Goal: Navigation & Orientation: Understand site structure

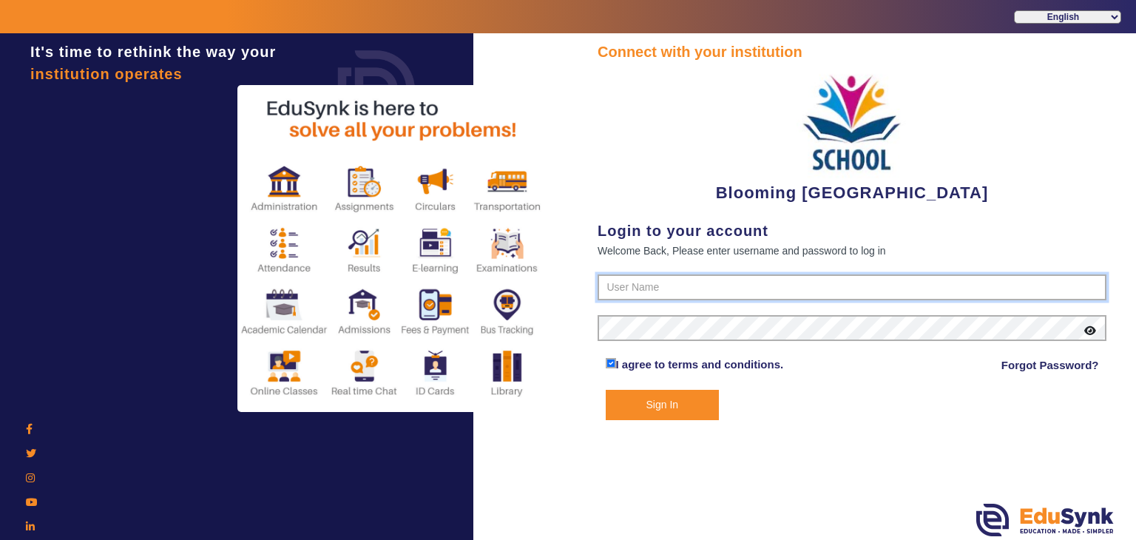
type input "4141419999"
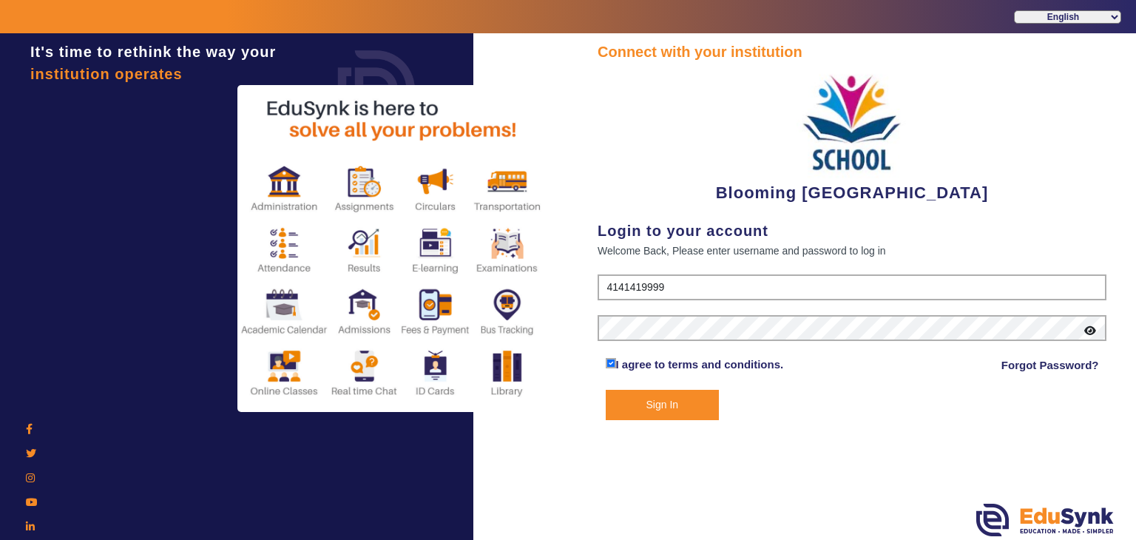
click at [1053, 18] on select "English हिंदी (Hindi) ಕನ್ನಡ (Kannada) தமிழ் (Tamil) ଓଡିଆ (Odia) ਪੰਜਾਬੀ (Punjabi…" at bounding box center [1067, 16] width 107 height 13
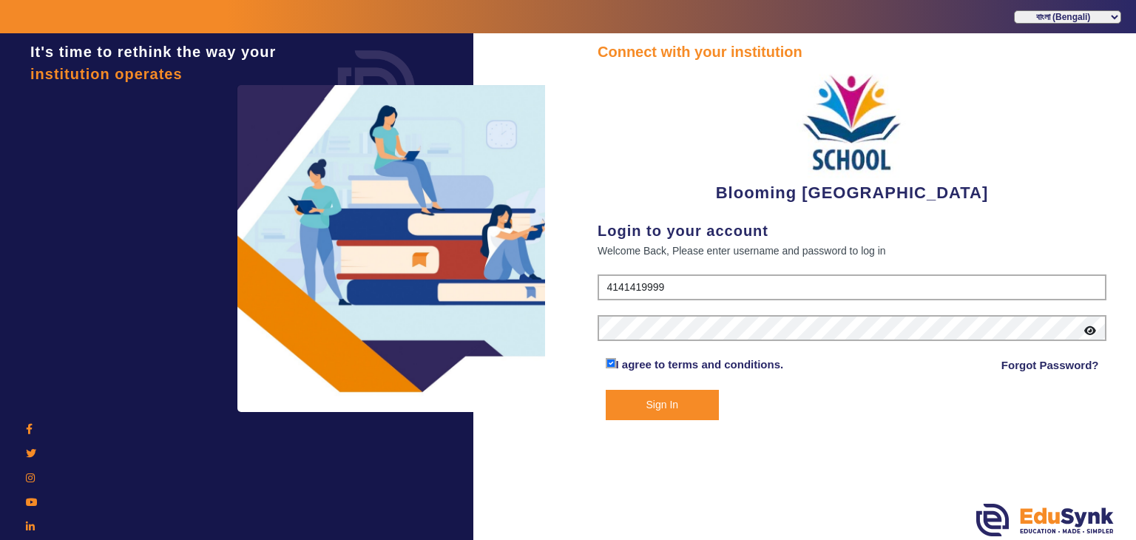
click at [1014, 10] on select "English हिंदी (Hindi) ಕನ್ನಡ (Kannada) தமிழ் (Tamil) ଓଡିଆ (Odia) ਪੰਜਾਬੀ (Punjabi…" at bounding box center [1067, 16] width 107 height 13
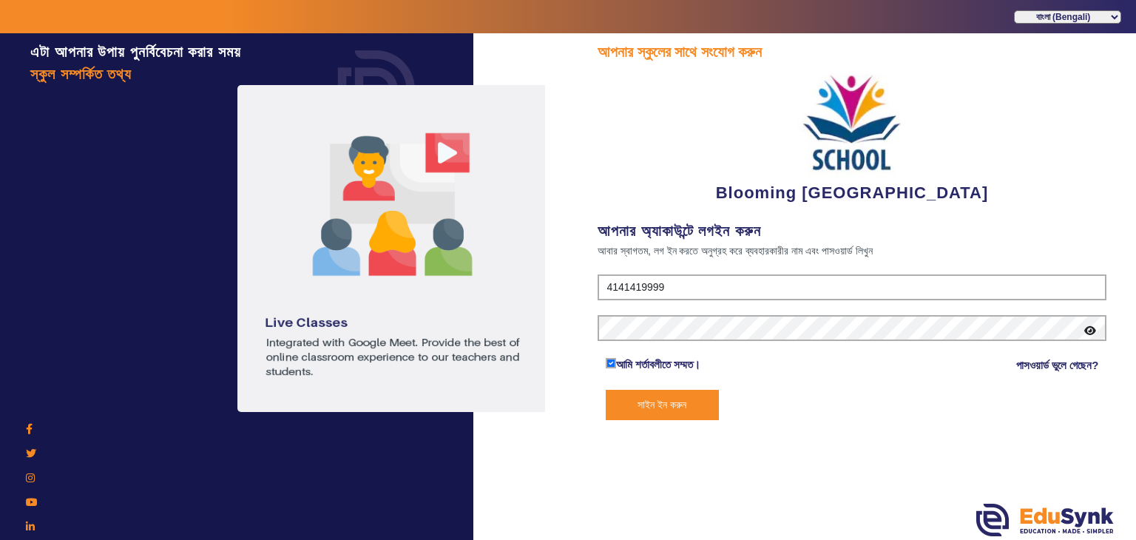
click at [1072, 16] on select "English हिंदी (Hindi) ಕನ್ನಡ (Kannada) தமிழ் (Tamil) ଓଡିଆ (Odia) ਪੰਜਾਬੀ (Punjabi…" at bounding box center [1067, 16] width 107 height 13
select select "en"
click at [1014, 10] on select "English हिंदी (Hindi) ಕನ್ನಡ (Kannada) தமிழ் (Tamil) ଓଡିଆ (Odia) ਪੰਜਾਬੀ (Punjabi…" at bounding box center [1067, 16] width 107 height 13
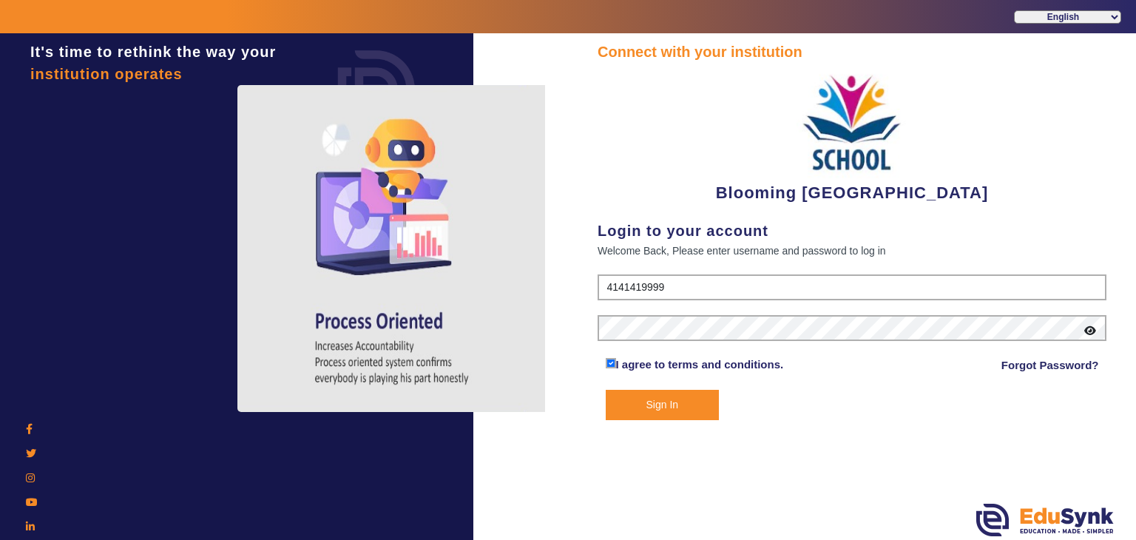
click at [696, 400] on button "Sign In" at bounding box center [663, 405] width 114 height 30
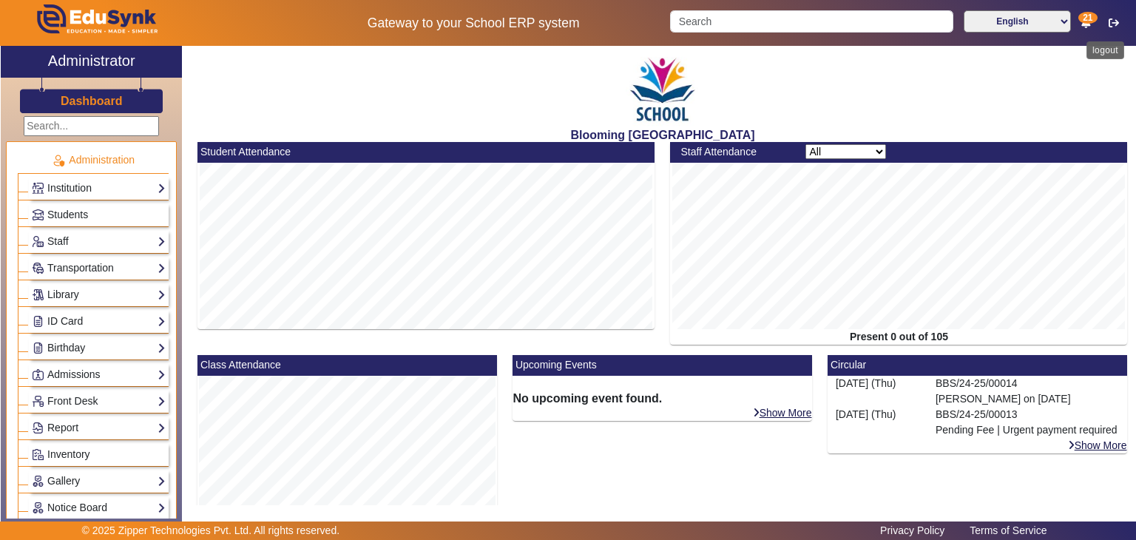
click at [1108, 24] on button "button" at bounding box center [1114, 22] width 27 height 25
click at [249, 150] on mat-card-header "Student Attendance" at bounding box center [426, 152] width 457 height 21
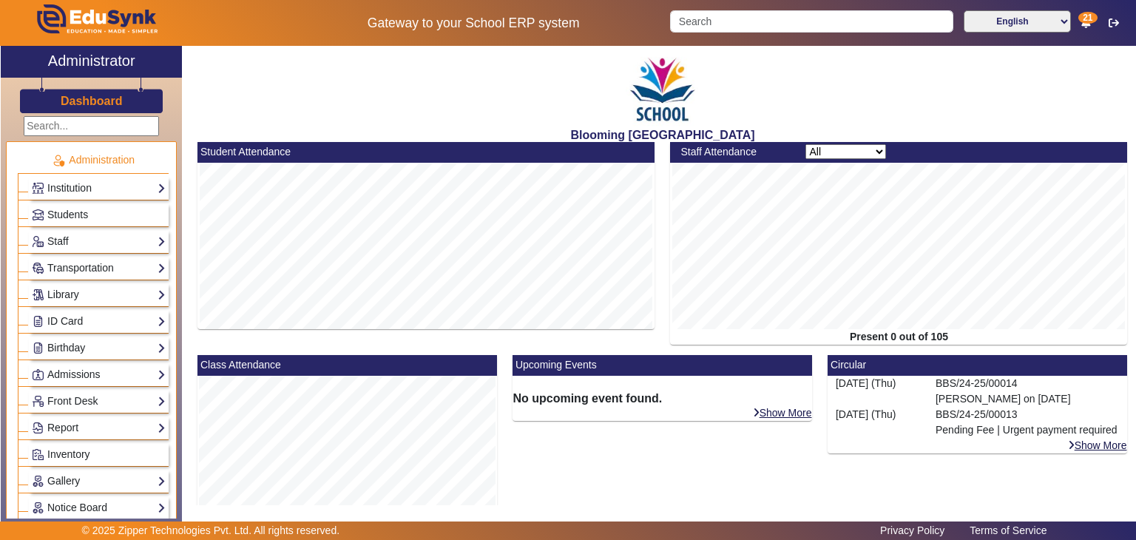
click at [713, 155] on div "Staff Attendance" at bounding box center [735, 152] width 125 height 16
click at [240, 371] on mat-card-header "Class Attendance" at bounding box center [348, 365] width 300 height 21
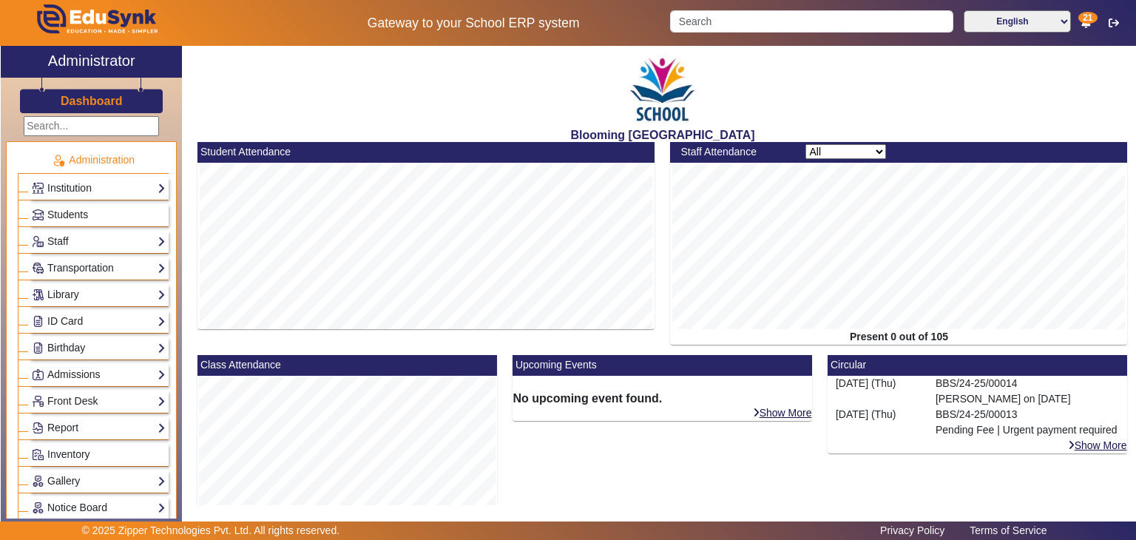
click at [240, 371] on mat-card-header "Class Attendance" at bounding box center [348, 365] width 300 height 21
click at [733, 351] on div "Staff Attendance All Teacher Non-Teaching Present 0 out of 105" at bounding box center [899, 248] width 473 height 213
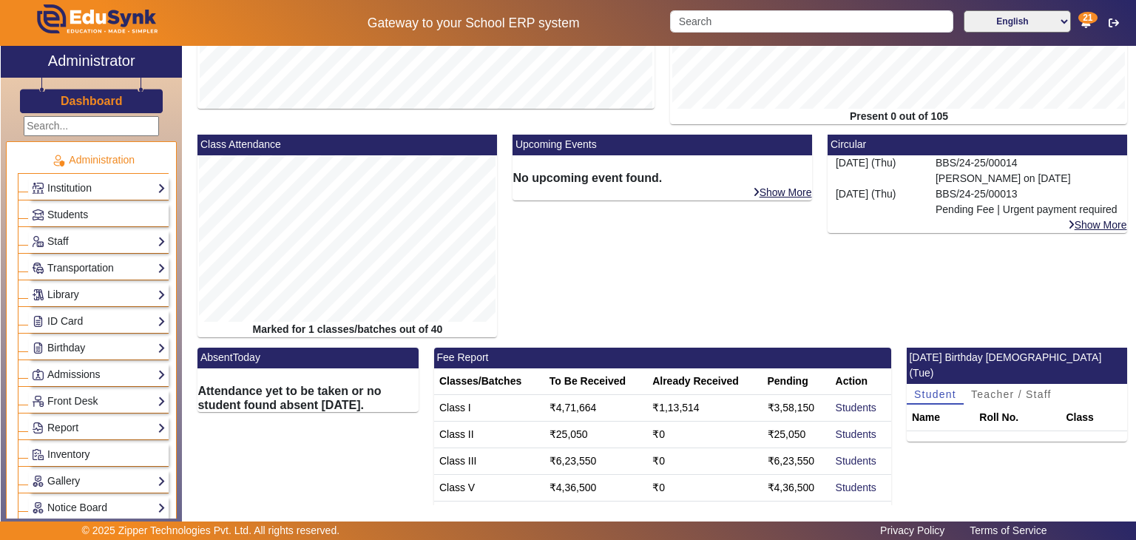
scroll to position [237, 0]
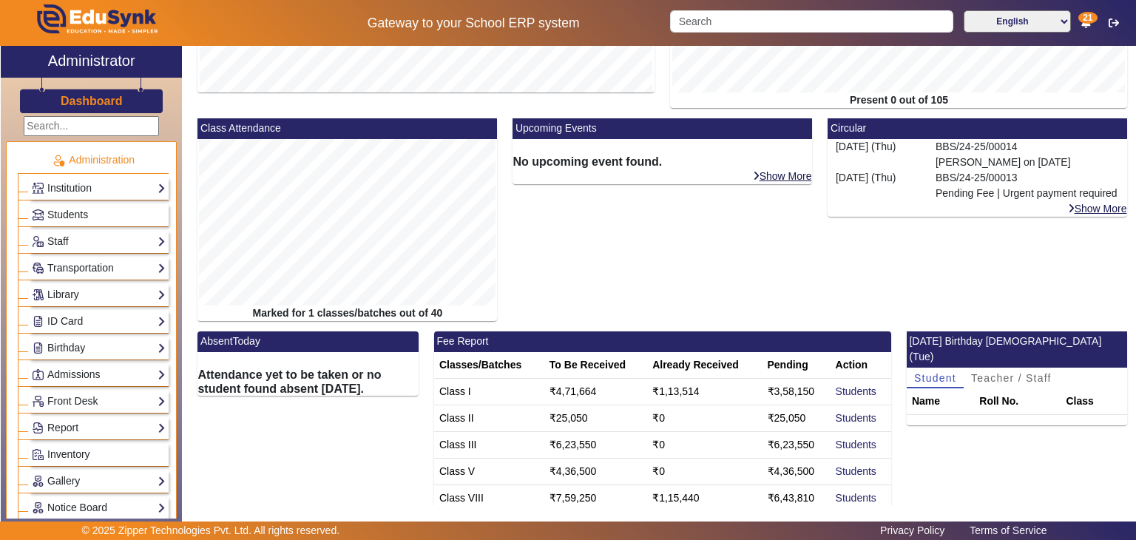
click at [533, 134] on mat-card-header "Upcoming Events" at bounding box center [663, 128] width 300 height 21
click at [846, 131] on mat-card-header "Circular" at bounding box center [978, 128] width 300 height 21
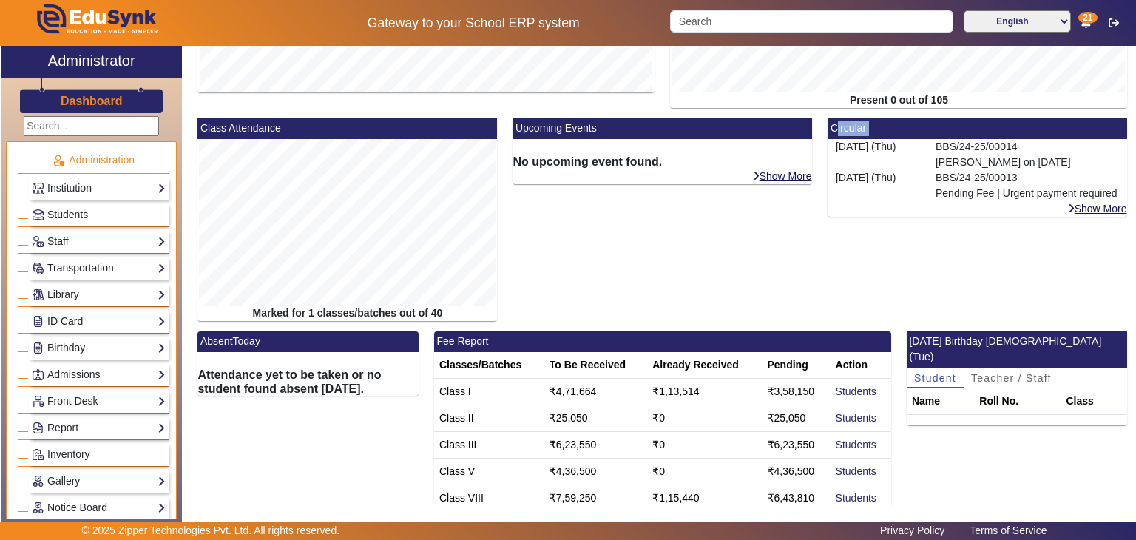
click at [846, 131] on mat-card-header "Circular" at bounding box center [978, 128] width 300 height 21
click at [465, 342] on mat-card-header "Fee Report" at bounding box center [662, 341] width 457 height 21
click at [460, 395] on td "Class I" at bounding box center [489, 391] width 110 height 27
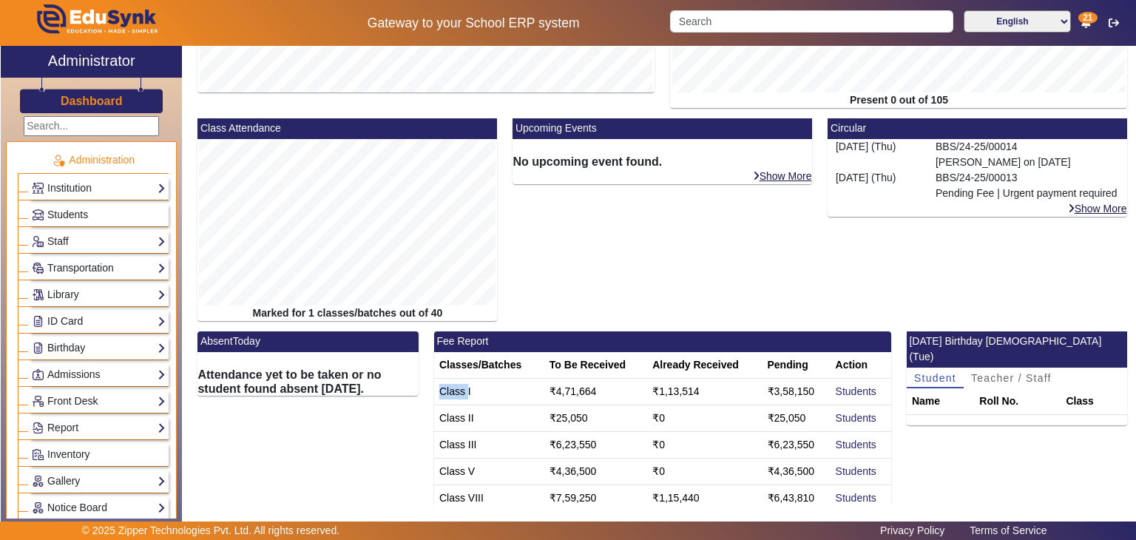
click at [460, 395] on td "Class I" at bounding box center [489, 391] width 110 height 27
click at [482, 368] on th "Classes/Batches" at bounding box center [489, 365] width 110 height 27
click at [576, 392] on td "₹4,71,664" at bounding box center [595, 391] width 103 height 27
click at [648, 402] on td "₹1,13,514" at bounding box center [704, 391] width 115 height 27
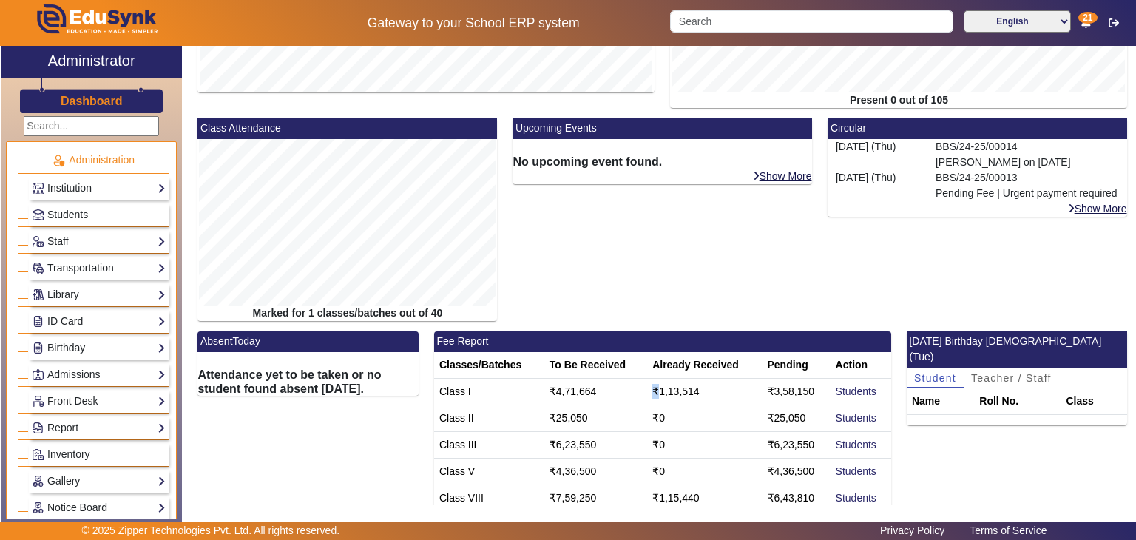
click at [648, 402] on td "₹1,13,514" at bounding box center [704, 391] width 115 height 27
click at [781, 388] on td "₹3,58,150" at bounding box center [797, 391] width 68 height 27
click at [450, 390] on td "Class I" at bounding box center [489, 391] width 110 height 27
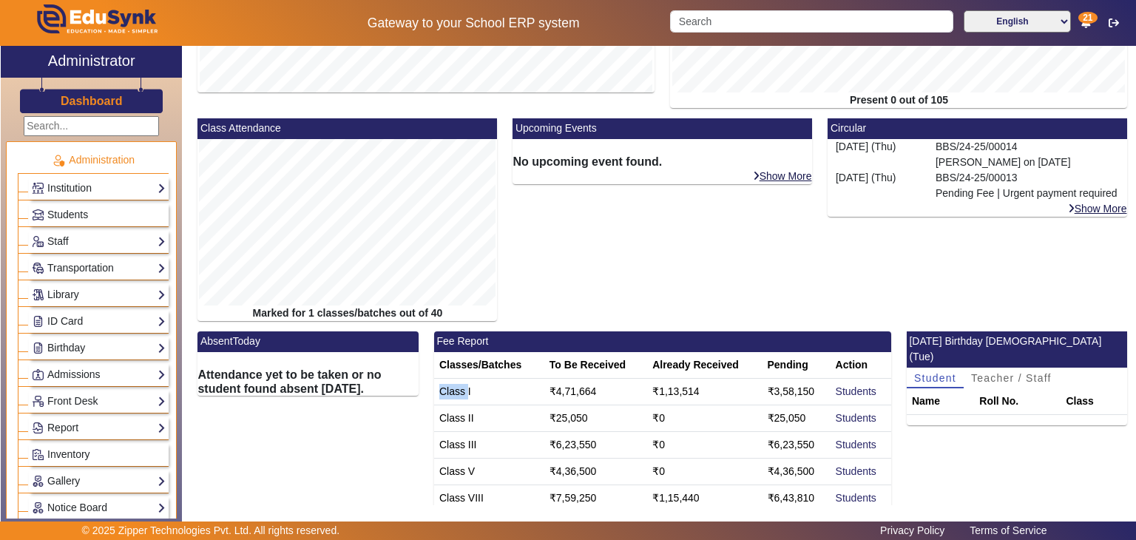
click at [450, 390] on td "Class I" at bounding box center [489, 391] width 110 height 27
click at [559, 388] on td "₹4,71,664" at bounding box center [595, 391] width 103 height 27
click at [666, 391] on td "₹1,13,514" at bounding box center [704, 391] width 115 height 27
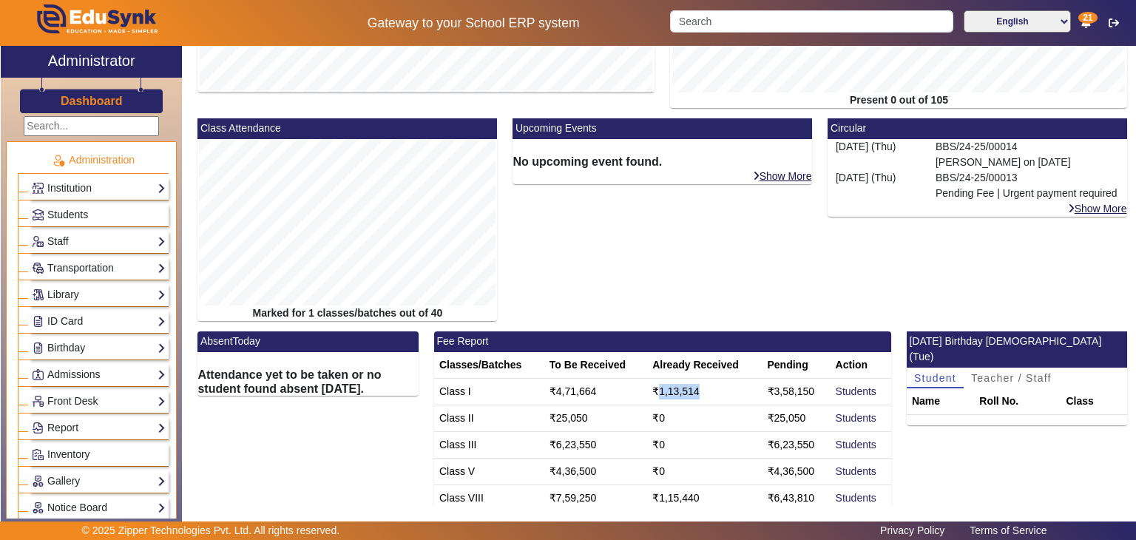
click at [666, 391] on td "₹1,13,514" at bounding box center [704, 391] width 115 height 27
click at [777, 387] on td "₹3,58,150" at bounding box center [797, 391] width 68 height 27
click at [840, 391] on link "Students" at bounding box center [856, 391] width 41 height 12
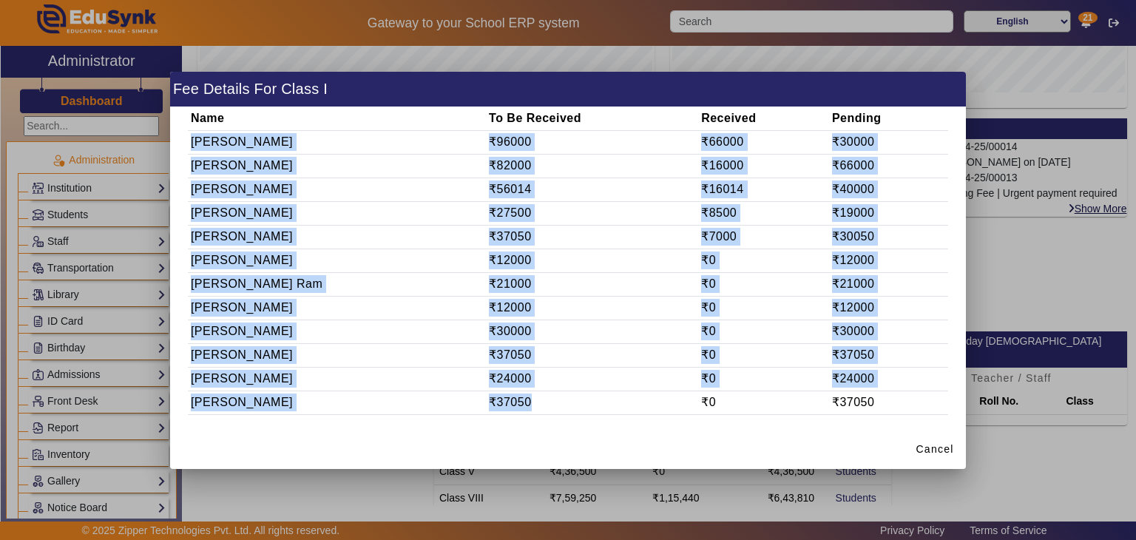
drag, startPoint x: 192, startPoint y: 140, endPoint x: 481, endPoint y: 409, distance: 394.7
click at [481, 409] on tbody "[PERSON_NAME] ₹96000 ₹66000 ₹30000 [PERSON_NAME] ₹82000 ₹16000 ₹66000 [PERSON_N…" at bounding box center [568, 272] width 760 height 284
click at [662, 232] on td "₹37050" at bounding box center [593, 237] width 212 height 24
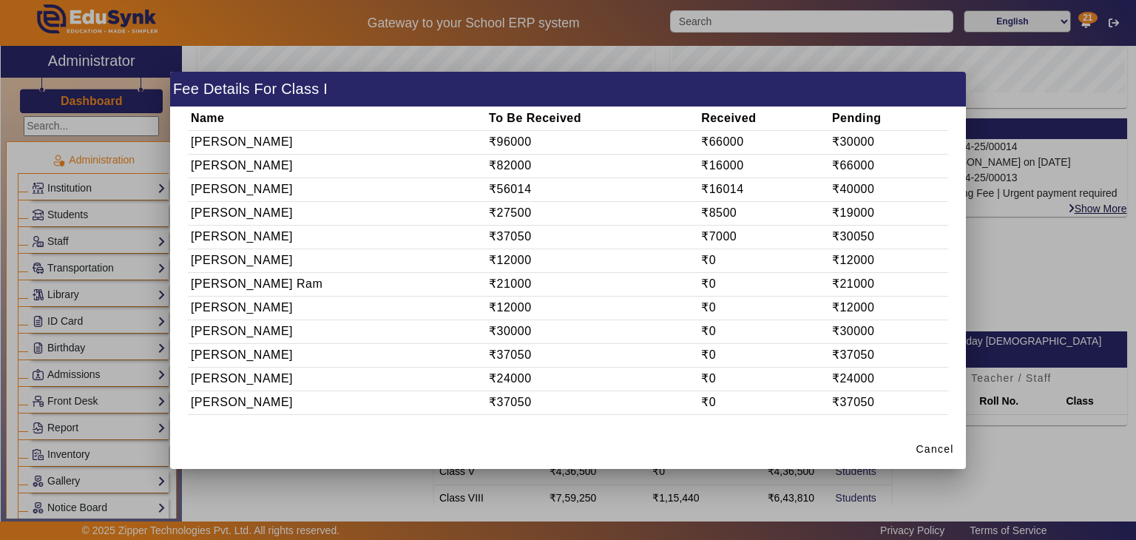
click at [699, 140] on td "₹66000" at bounding box center [764, 142] width 131 height 24
click at [834, 141] on td "₹30000" at bounding box center [888, 142] width 118 height 24
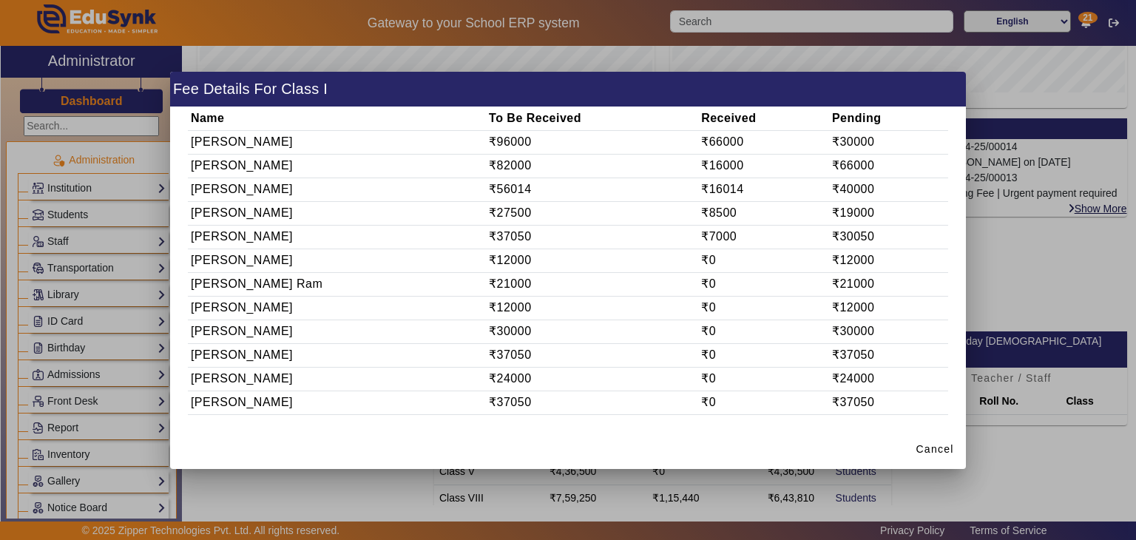
click at [846, 237] on td "₹30050" at bounding box center [888, 237] width 118 height 24
click at [1027, 279] on div at bounding box center [568, 270] width 1136 height 540
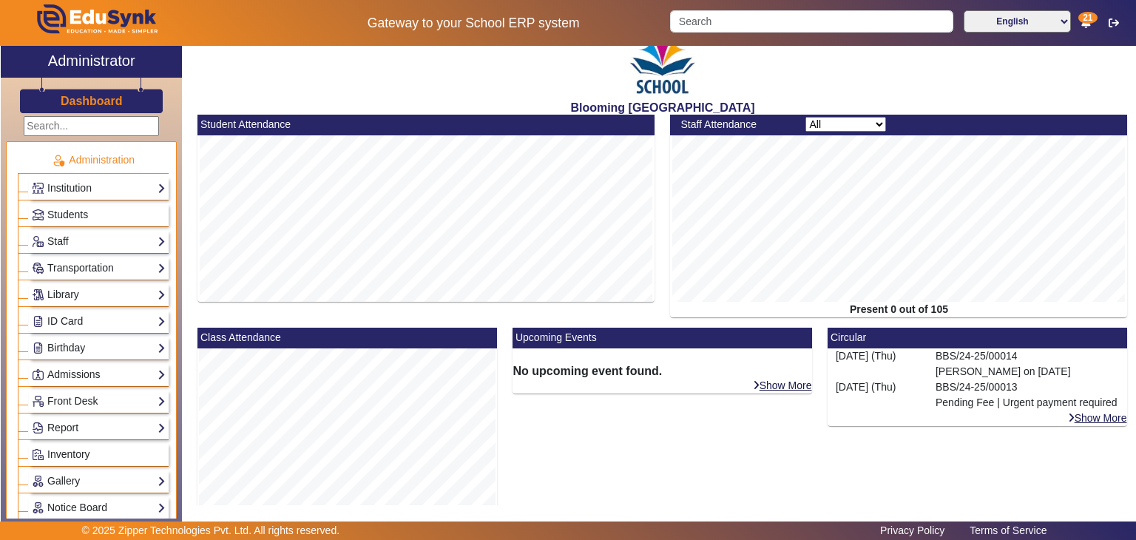
scroll to position [15, 0]
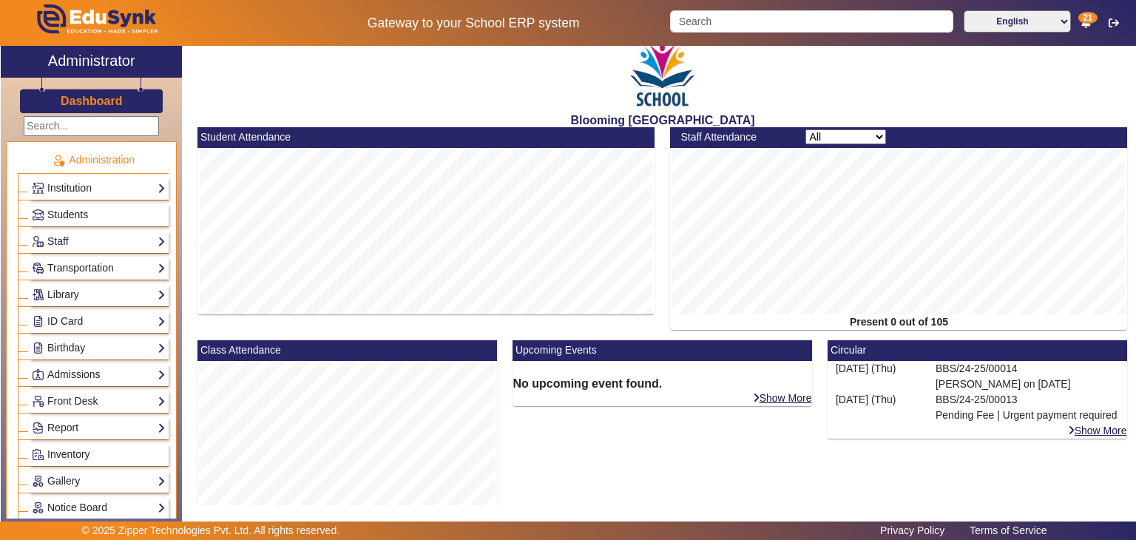
click at [84, 214] on span "Students" at bounding box center [67, 215] width 41 height 12
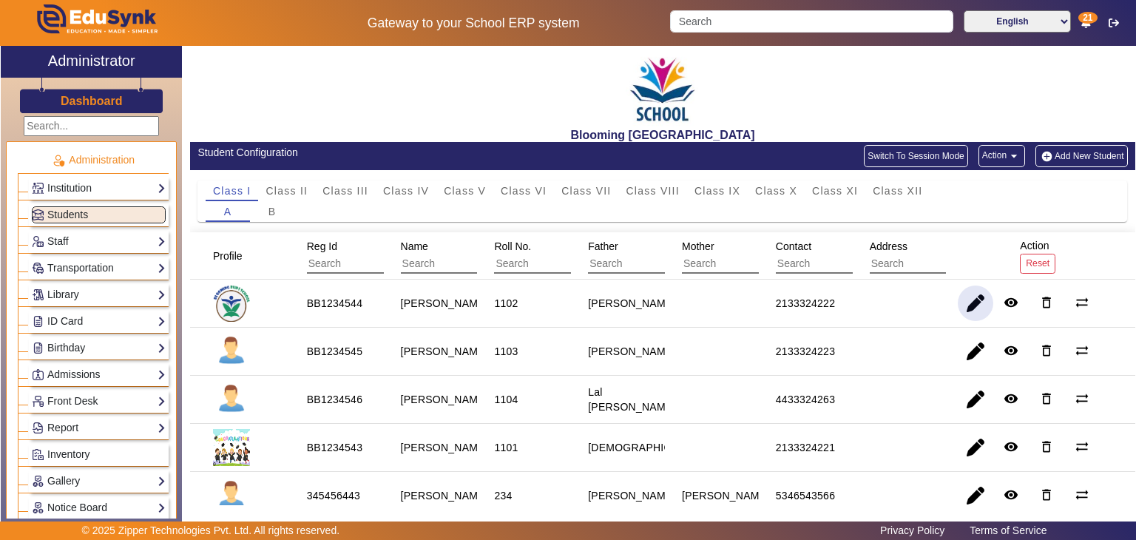
click at [971, 308] on span "button" at bounding box center [976, 304] width 36 height 36
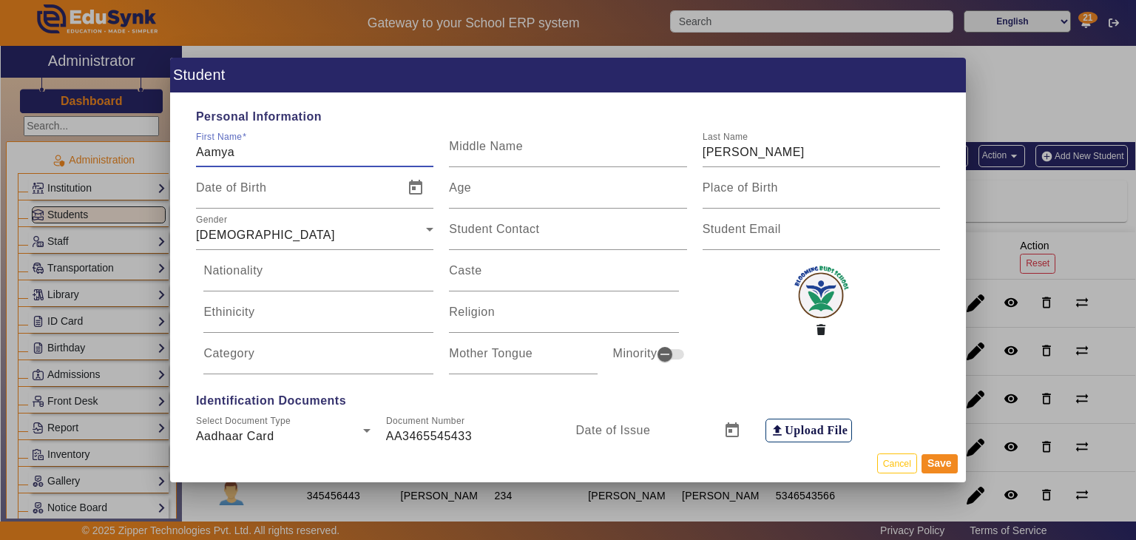
type input "8:30 am"
type input "2:30 pm"
click at [894, 464] on button "Cancel" at bounding box center [897, 463] width 40 height 20
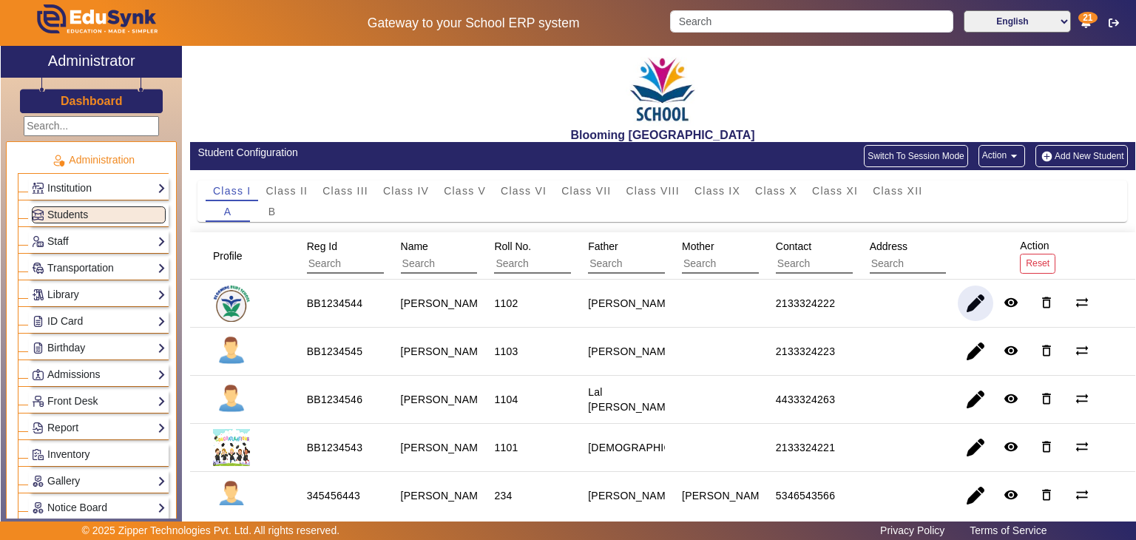
click at [99, 240] on link "Staff" at bounding box center [99, 241] width 134 height 17
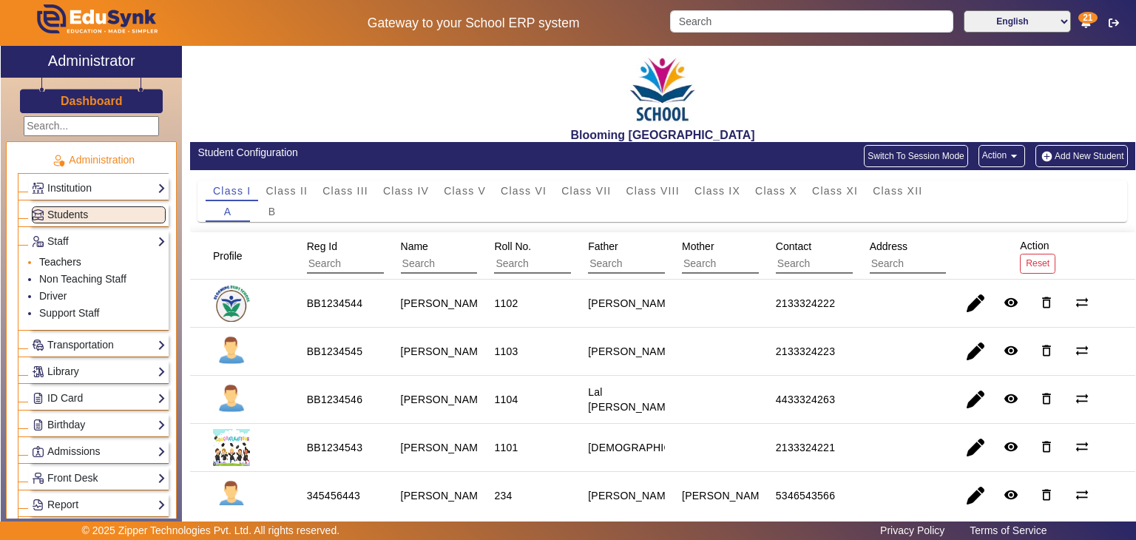
click at [73, 261] on link "Teachers" at bounding box center [60, 262] width 42 height 12
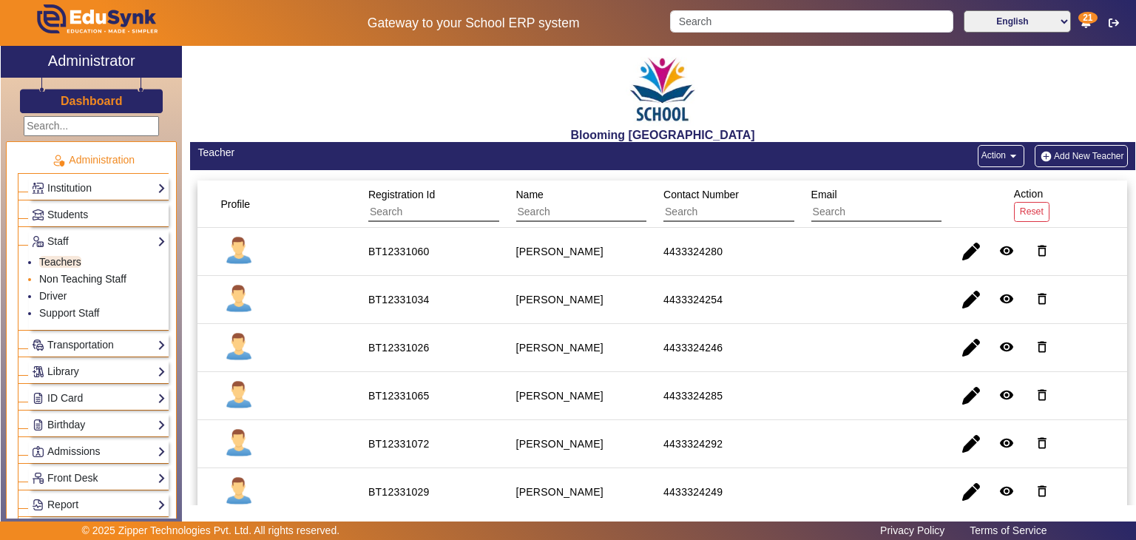
click at [52, 273] on link "Non Teaching Staff" at bounding box center [82, 279] width 87 height 12
click at [58, 292] on link "Driver" at bounding box center [52, 296] width 27 height 12
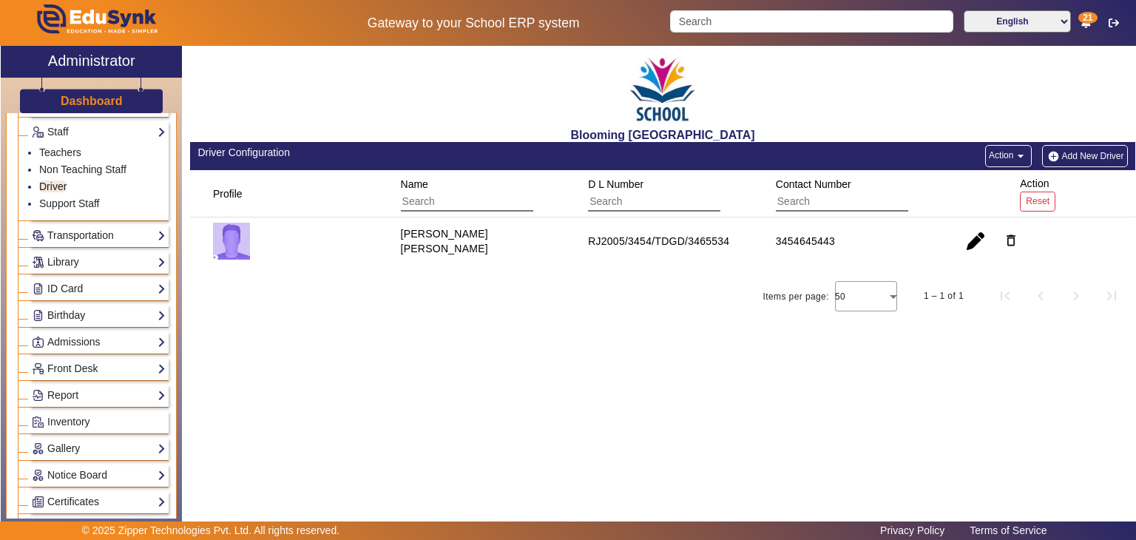
scroll to position [115, 0]
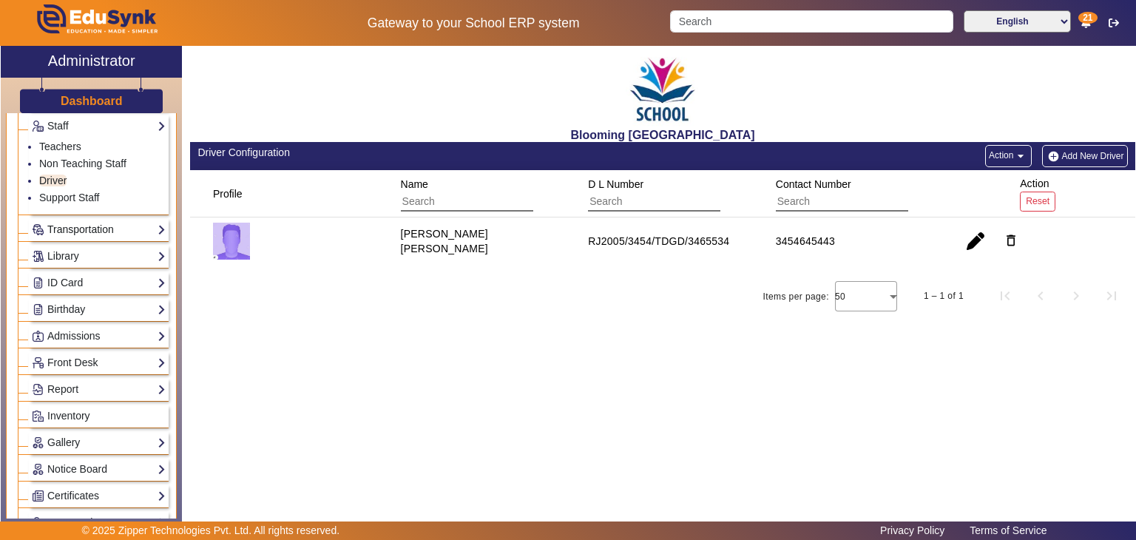
click at [92, 229] on link "Transportation" at bounding box center [99, 229] width 134 height 17
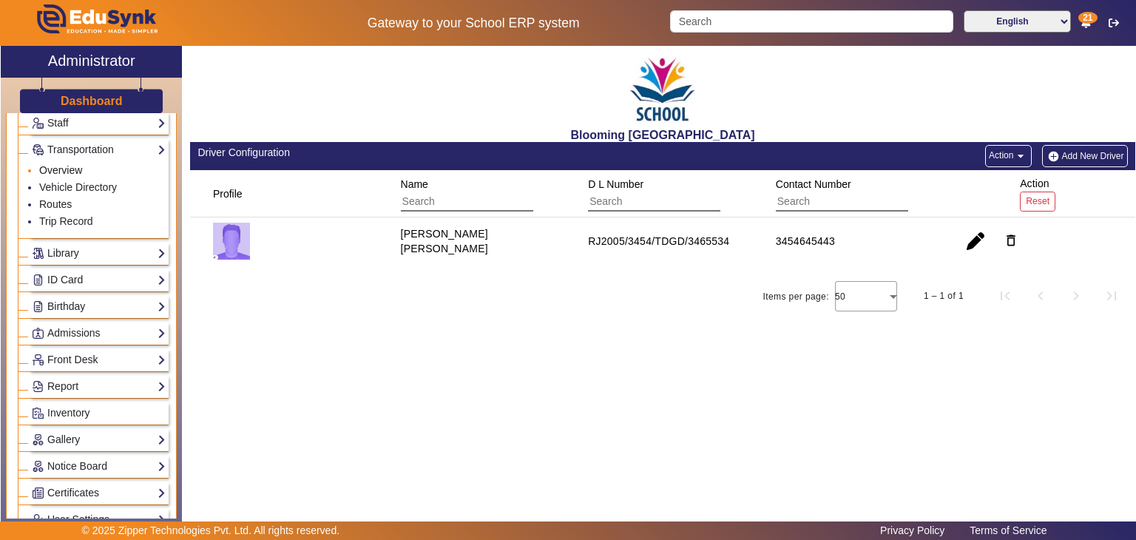
click at [70, 165] on link "Overview" at bounding box center [60, 170] width 43 height 12
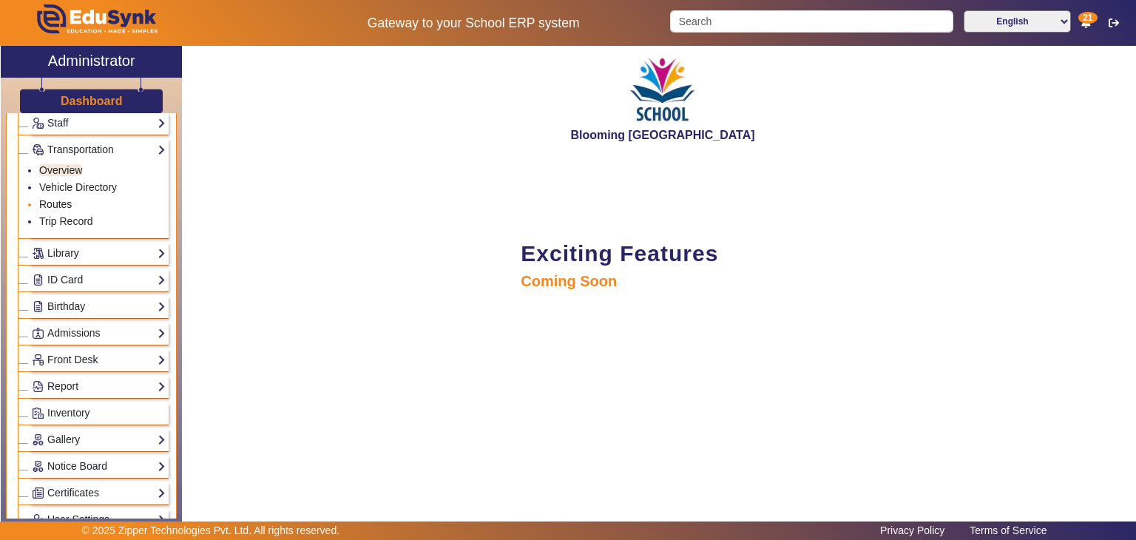
click at [65, 200] on link "Routes" at bounding box center [55, 204] width 33 height 12
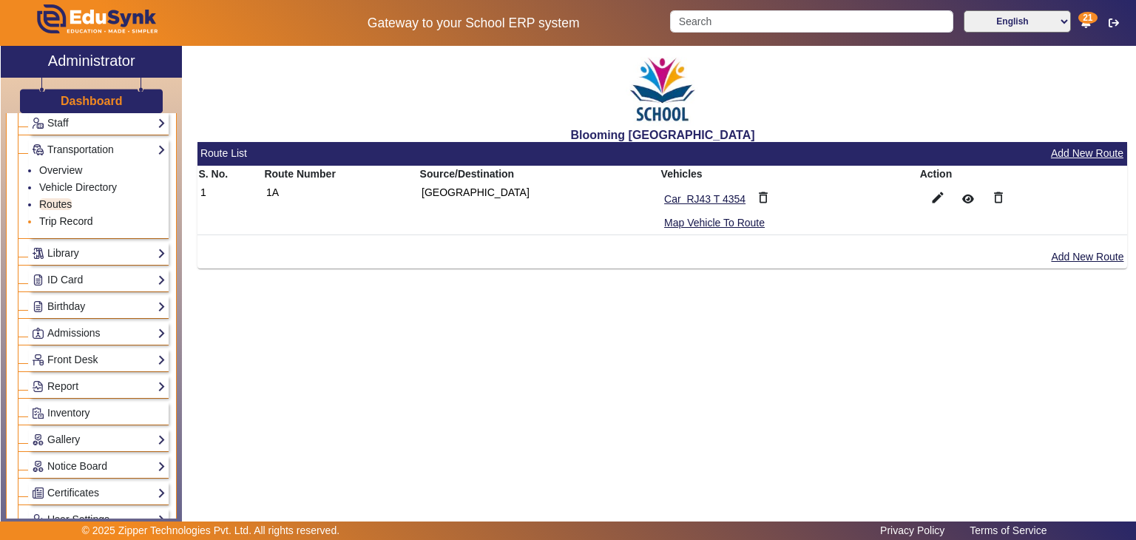
click at [67, 217] on link "Trip Record" at bounding box center [66, 221] width 54 height 12
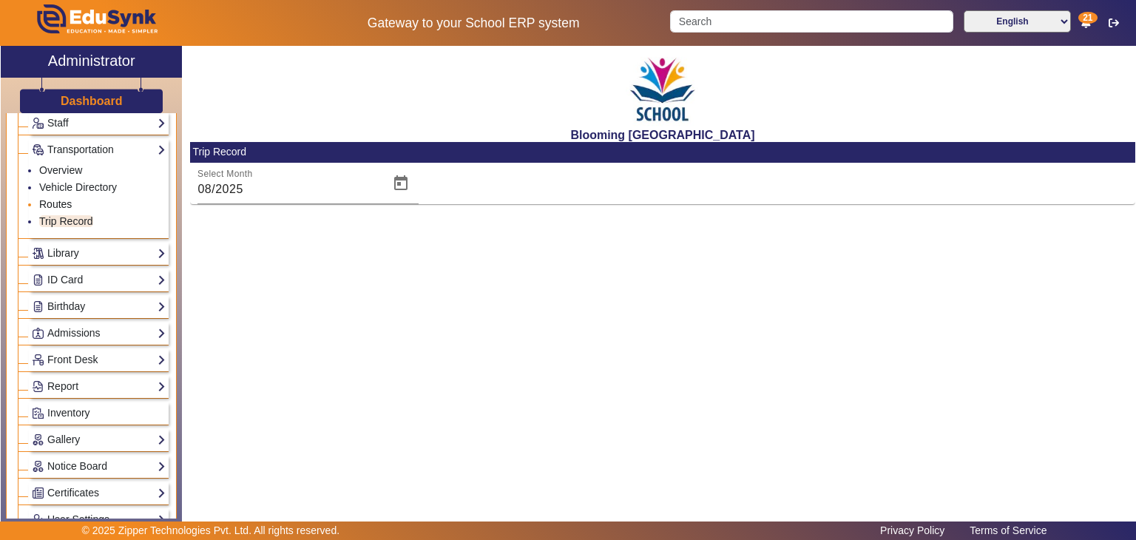
click at [67, 201] on link "Routes" at bounding box center [55, 204] width 33 height 12
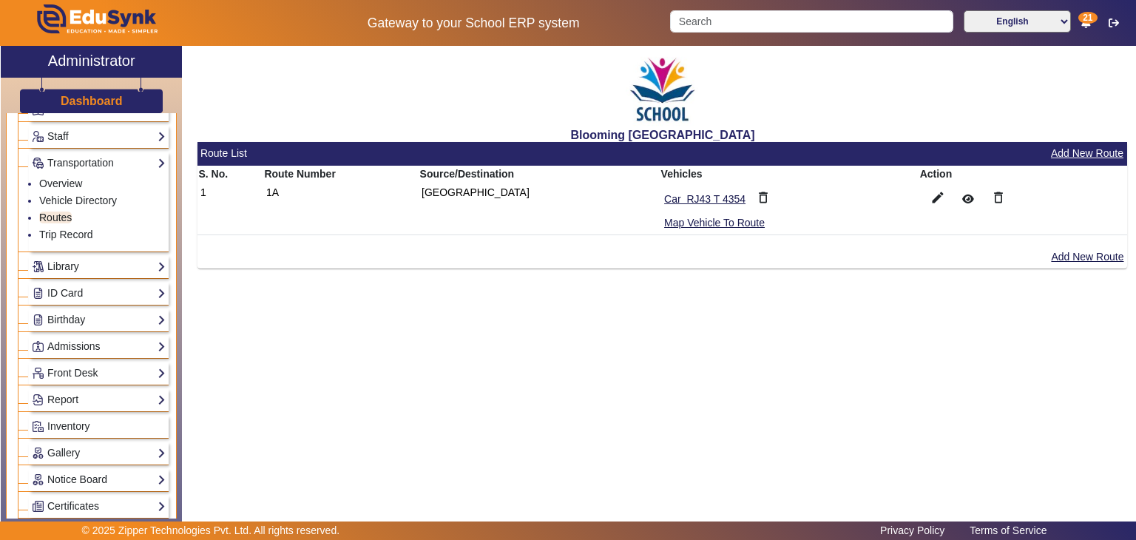
scroll to position [98, 0]
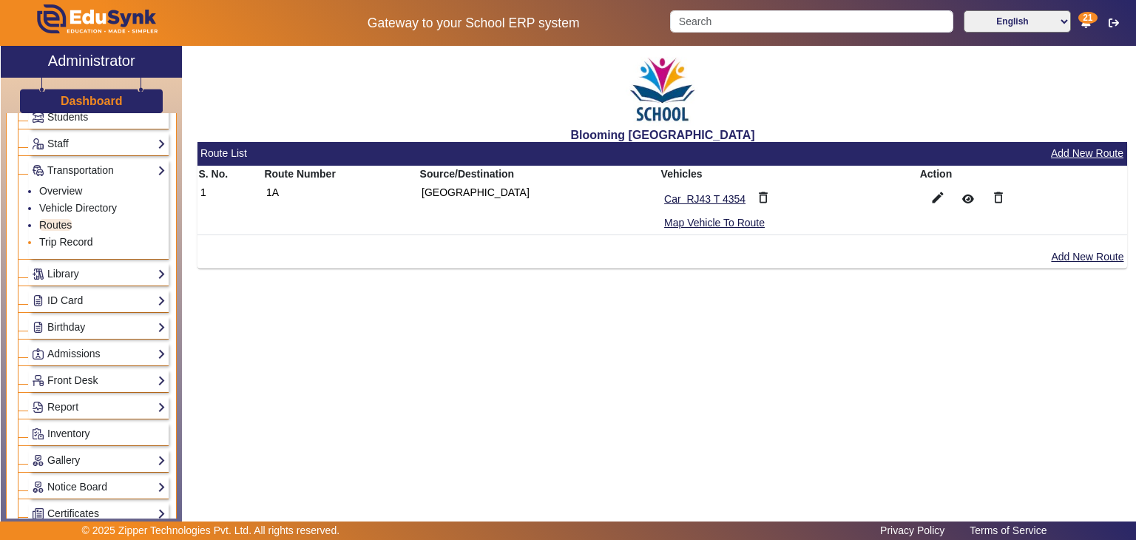
click at [87, 237] on link "Trip Record" at bounding box center [66, 242] width 54 height 12
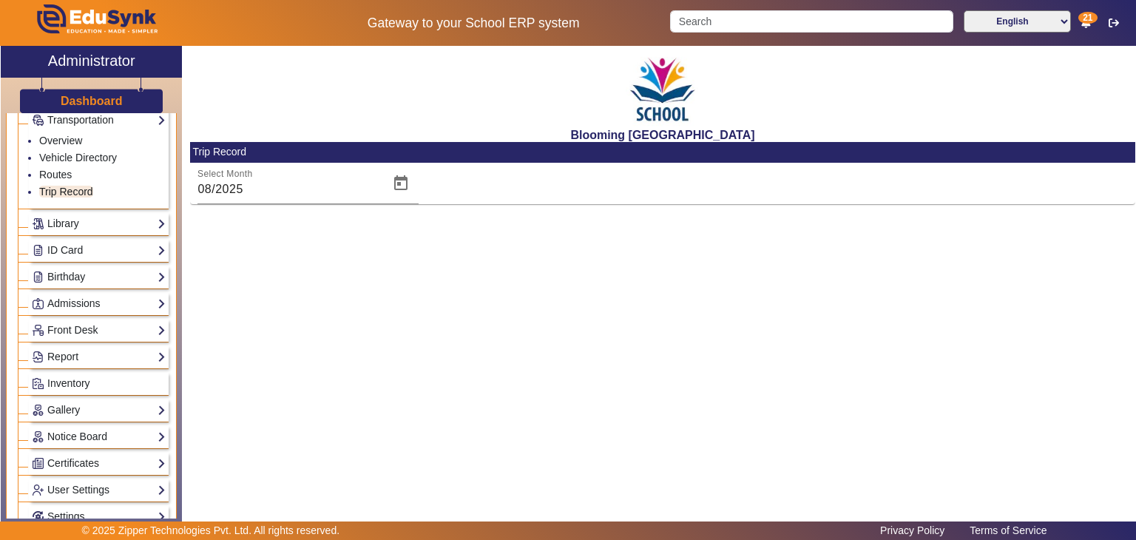
scroll to position [152, 0]
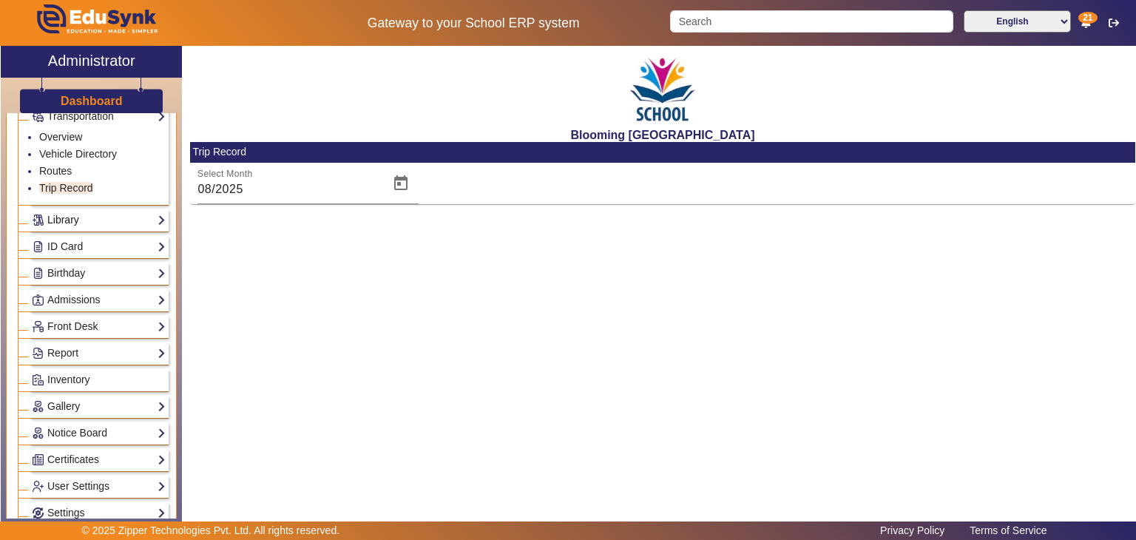
click at [95, 220] on link "Library" at bounding box center [99, 220] width 134 height 17
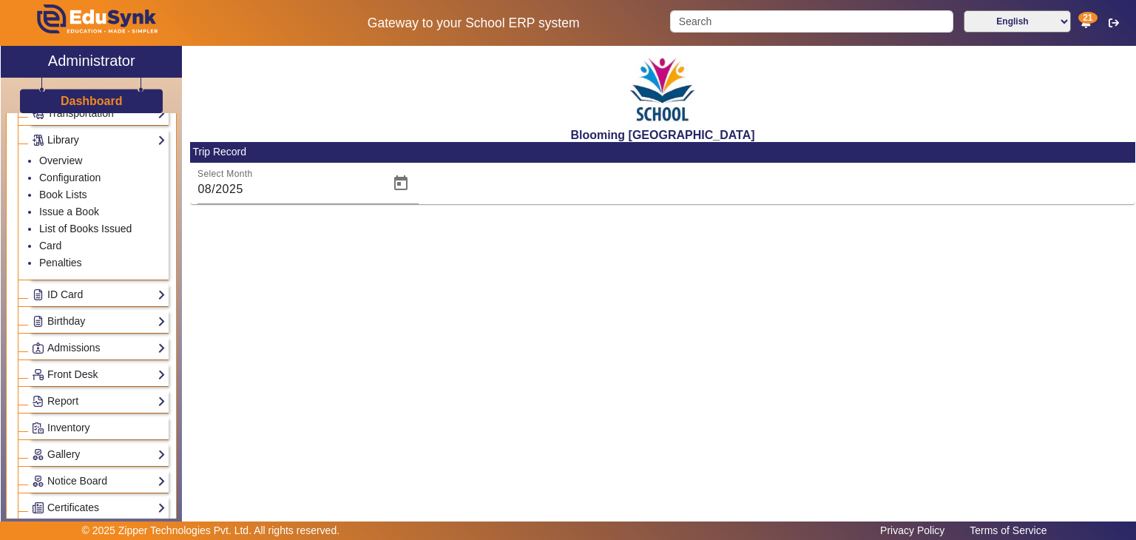
click at [95, 223] on link "List of Books Issued" at bounding box center [85, 229] width 92 height 12
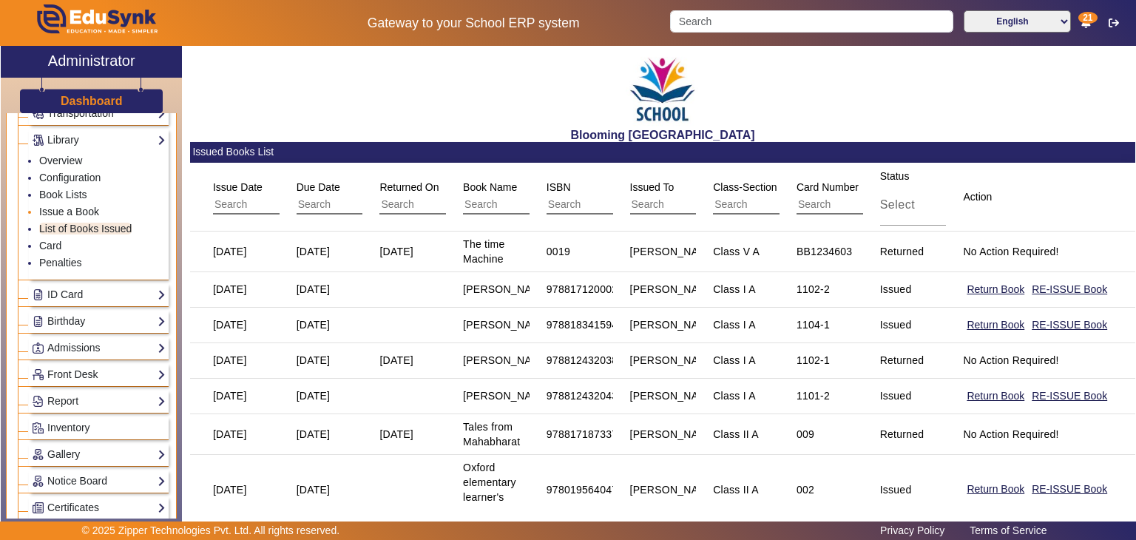
click at [84, 206] on link "Issue a Book" at bounding box center [69, 212] width 60 height 12
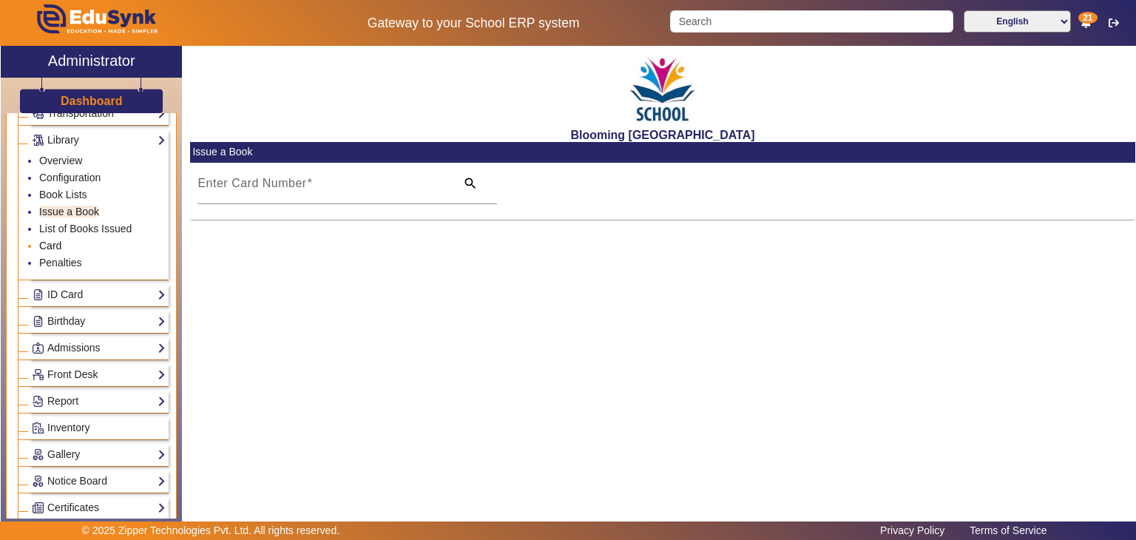
click at [55, 244] on link "Card" at bounding box center [50, 246] width 22 height 12
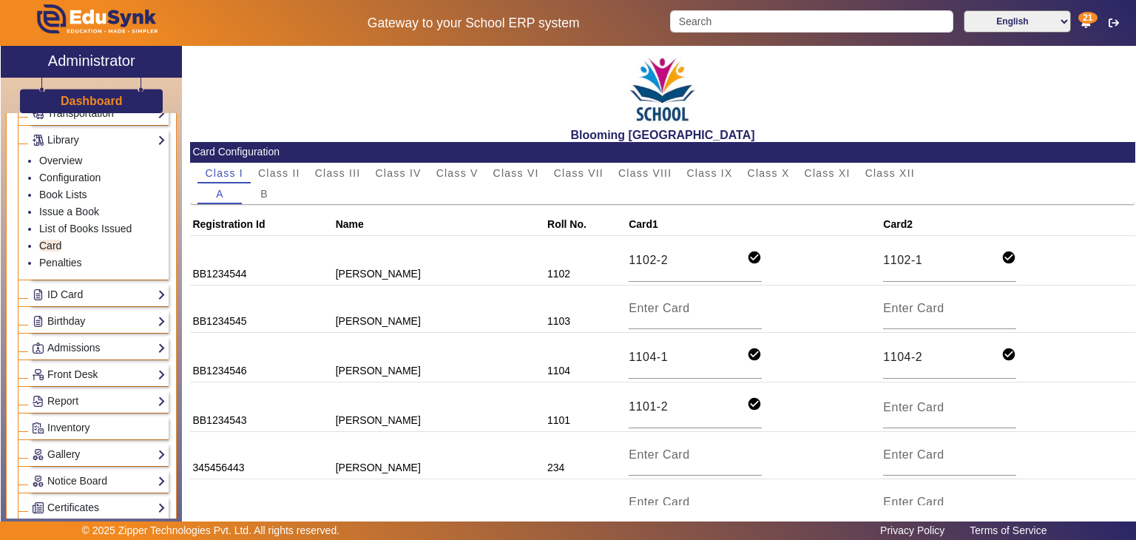
click at [722, 300] on td at bounding box center [754, 308] width 254 height 47
click at [93, 286] on link "ID Card" at bounding box center [99, 294] width 134 height 17
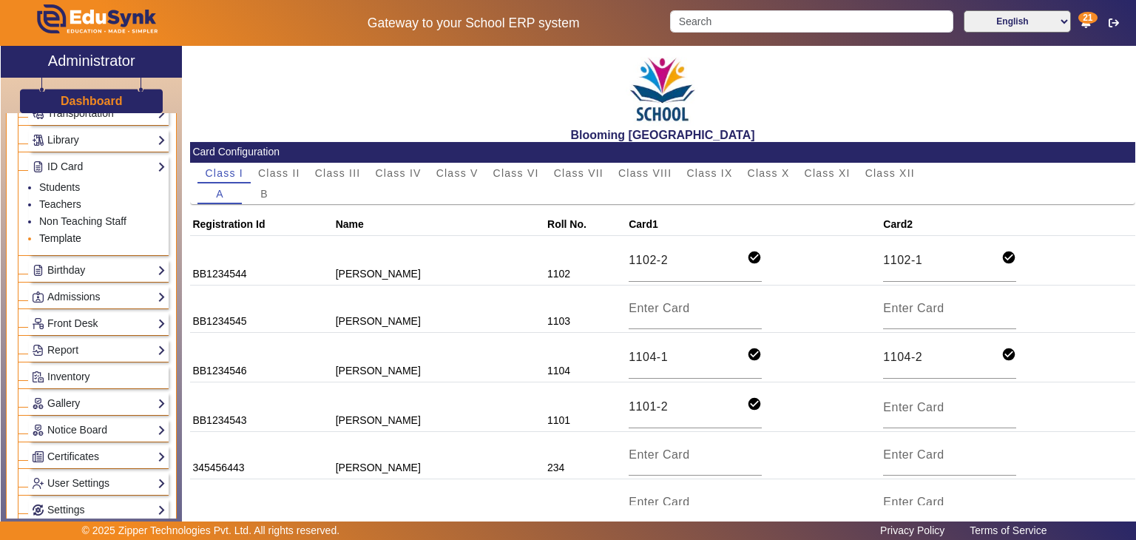
click at [70, 232] on link "Template" at bounding box center [60, 238] width 42 height 12
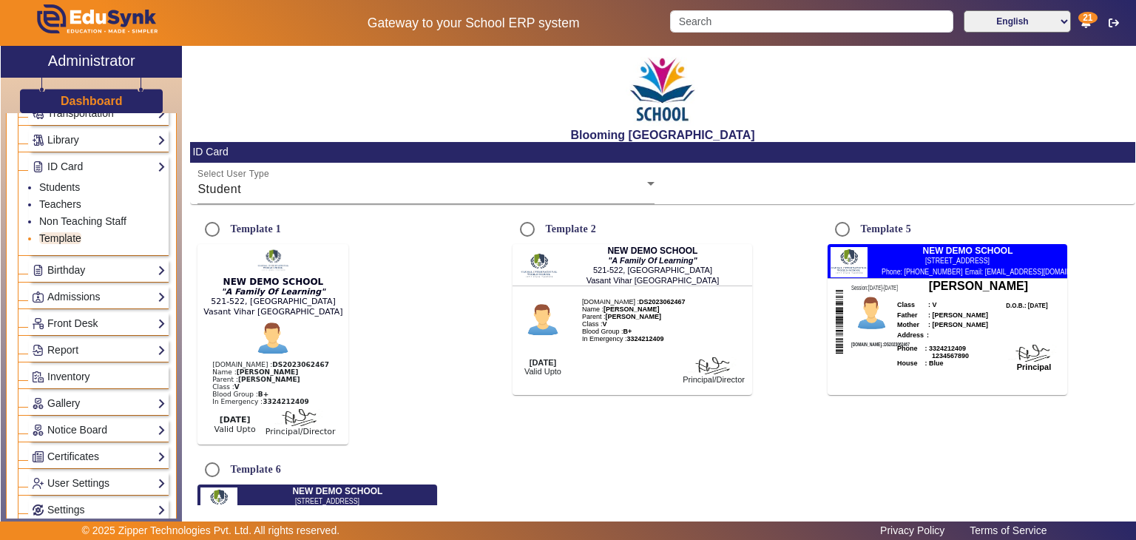
radio input "true"
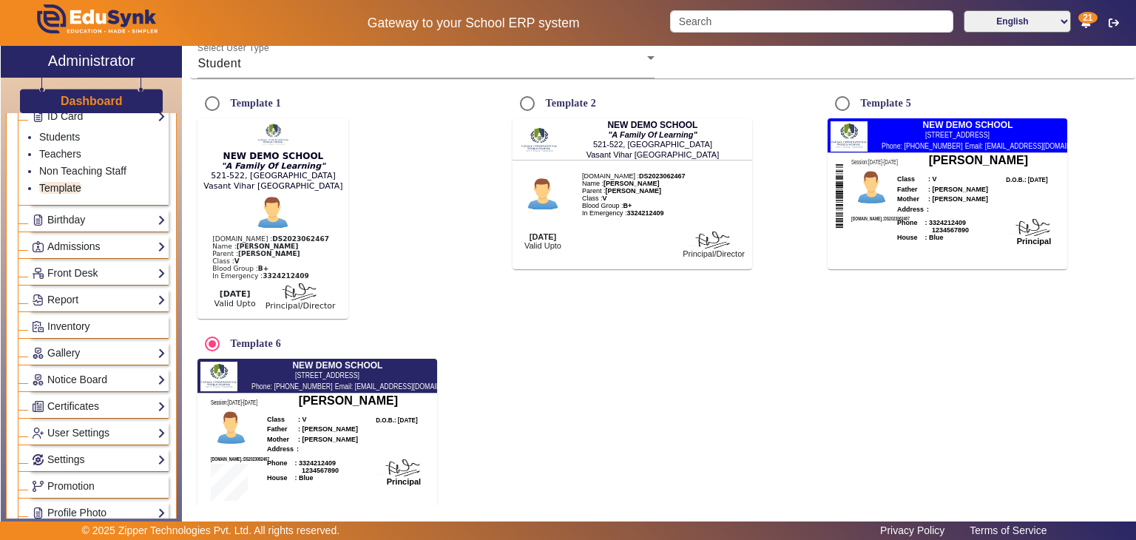
scroll to position [210, 0]
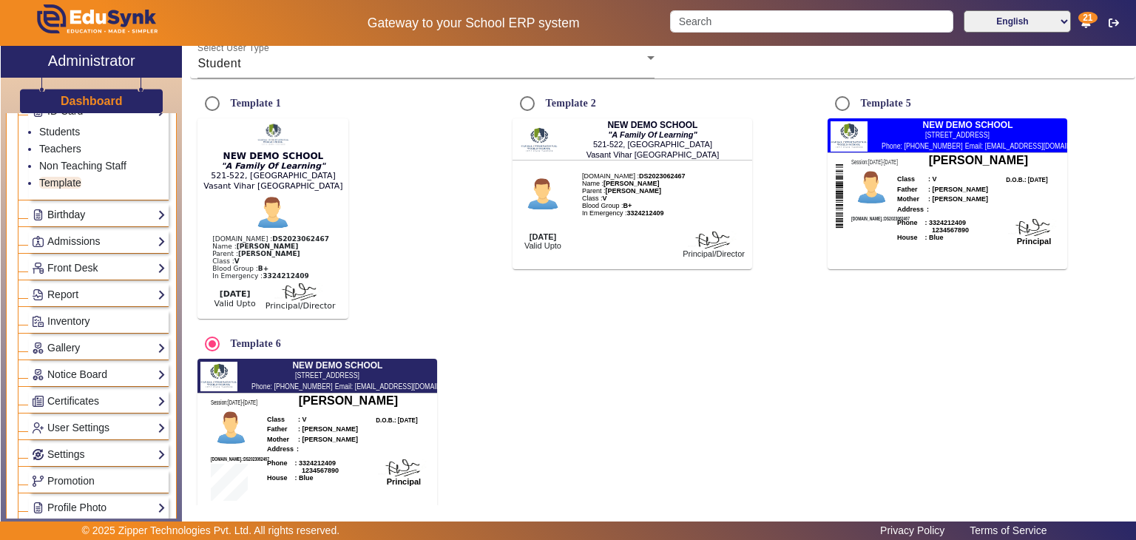
click at [107, 217] on link "Birthday" at bounding box center [99, 214] width 134 height 17
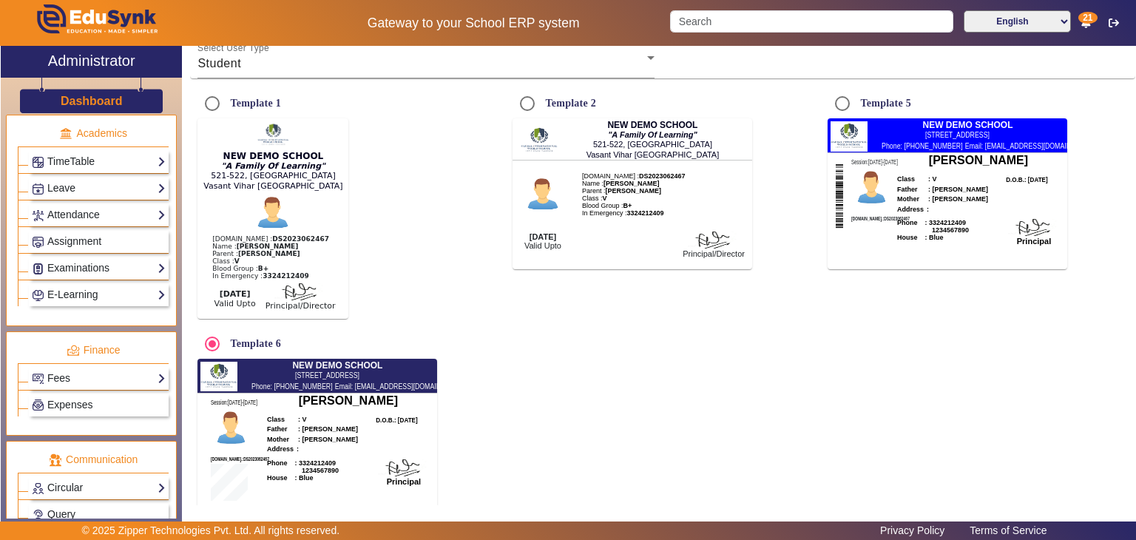
scroll to position [610, 0]
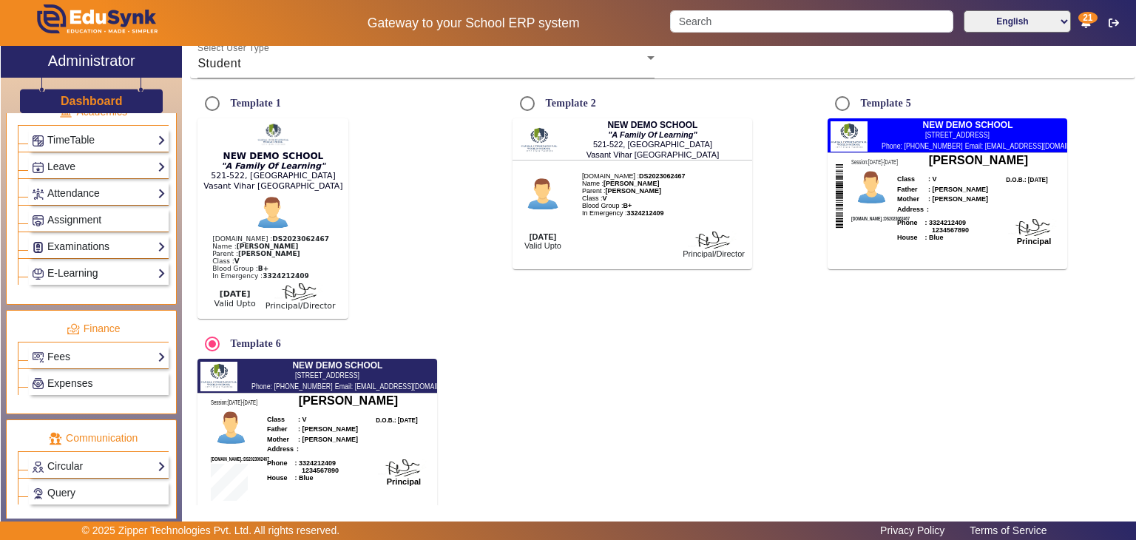
click at [99, 265] on link "E-Learning" at bounding box center [99, 273] width 134 height 17
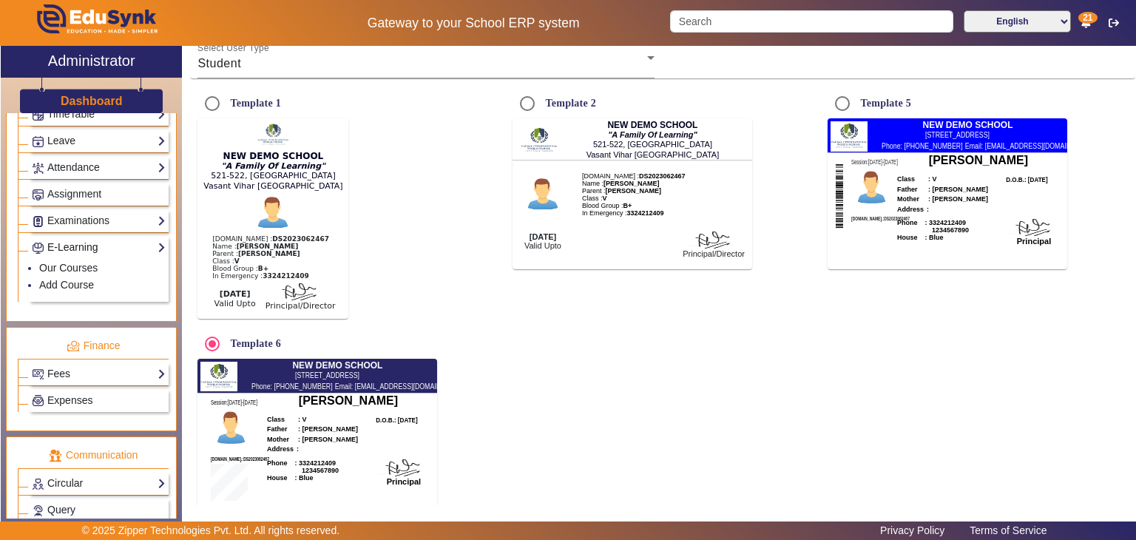
scroll to position [584, 0]
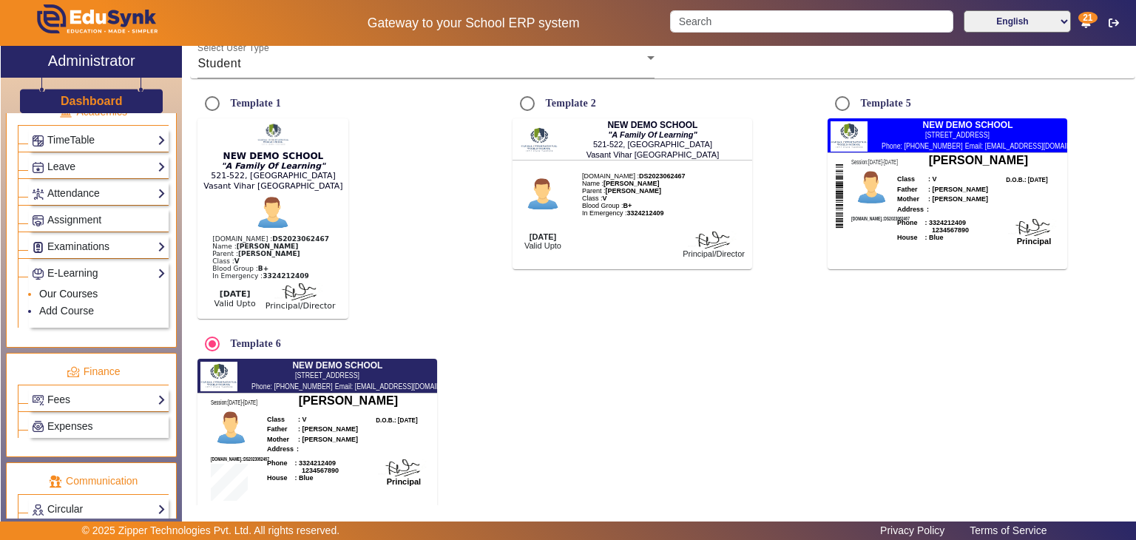
click at [85, 288] on link "Our Courses" at bounding box center [68, 294] width 58 height 12
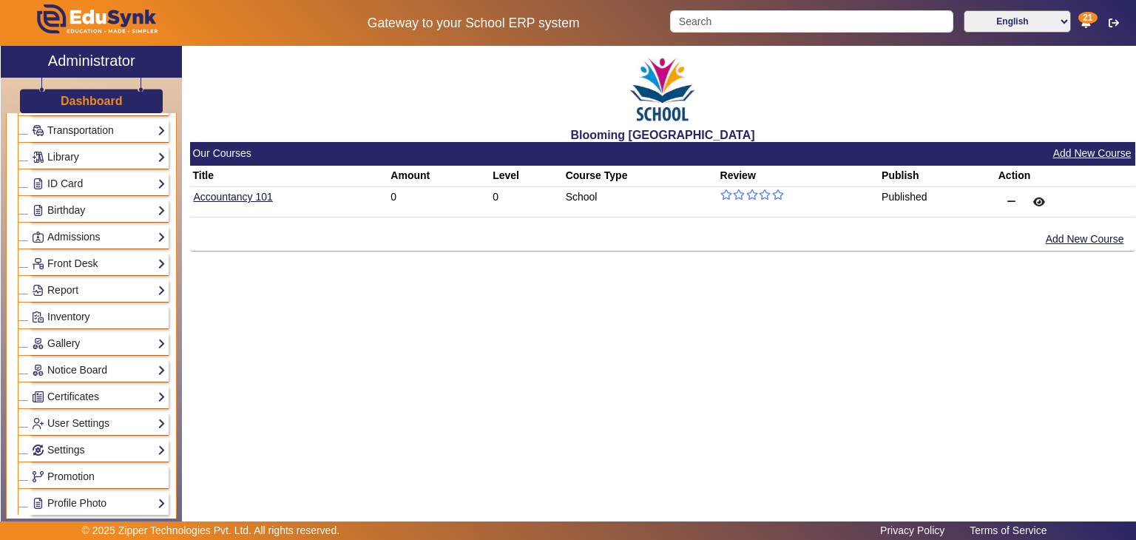
scroll to position [131, 0]
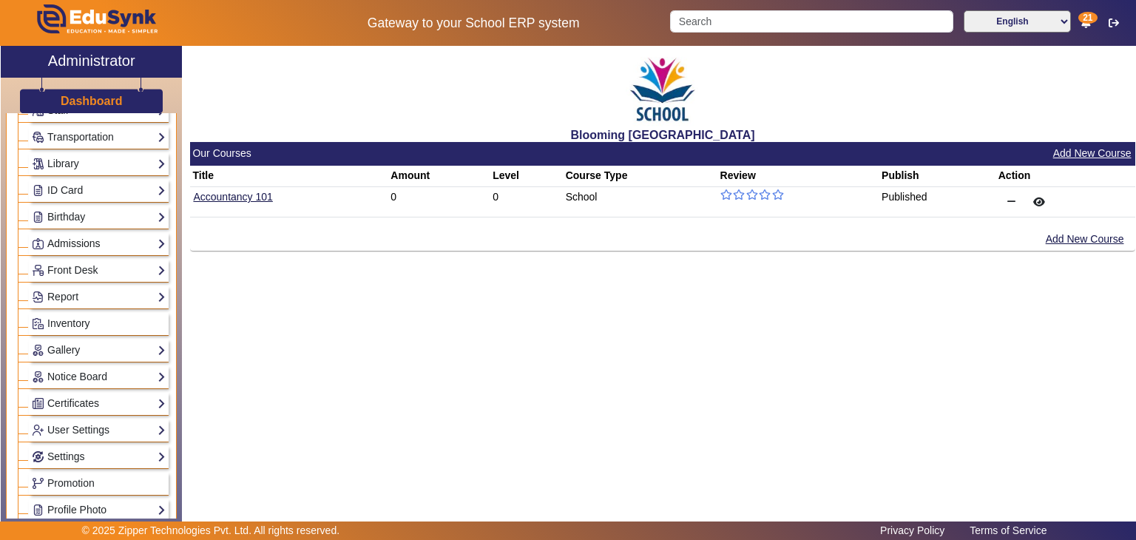
click at [83, 243] on link "Admissions" at bounding box center [99, 243] width 134 height 17
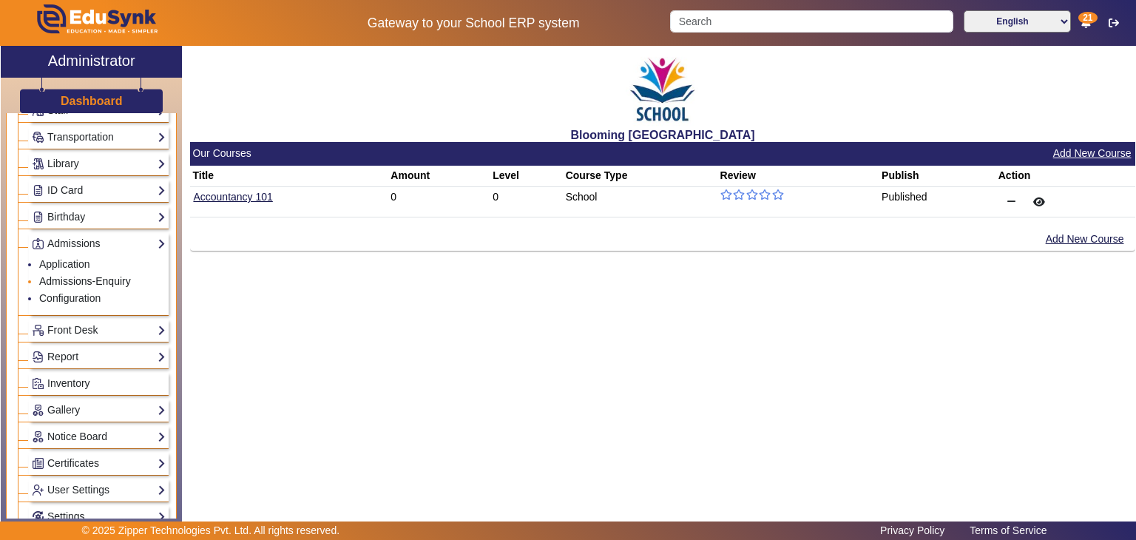
click at [85, 279] on link "Admissions-Enquiry" at bounding box center [85, 281] width 92 height 12
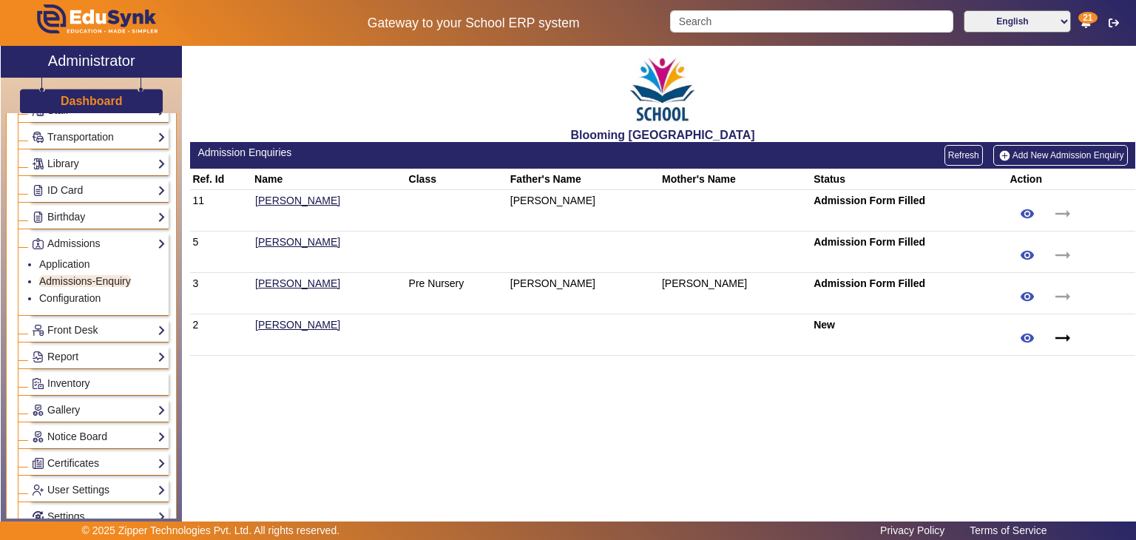
click at [1065, 157] on link "Add New Admission Enquiry" at bounding box center [1061, 155] width 135 height 21
click at [56, 263] on link "Application" at bounding box center [64, 264] width 51 height 12
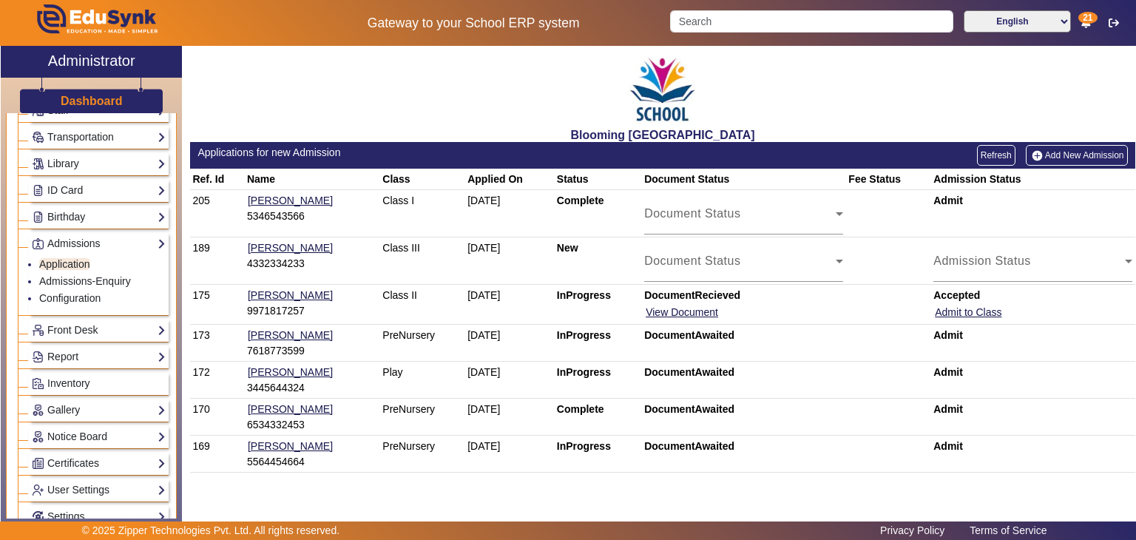
click at [1068, 152] on link "Add New Admission" at bounding box center [1077, 155] width 102 height 21
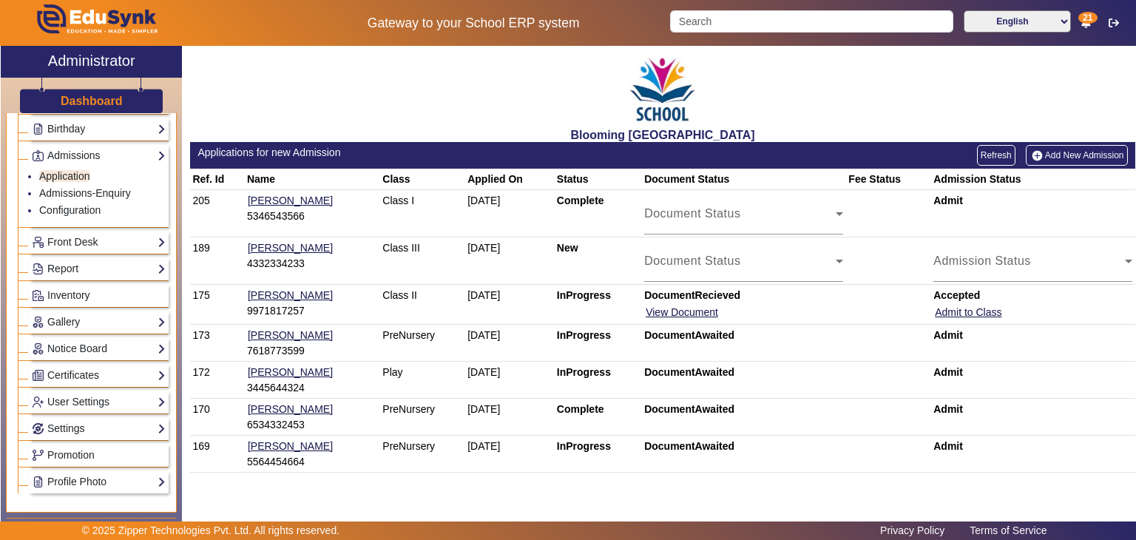
scroll to position [220, 0]
click at [89, 232] on link "Front Desk" at bounding box center [99, 240] width 134 height 17
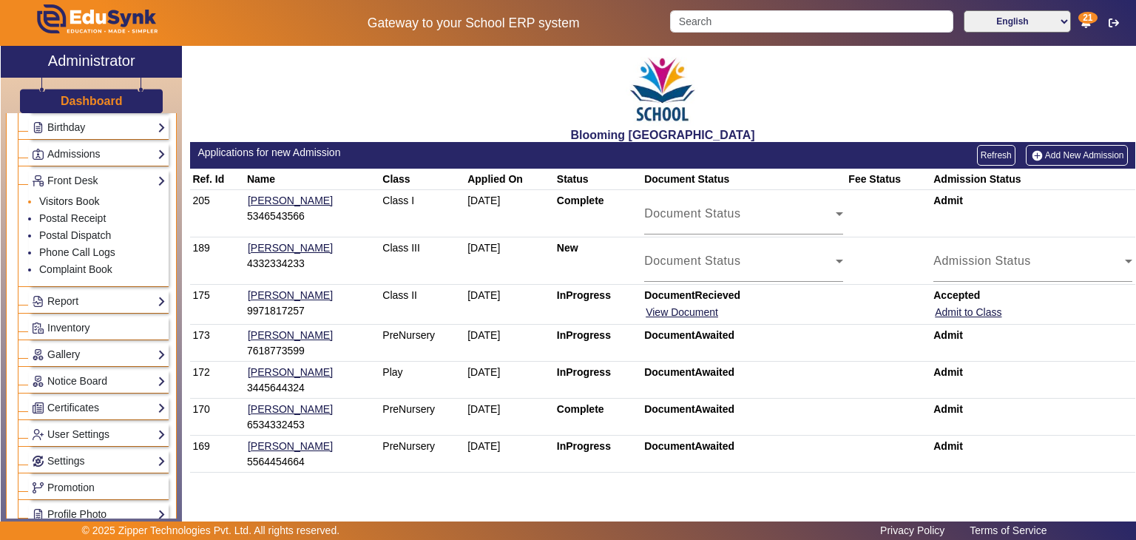
click at [81, 197] on link "Visitors Book" at bounding box center [69, 201] width 60 height 12
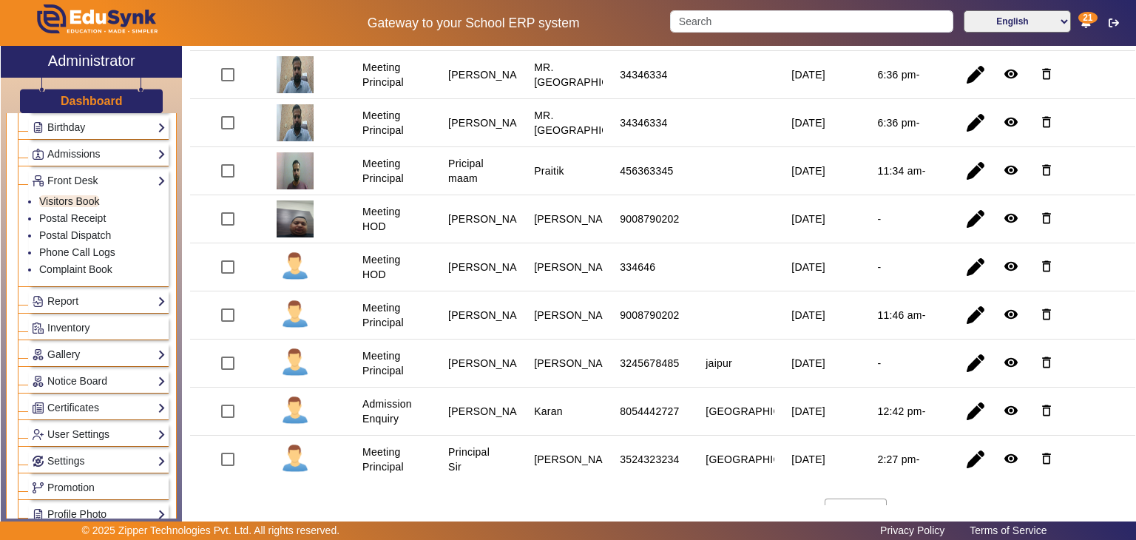
scroll to position [372, 0]
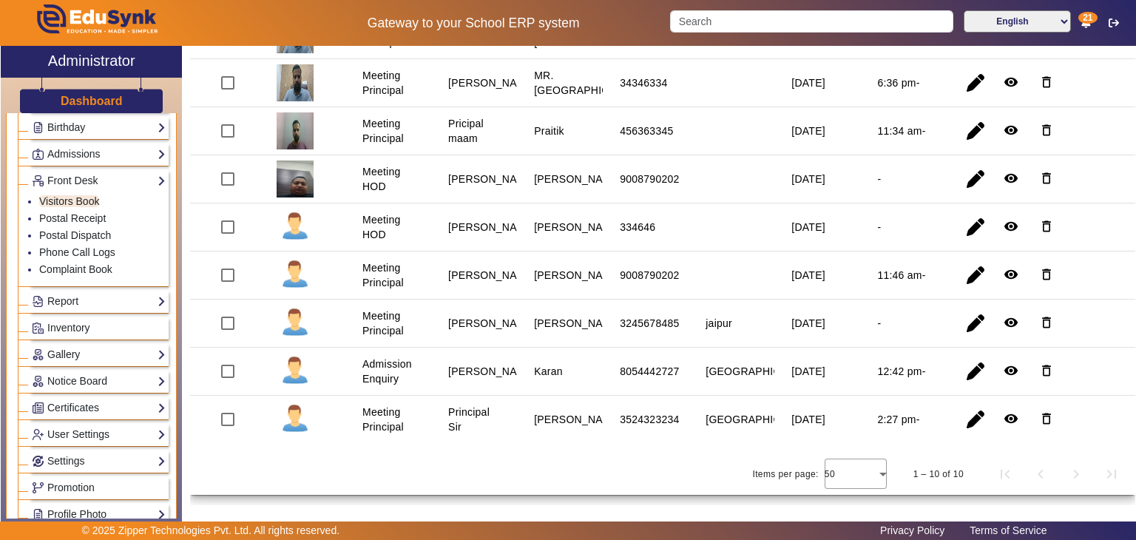
click at [1134, 516] on div "X Administrator Dashboard Administration Institution Institution Details Sessio…" at bounding box center [568, 287] width 1135 height 483
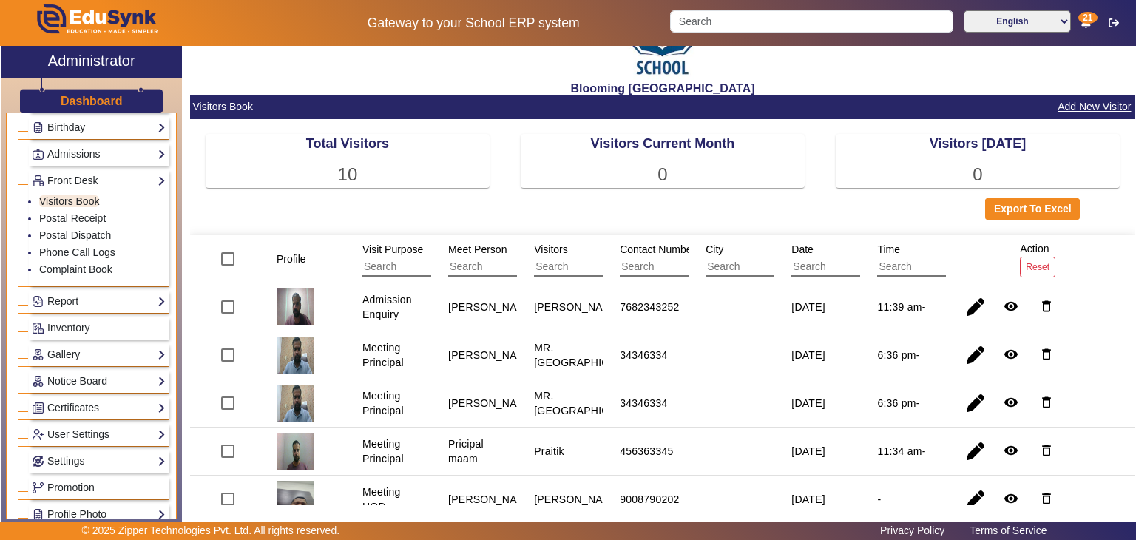
scroll to position [0, 0]
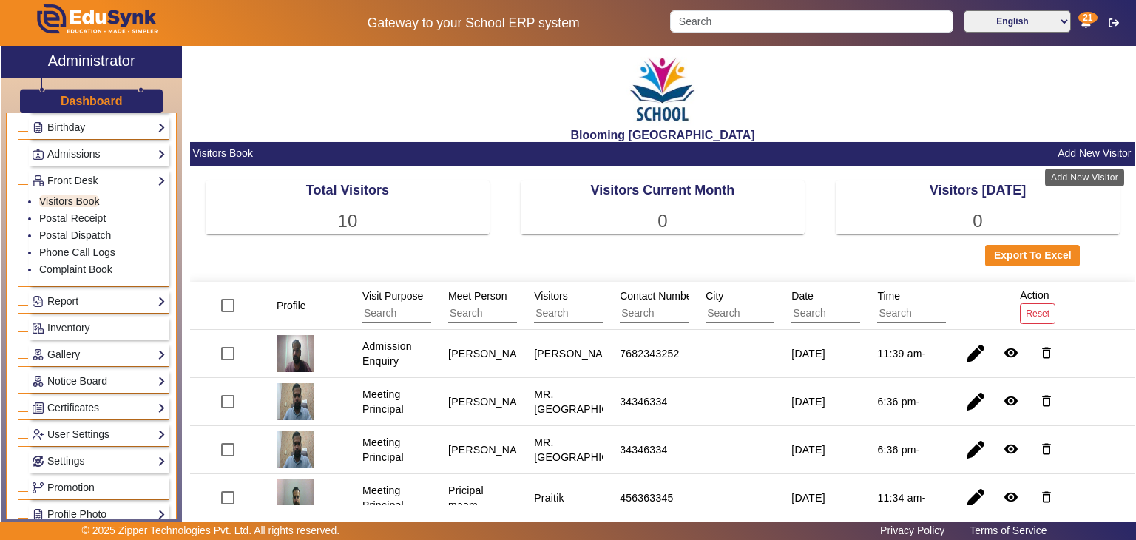
click at [1092, 150] on button "Add New Visitor" at bounding box center [1094, 153] width 76 height 18
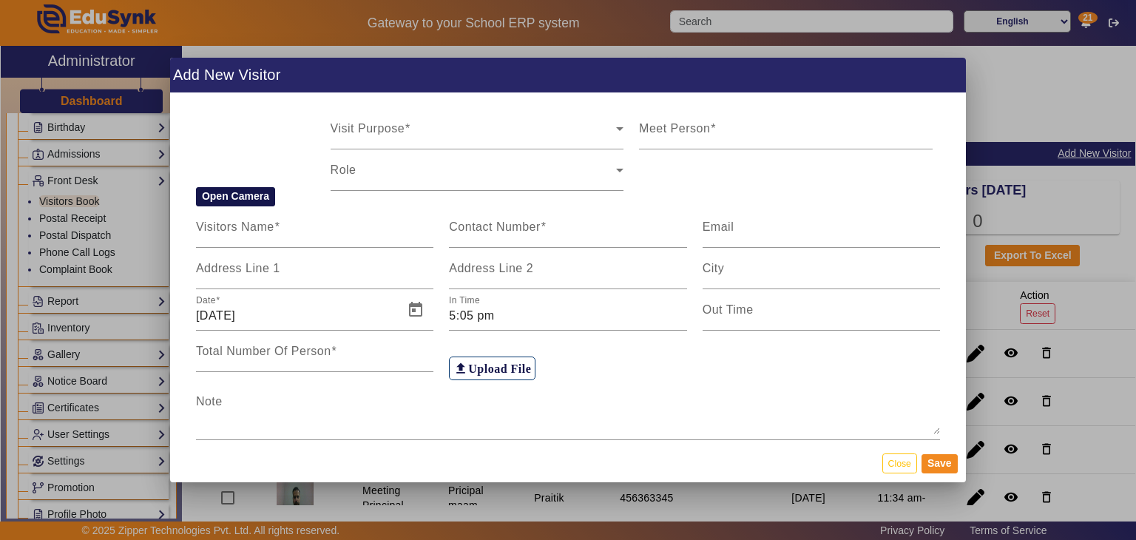
click at [228, 197] on button "Open Camera" at bounding box center [235, 196] width 79 height 19
click at [898, 465] on button "Close" at bounding box center [900, 463] width 35 height 20
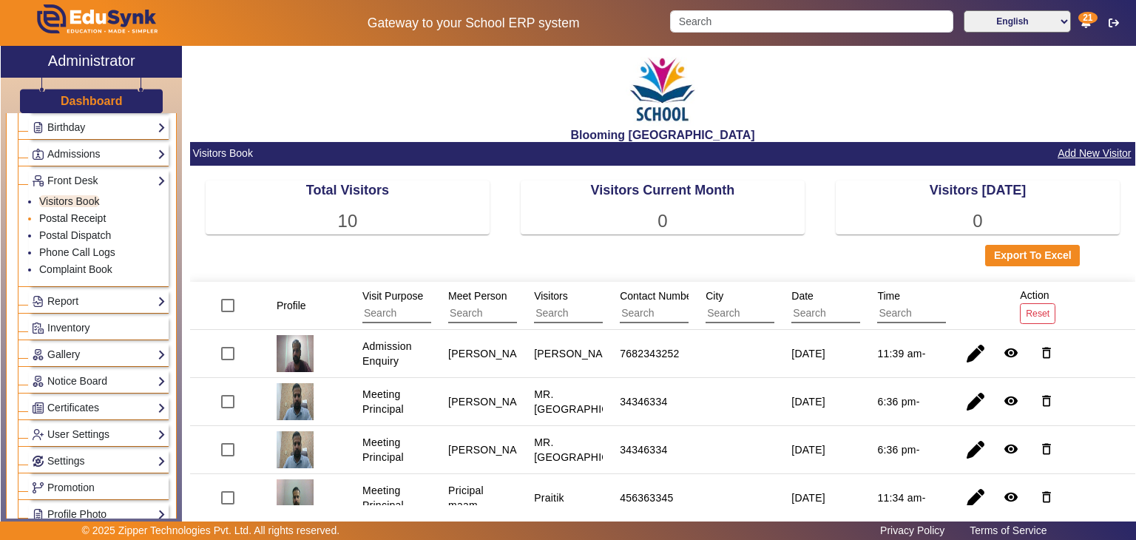
click at [89, 217] on link "Postal Receipt" at bounding box center [72, 218] width 67 height 12
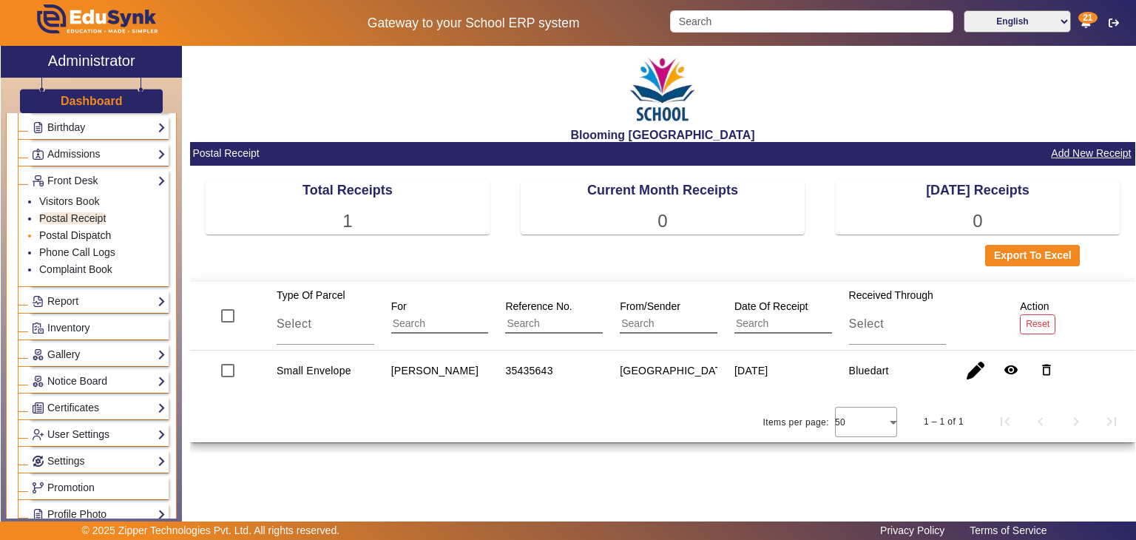
click at [90, 235] on link "Postal Dispatch" at bounding box center [75, 235] width 72 height 12
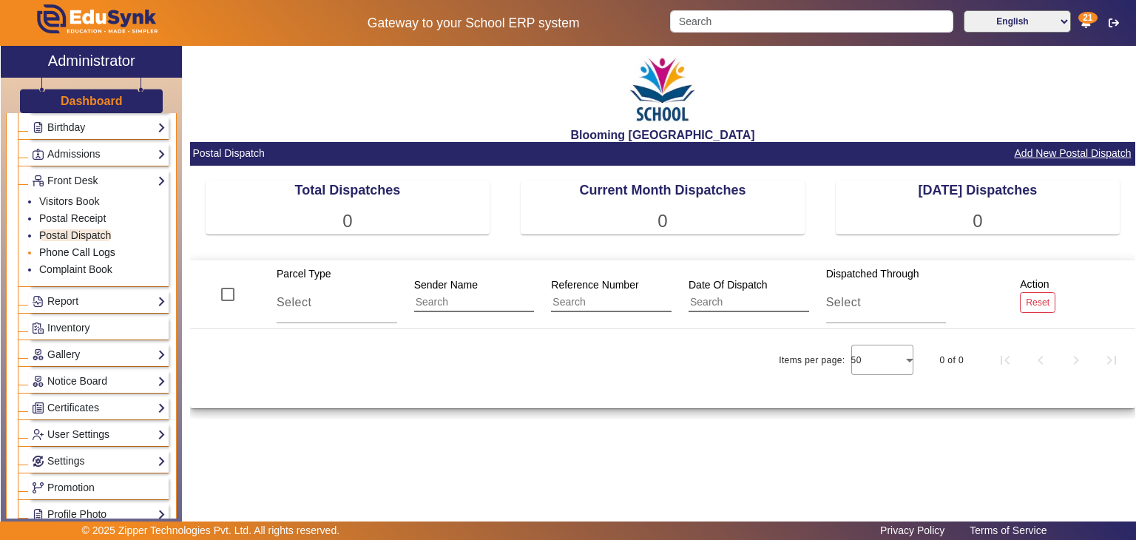
click at [94, 252] on link "Phone Call Logs" at bounding box center [77, 252] width 76 height 12
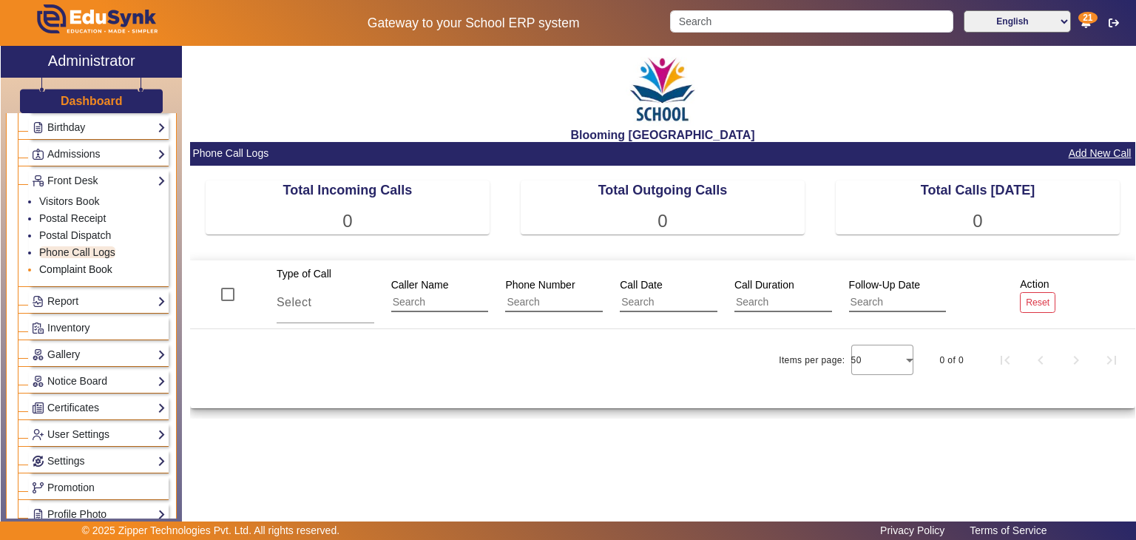
click at [98, 263] on link "Complaint Book" at bounding box center [75, 269] width 73 height 12
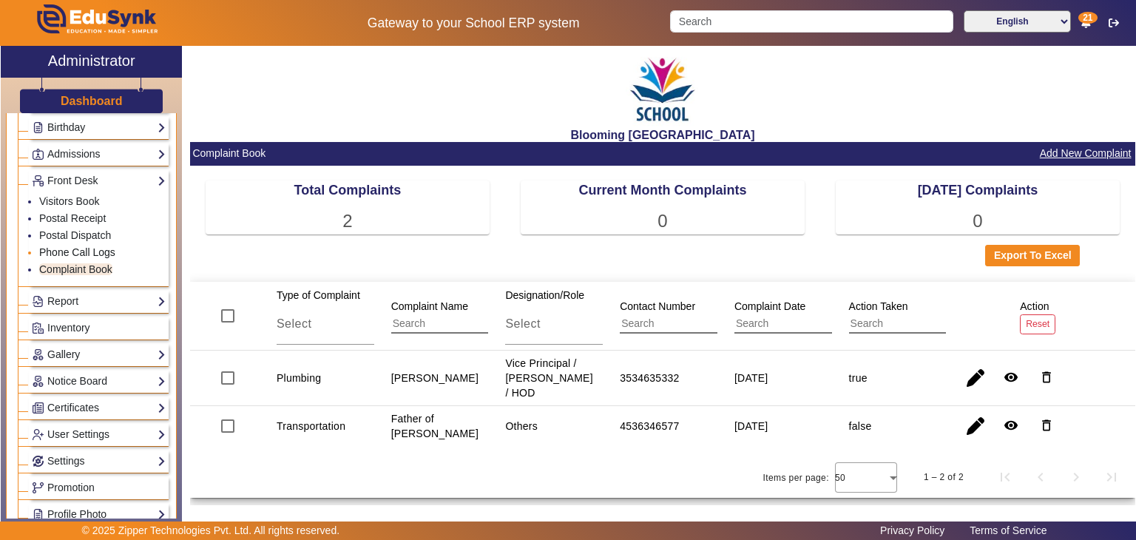
click at [92, 249] on link "Phone Call Logs" at bounding box center [77, 252] width 76 height 12
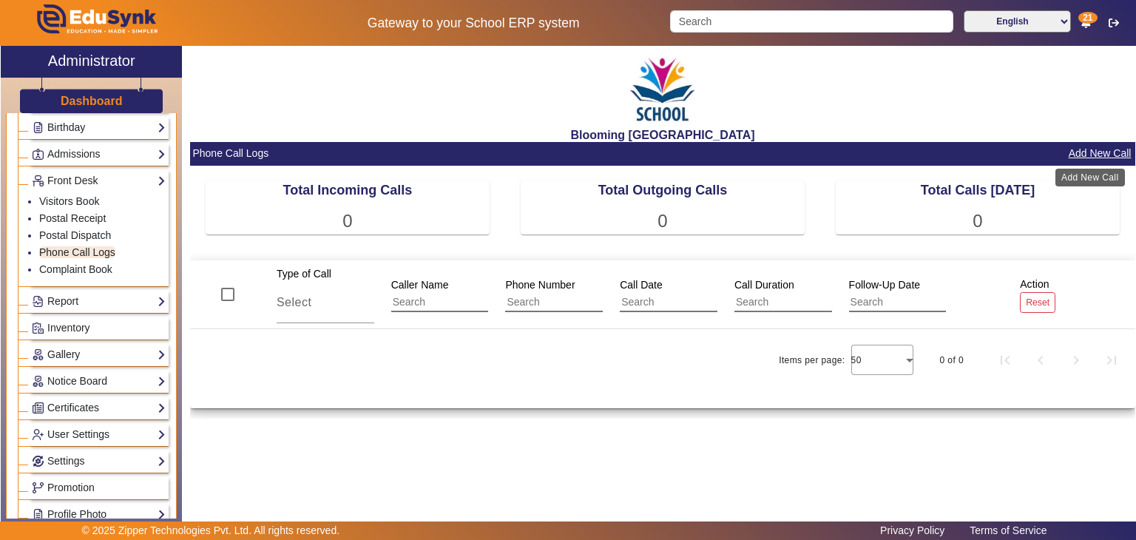
click at [1089, 155] on button "Add New Call" at bounding box center [1101, 153] width 66 height 18
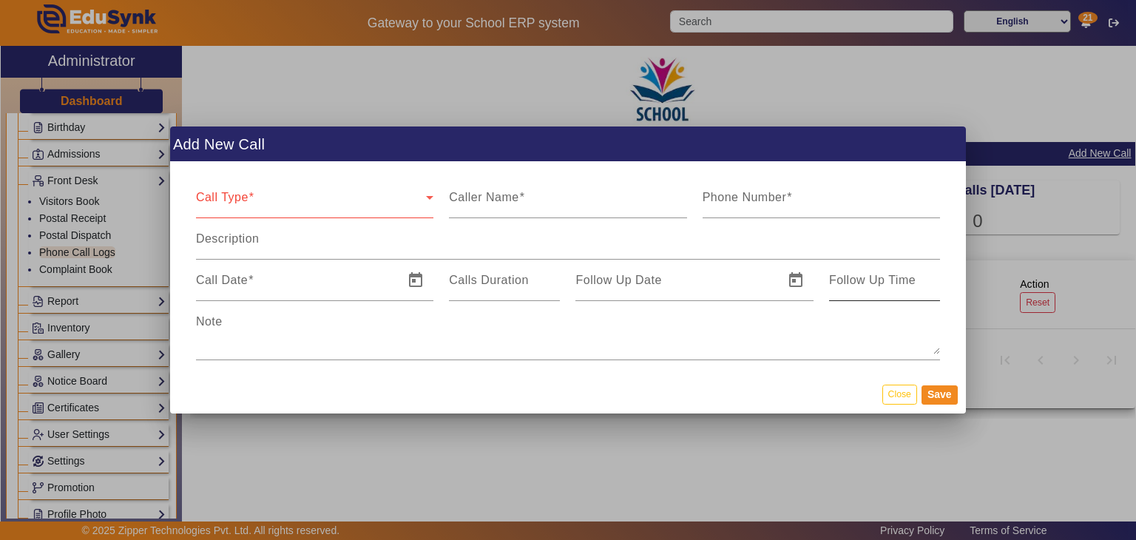
click at [854, 285] on mat-label "Follow Up Time" at bounding box center [872, 280] width 87 height 13
click at [854, 285] on input "Follow Up Time" at bounding box center [884, 286] width 111 height 18
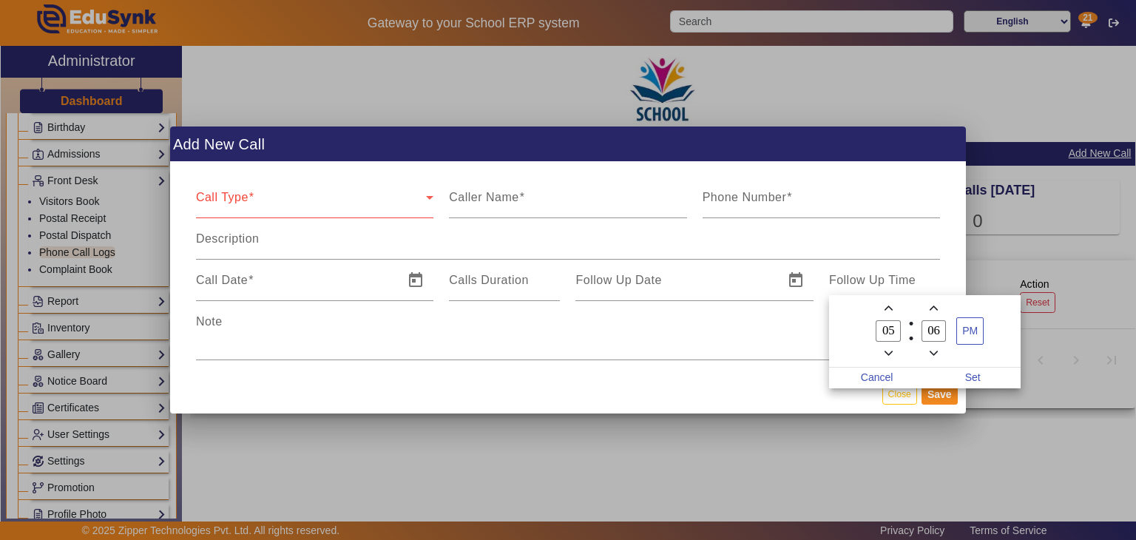
click at [712, 273] on div at bounding box center [568, 270] width 1136 height 540
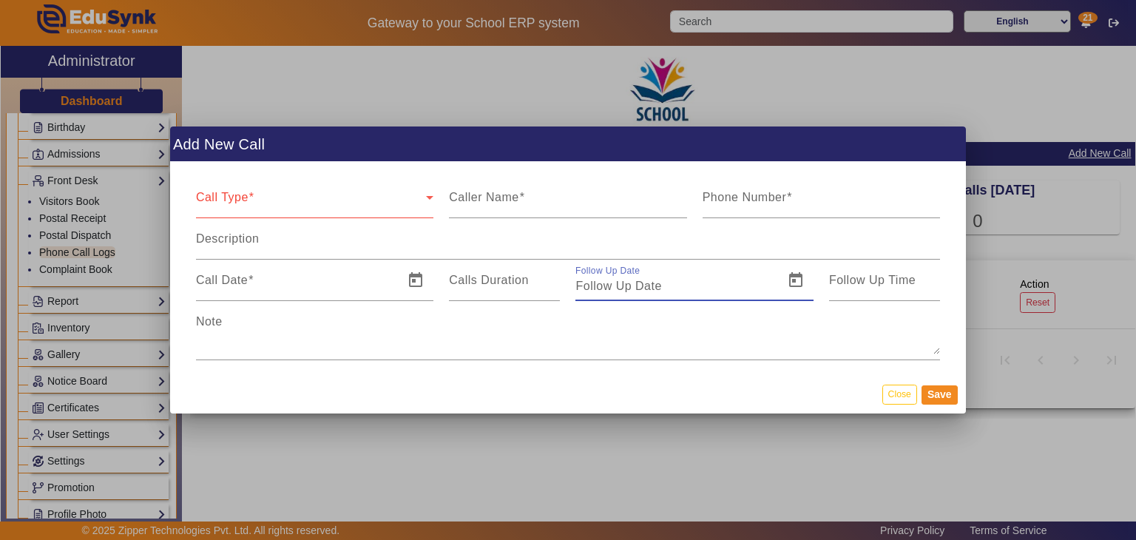
click at [701, 288] on input "Follow Up Date" at bounding box center [675, 286] width 199 height 18
click at [319, 212] on span at bounding box center [311, 204] width 230 height 18
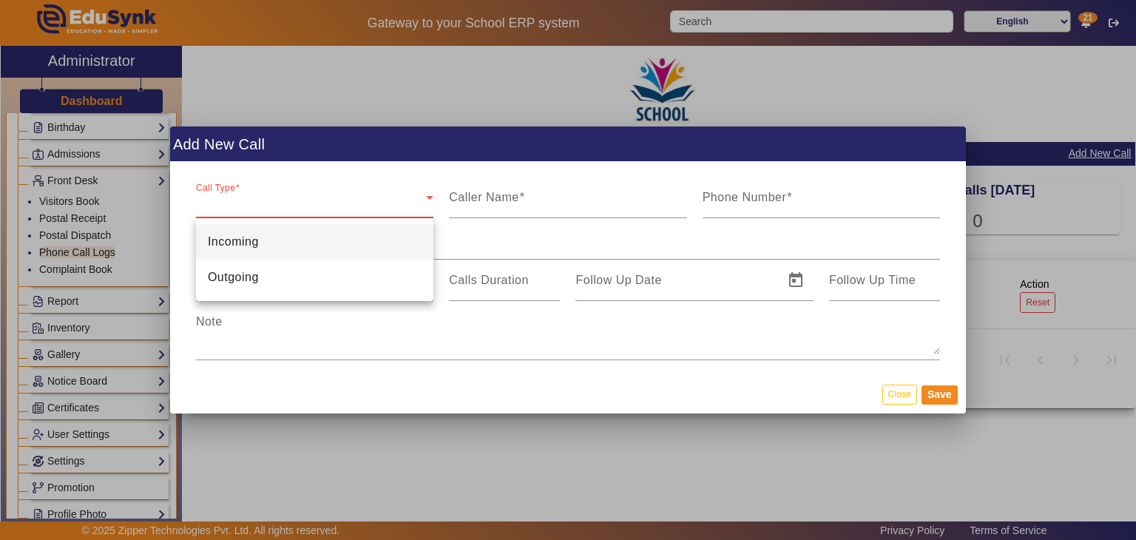
click at [644, 343] on div at bounding box center [568, 270] width 1136 height 540
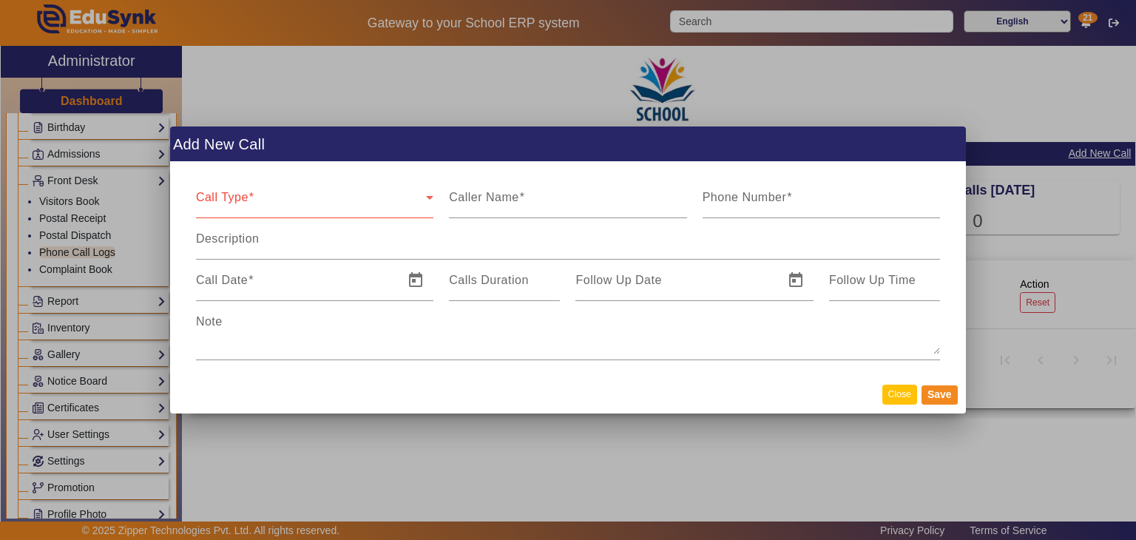
click at [911, 388] on button "Close" at bounding box center [900, 395] width 35 height 20
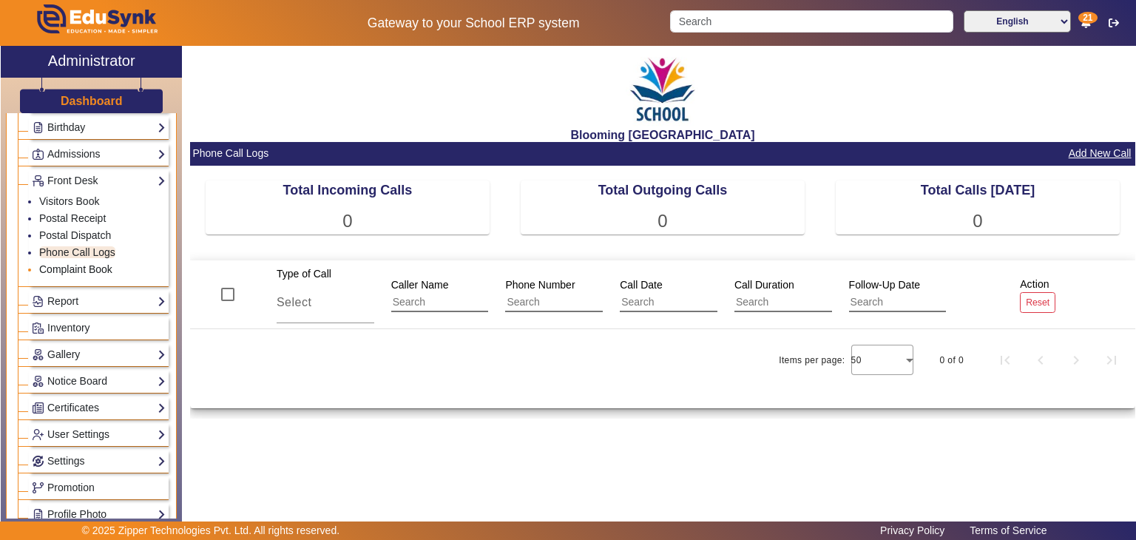
click at [97, 267] on link "Complaint Book" at bounding box center [75, 269] width 73 height 12
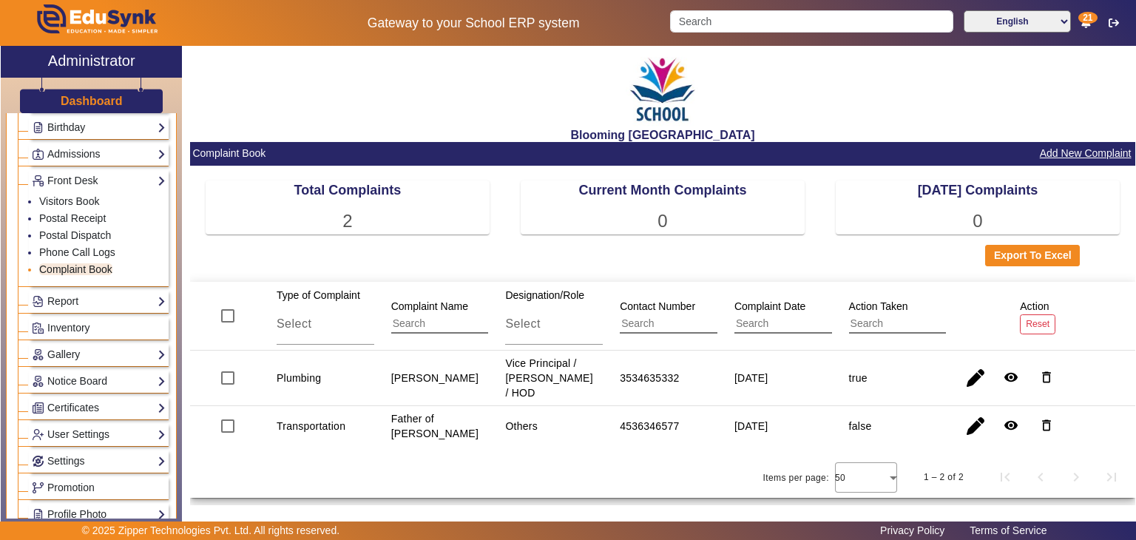
click at [97, 267] on link "Complaint Book" at bounding box center [75, 269] width 73 height 12
click at [79, 322] on span "Inventory" at bounding box center [68, 328] width 43 height 12
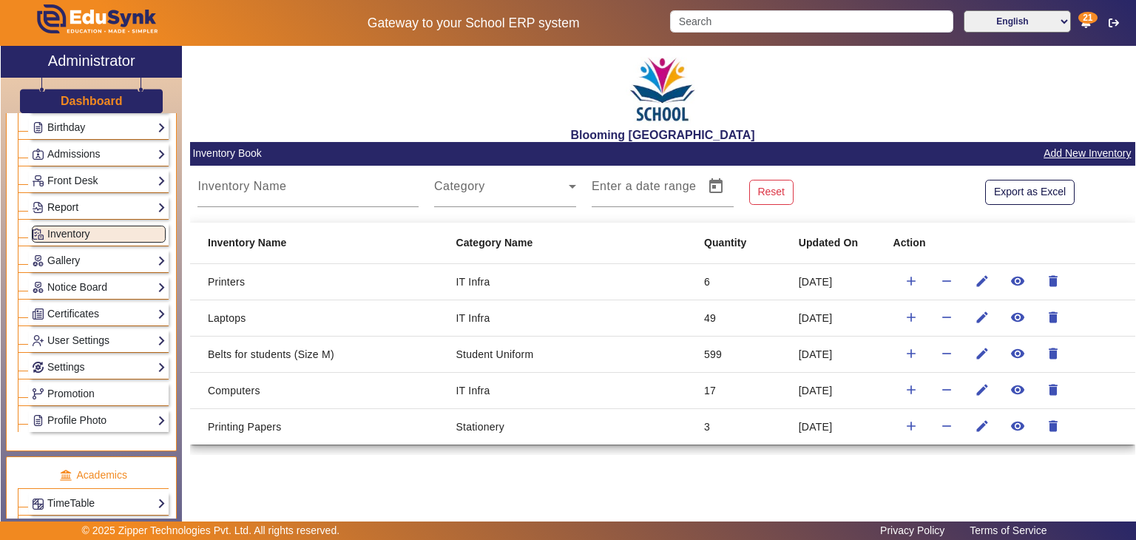
click at [100, 202] on link "Report" at bounding box center [99, 207] width 134 height 17
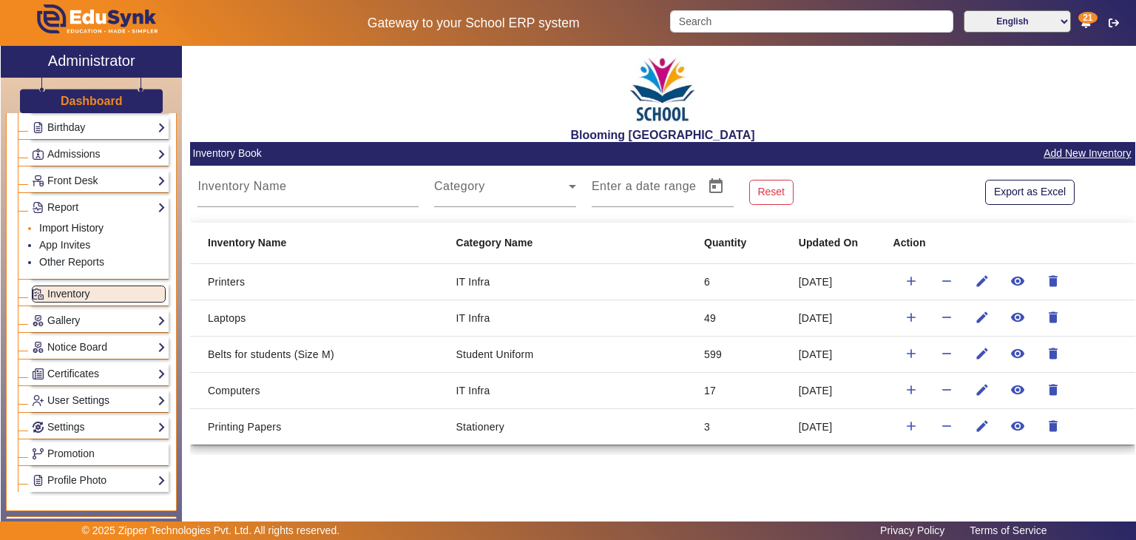
click at [90, 224] on link "Import History" at bounding box center [71, 228] width 64 height 12
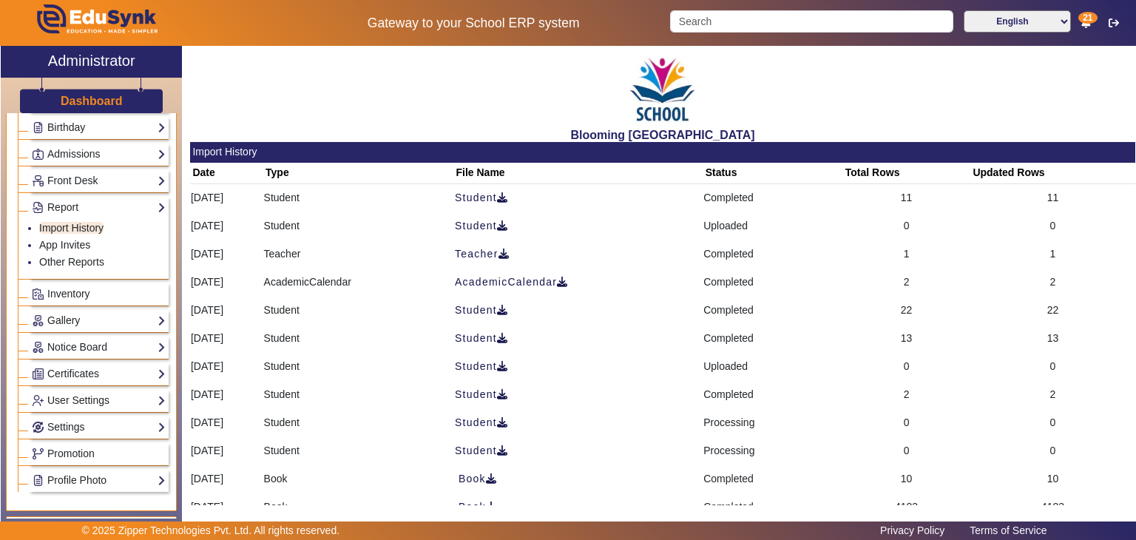
click at [755, 196] on td "Completed" at bounding box center [773, 197] width 140 height 29
drag, startPoint x: 755, startPoint y: 196, endPoint x: 758, endPoint y: 246, distance: 49.7
click at [758, 246] on table "Date Type File Name Status Total Rows Updated Rows [DATE] Student Student Compl…" at bounding box center [662, 497] width 945 height 668
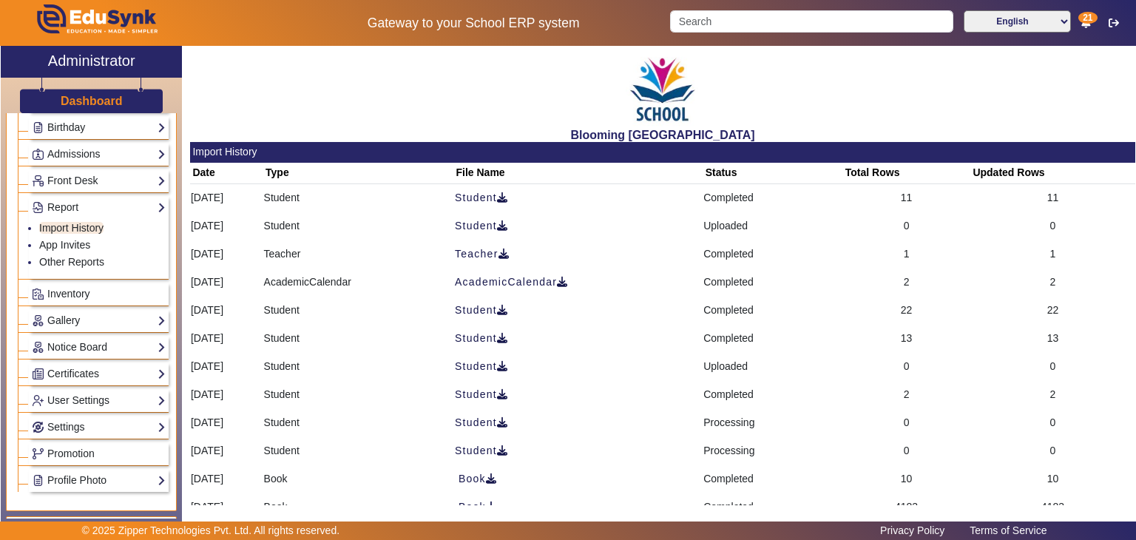
click at [758, 246] on td "Completed" at bounding box center [773, 254] width 140 height 28
click at [735, 397] on td "Completed" at bounding box center [773, 395] width 140 height 28
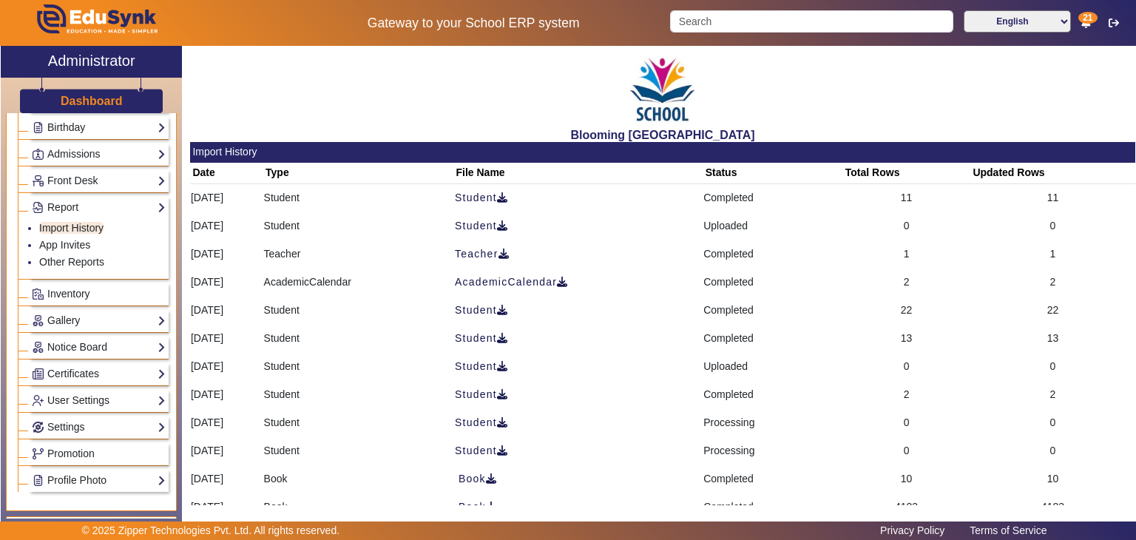
click at [743, 197] on td "Completed" at bounding box center [773, 197] width 140 height 29
click at [64, 239] on link "App Invites" at bounding box center [64, 245] width 51 height 12
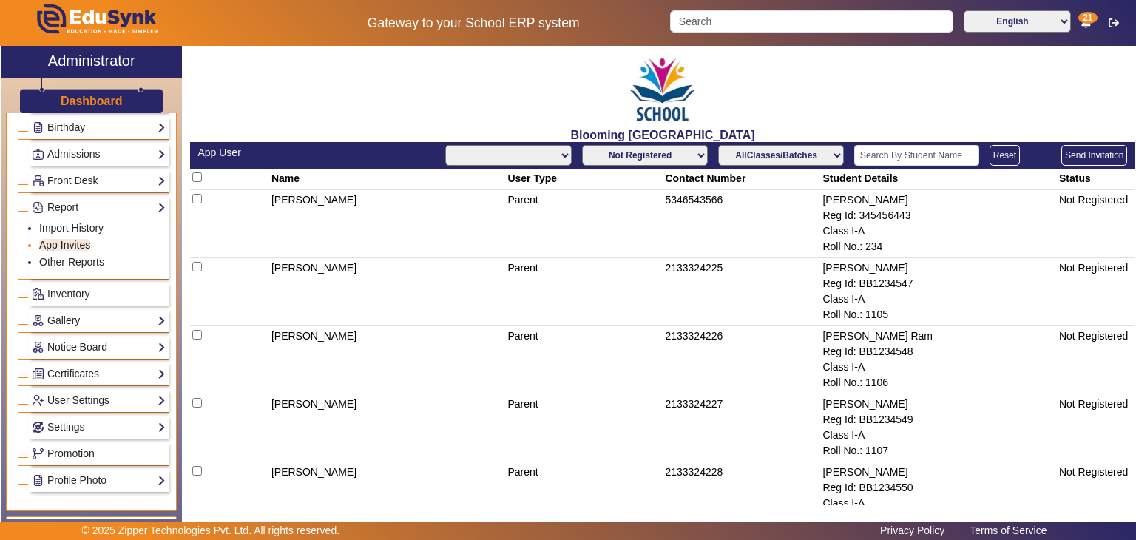
select select "All"
click at [1070, 196] on td "Not Registered" at bounding box center [1095, 224] width 79 height 68
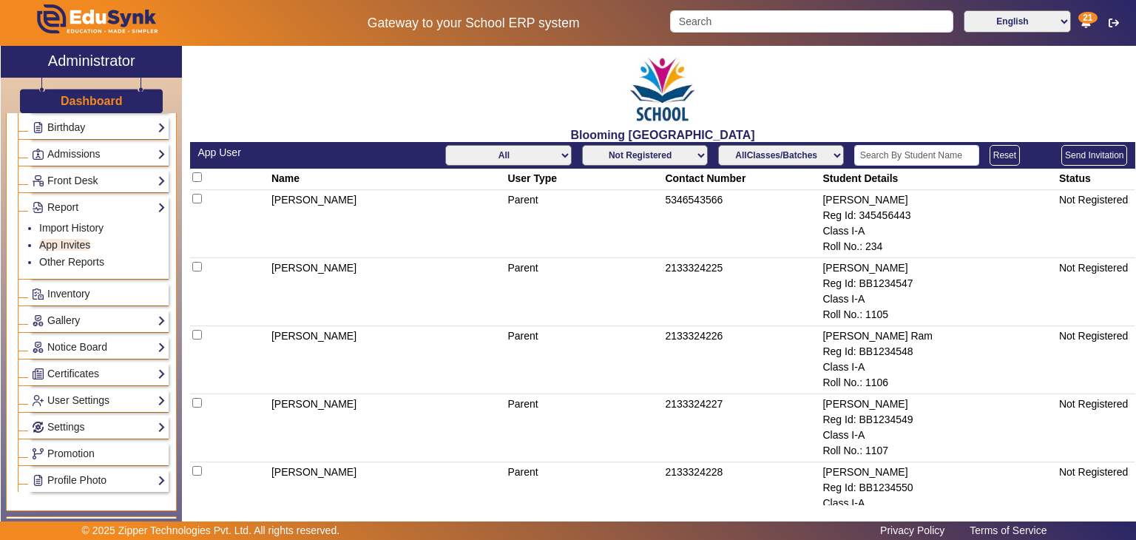
click at [1080, 267] on td "Not Registered" at bounding box center [1095, 292] width 79 height 68
click at [89, 262] on link "Other Reports" at bounding box center [71, 262] width 65 height 12
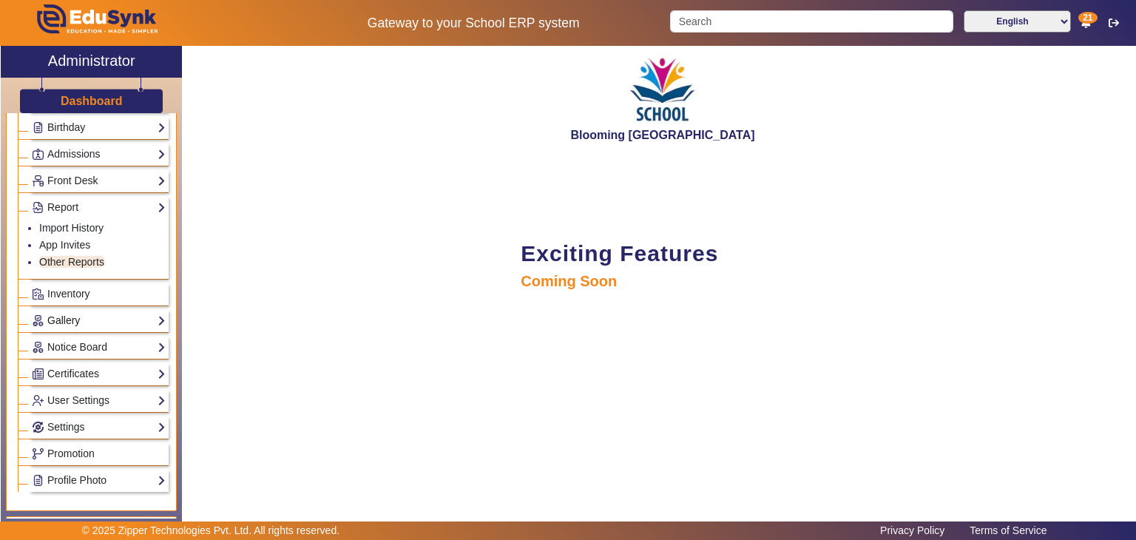
click at [80, 321] on link "Gallery" at bounding box center [99, 320] width 134 height 17
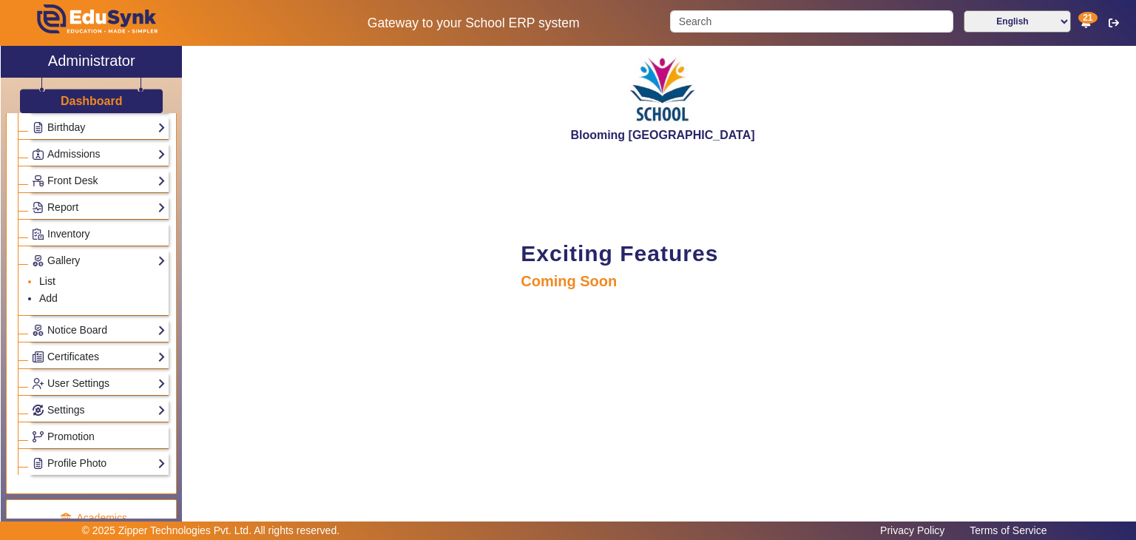
click at [41, 275] on link "List" at bounding box center [47, 281] width 16 height 12
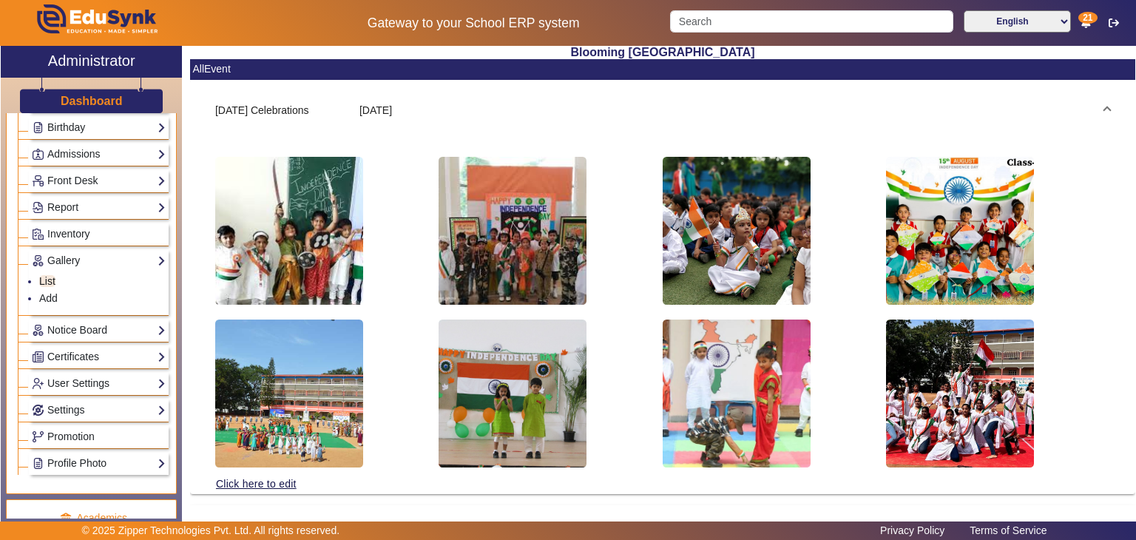
scroll to position [81, 0]
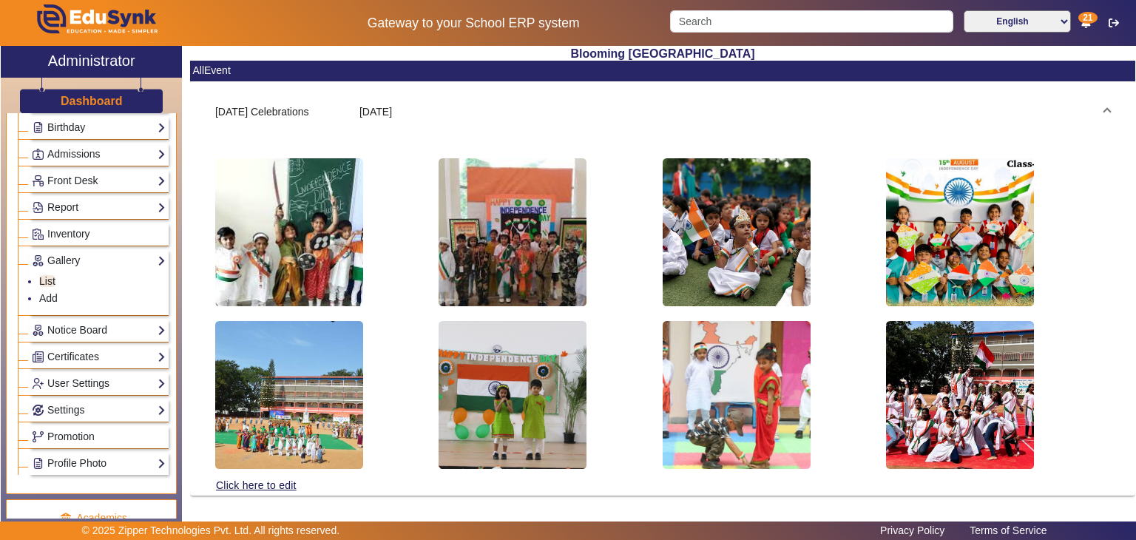
click at [1127, 388] on mat-expansion-panel "[DATE] Celebrations [DATE] Click here to edit" at bounding box center [662, 288] width 945 height 414
click at [90, 329] on link "Notice Board" at bounding box center [99, 330] width 134 height 17
click at [47, 323] on link "Add" at bounding box center [48, 325] width 18 height 12
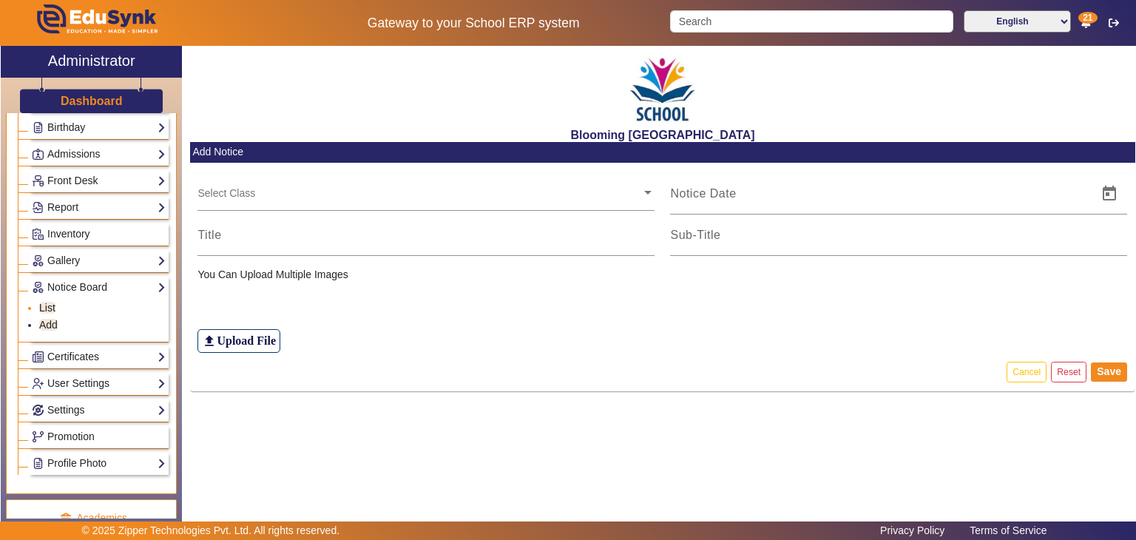
click at [50, 306] on link "List" at bounding box center [47, 308] width 16 height 12
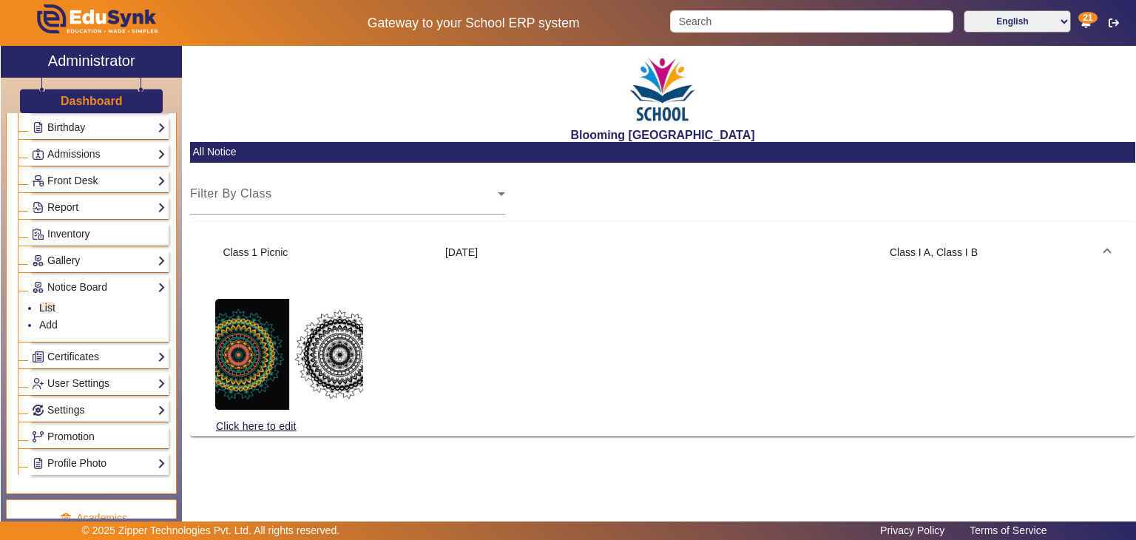
click at [80, 252] on link "Gallery" at bounding box center [99, 260] width 134 height 17
click at [79, 231] on span "Inventory" at bounding box center [68, 234] width 43 height 12
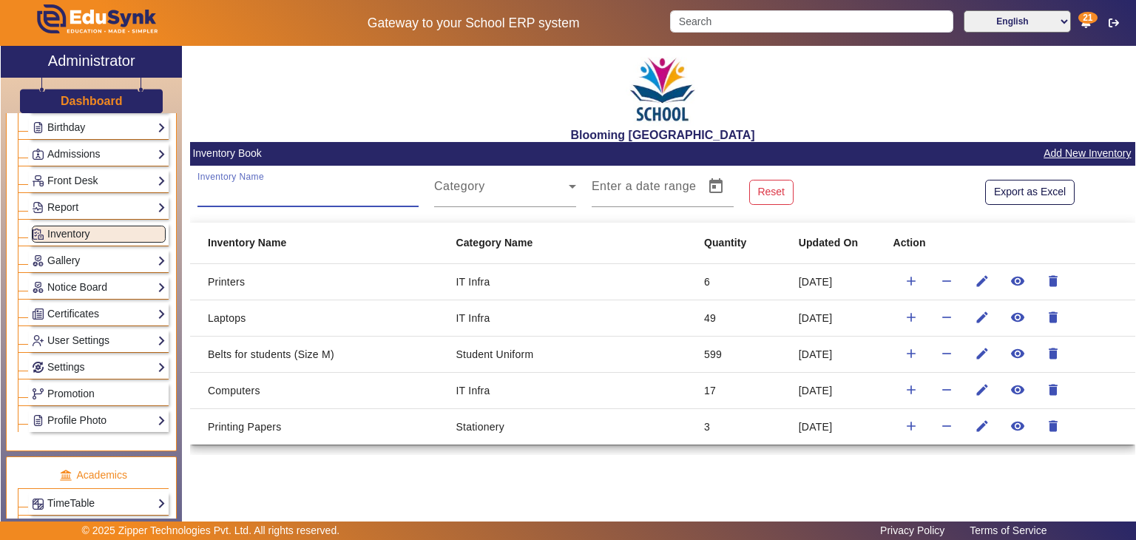
click at [342, 192] on input "Inventory Name" at bounding box center [308, 192] width 221 height 18
click at [488, 195] on span at bounding box center [501, 192] width 135 height 18
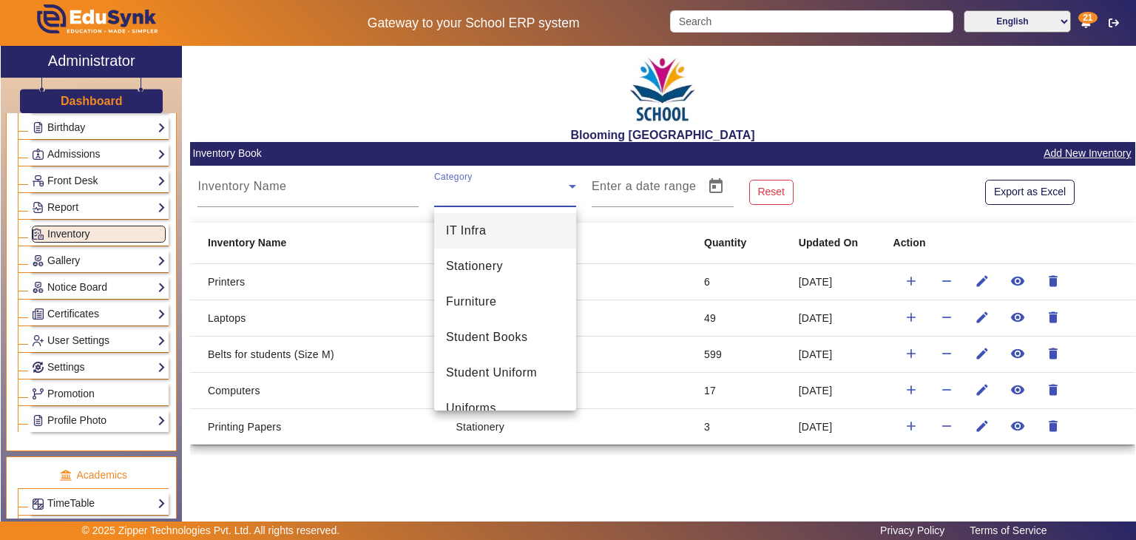
scroll to position [56, 0]
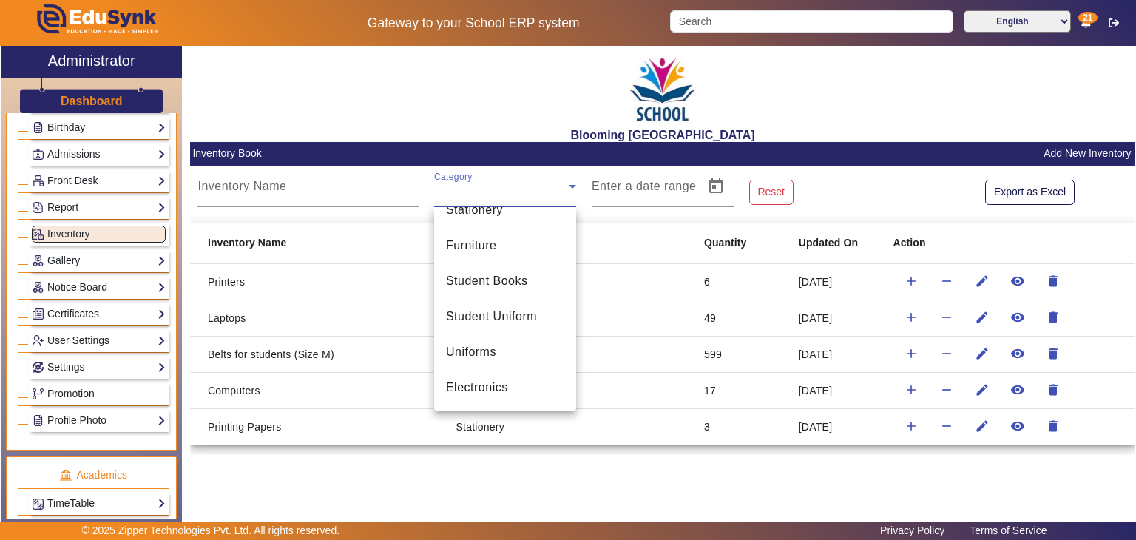
click at [622, 439] on div at bounding box center [568, 270] width 1136 height 540
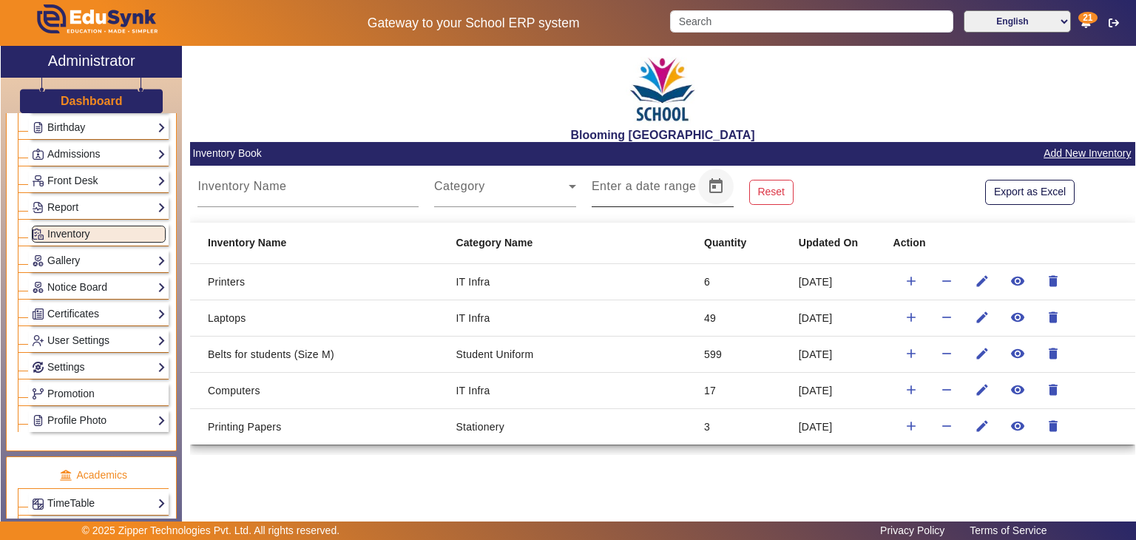
click at [715, 180] on span "Open calendar" at bounding box center [716, 187] width 36 height 36
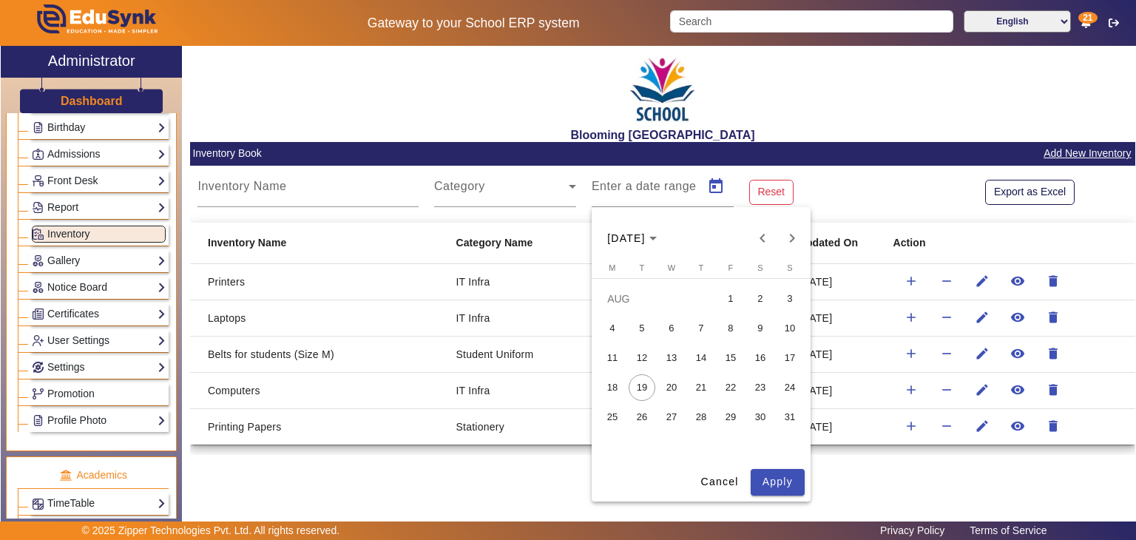
click at [583, 396] on div at bounding box center [568, 270] width 1136 height 540
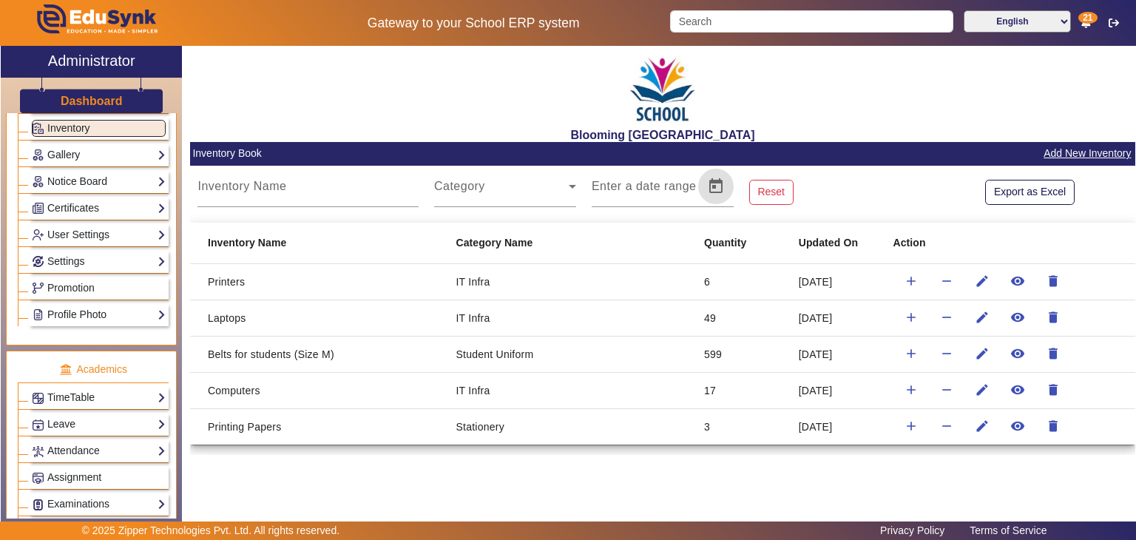
scroll to position [321, 0]
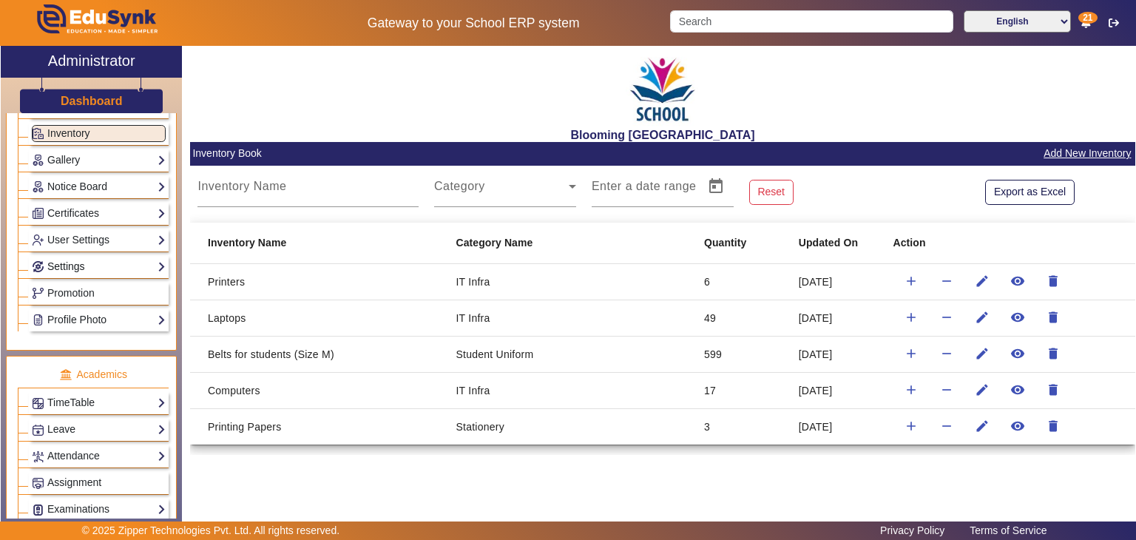
click at [109, 258] on link "Settings" at bounding box center [99, 266] width 134 height 17
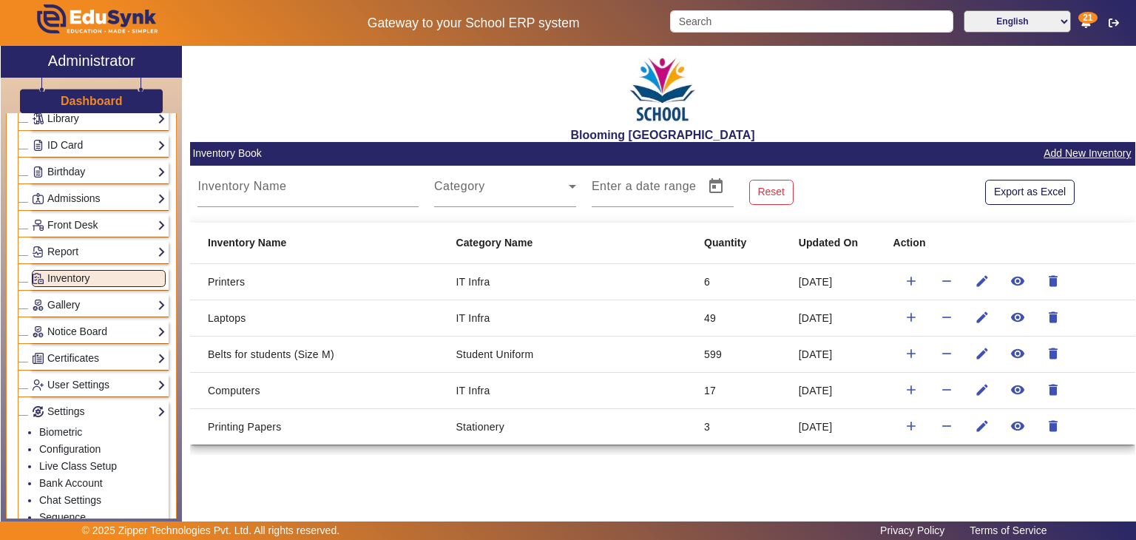
scroll to position [0, 0]
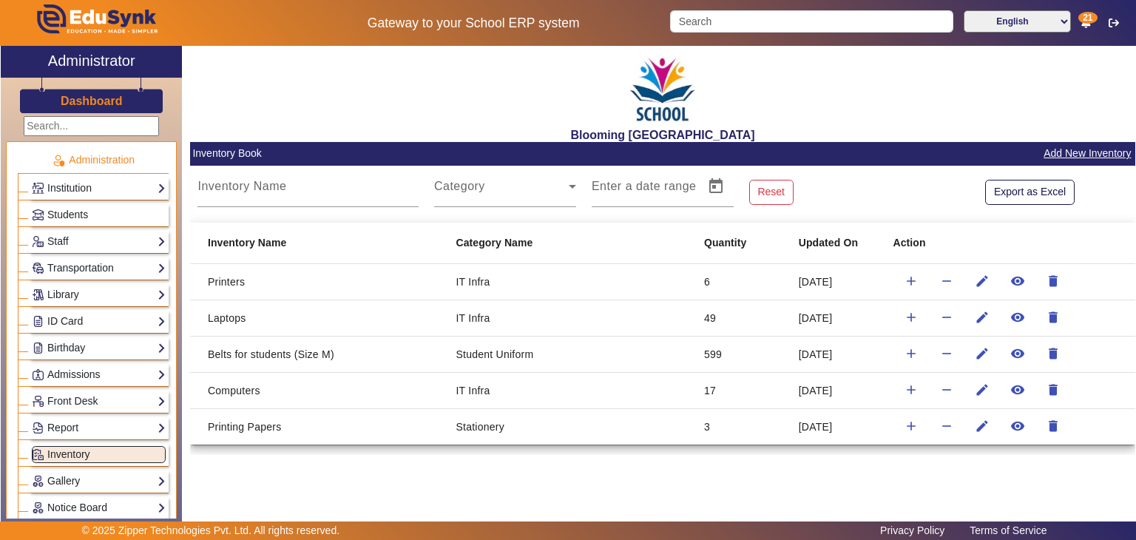
click at [104, 125] on input "text" at bounding box center [91, 126] width 135 height 20
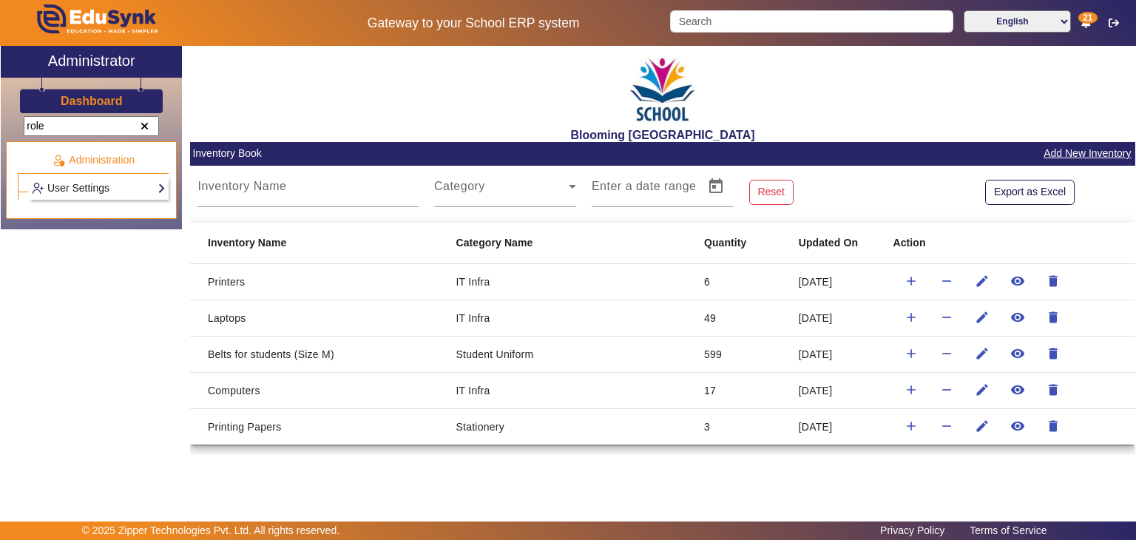
type input "role"
click at [112, 180] on link "User Settings" at bounding box center [99, 188] width 134 height 17
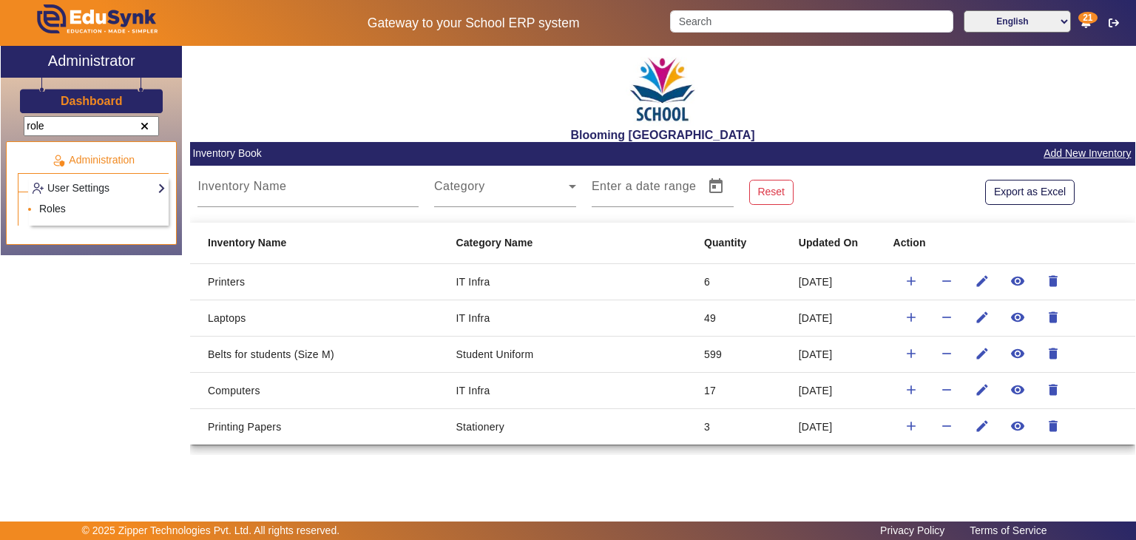
click at [58, 206] on link "Roles" at bounding box center [52, 209] width 27 height 12
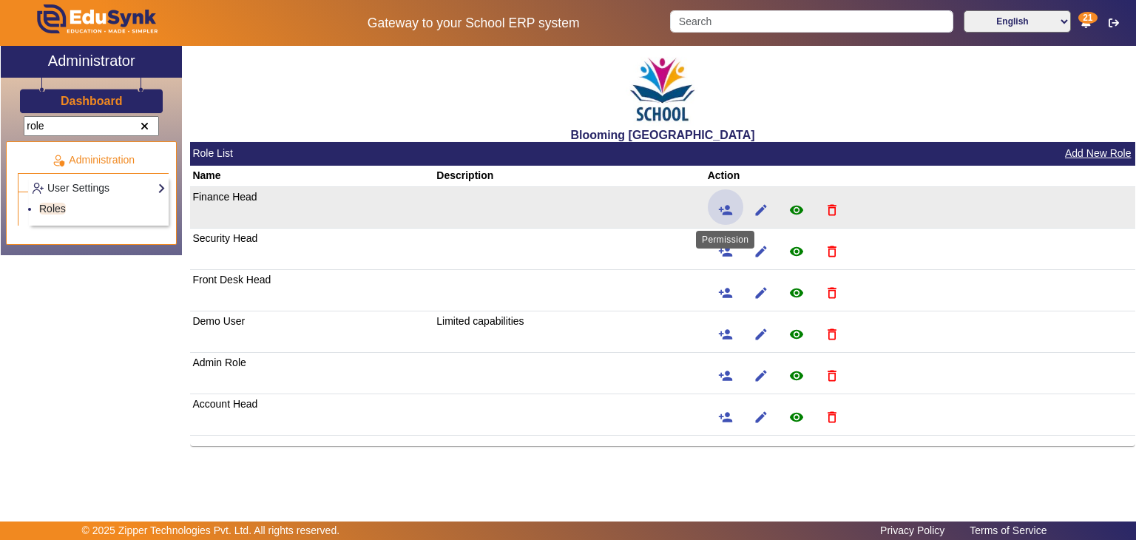
click at [726, 214] on mat-icon "person_add" at bounding box center [725, 210] width 15 height 15
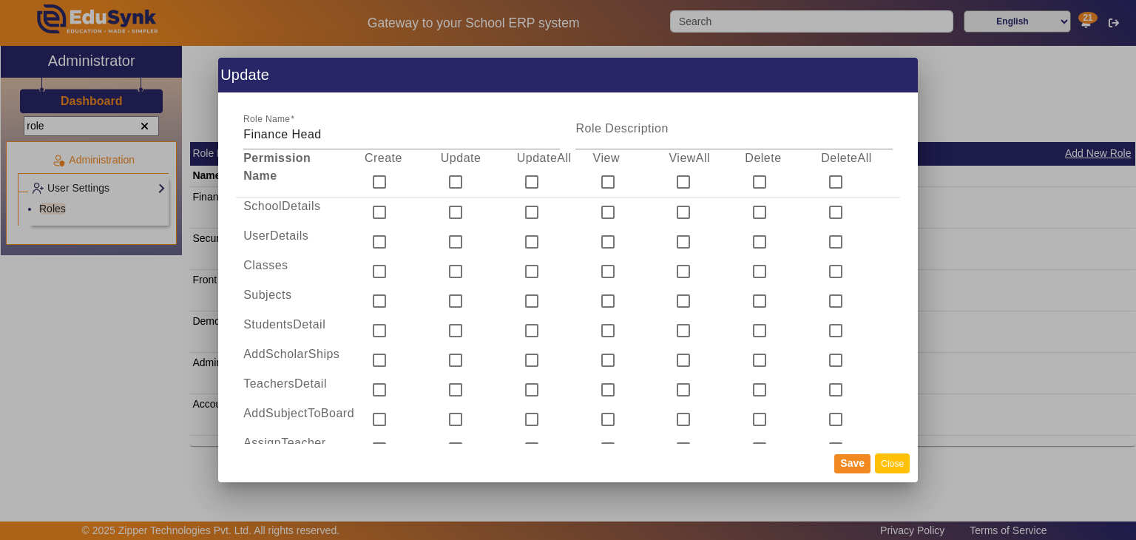
click at [900, 466] on button "Close" at bounding box center [892, 463] width 35 height 20
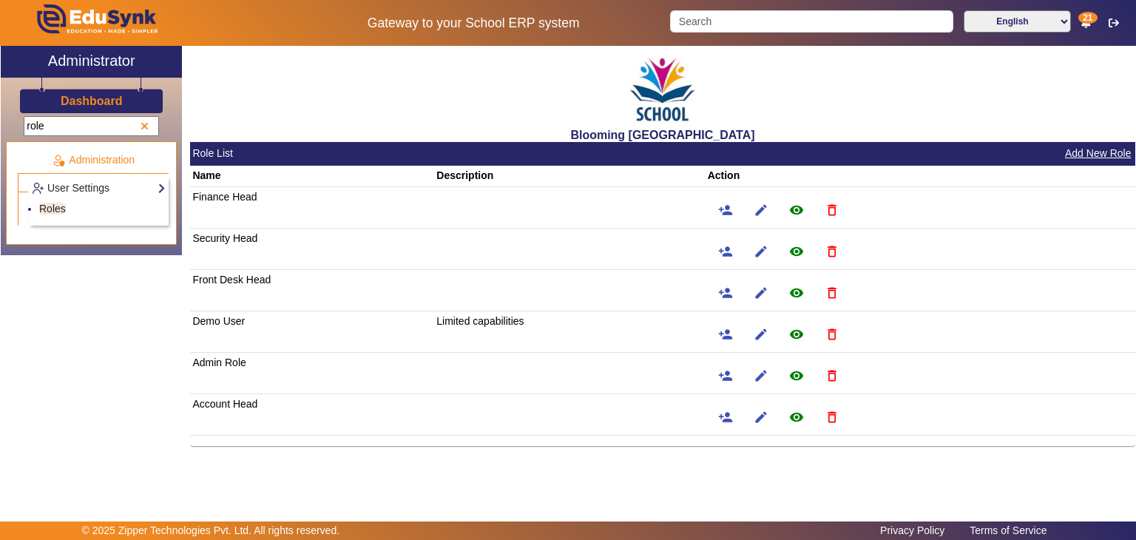
click at [143, 128] on span at bounding box center [145, 126] width 8 height 10
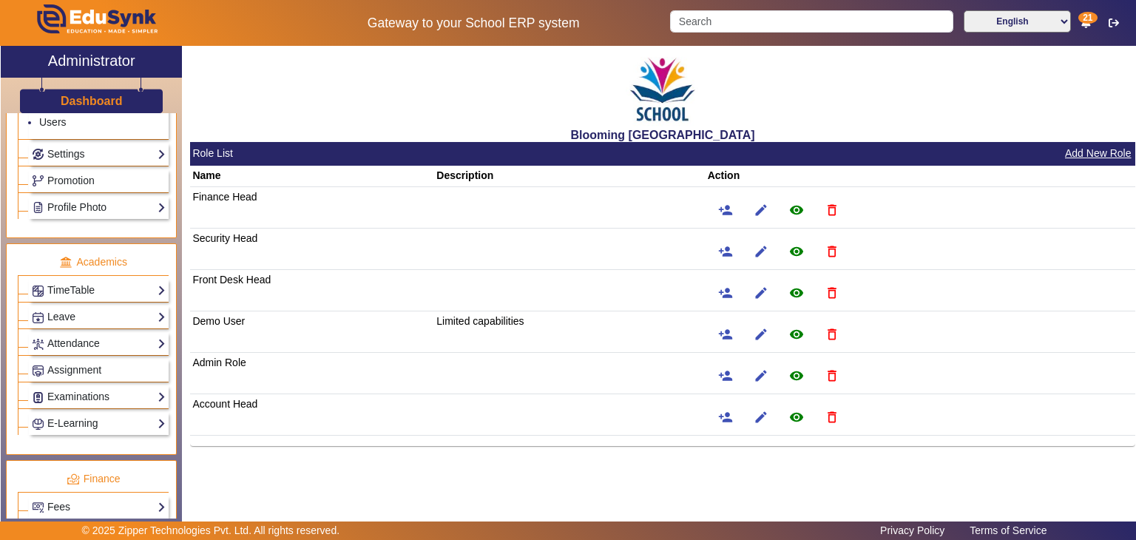
scroll to position [480, 0]
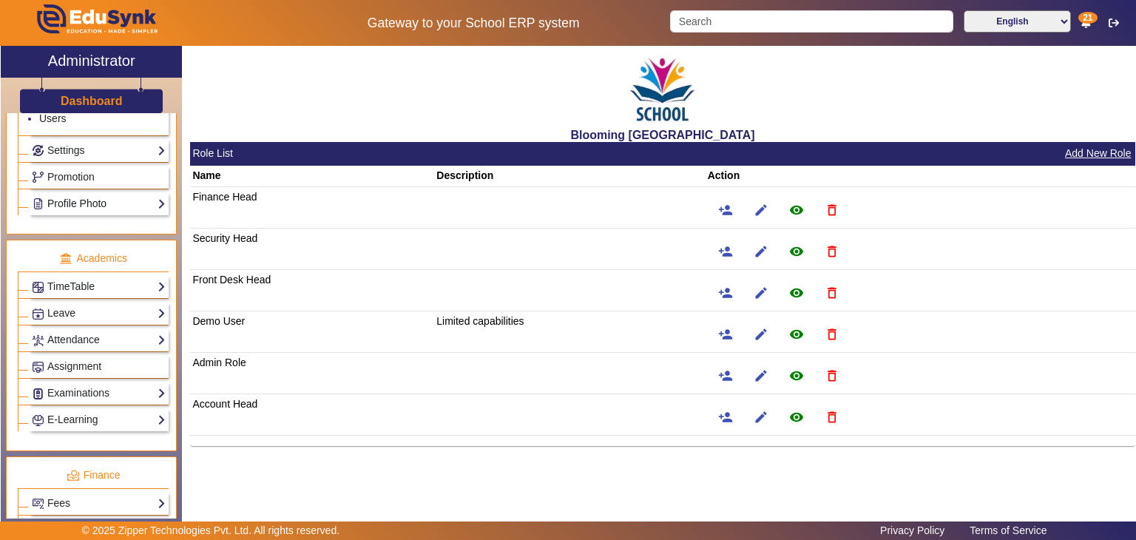
click at [118, 199] on link "Profile Photo" at bounding box center [99, 203] width 134 height 17
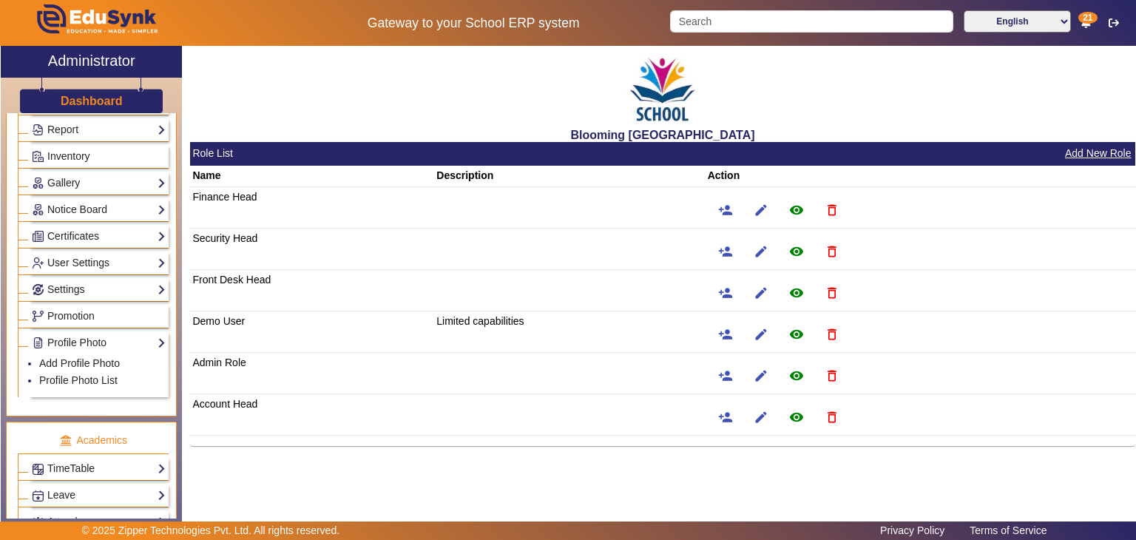
scroll to position [294, 0]
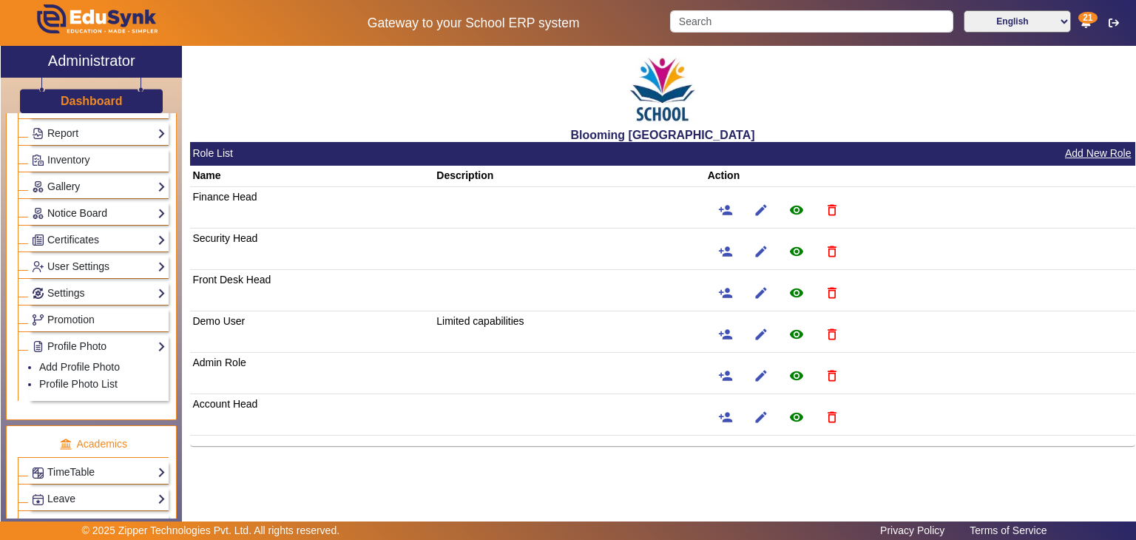
click at [104, 211] on link "Notice Board" at bounding box center [99, 213] width 134 height 17
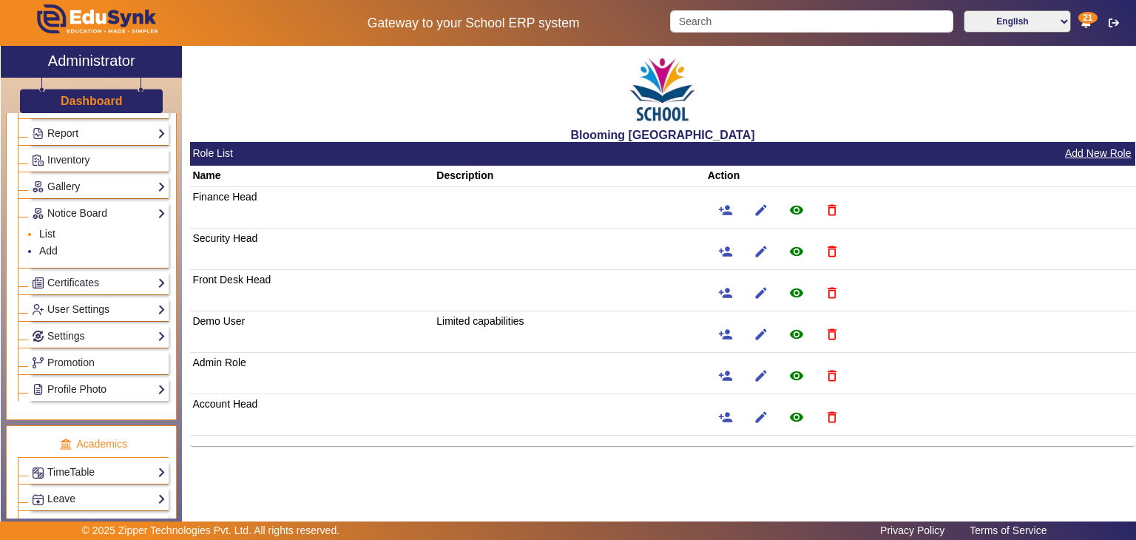
click at [49, 231] on link "List" at bounding box center [47, 234] width 16 height 12
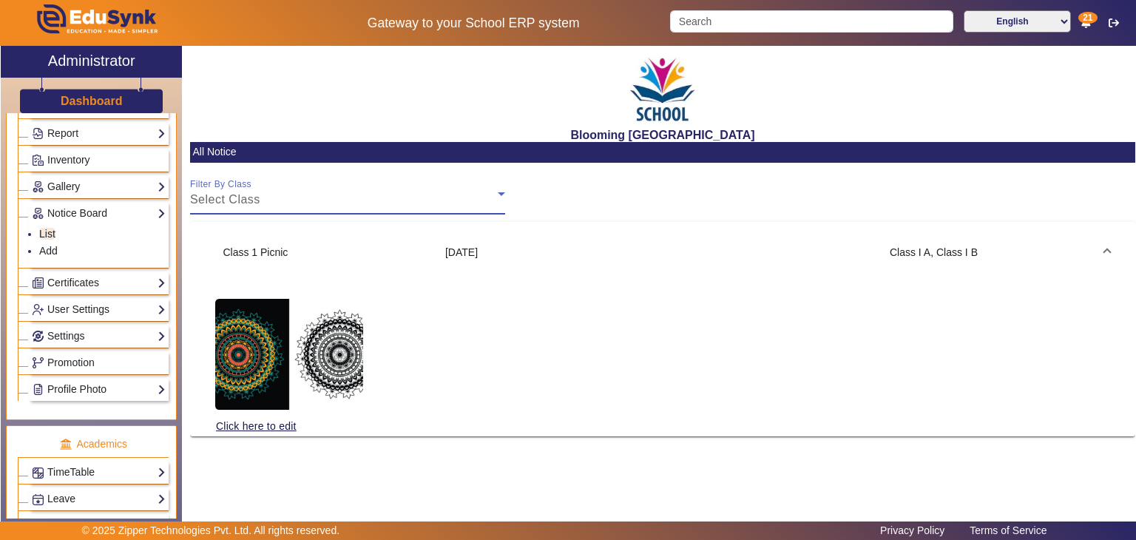
click at [327, 202] on div "Select Class" at bounding box center [344, 200] width 308 height 18
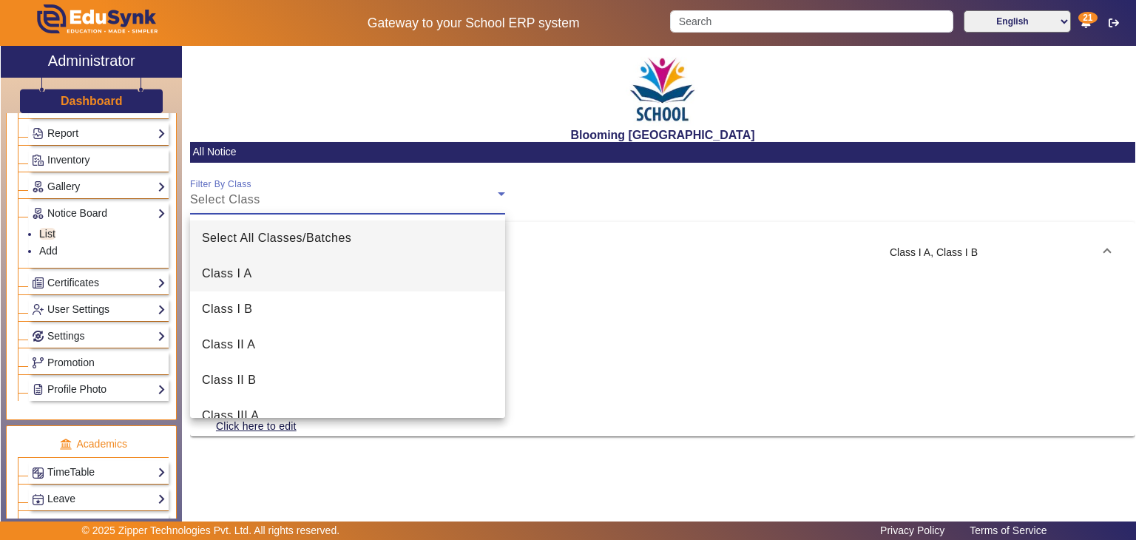
click at [270, 270] on mat-option "Class I A" at bounding box center [347, 274] width 315 height 36
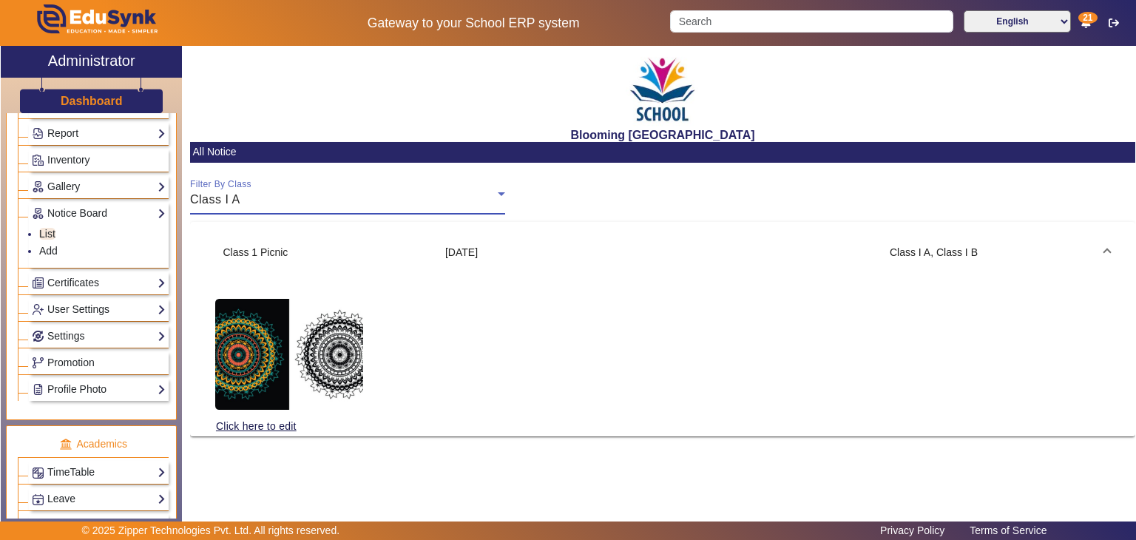
click at [386, 199] on div "Class I A" at bounding box center [344, 200] width 308 height 18
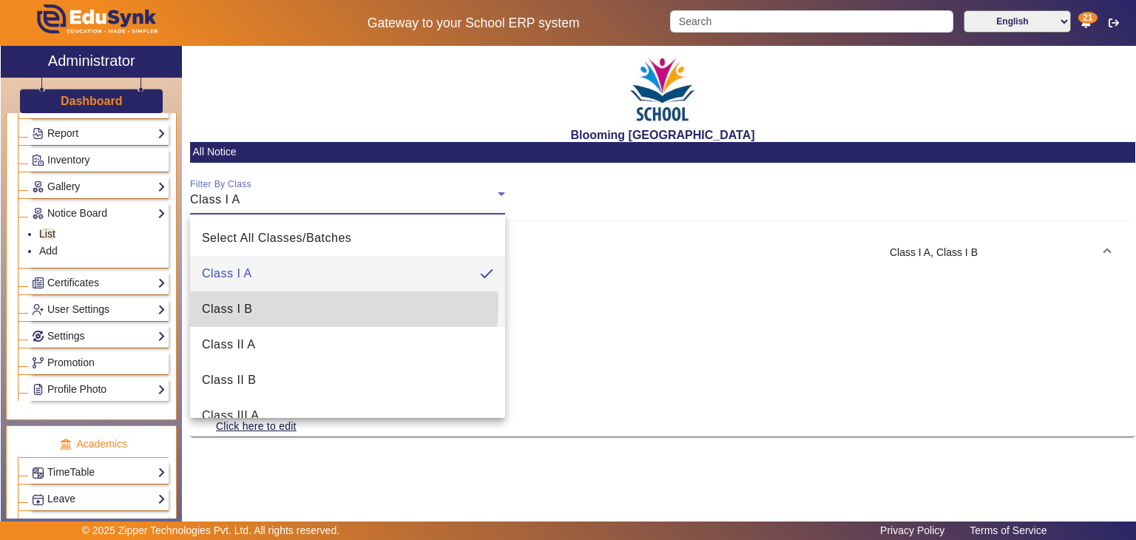
click at [314, 304] on mat-option "Class I B" at bounding box center [347, 309] width 315 height 36
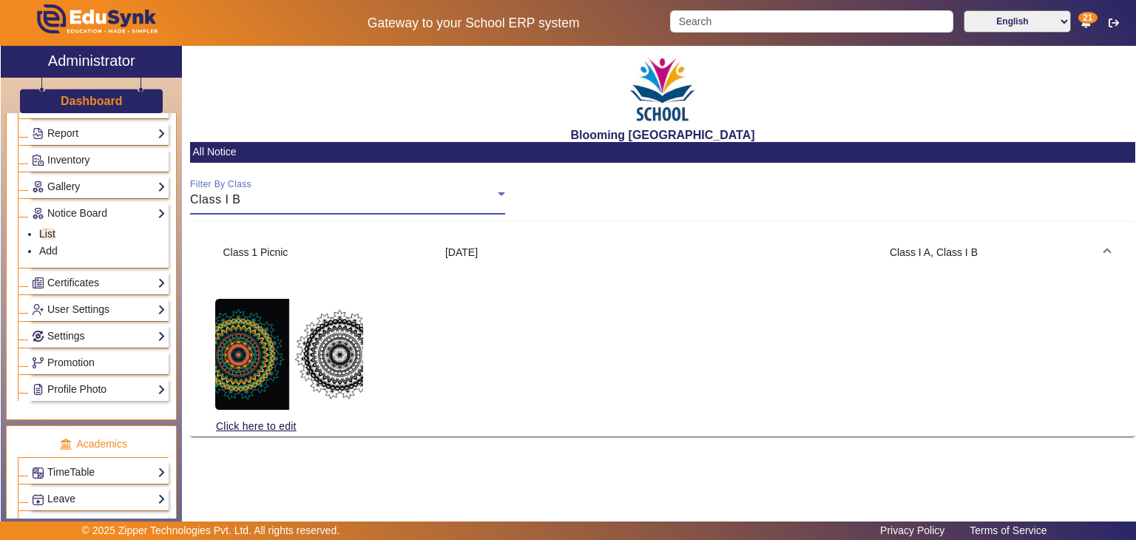
click at [340, 193] on div "Class I B" at bounding box center [344, 200] width 308 height 18
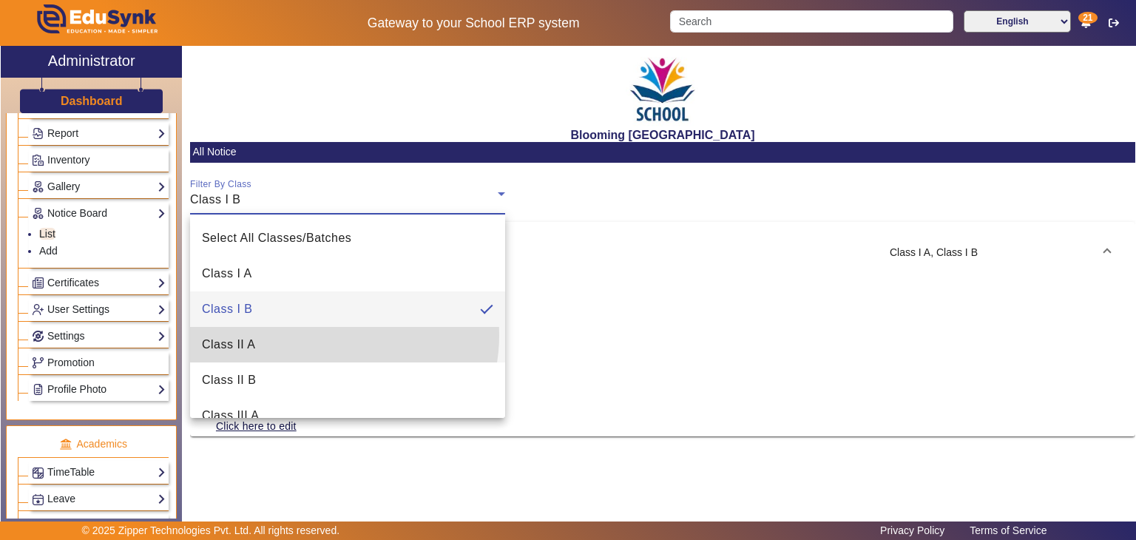
click at [323, 335] on mat-option "Class II A" at bounding box center [347, 345] width 315 height 36
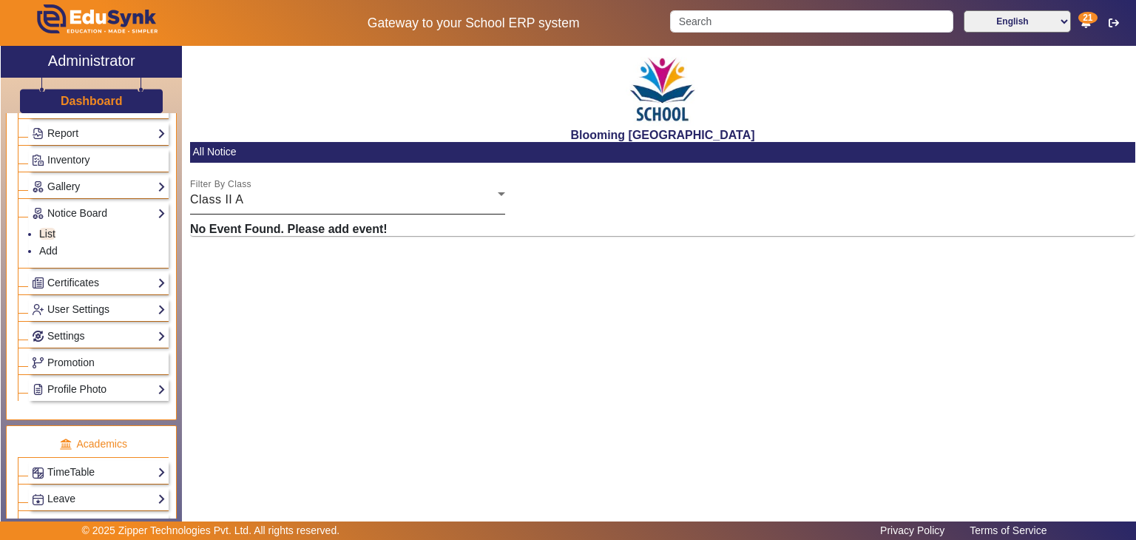
click at [297, 187] on div "Filter By Class Class II A" at bounding box center [347, 193] width 315 height 41
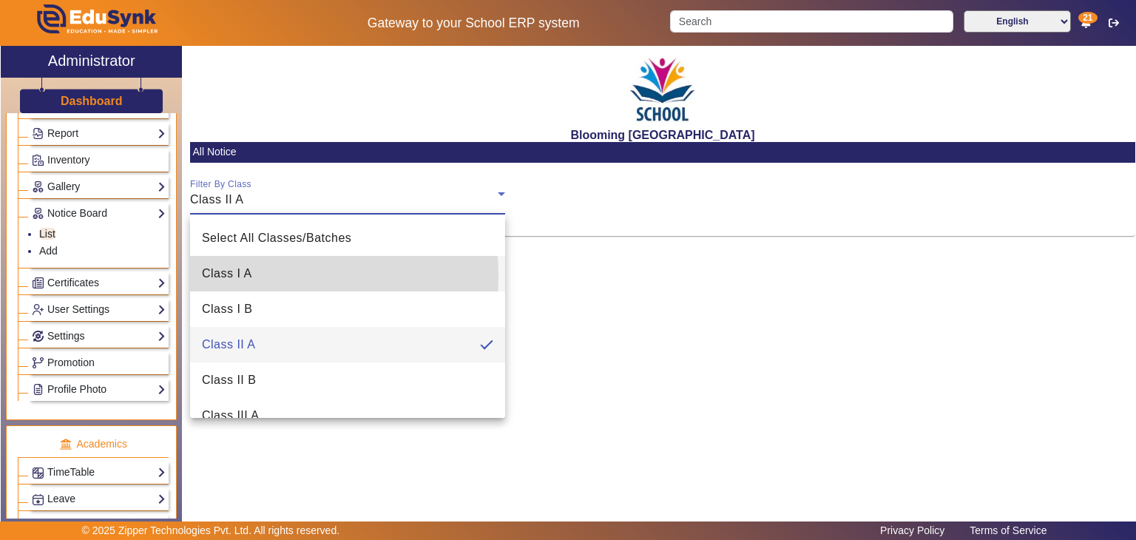
click at [253, 276] on mat-option "Class I A" at bounding box center [347, 274] width 315 height 36
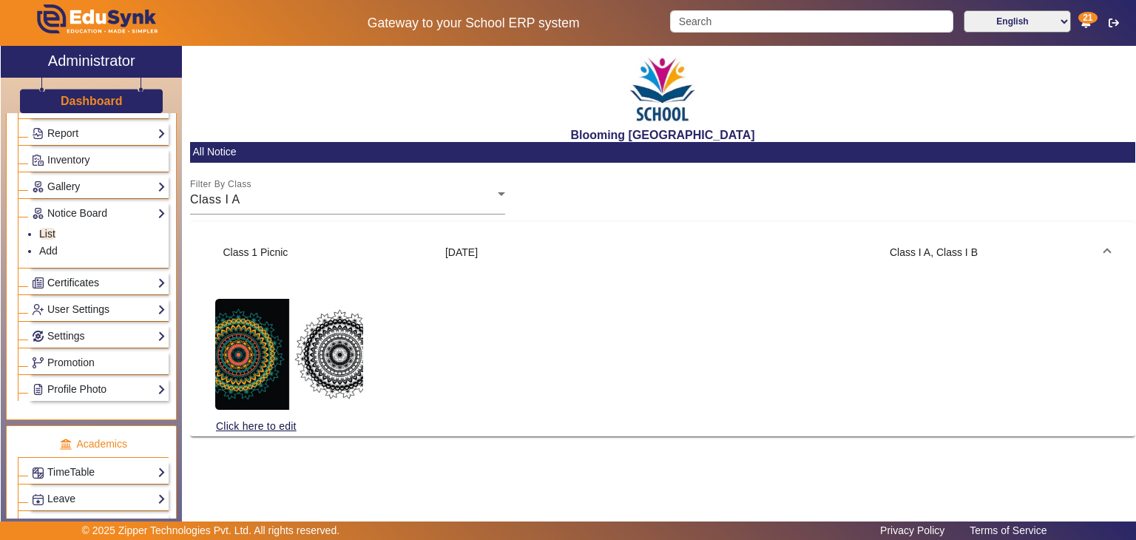
click at [95, 274] on link "Certificates" at bounding box center [99, 282] width 134 height 17
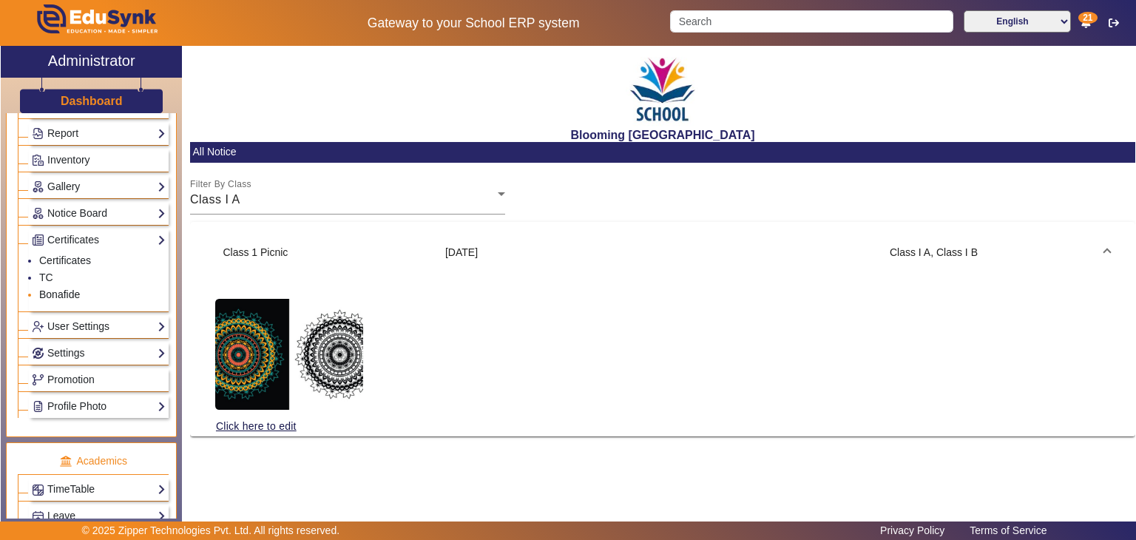
click at [58, 290] on link "Bonafide" at bounding box center [59, 295] width 41 height 12
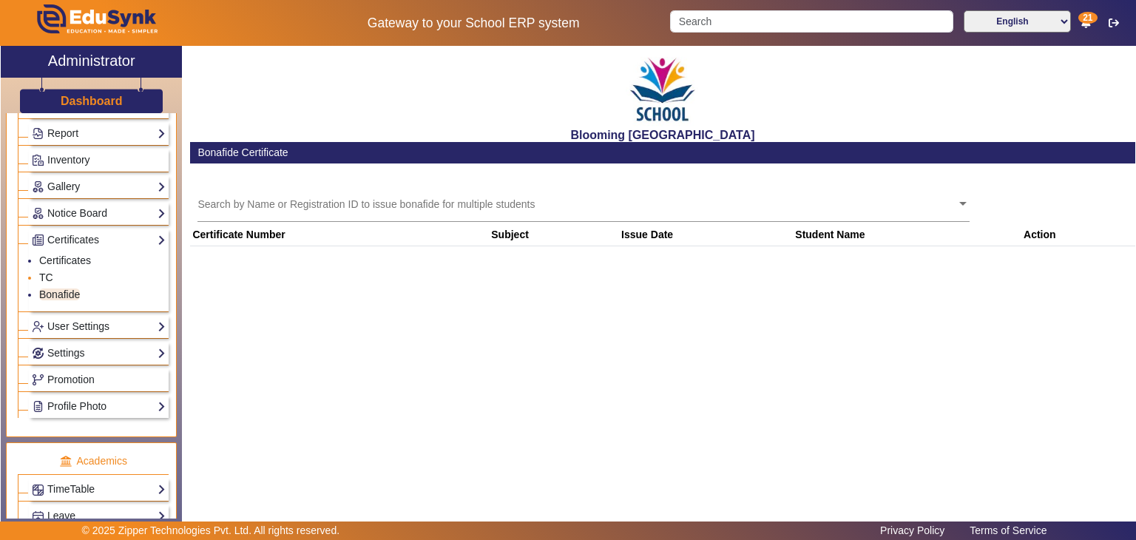
click at [43, 276] on link "TC" at bounding box center [46, 278] width 14 height 12
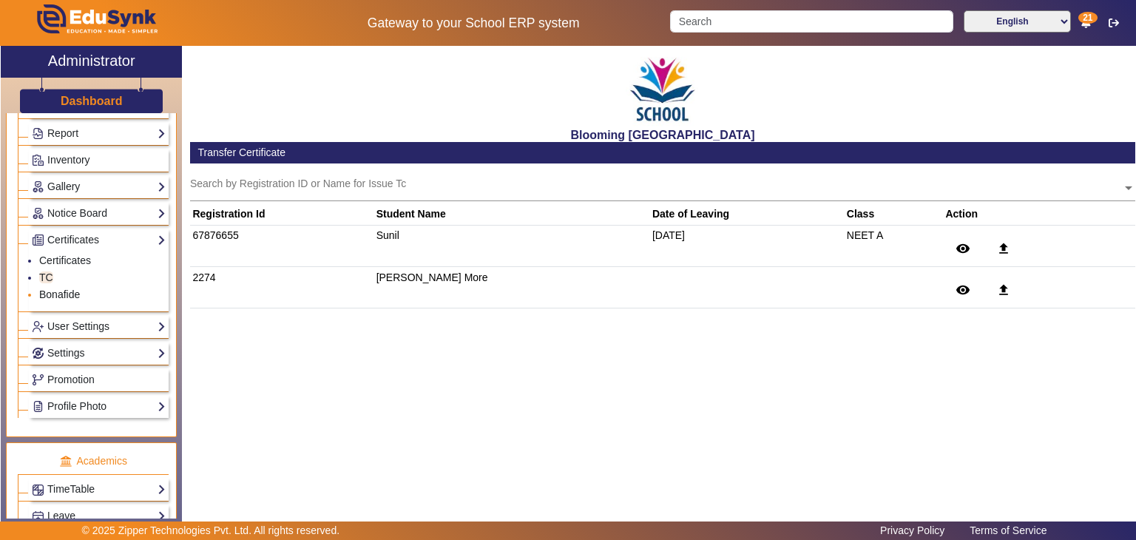
click at [57, 291] on link "Bonafide" at bounding box center [59, 295] width 41 height 12
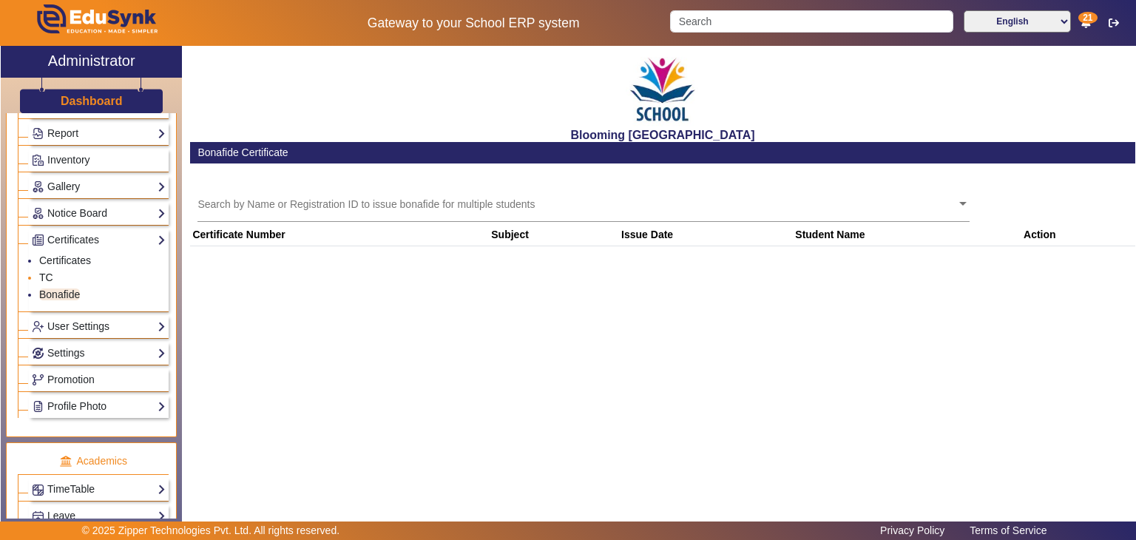
click at [47, 272] on link "TC" at bounding box center [46, 278] width 14 height 12
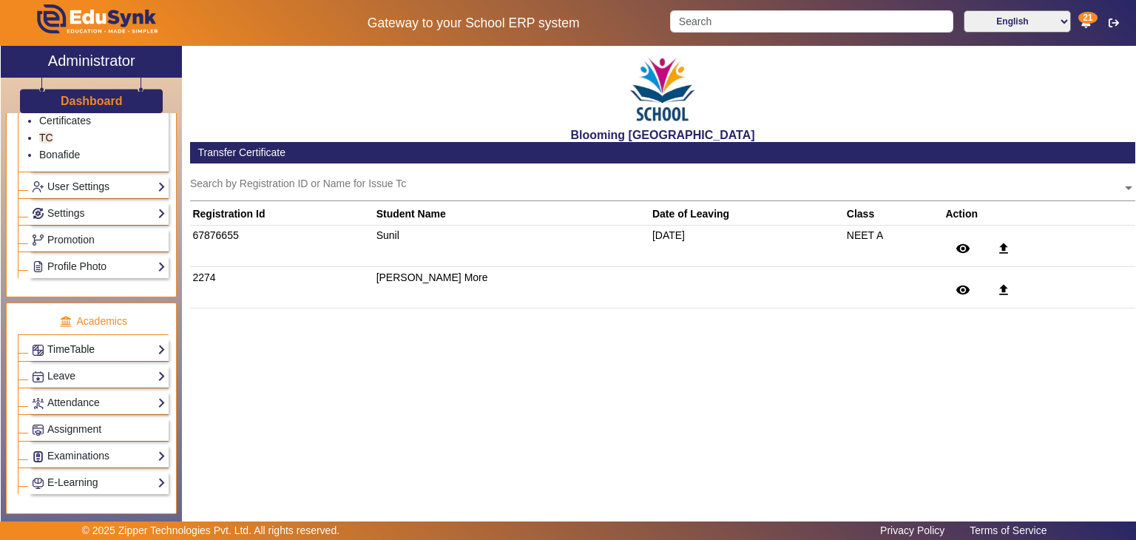
scroll to position [459, 0]
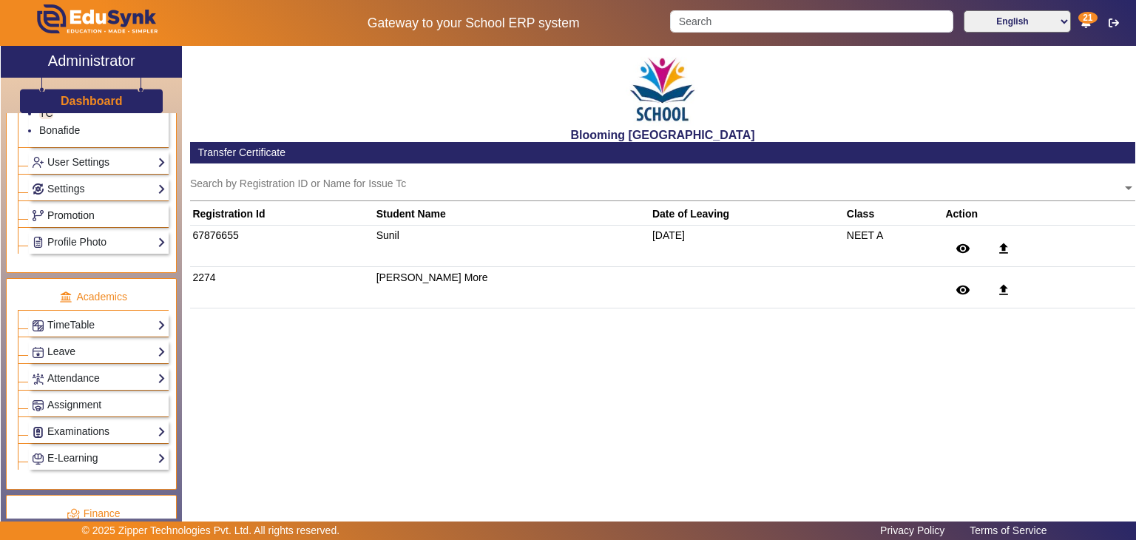
click at [84, 216] on span "Promotion" at bounding box center [70, 215] width 47 height 12
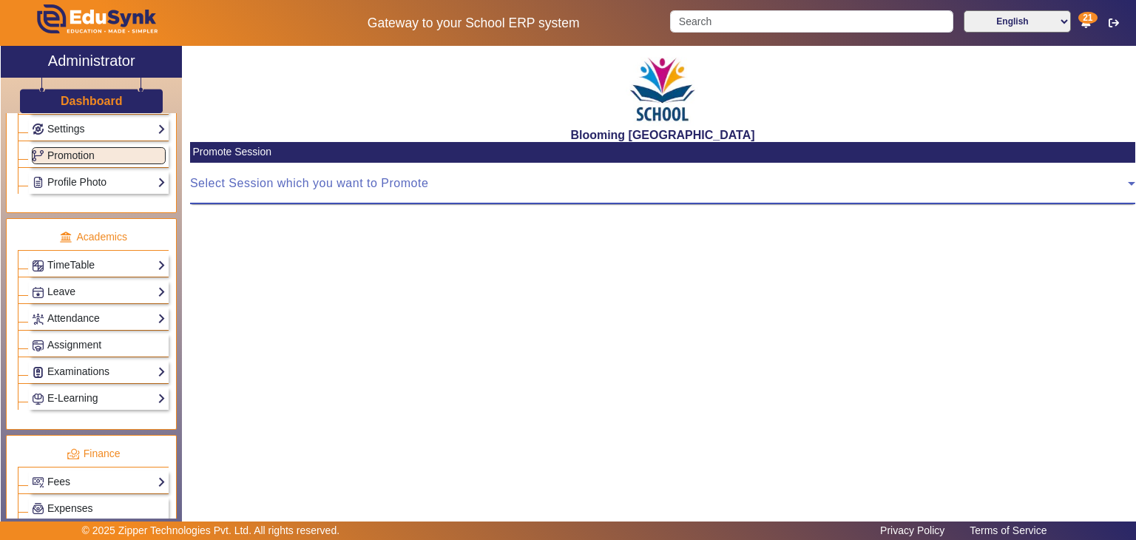
click at [285, 187] on span at bounding box center [659, 190] width 938 height 18
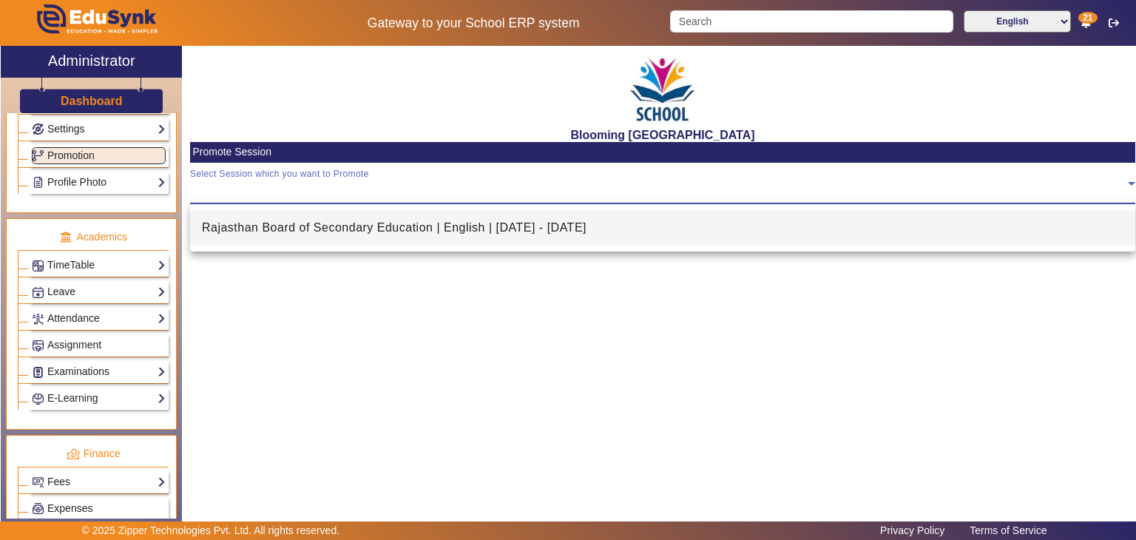
drag, startPoint x: 169, startPoint y: 183, endPoint x: 178, endPoint y: 317, distance: 134.2
click at [178, 317] on div at bounding box center [568, 270] width 1136 height 540
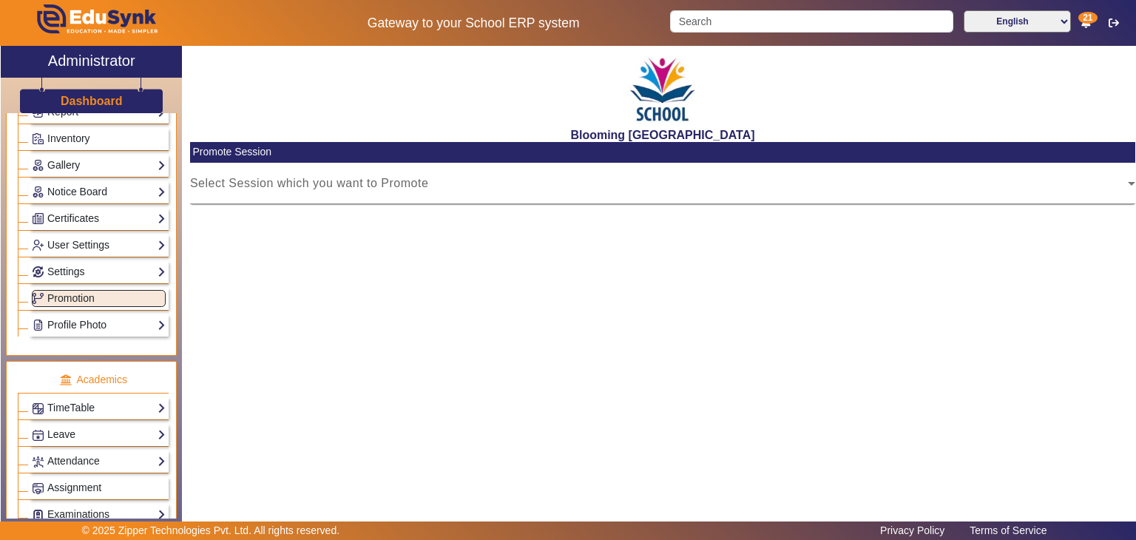
scroll to position [311, 0]
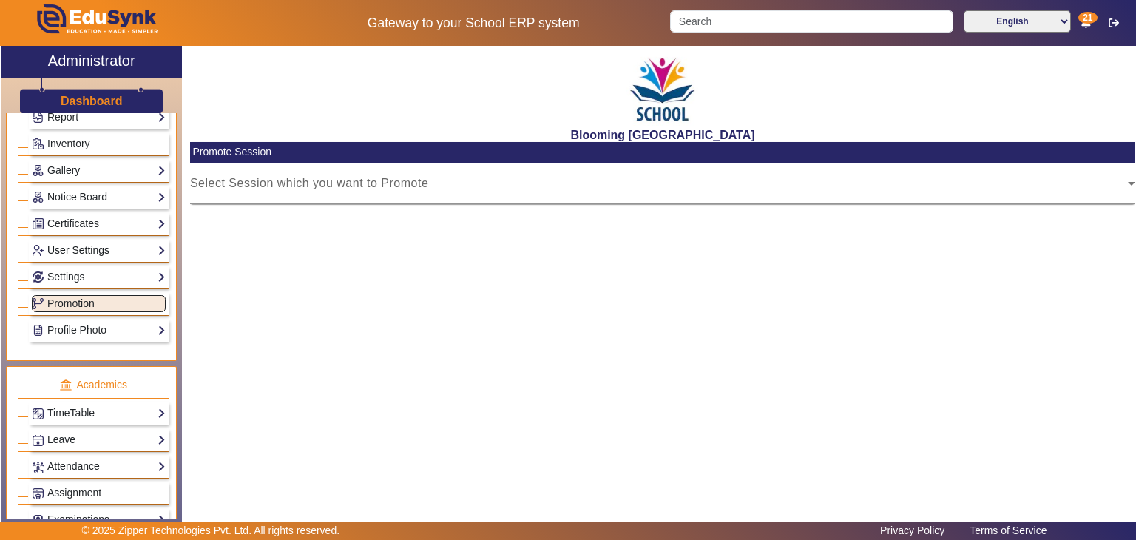
click at [112, 249] on link "User Settings" at bounding box center [99, 250] width 134 height 17
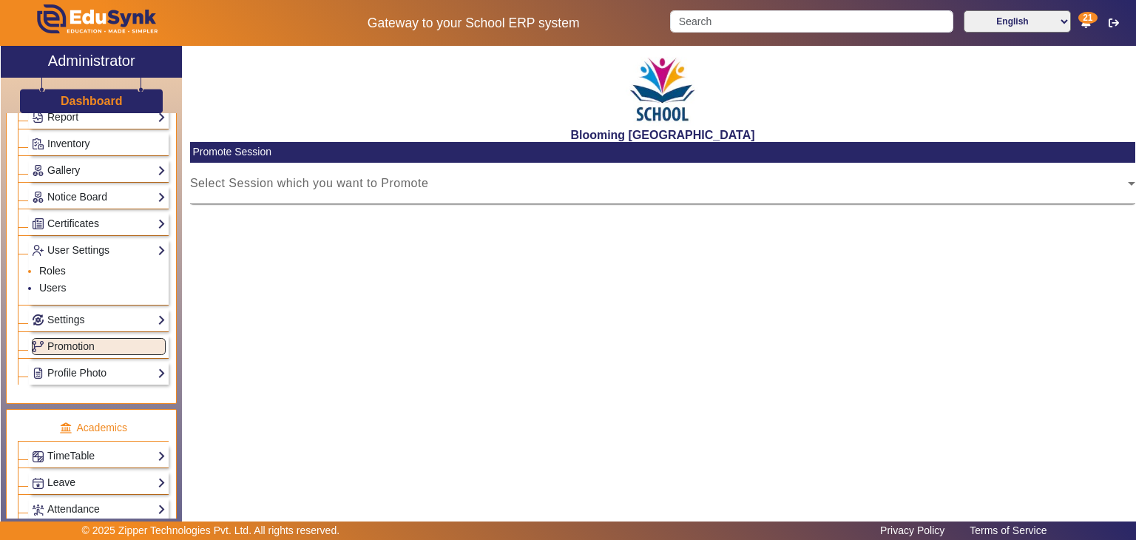
click at [58, 269] on link "Roles" at bounding box center [52, 271] width 27 height 12
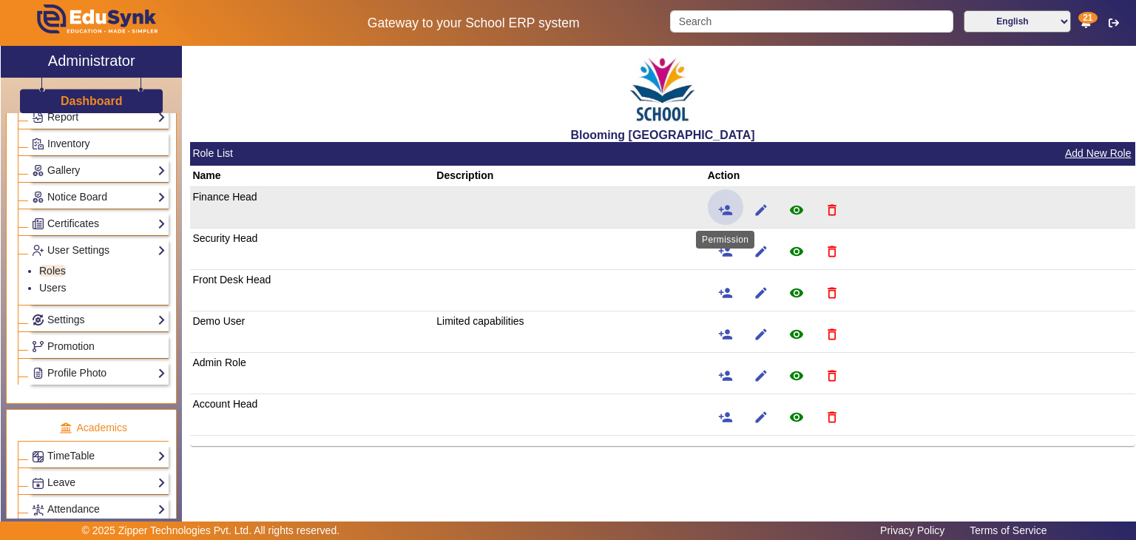
click at [724, 213] on mat-icon "person_add" at bounding box center [725, 210] width 15 height 15
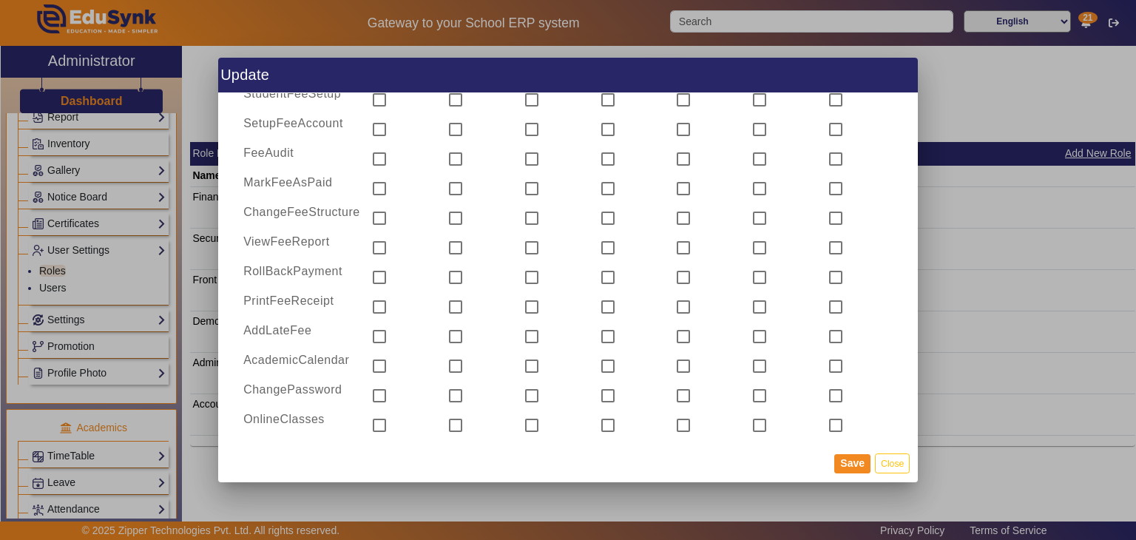
scroll to position [737, 0]
click at [752, 276] on input "checkbox" at bounding box center [760, 275] width 30 height 30
checkbox input "true"
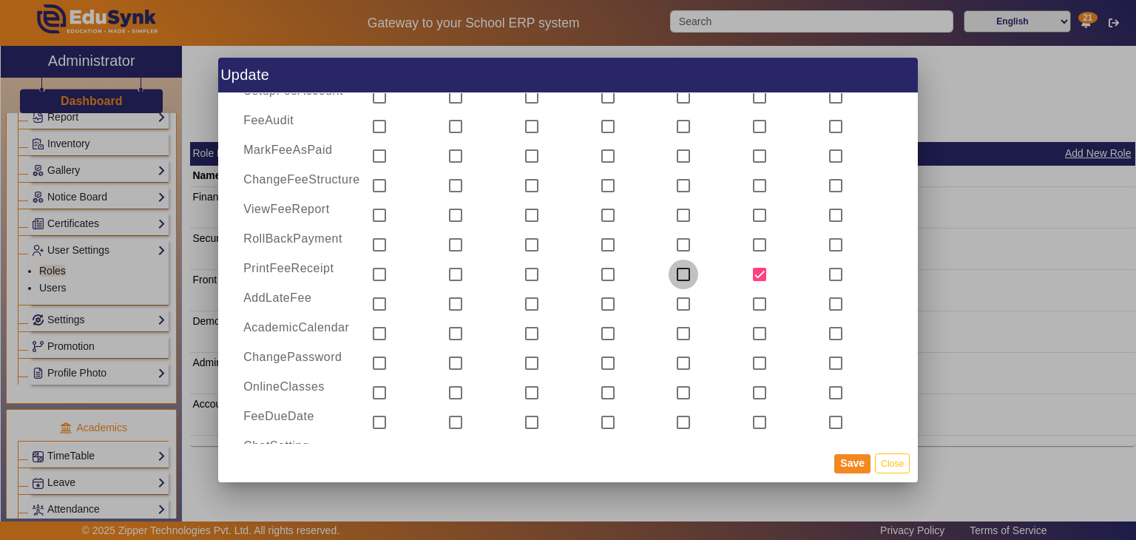
click at [679, 277] on input "checkbox" at bounding box center [684, 275] width 30 height 30
checkbox input "true"
click at [604, 272] on input "checkbox" at bounding box center [608, 275] width 30 height 30
checkbox input "true"
click at [752, 271] on input "checkbox" at bounding box center [760, 275] width 30 height 30
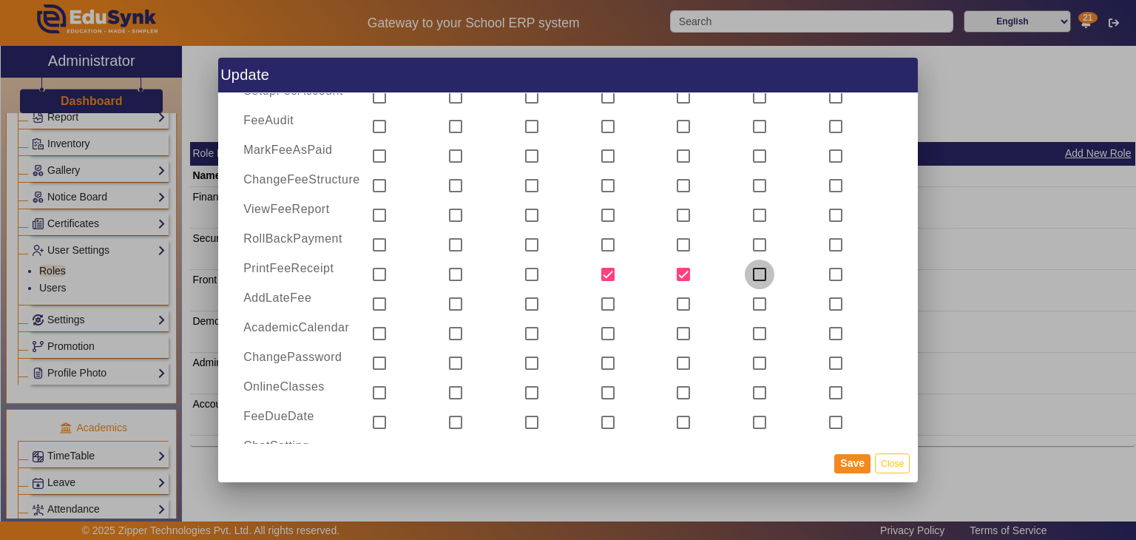
checkbox input "false"
click at [675, 279] on input "checkbox" at bounding box center [684, 275] width 30 height 30
checkbox input "false"
click at [595, 280] on input "checkbox" at bounding box center [608, 275] width 30 height 30
checkbox input "false"
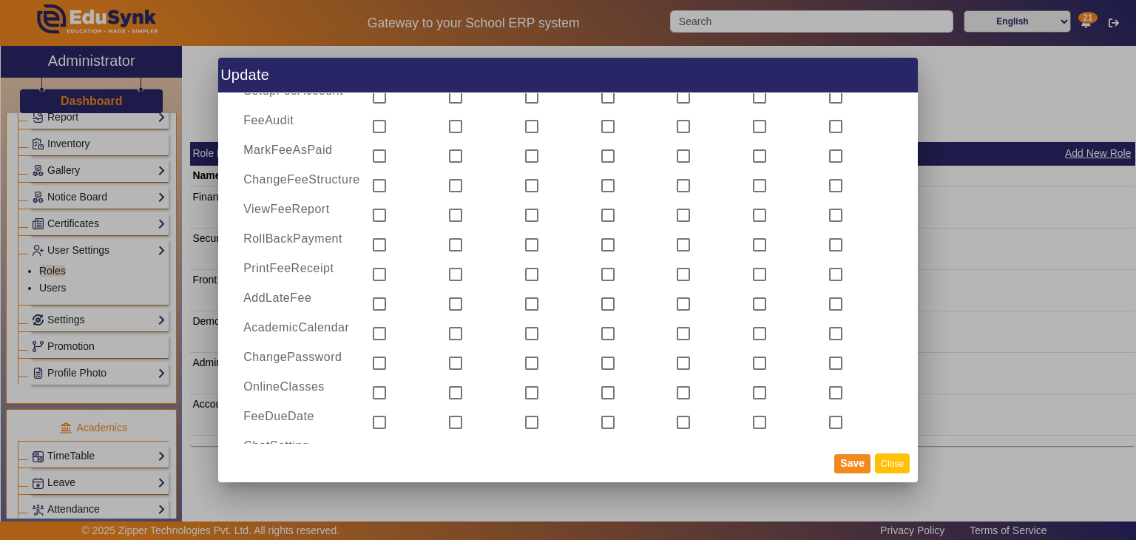
click at [897, 471] on button "Close" at bounding box center [892, 463] width 35 height 20
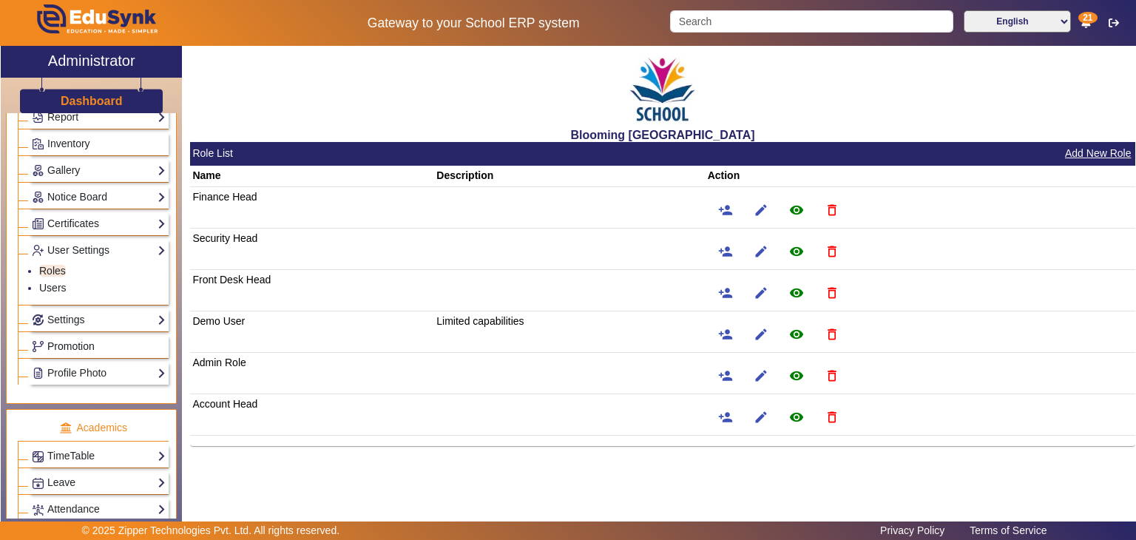
click at [86, 338] on link "Promotion" at bounding box center [99, 346] width 134 height 17
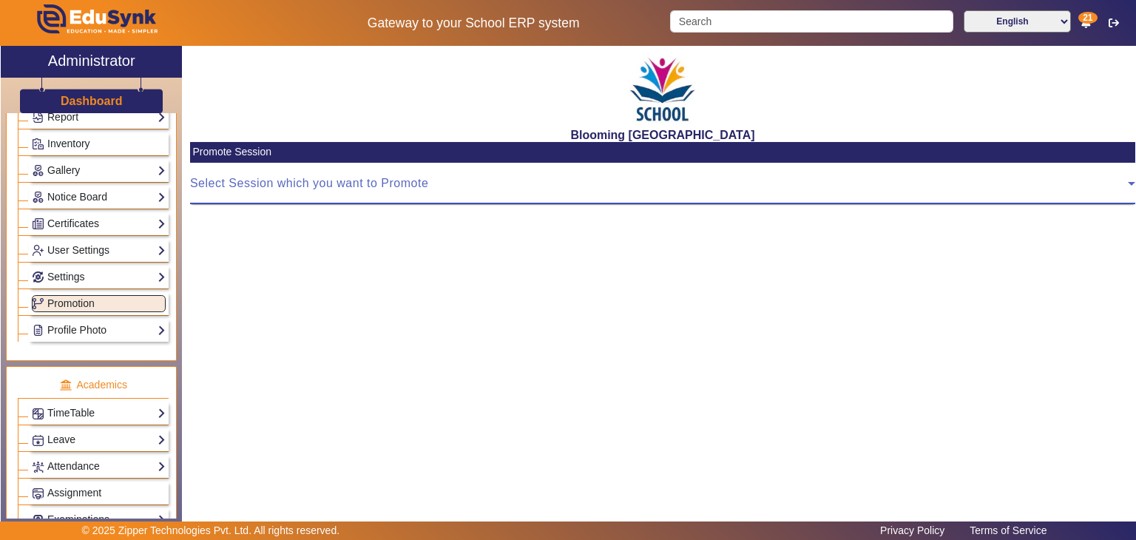
click at [364, 186] on span at bounding box center [659, 190] width 938 height 18
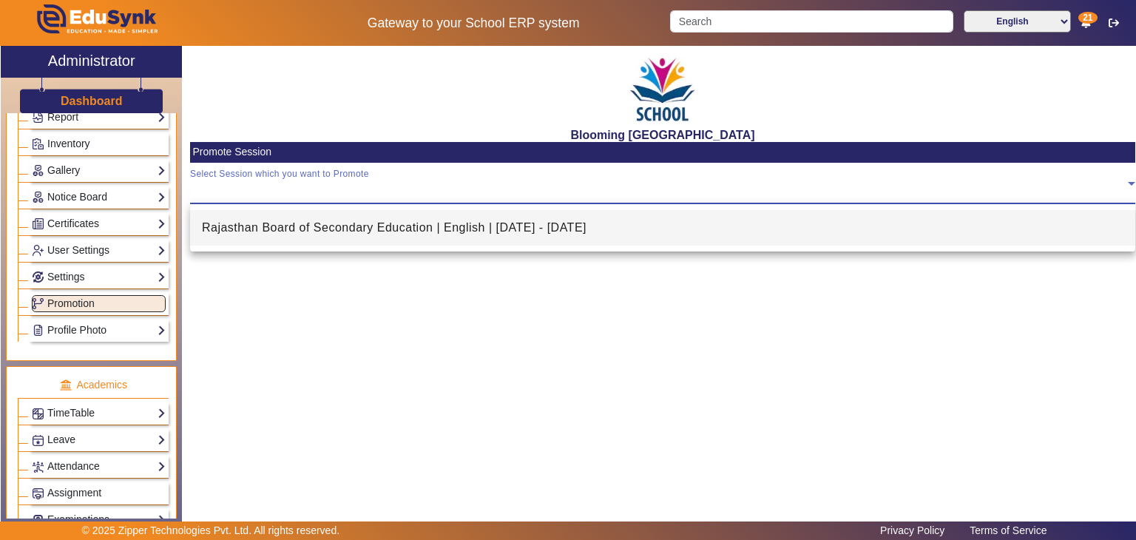
click at [548, 237] on mat-option "Rajasthan Board of Secondary Education | English | [DATE] - [DATE]" at bounding box center [662, 228] width 945 height 36
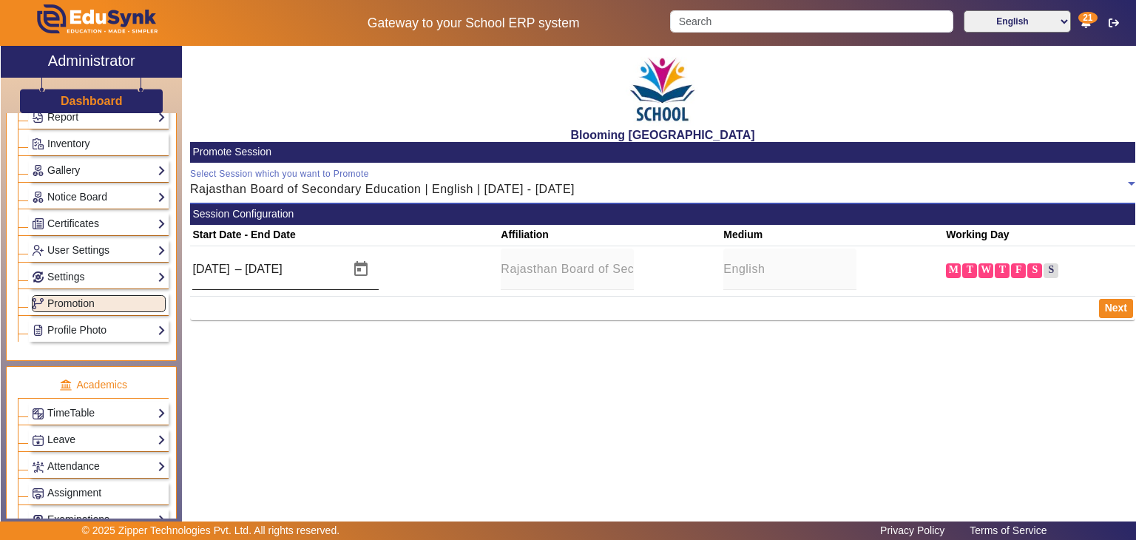
click at [226, 274] on input "[DATE]" at bounding box center [211, 269] width 39 height 18
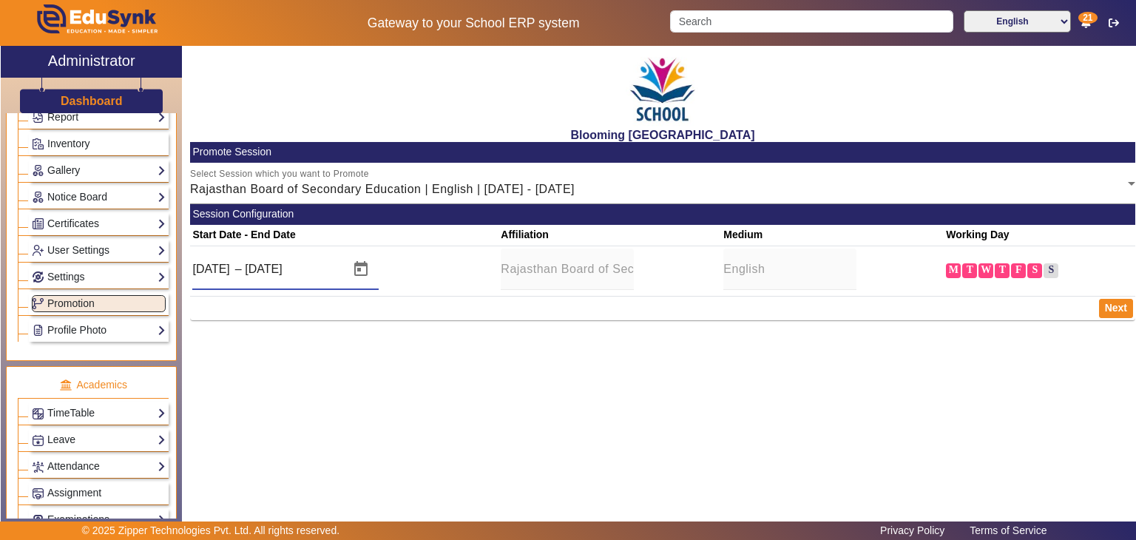
click at [226, 274] on input "[DATE]" at bounding box center [211, 269] width 39 height 18
click at [297, 266] on input "[DATE]" at bounding box center [280, 269] width 71 height 18
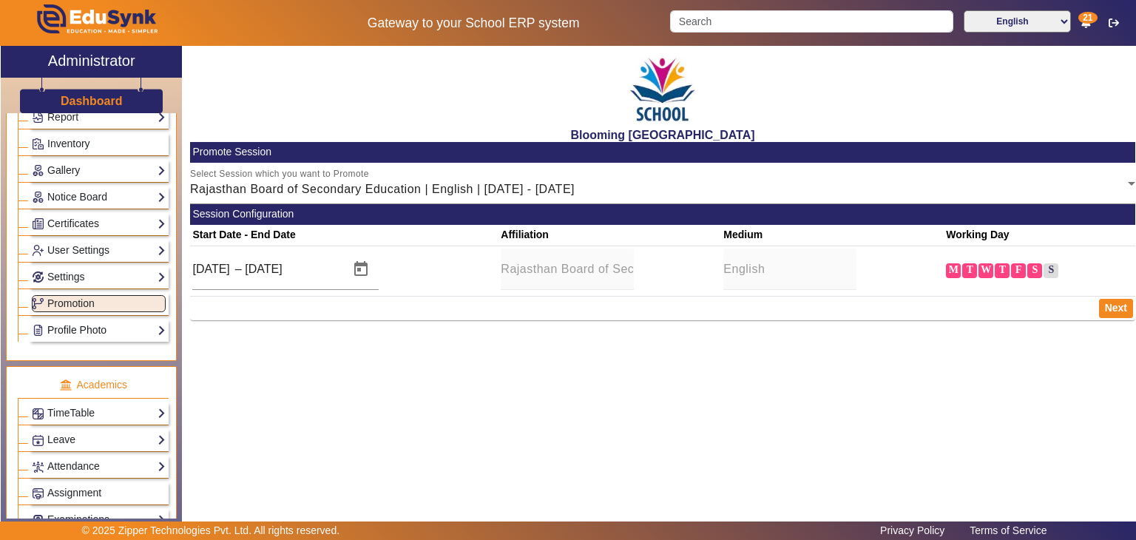
click at [82, 326] on link "Profile Photo" at bounding box center [99, 330] width 134 height 17
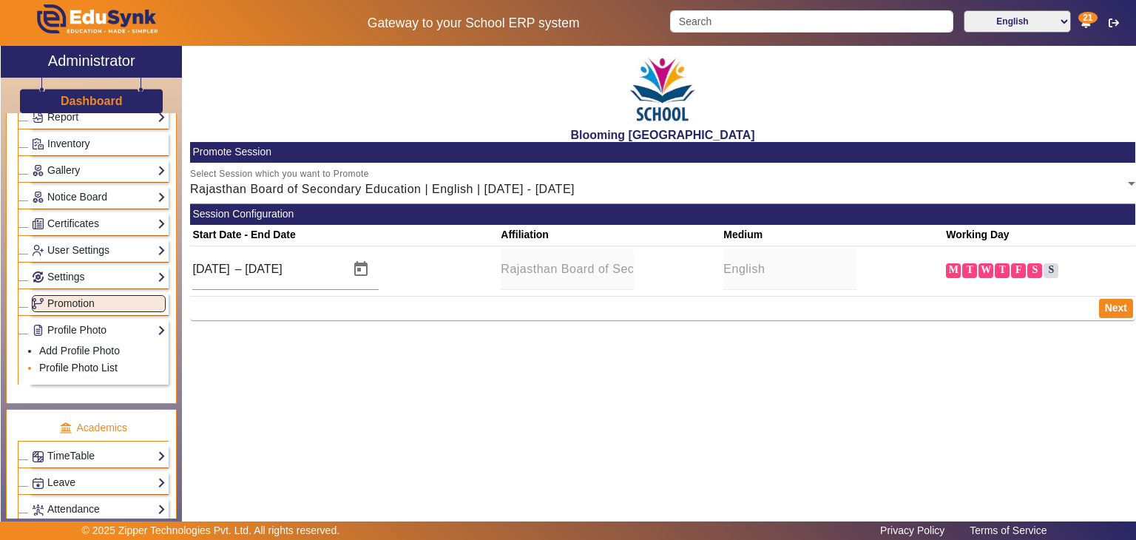
click at [94, 362] on link "Profile Photo List" at bounding box center [78, 368] width 78 height 12
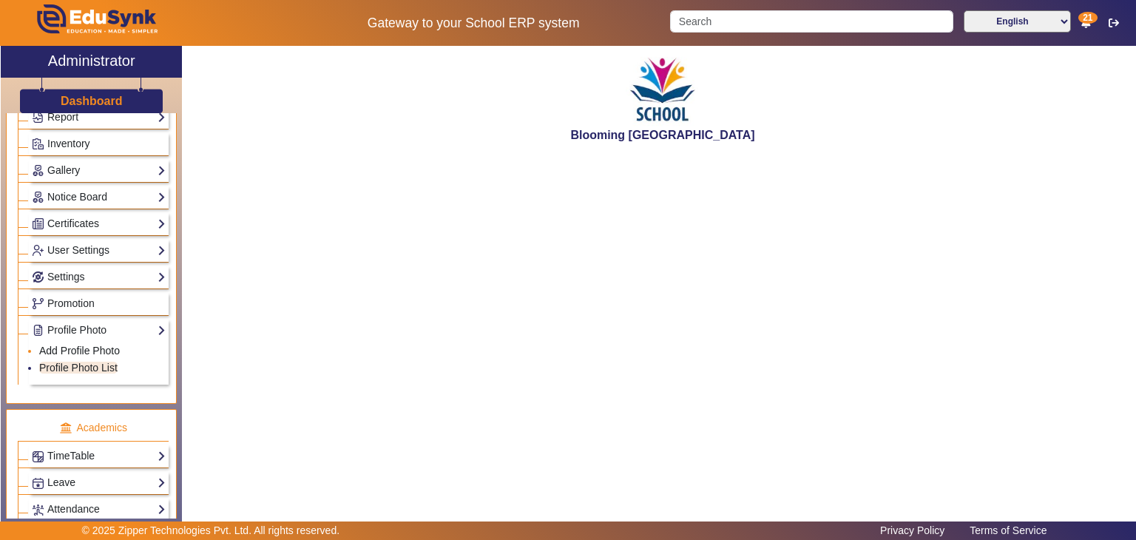
click at [94, 350] on link "Add Profile Photo" at bounding box center [79, 351] width 81 height 12
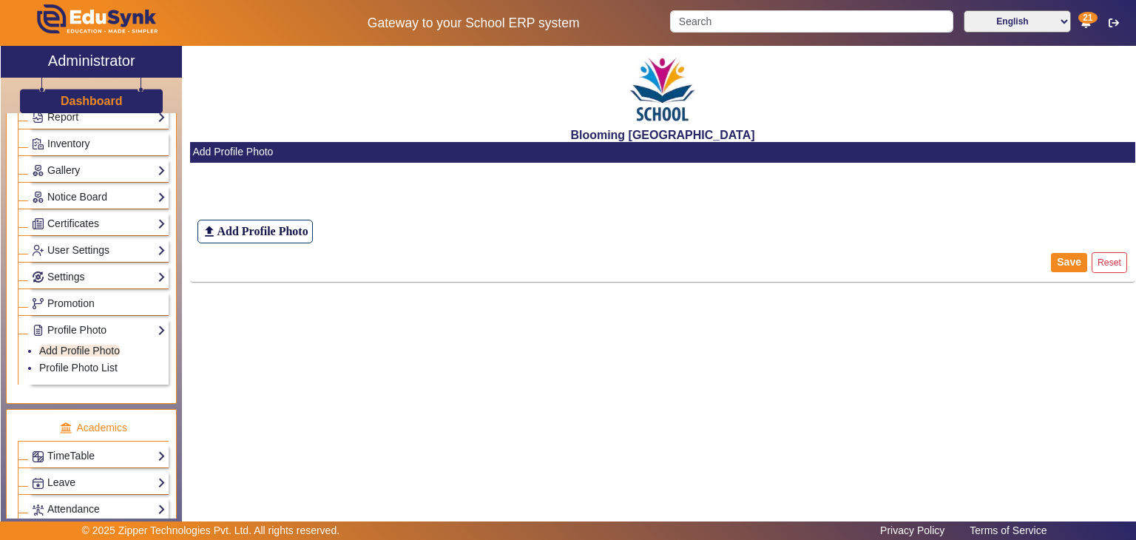
click at [423, 357] on div "Blooming Buds Secondary School Add Profile Photo file_upload Add Profile Photo …" at bounding box center [659, 280] width 954 height 468
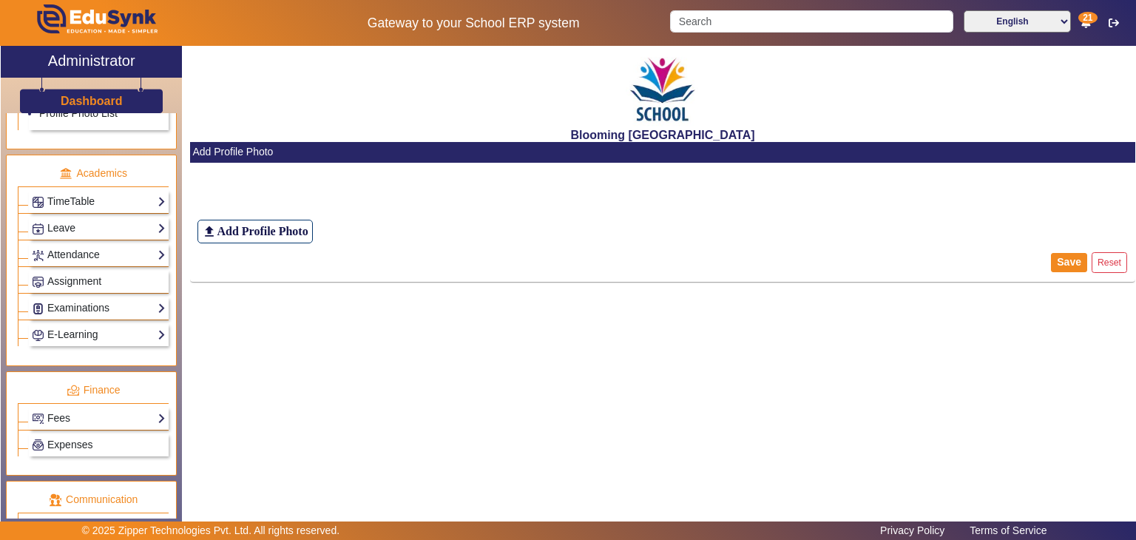
scroll to position [567, 0]
click at [101, 191] on link "TimeTable" at bounding box center [99, 199] width 134 height 17
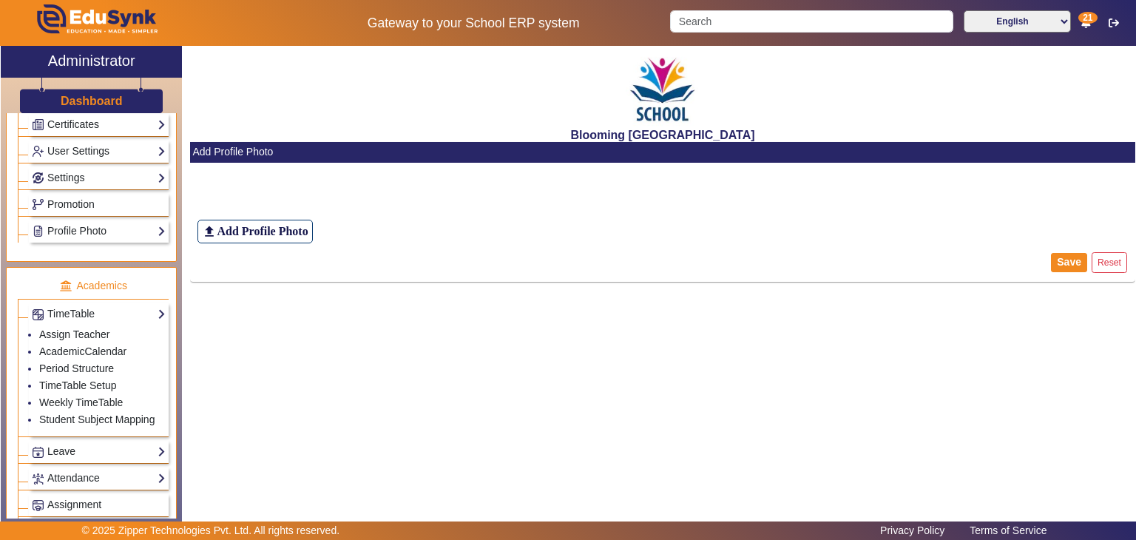
scroll to position [399, 0]
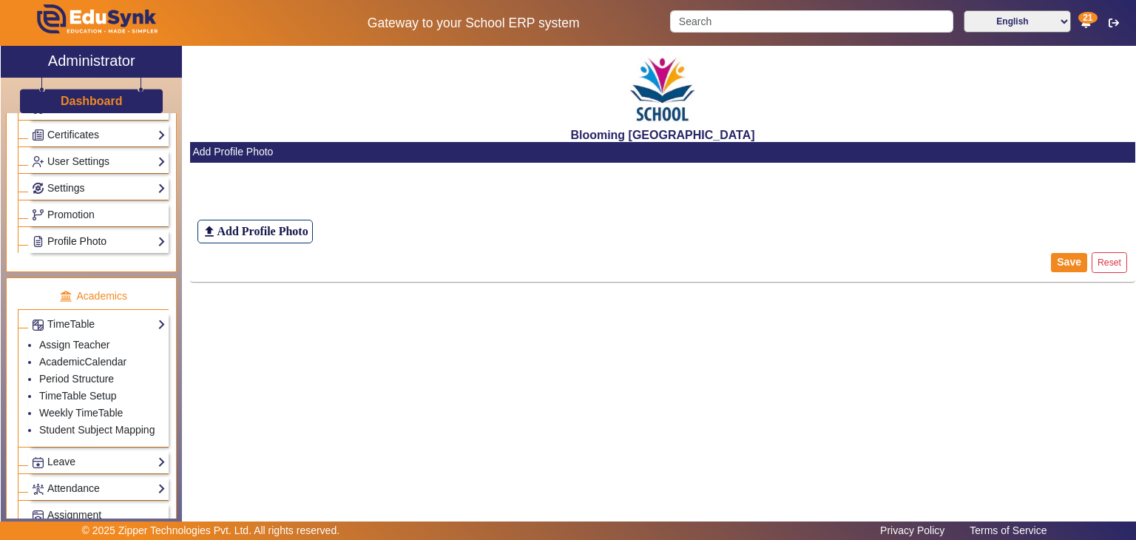
click at [112, 233] on link "Profile Photo" at bounding box center [99, 241] width 134 height 17
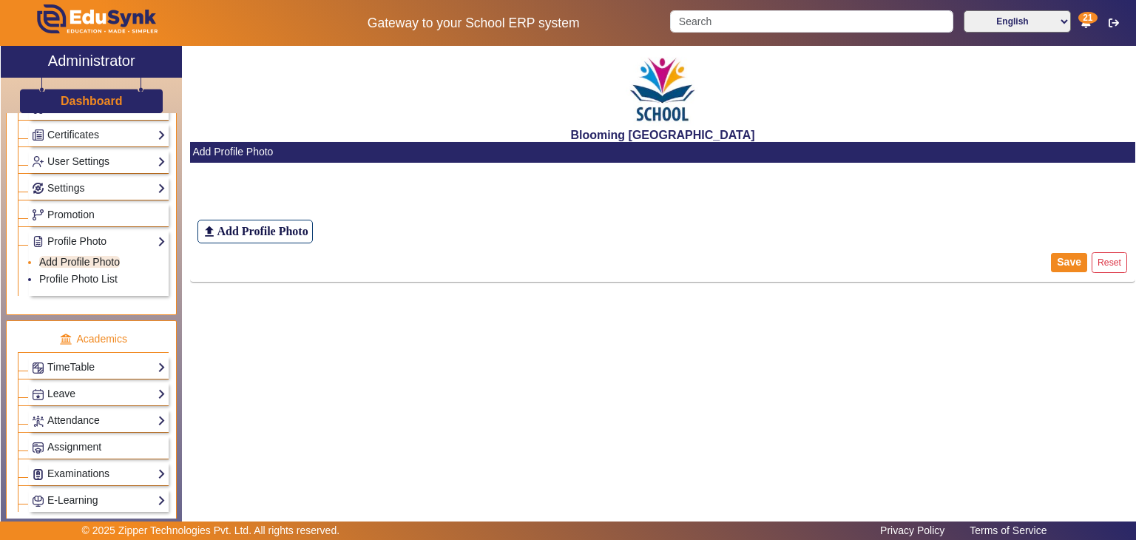
click at [109, 256] on link "Add Profile Photo" at bounding box center [79, 262] width 81 height 12
click at [101, 273] on link "Profile Photo List" at bounding box center [78, 279] width 78 height 12
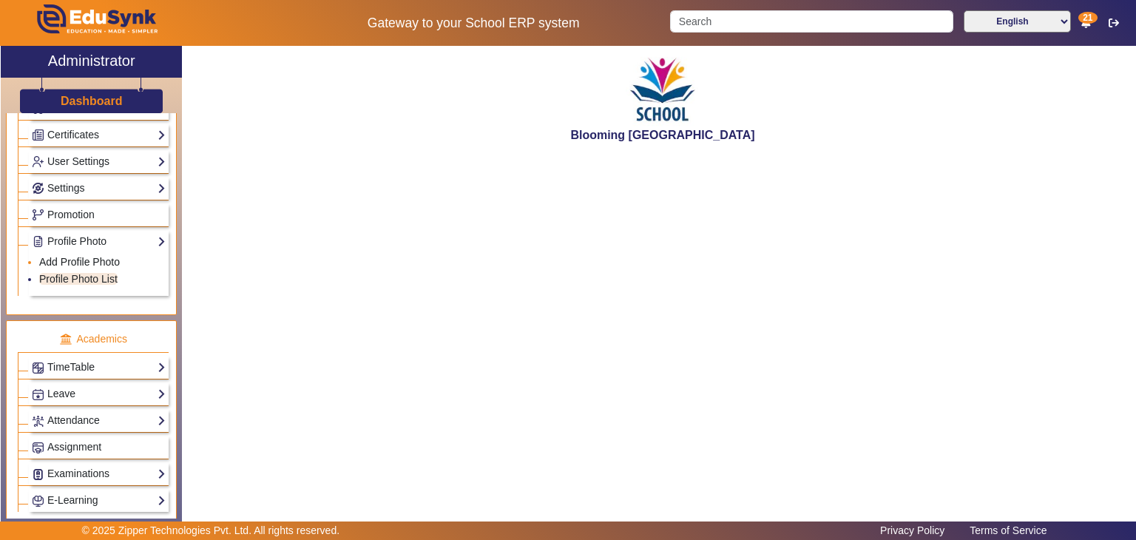
click at [75, 256] on link "Add Profile Photo" at bounding box center [79, 262] width 81 height 12
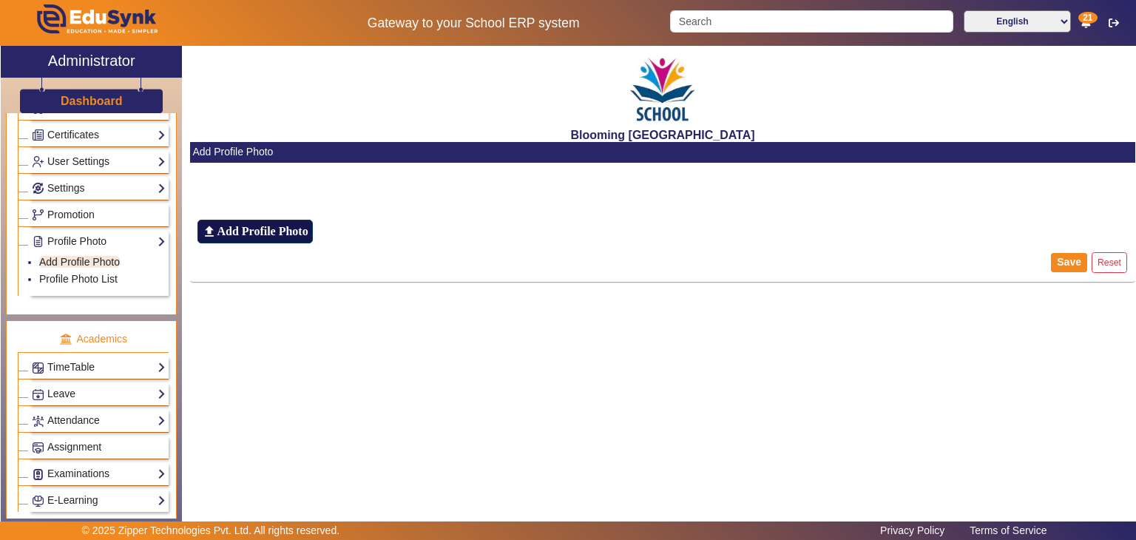
click at [274, 223] on label "file_upload Add Profile Photo" at bounding box center [255, 232] width 115 height 24
click at [0, 0] on input "file_upload Add Profile Photo" at bounding box center [0, 0] width 0 height 0
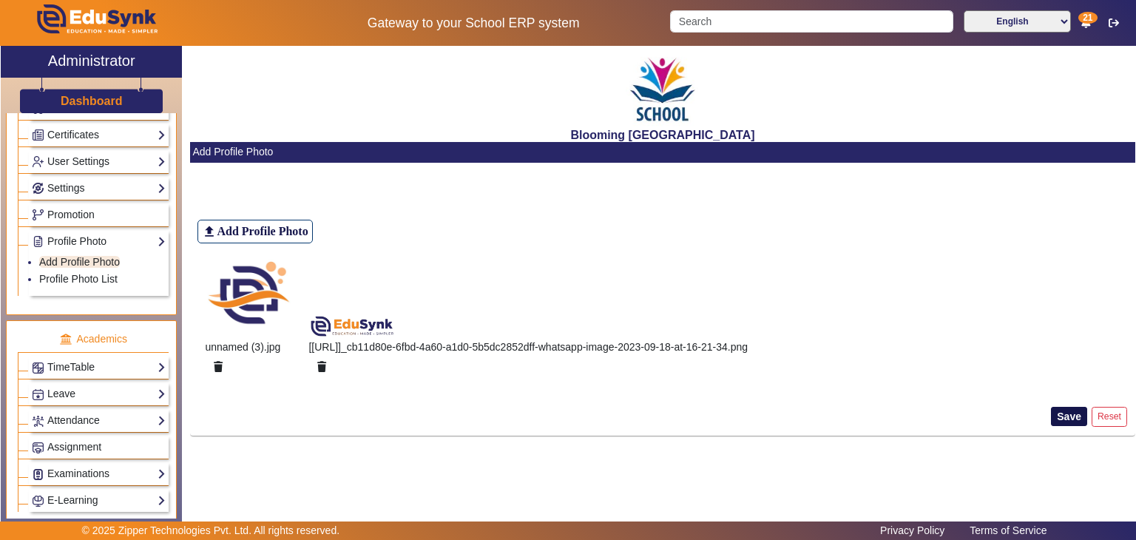
click at [1056, 417] on button "Save" at bounding box center [1069, 416] width 36 height 19
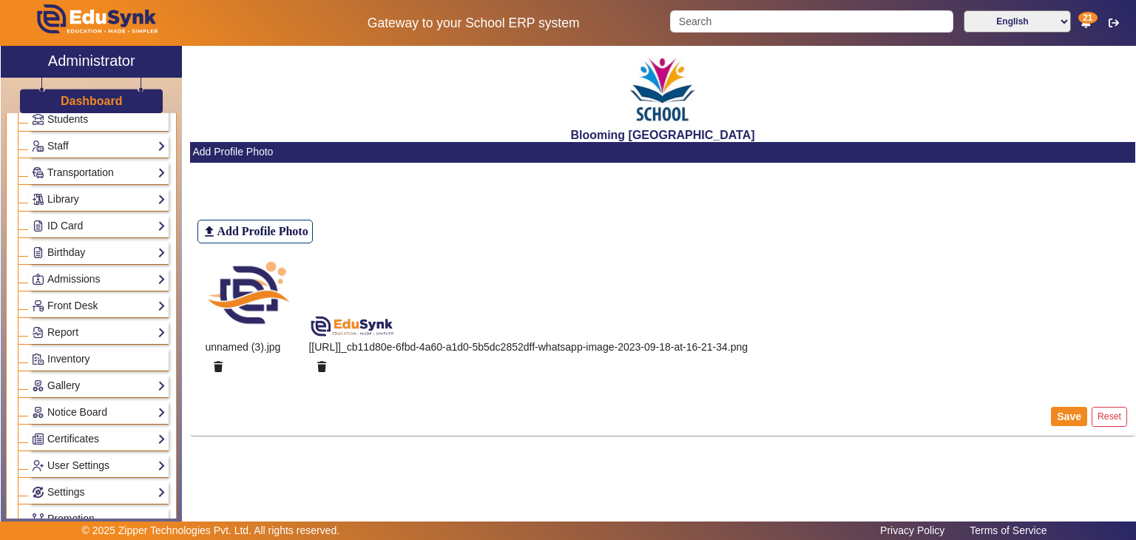
scroll to position [101, 0]
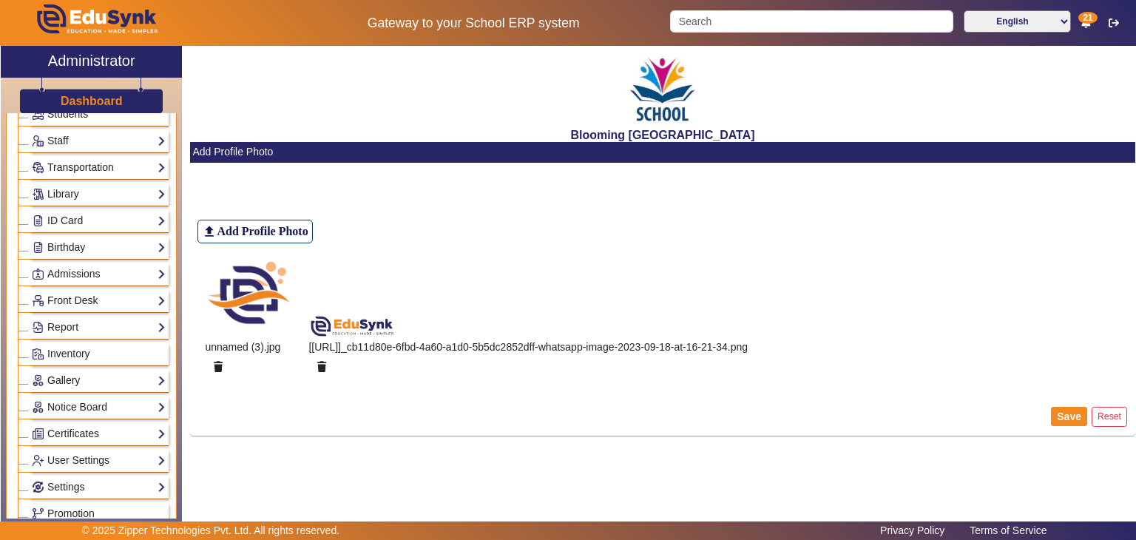
click at [81, 377] on link "Gallery" at bounding box center [99, 380] width 134 height 17
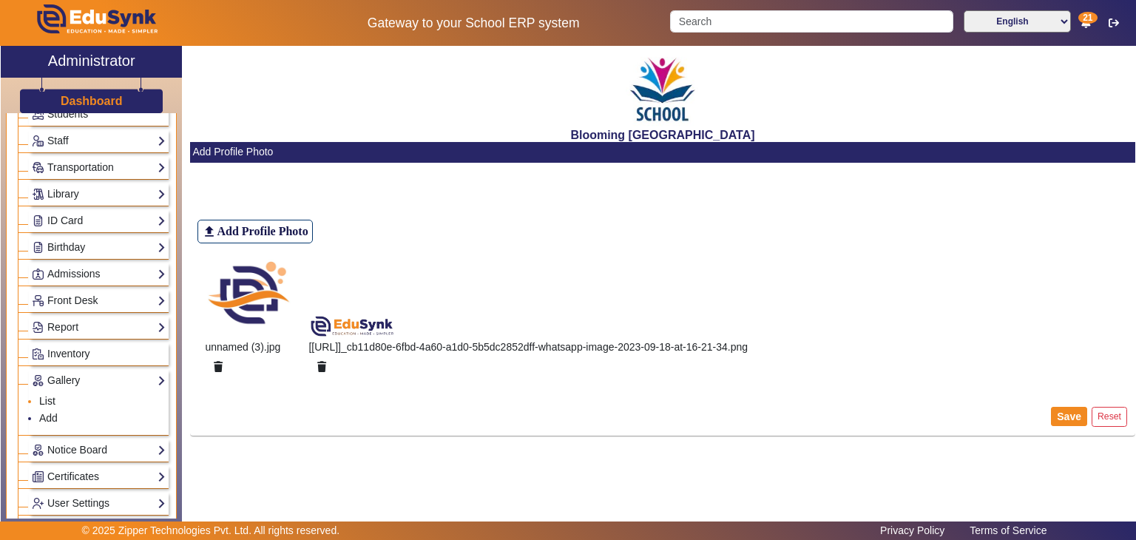
click at [52, 395] on link "List" at bounding box center [47, 401] width 16 height 12
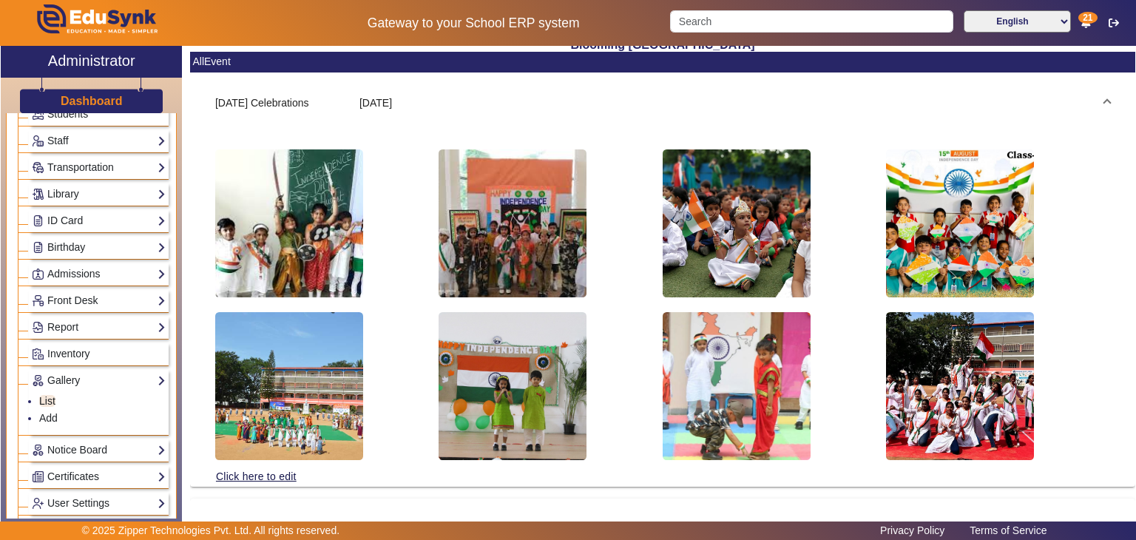
scroll to position [62, 0]
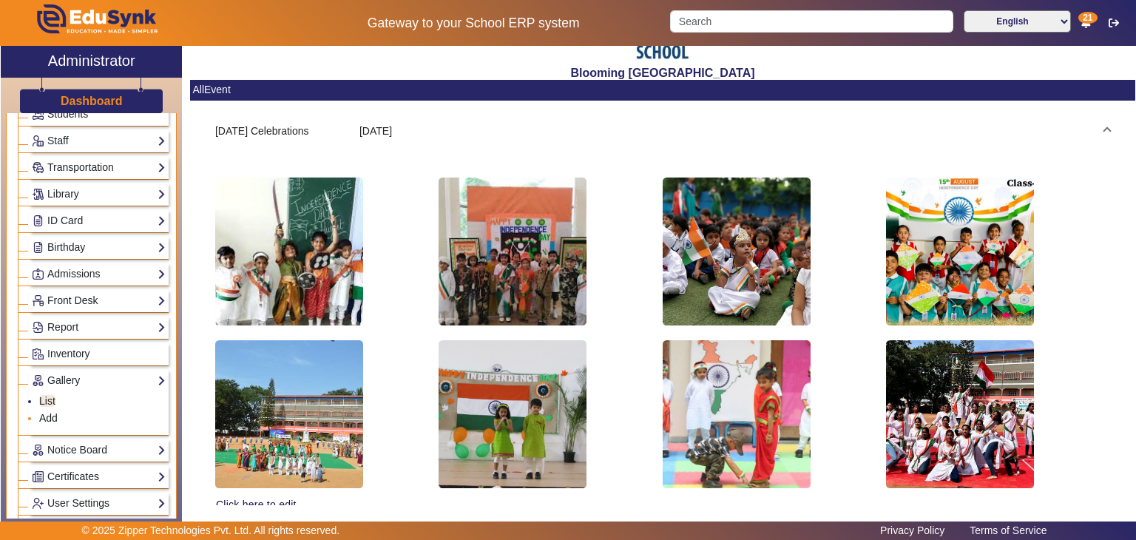
click at [47, 413] on link "Add" at bounding box center [48, 418] width 18 height 12
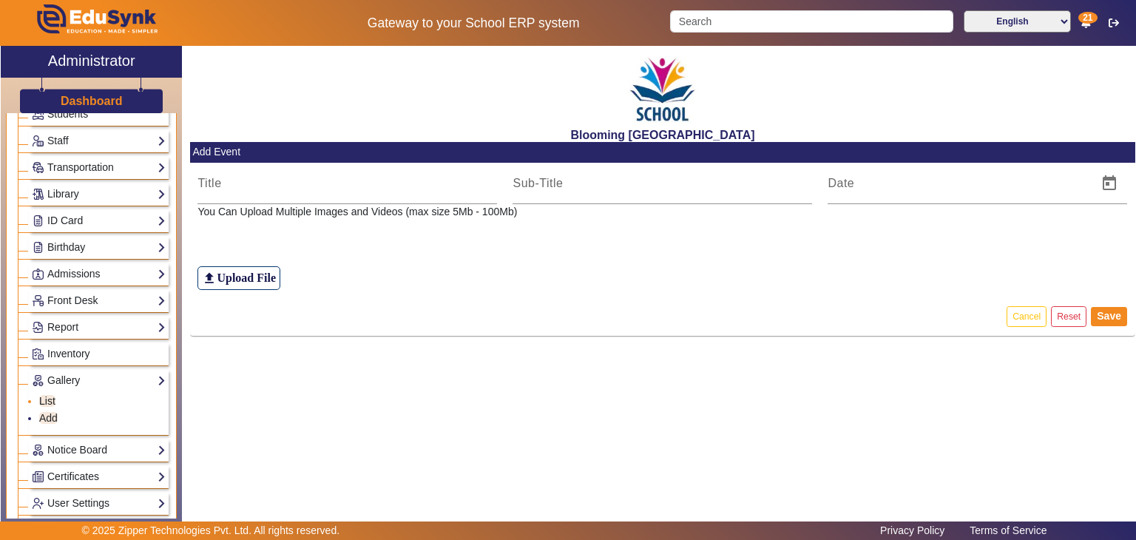
click at [47, 395] on link "List" at bounding box center [47, 401] width 16 height 12
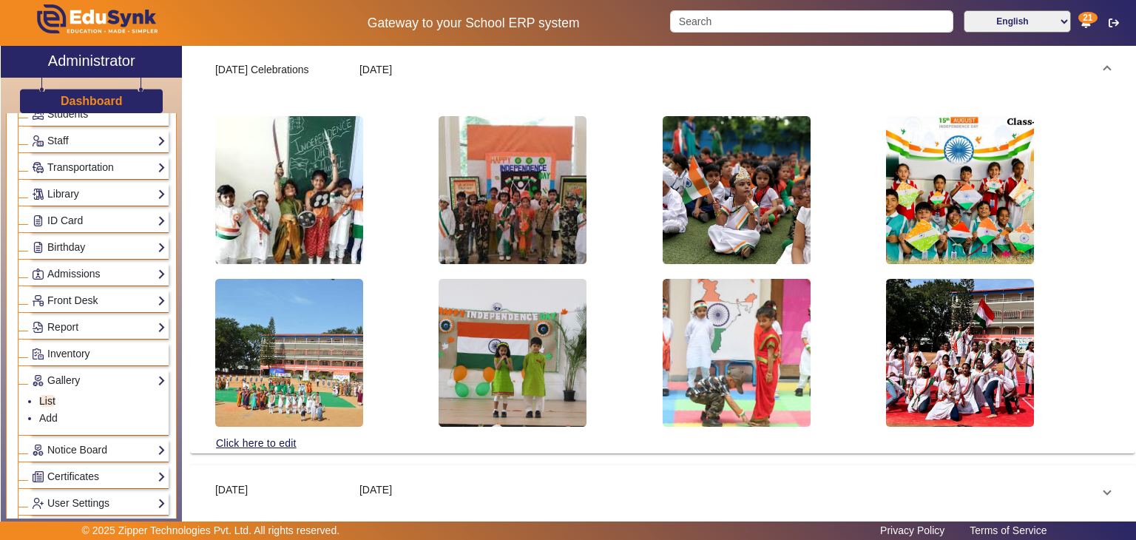
scroll to position [163, 0]
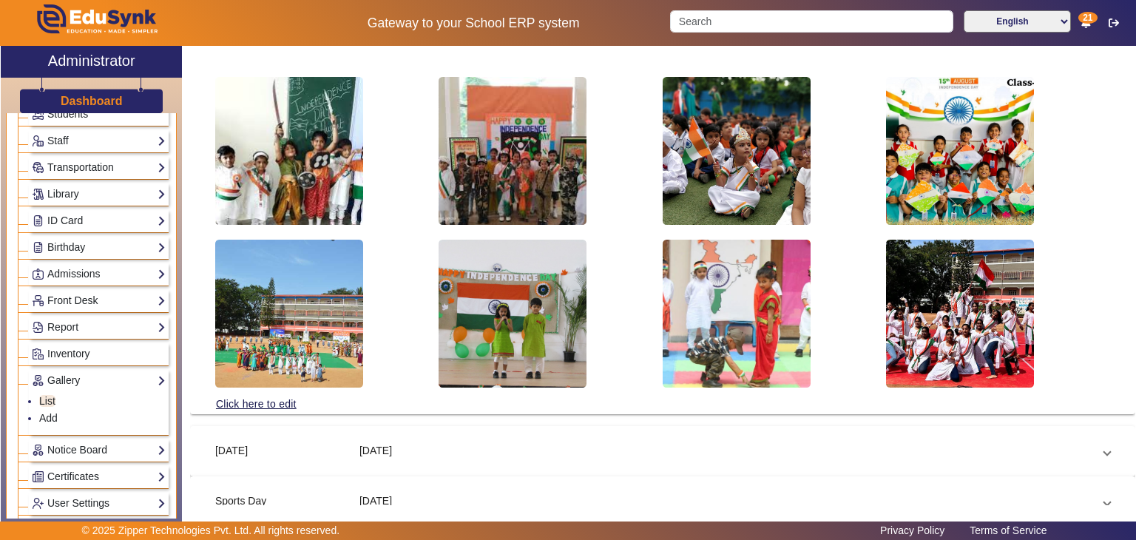
click at [192, 382] on mat-expansion-panel "[DATE] Celebrations [DATE] Click here to edit" at bounding box center [662, 207] width 945 height 414
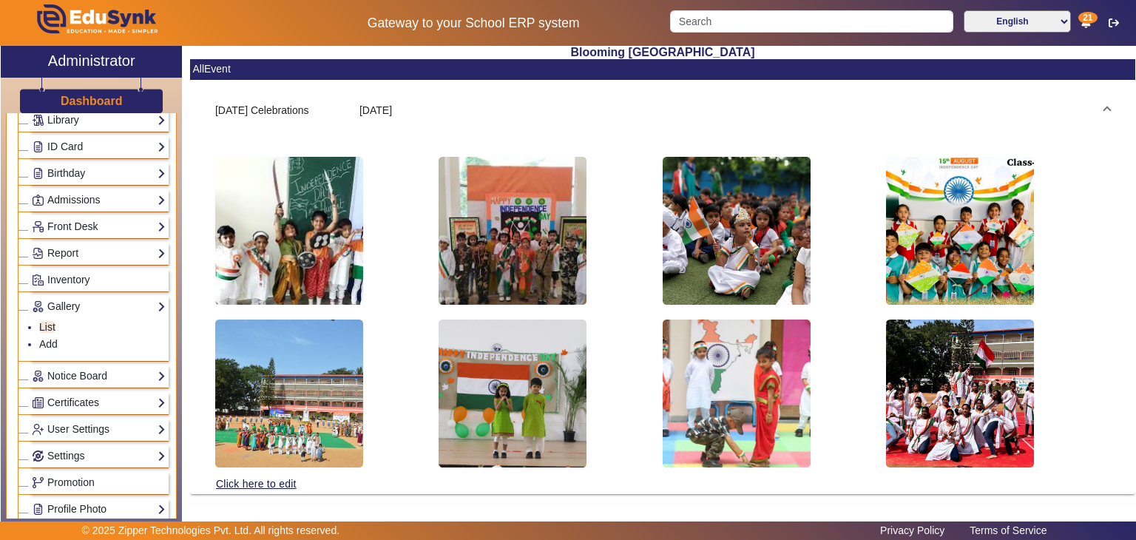
scroll to position [83, 0]
click at [377, 501] on mat-card-content "[DATE] Celebrations [DATE] Click here to edit [DATE] [DATE] Click here to edit …" at bounding box center [662, 368] width 945 height 577
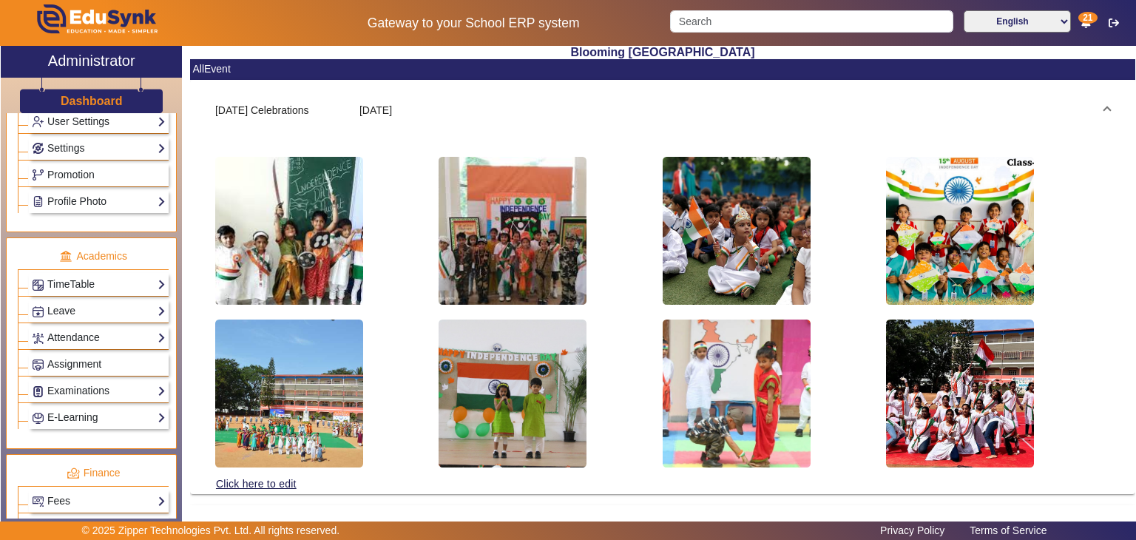
scroll to position [488, 0]
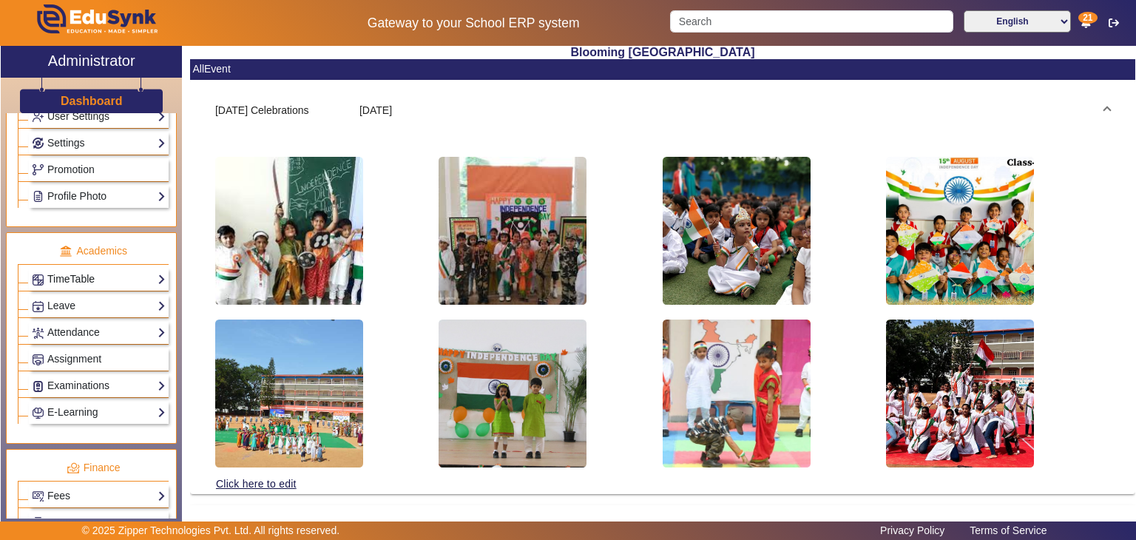
click at [121, 277] on link "TimeTable" at bounding box center [99, 279] width 134 height 17
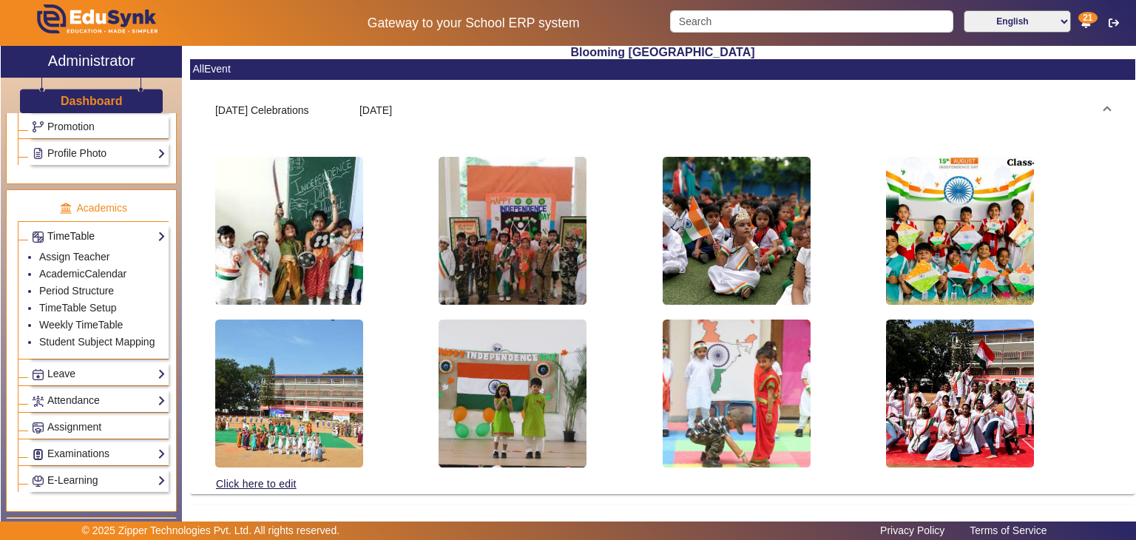
scroll to position [444, 0]
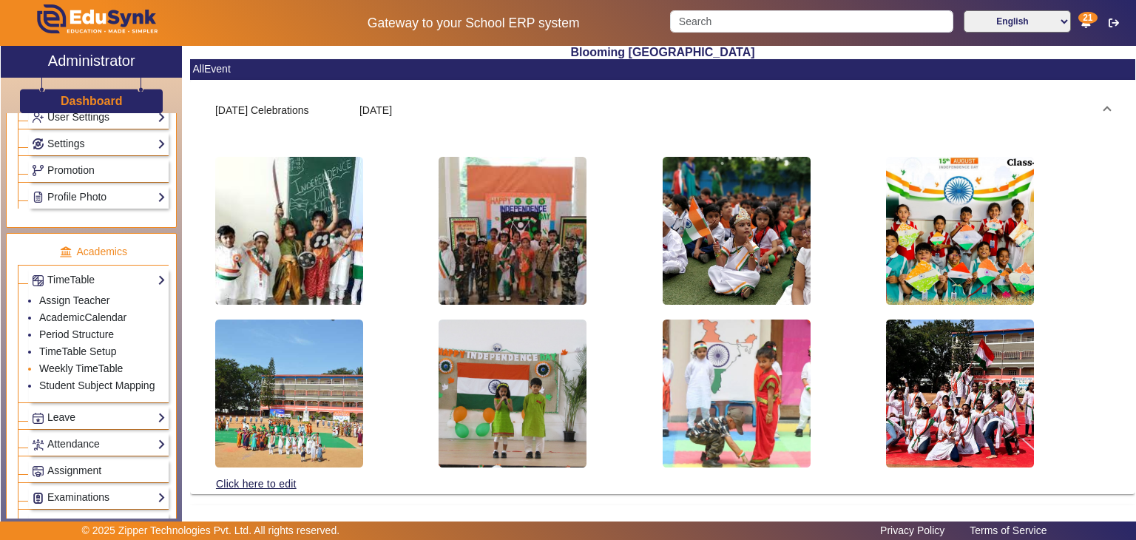
click at [104, 362] on link "Weekly TimeTable" at bounding box center [81, 368] width 84 height 12
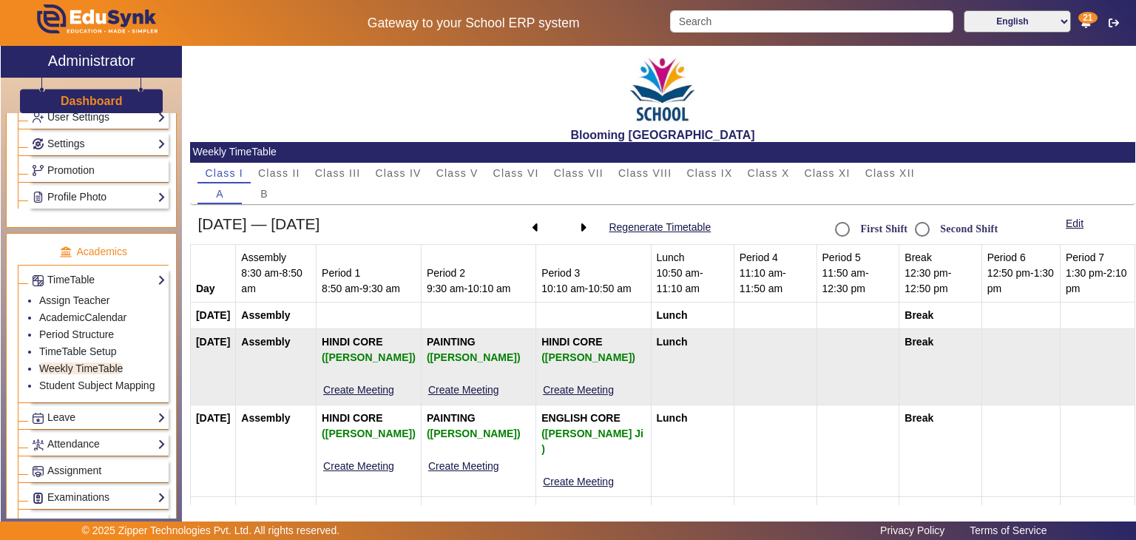
click at [364, 340] on b "HINDI CORE ([PERSON_NAME])" at bounding box center [369, 351] width 94 height 30
click at [369, 356] on div "([PERSON_NAME])" at bounding box center [369, 358] width 94 height 16
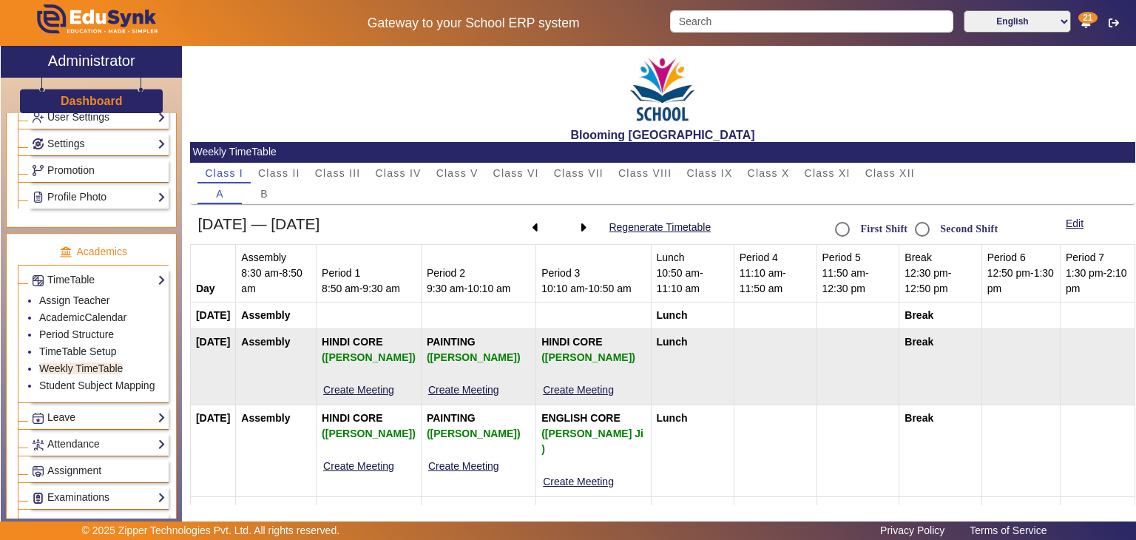
click at [369, 356] on div "([PERSON_NAME])" at bounding box center [369, 358] width 94 height 16
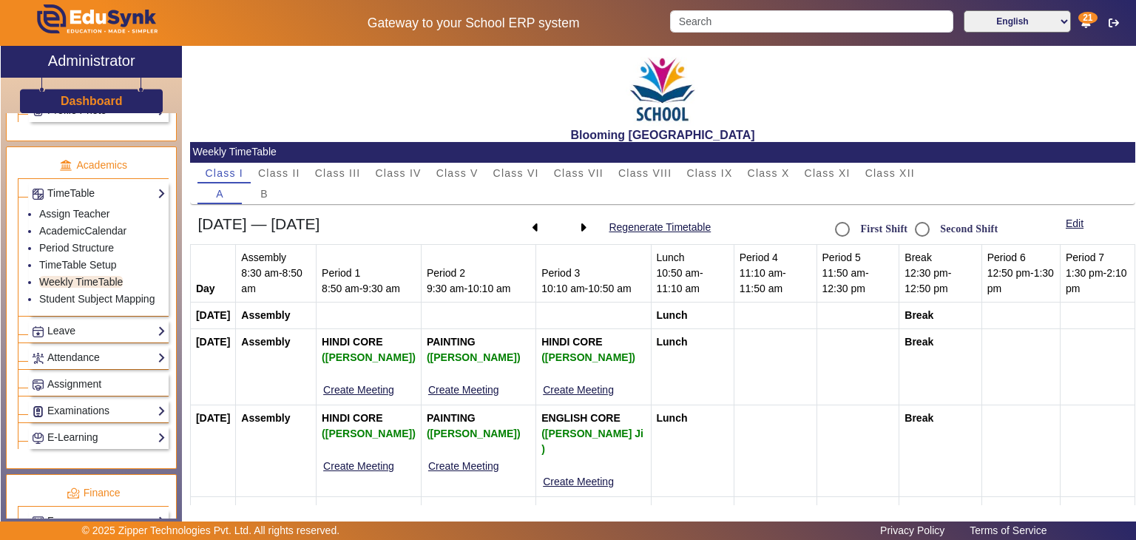
scroll to position [577, 0]
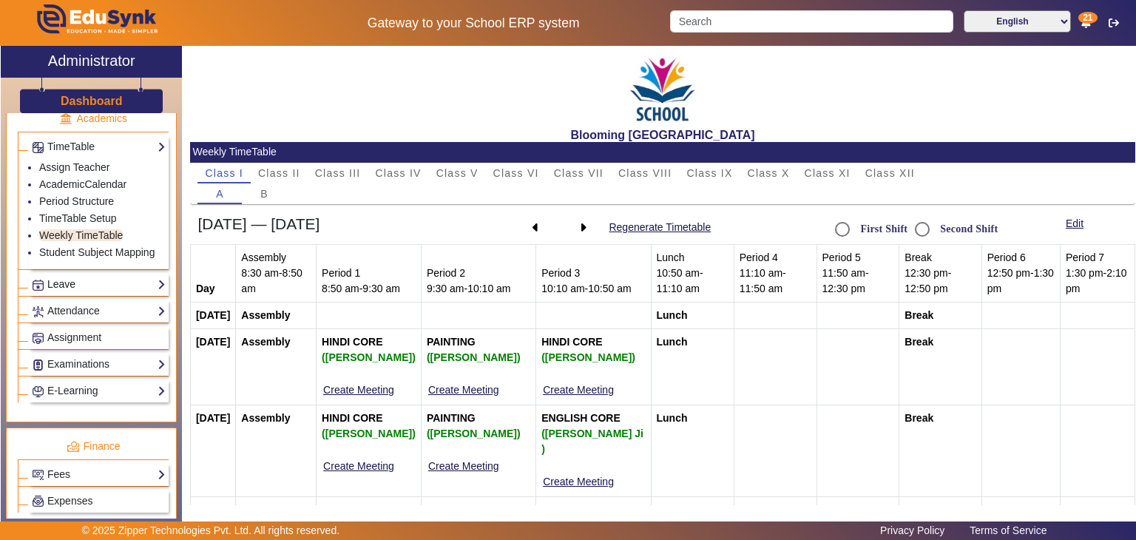
click at [101, 279] on link "Leave" at bounding box center [99, 284] width 134 height 17
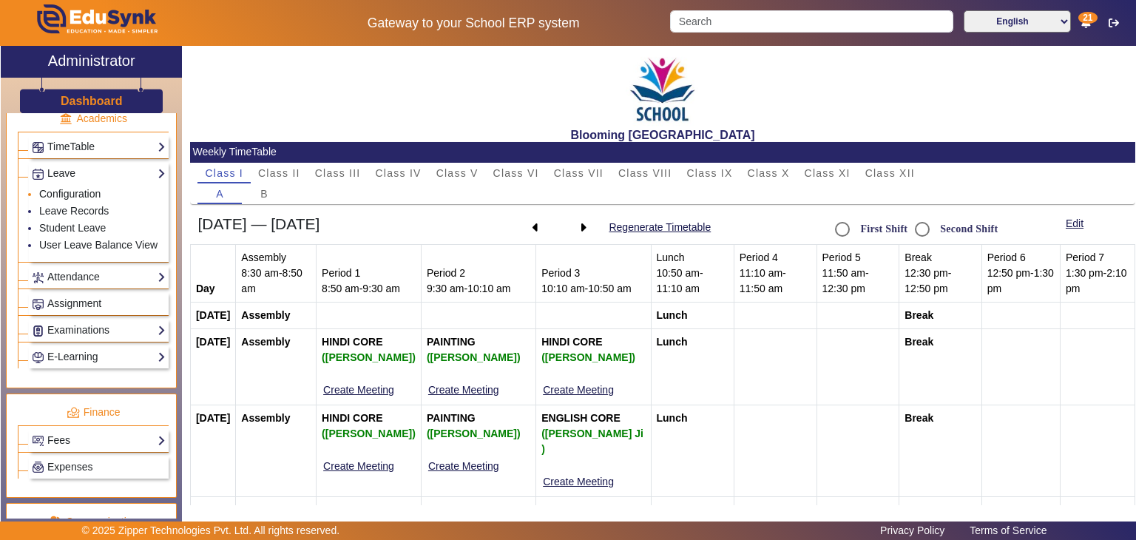
click at [74, 191] on link "Configuration" at bounding box center [69, 194] width 61 height 12
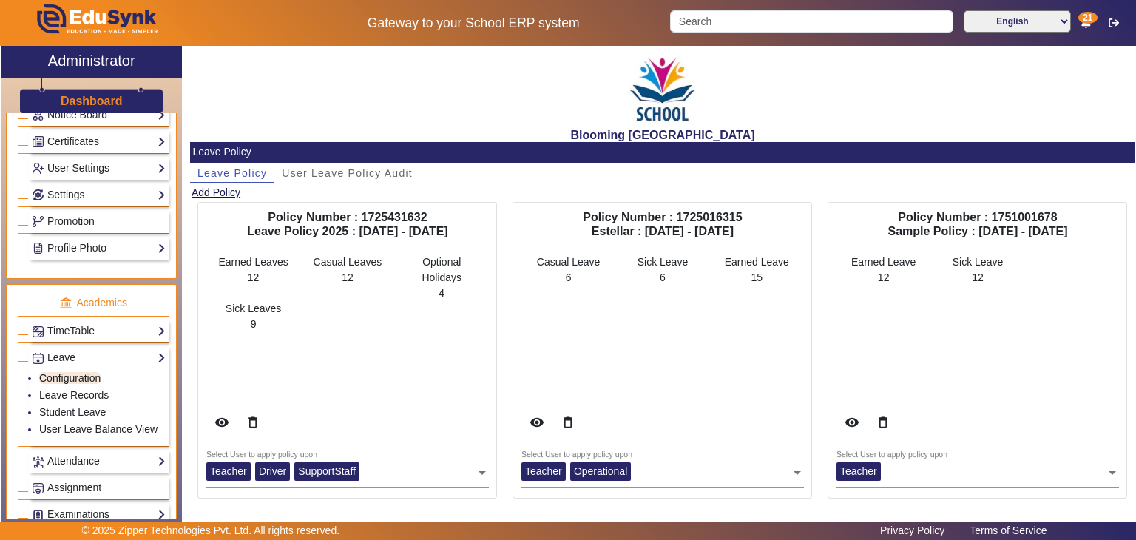
scroll to position [402, 0]
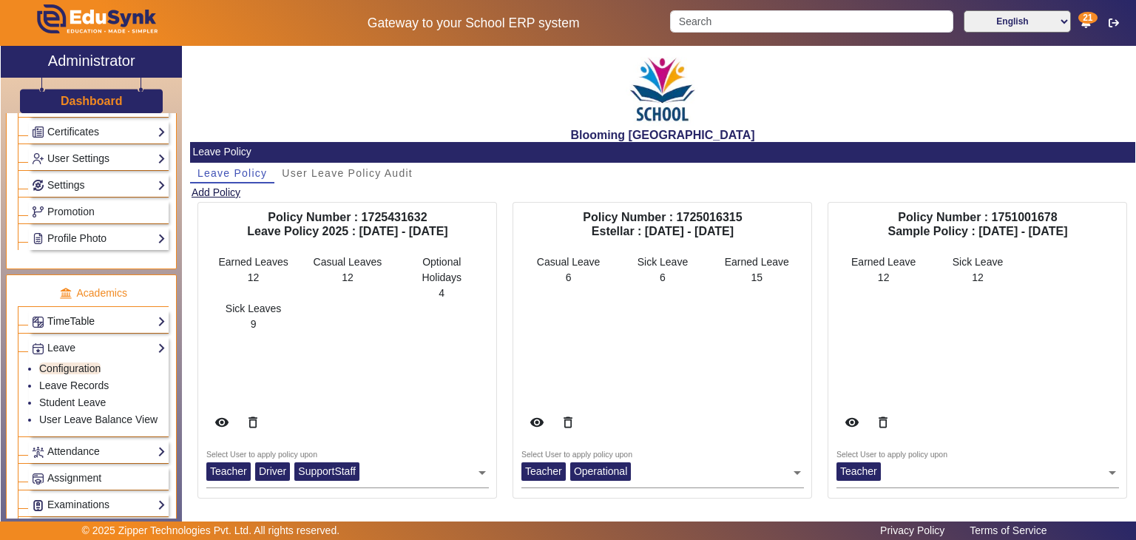
click at [95, 322] on link "TimeTable" at bounding box center [99, 321] width 134 height 17
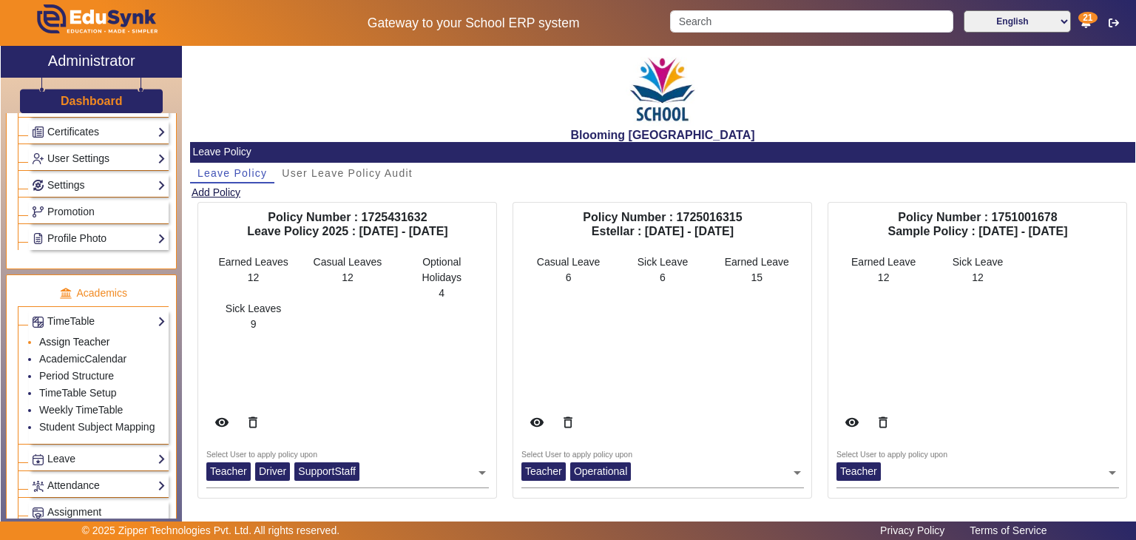
click at [90, 338] on link "Assign Teacher" at bounding box center [74, 342] width 70 height 12
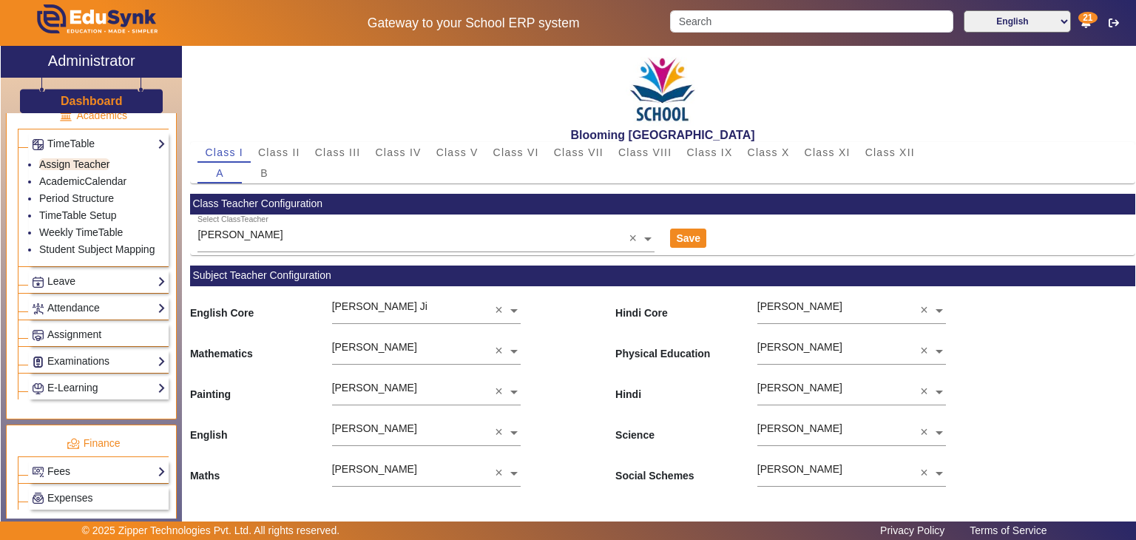
scroll to position [582, 0]
click at [125, 271] on link "Leave" at bounding box center [99, 279] width 134 height 17
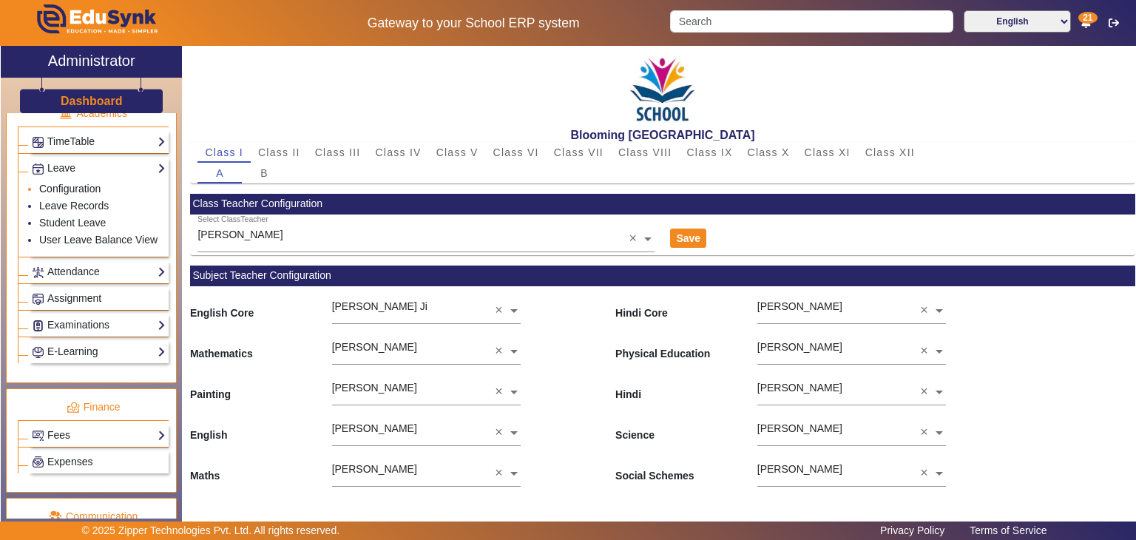
click at [74, 183] on link "Configuration" at bounding box center [69, 189] width 61 height 12
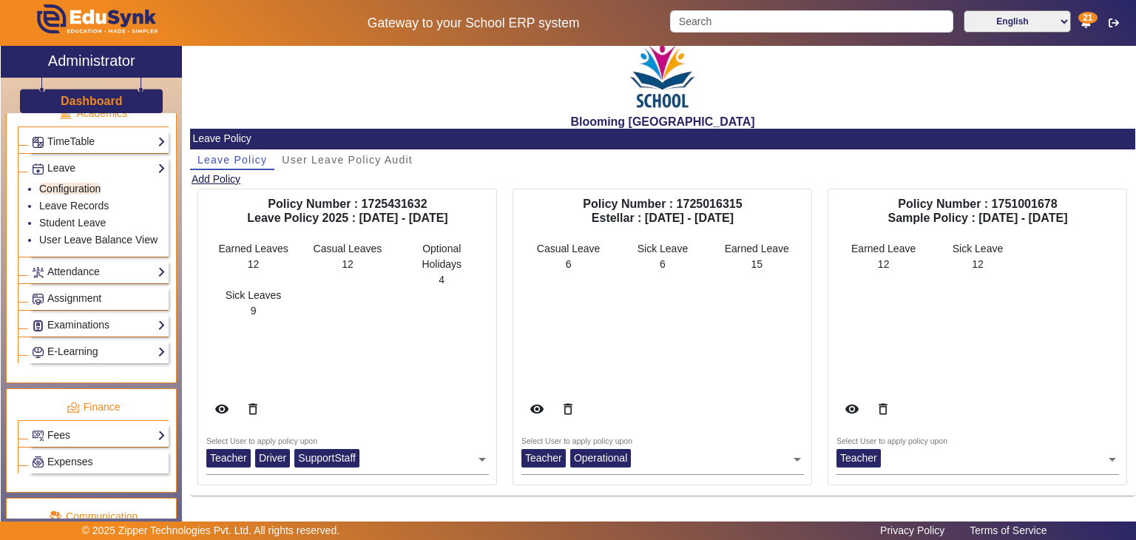
scroll to position [14, 0]
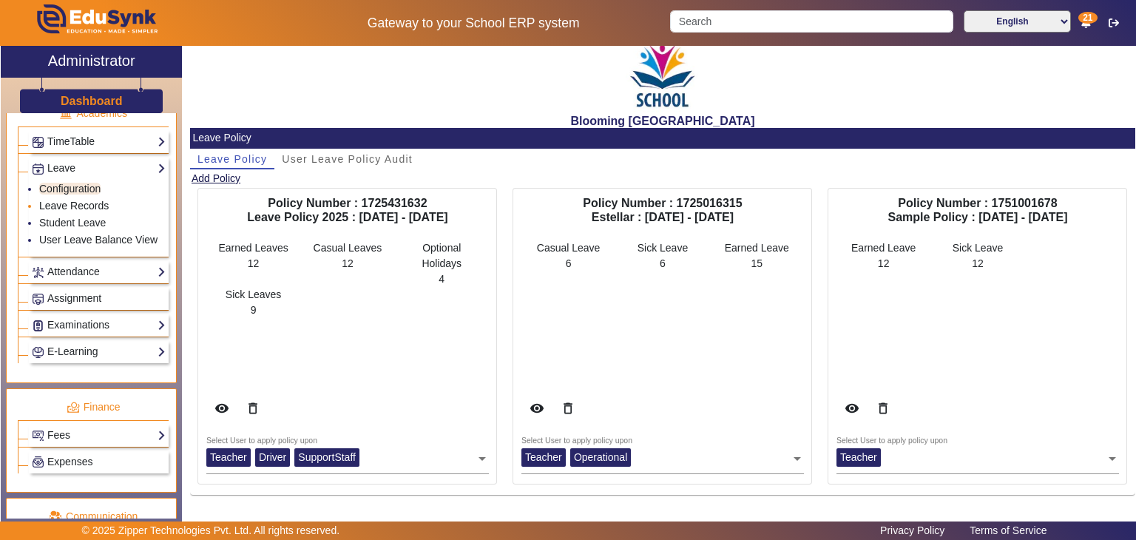
click at [92, 200] on link "Leave Records" at bounding box center [74, 206] width 70 height 12
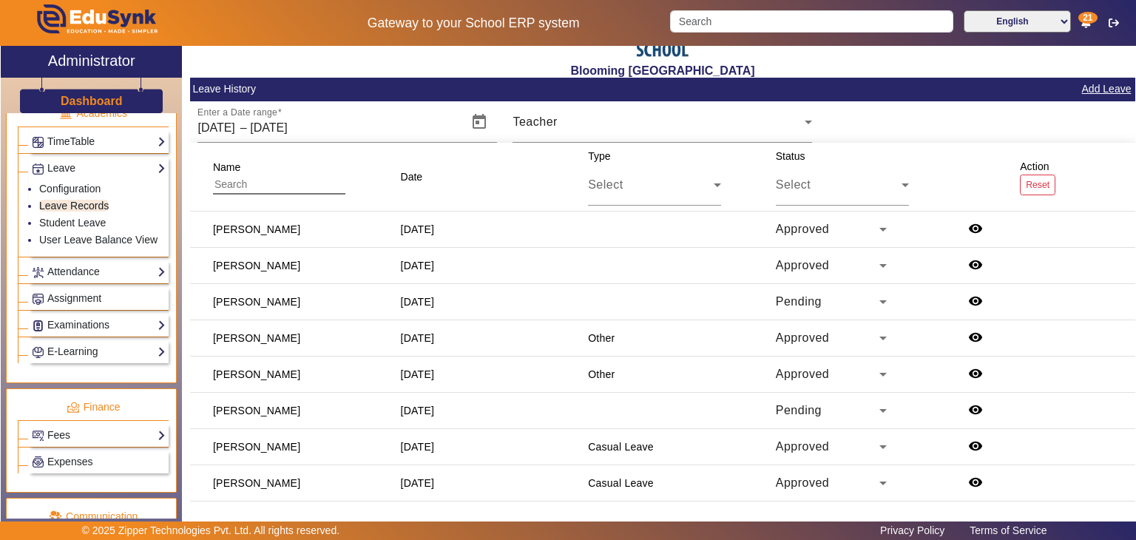
scroll to position [66, 0]
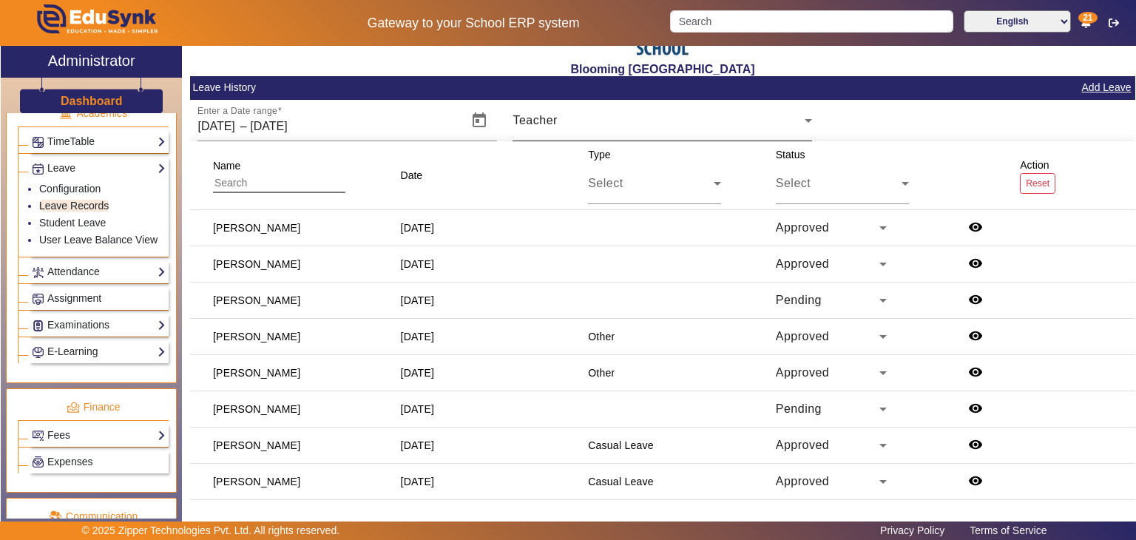
click at [580, 129] on div "Teacher" at bounding box center [663, 120] width 300 height 41
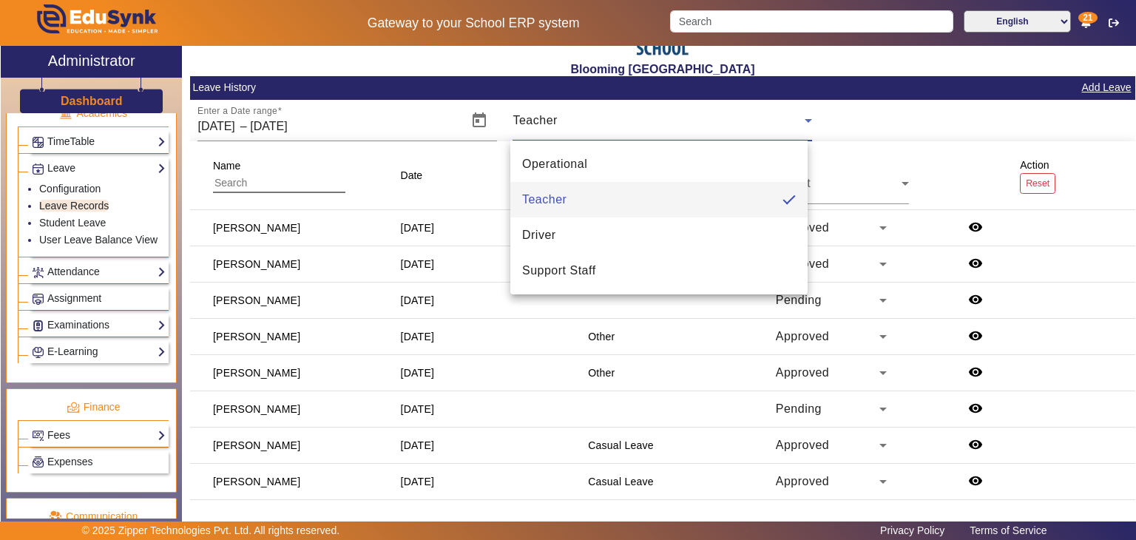
click at [491, 189] on div at bounding box center [568, 270] width 1136 height 540
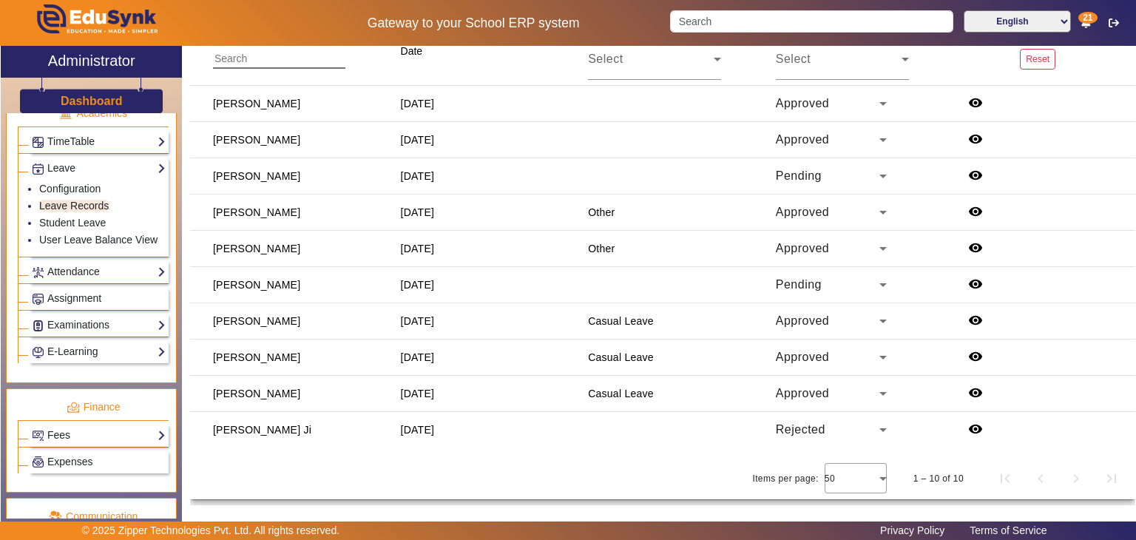
scroll to position [193, 0]
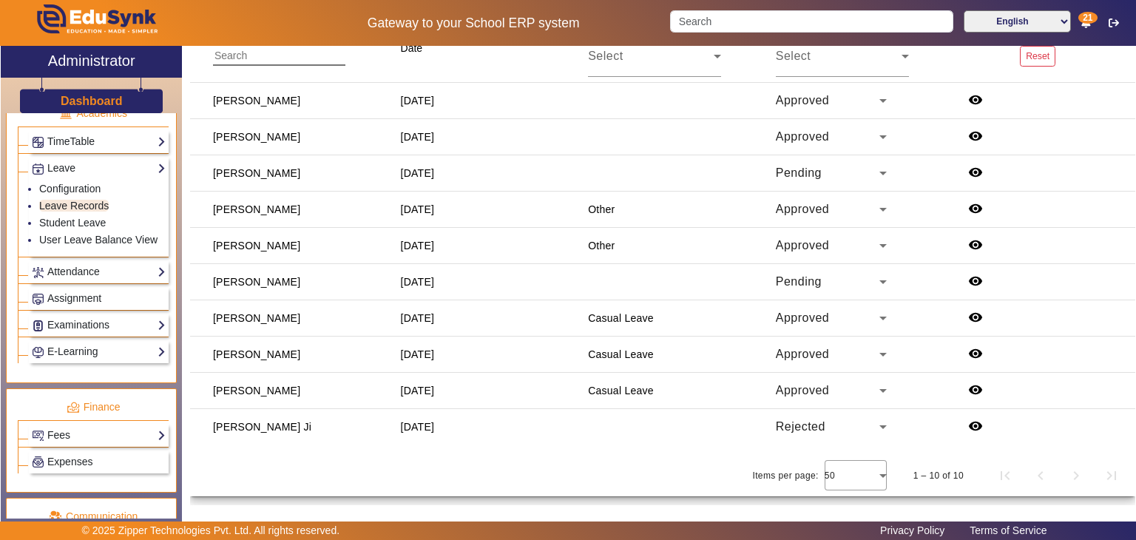
click at [874, 382] on icon at bounding box center [883, 391] width 18 height 18
click at [826, 331] on mat-option "Process" at bounding box center [827, 321] width 111 height 36
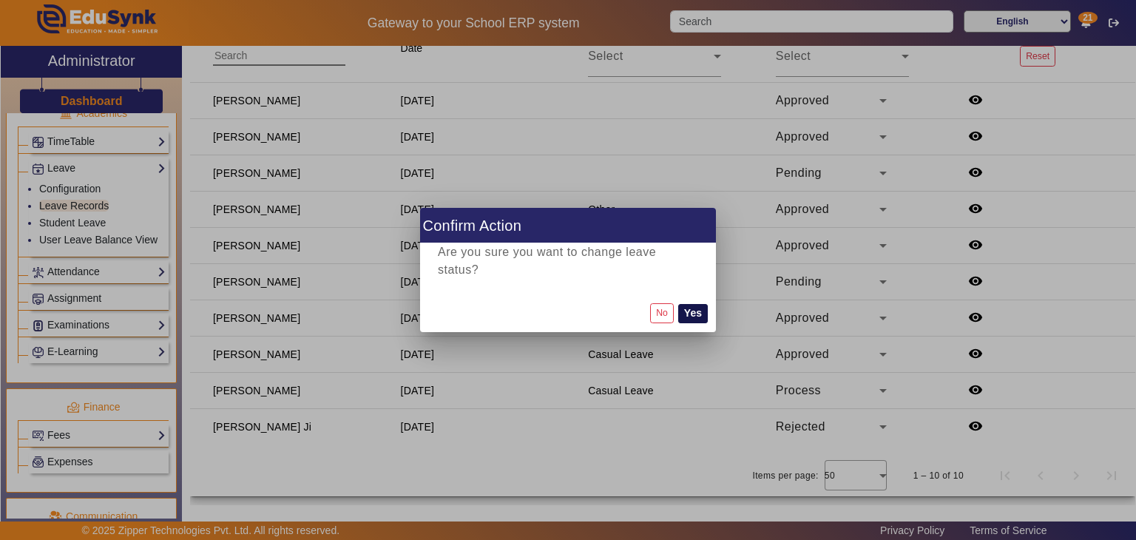
click at [698, 308] on button "Yes" at bounding box center [693, 313] width 30 height 19
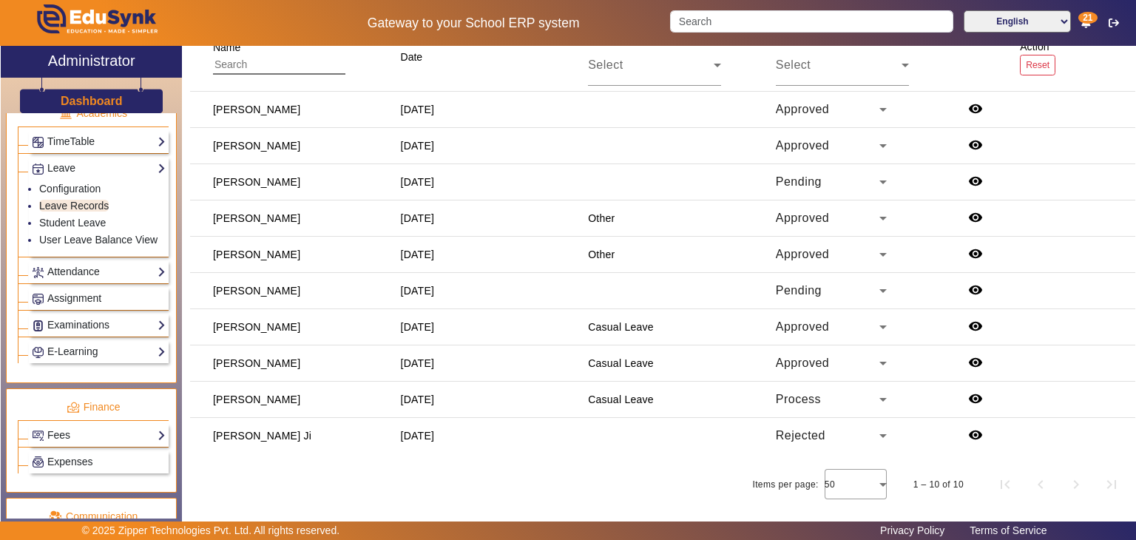
scroll to position [192, 0]
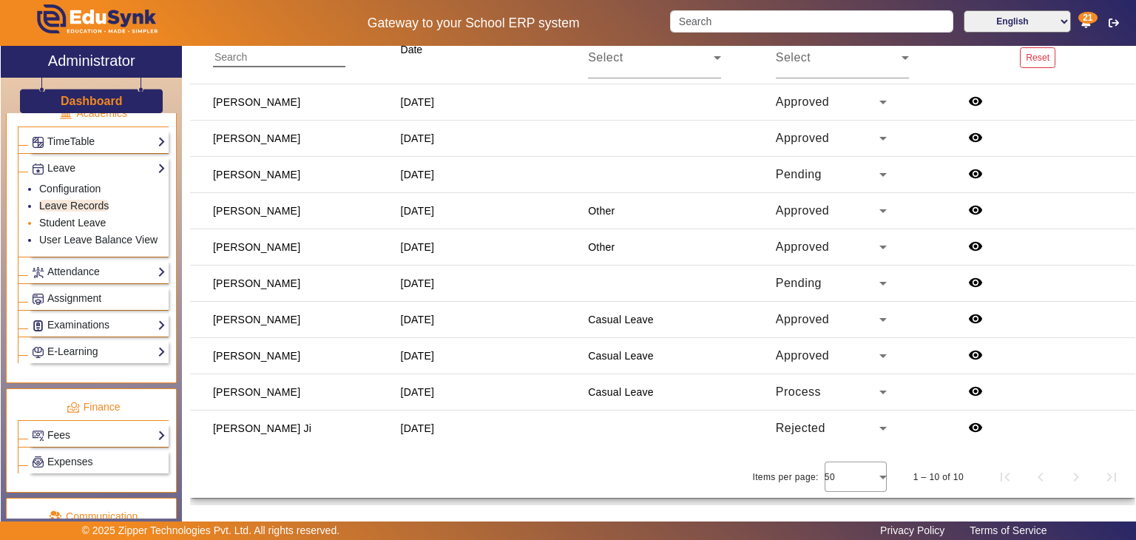
click at [87, 217] on link "Student Leave" at bounding box center [72, 223] width 67 height 12
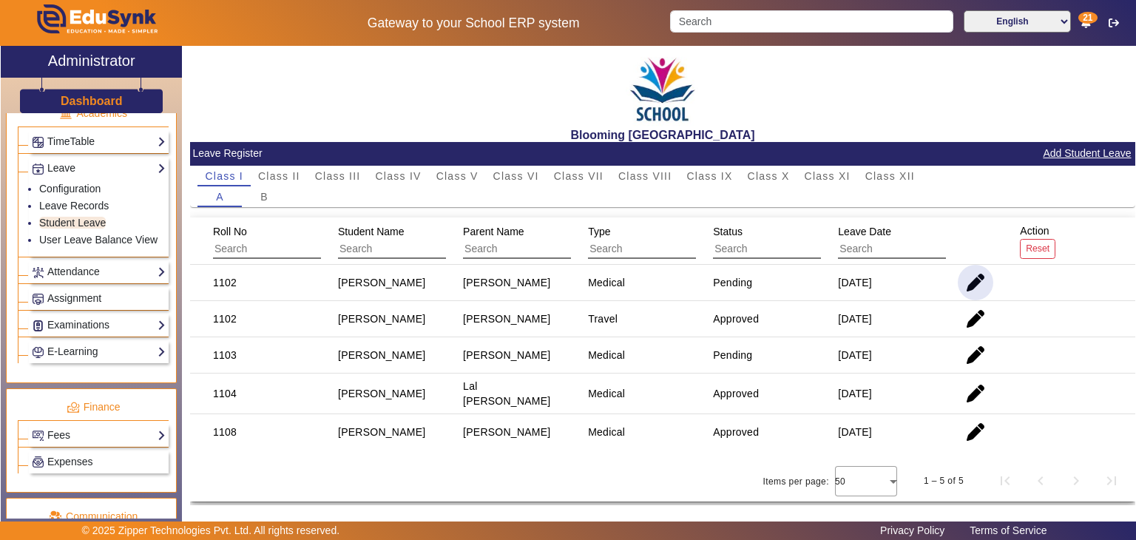
click at [971, 279] on span "button" at bounding box center [976, 283] width 36 height 36
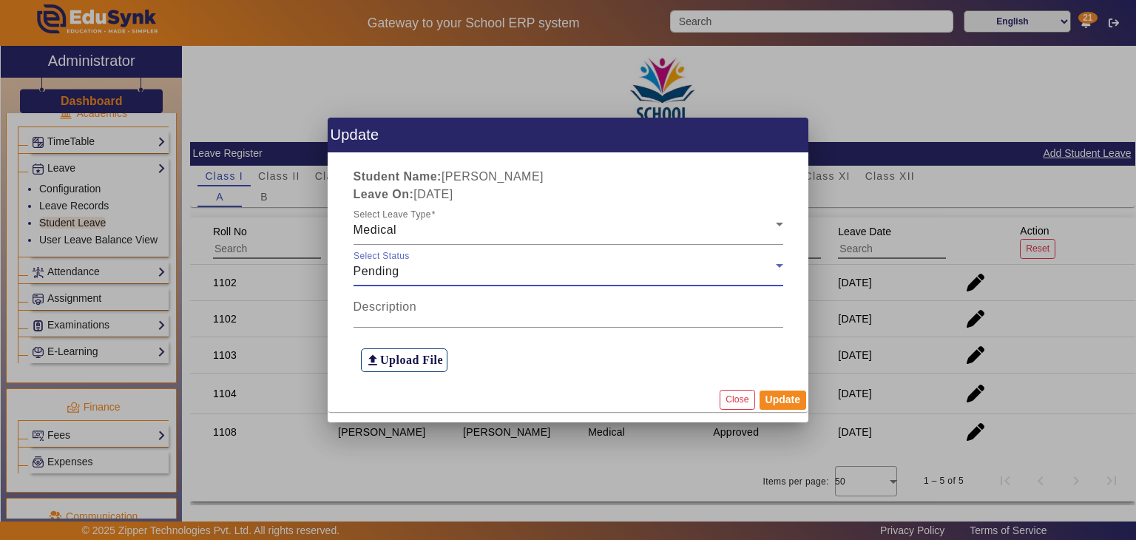
click at [442, 267] on div "Pending" at bounding box center [565, 272] width 422 height 18
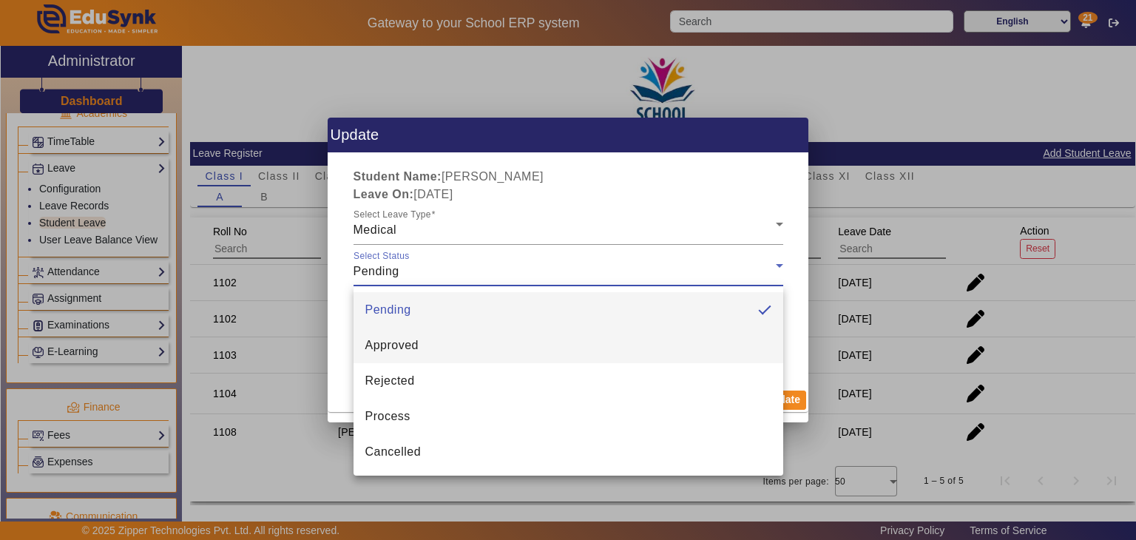
click at [420, 340] on mat-option "Approved" at bounding box center [569, 346] width 430 height 36
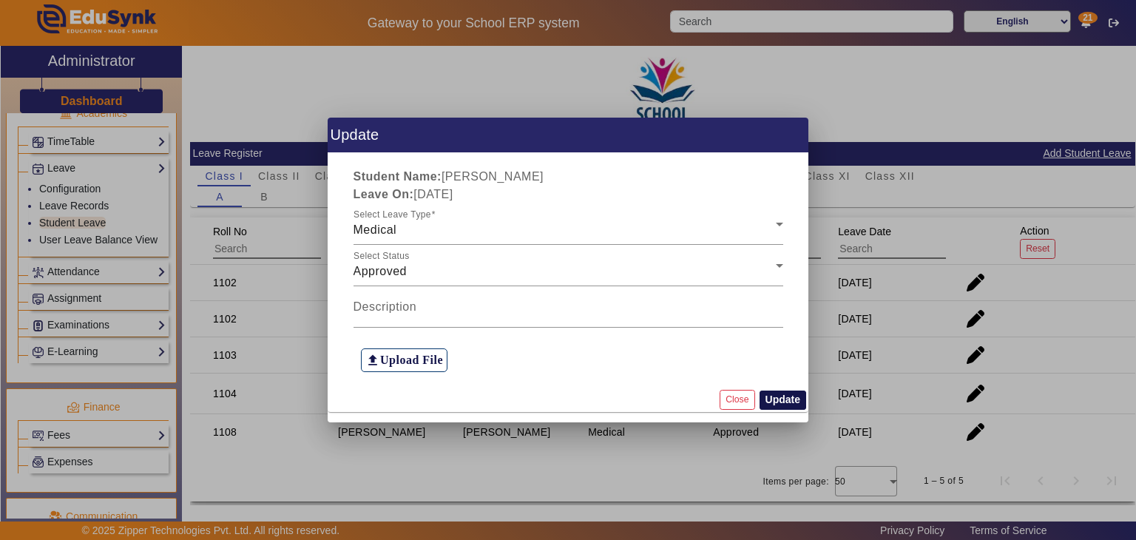
click at [786, 402] on button "Update" at bounding box center [783, 400] width 47 height 19
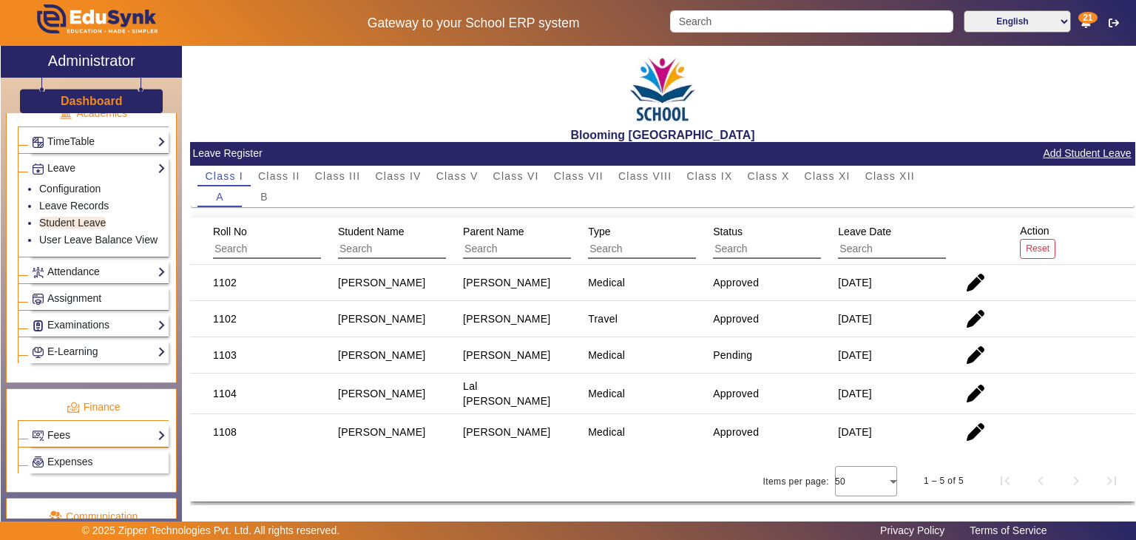
click at [80, 269] on link "Attendance" at bounding box center [99, 271] width 134 height 17
click at [67, 226] on link "Students" at bounding box center [59, 232] width 41 height 12
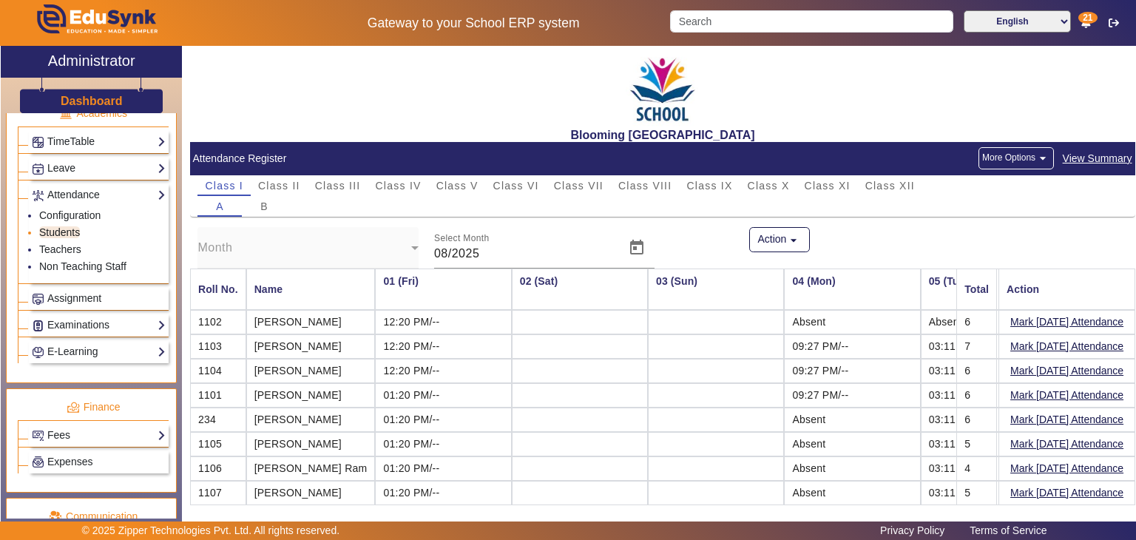
scroll to position [0, 1923]
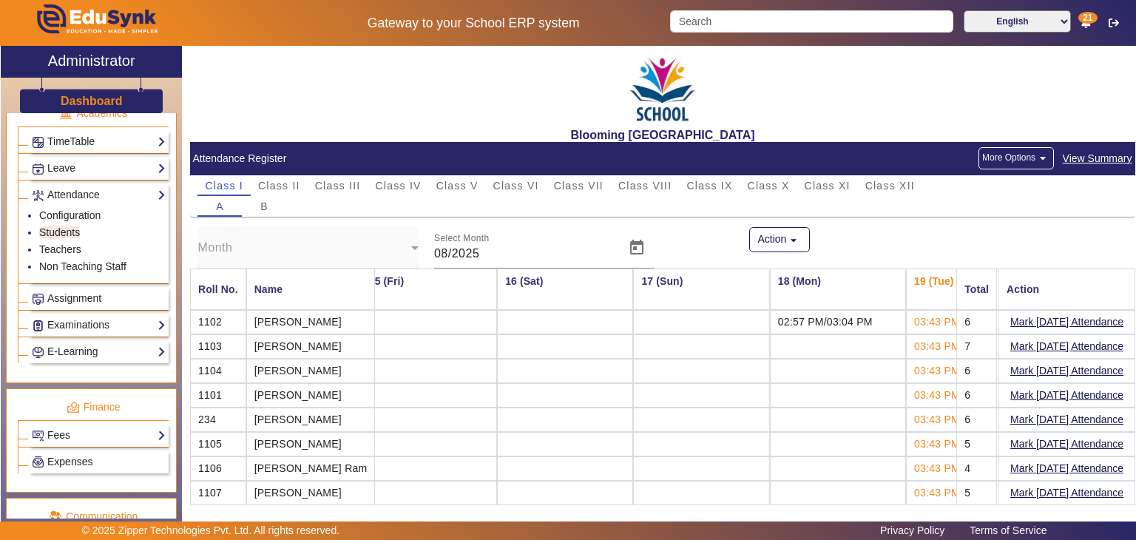
click at [1136, 391] on div "X Administrator Dashboard Administration Institution Institution Details Sessio…" at bounding box center [568, 287] width 1136 height 483
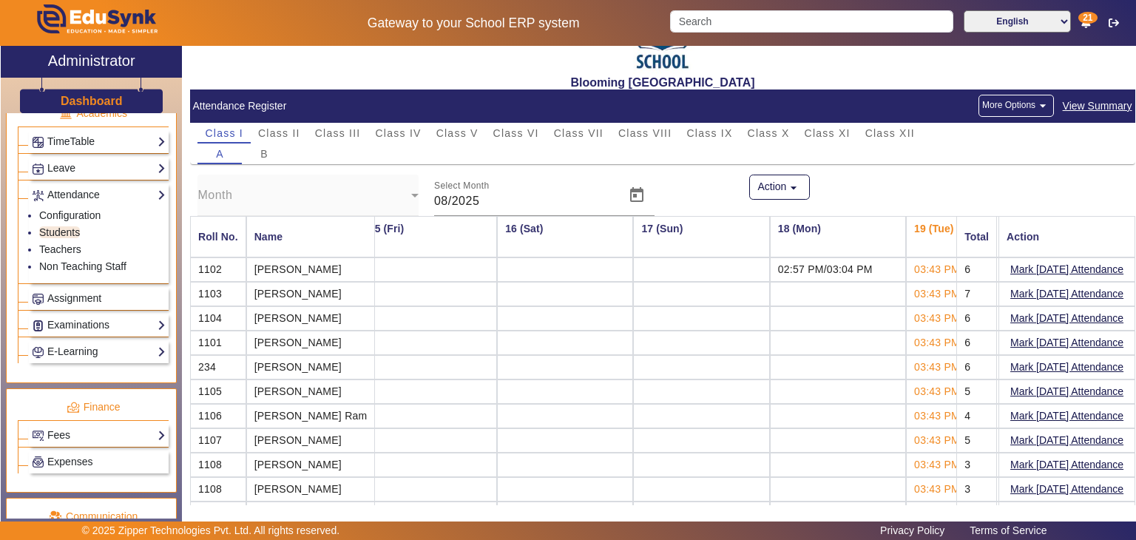
scroll to position [70, 0]
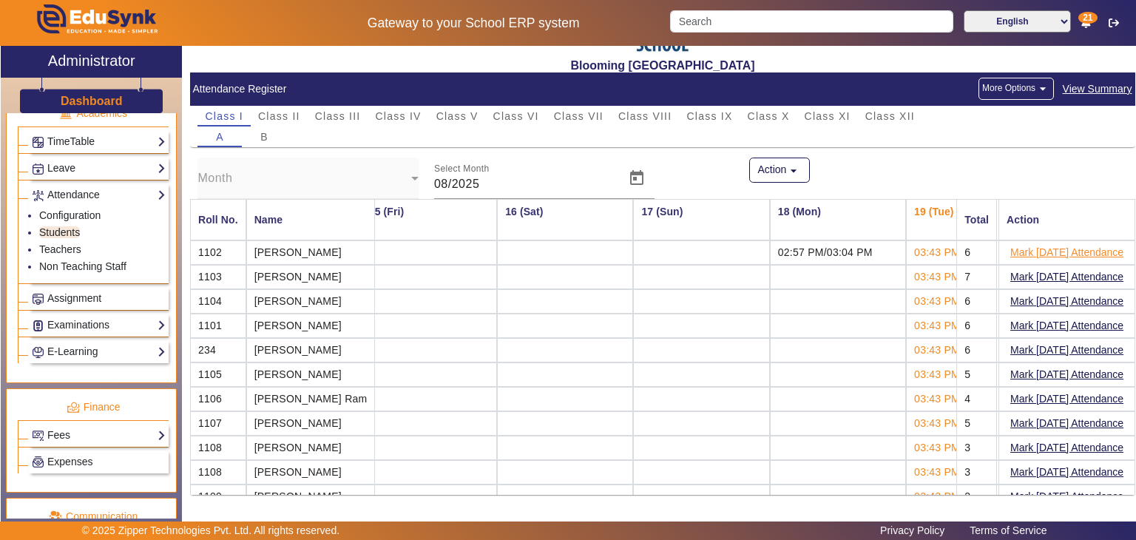
click at [1041, 250] on button "Mark [DATE] Attendance" at bounding box center [1067, 252] width 116 height 18
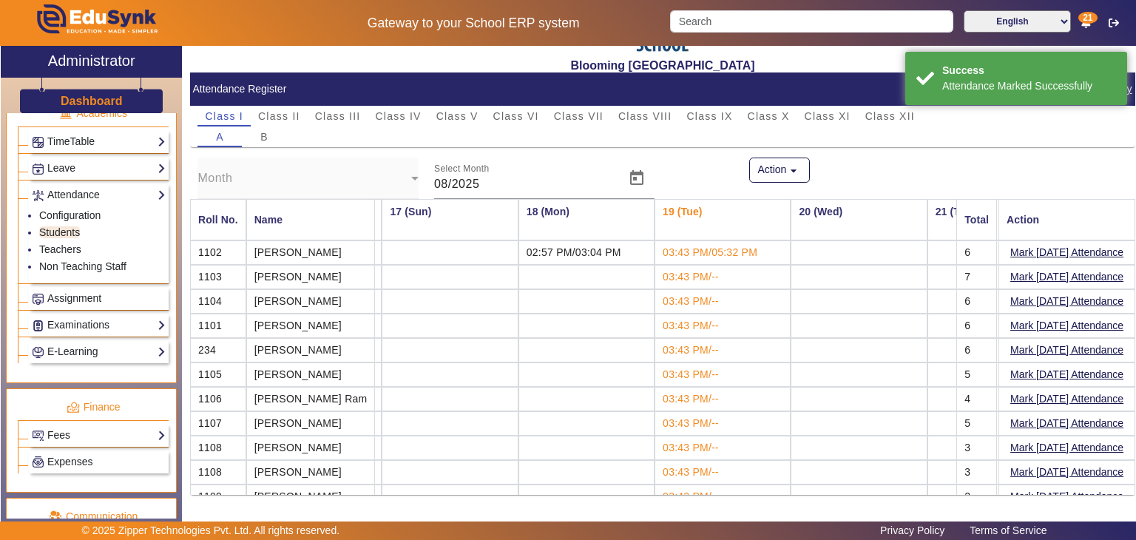
scroll to position [0, 2202]
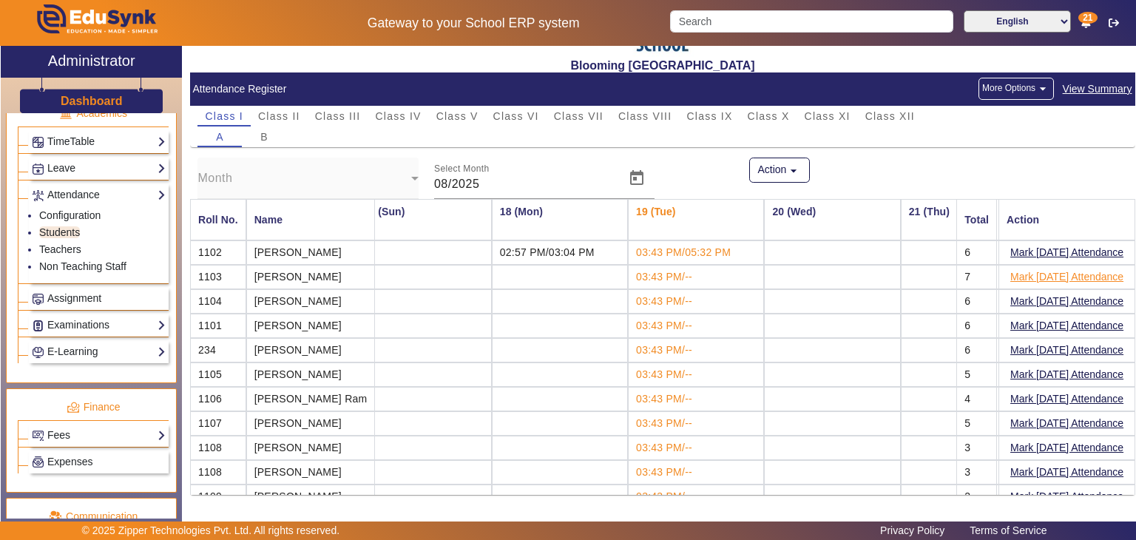
click at [1024, 277] on button "Mark [DATE] Attendance" at bounding box center [1067, 277] width 116 height 18
click at [50, 243] on link "Teachers" at bounding box center [60, 249] width 42 height 12
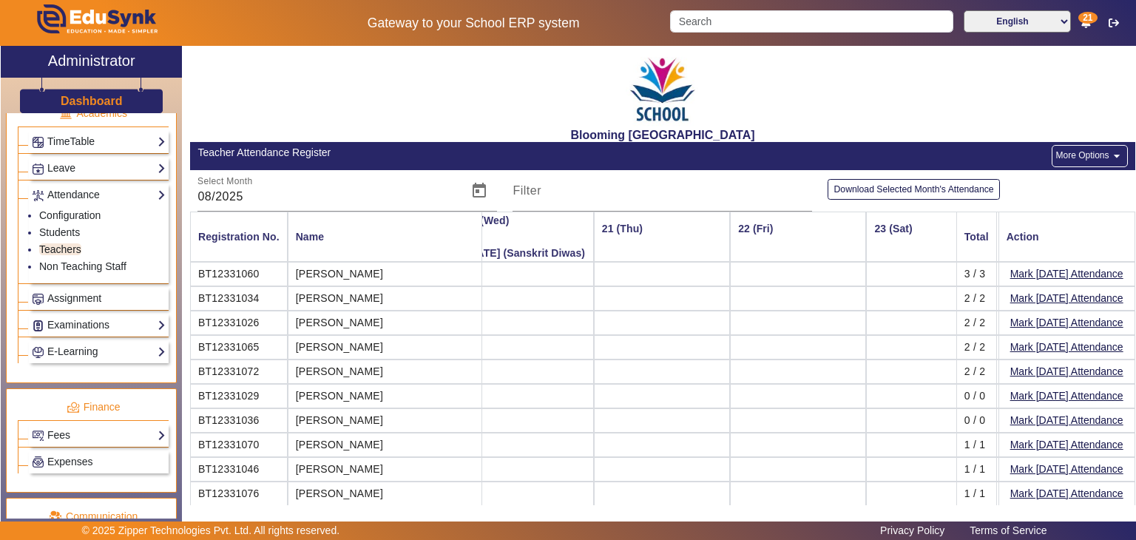
scroll to position [0, 2303]
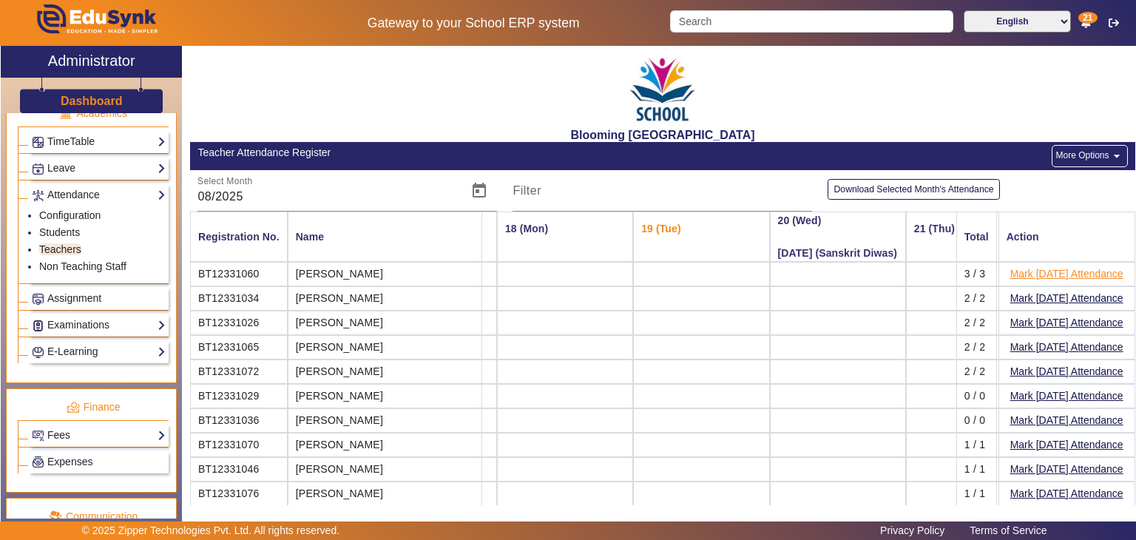
click at [1039, 273] on button "Mark [DATE] Attendance" at bounding box center [1067, 274] width 116 height 18
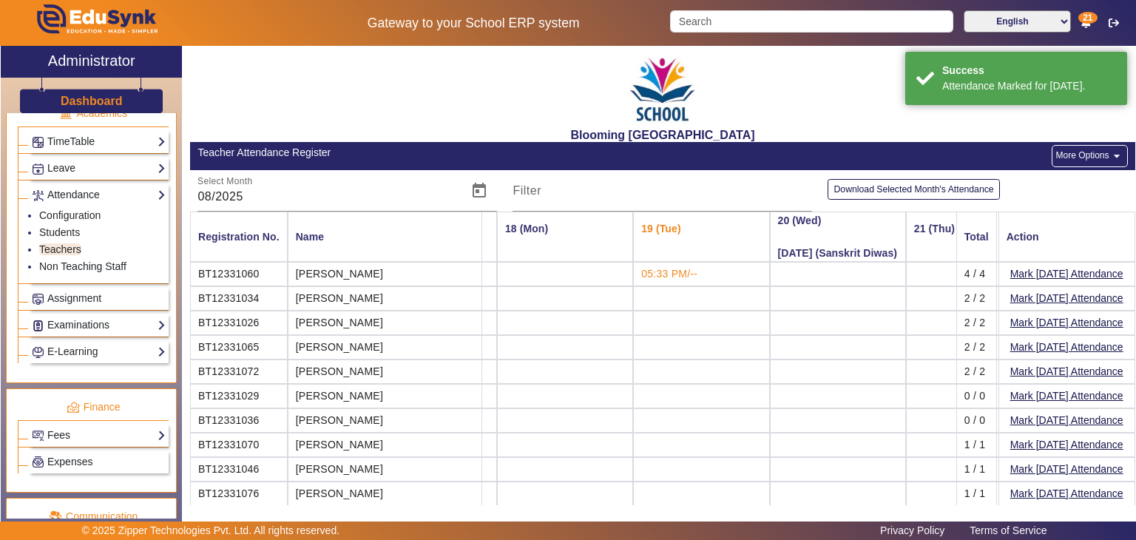
click at [1042, 292] on button "Mark [DATE] Attendance" at bounding box center [1067, 298] width 116 height 18
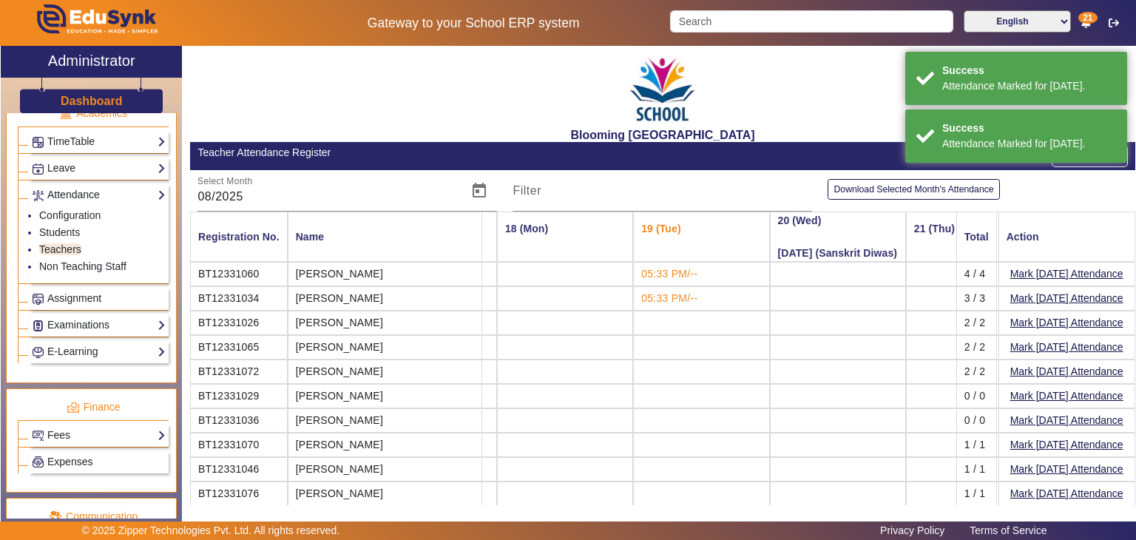
click at [641, 277] on span "05:33 PM/--" at bounding box center [669, 274] width 56 height 12
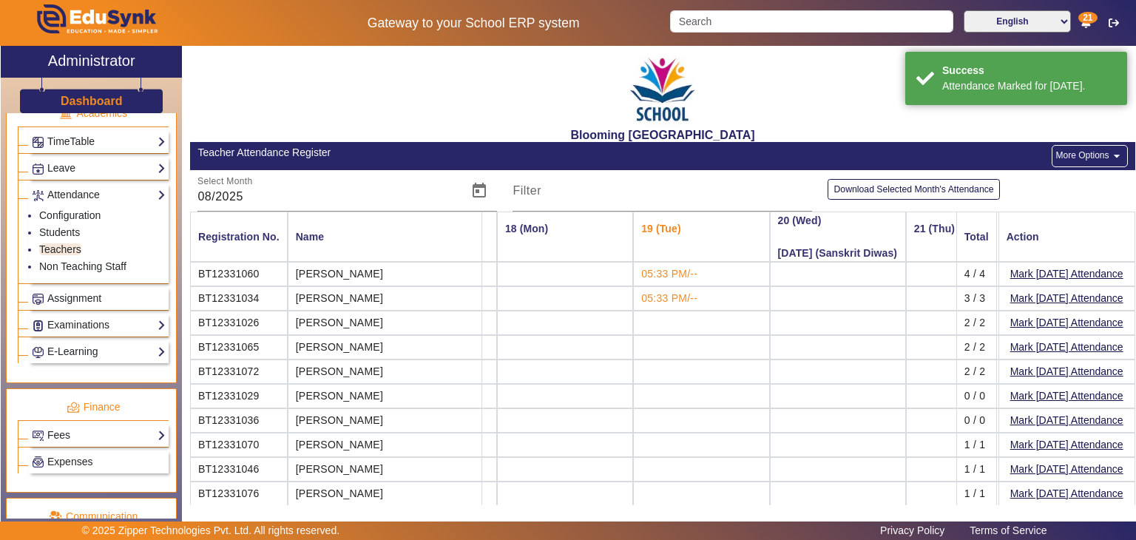
click at [641, 297] on span "05:33 PM/--" at bounding box center [669, 298] width 56 height 12
click at [650, 294] on td "05:33 PM/--" at bounding box center [701, 298] width 136 height 24
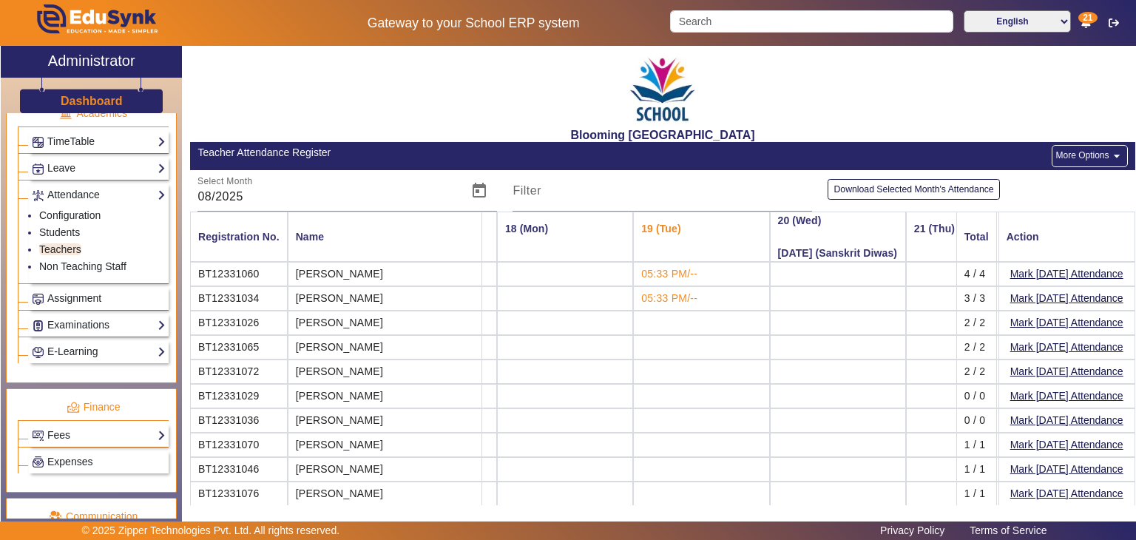
click at [641, 277] on span "05:33 PM/--" at bounding box center [669, 274] width 56 height 12
click at [641, 297] on span "05:33 PM/--" at bounding box center [669, 298] width 56 height 12
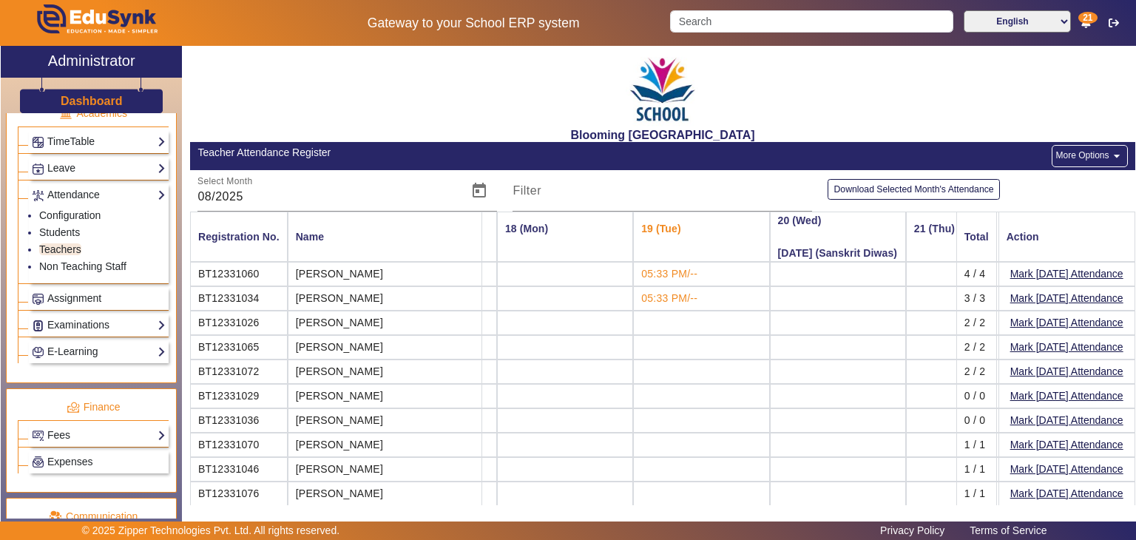
click at [641, 297] on span "05:33 PM/--" at bounding box center [669, 298] width 56 height 12
click at [667, 274] on td "05:33 PM/--" at bounding box center [701, 274] width 136 height 24
click at [662, 294] on td "05:33 PM/--" at bounding box center [701, 298] width 136 height 24
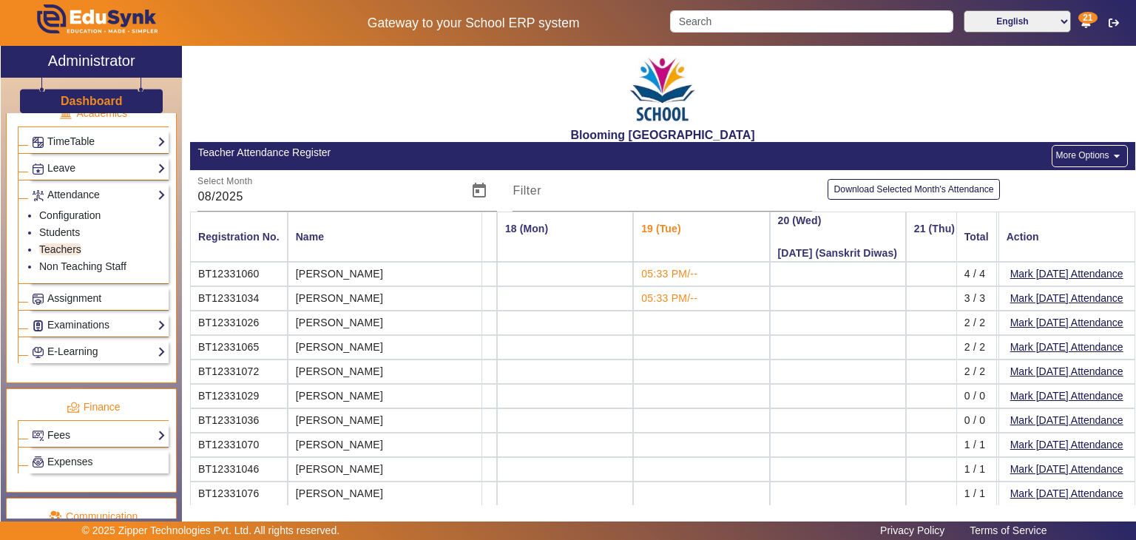
click at [662, 294] on td "05:33 PM/--" at bounding box center [701, 298] width 136 height 24
click at [96, 260] on link "Non Teaching Staff" at bounding box center [82, 266] width 87 height 12
click at [59, 296] on span "Assignment" at bounding box center [74, 298] width 54 height 12
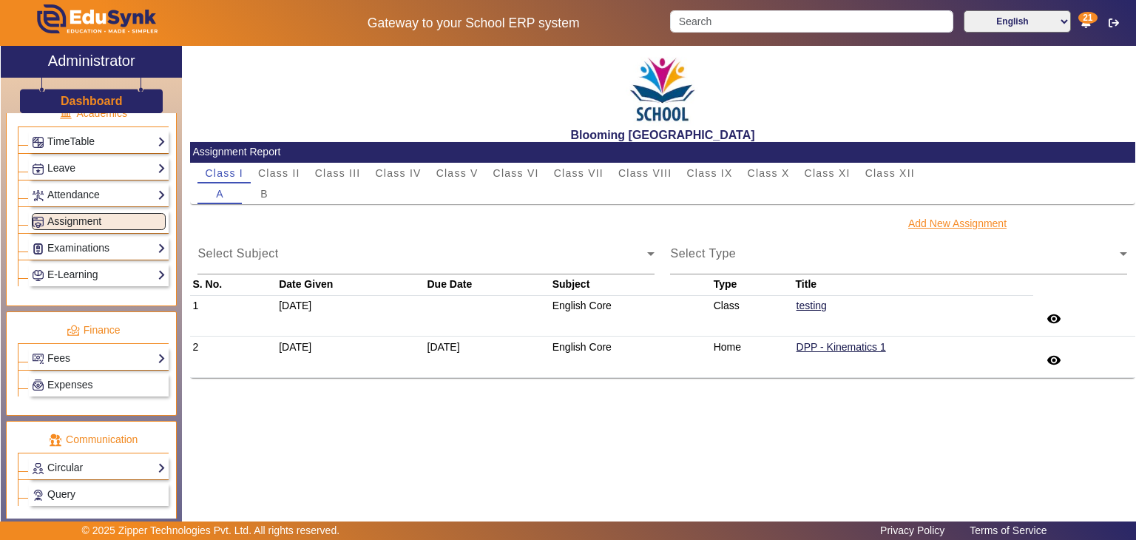
click at [934, 221] on button "Add New Assignment" at bounding box center [957, 224] width 101 height 18
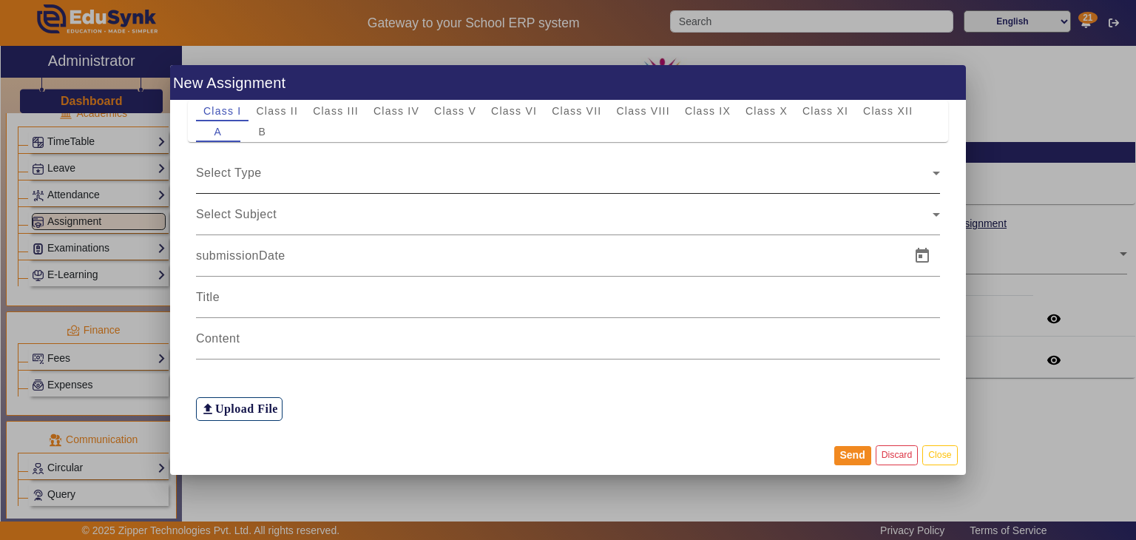
click at [472, 183] on div "Select Type" at bounding box center [568, 172] width 744 height 41
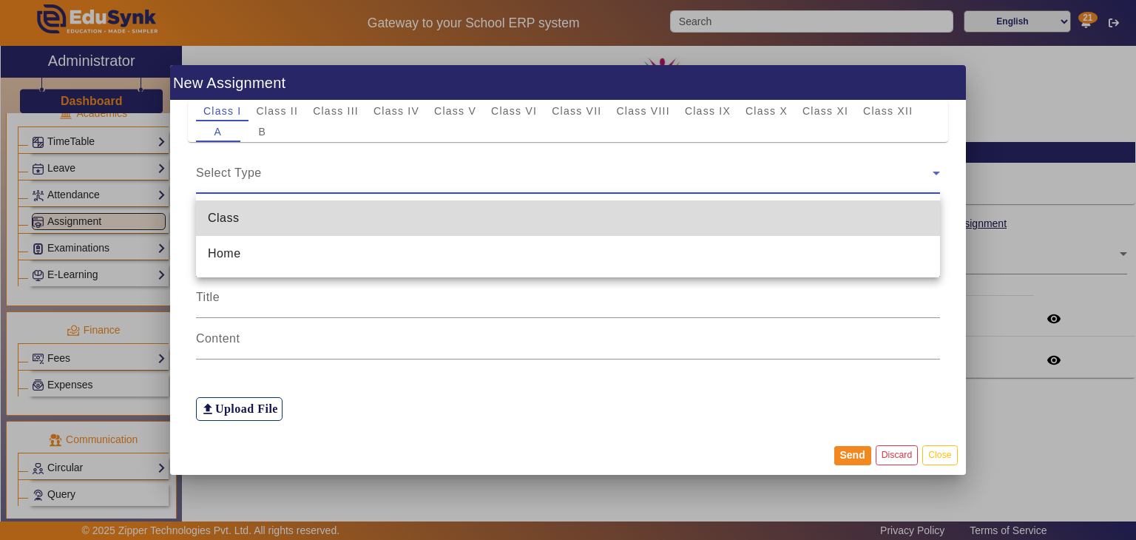
click at [442, 223] on mat-option "Class" at bounding box center [568, 218] width 744 height 36
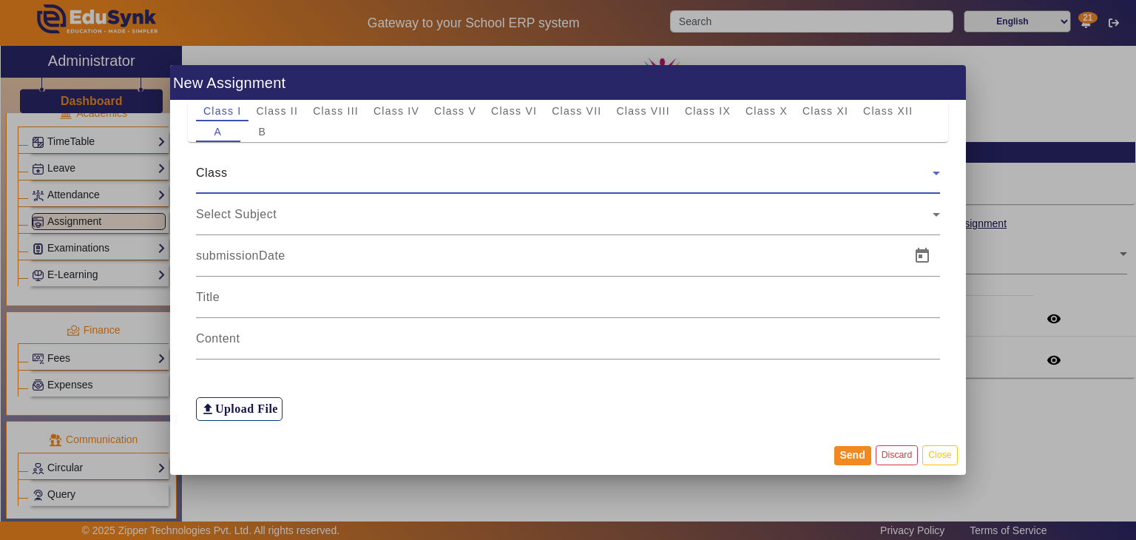
click at [423, 187] on div "Class" at bounding box center [568, 172] width 744 height 41
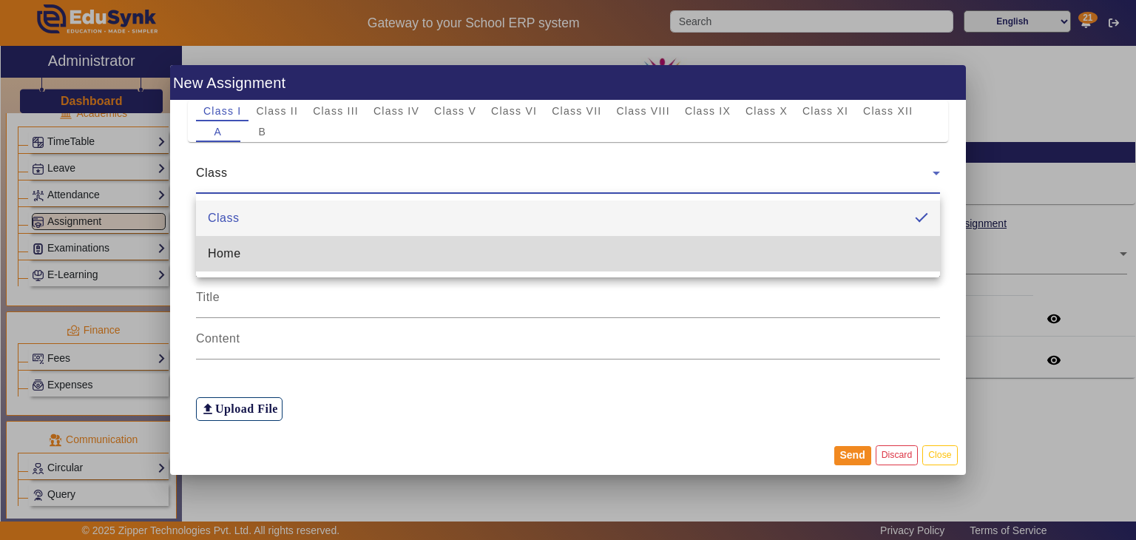
click at [409, 244] on mat-option "Home" at bounding box center [568, 254] width 744 height 36
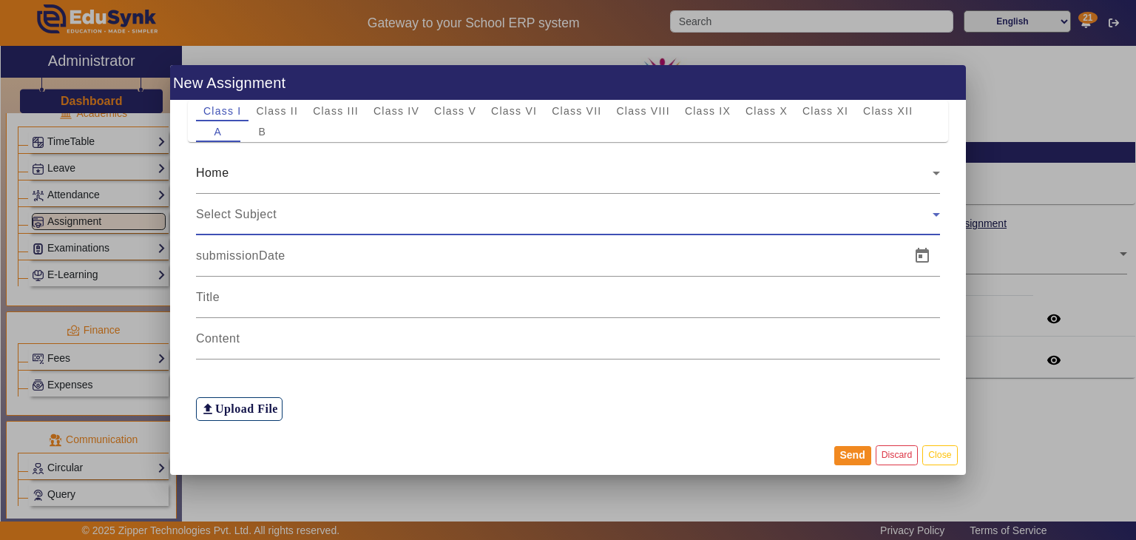
click at [394, 223] on div "Select Subject" at bounding box center [564, 215] width 737 height 18
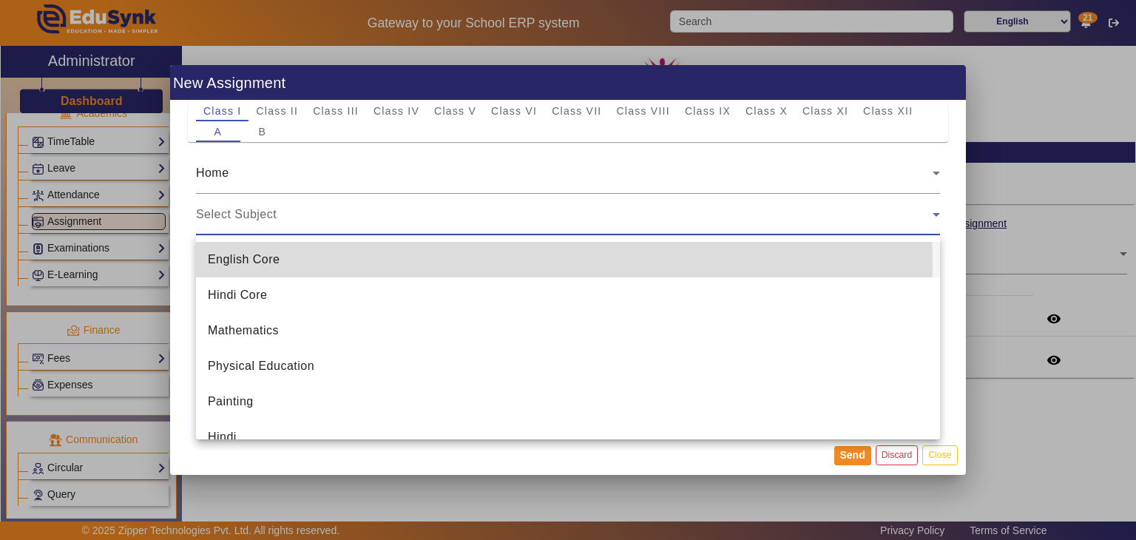
click at [371, 266] on mat-option "English Core" at bounding box center [568, 260] width 744 height 36
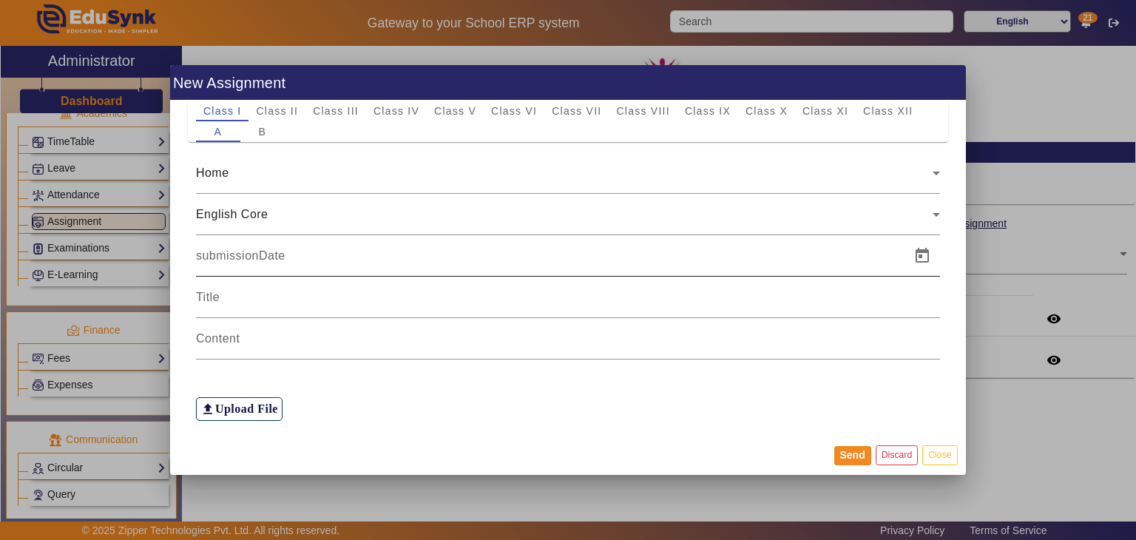
click at [358, 269] on div at bounding box center [549, 255] width 706 height 41
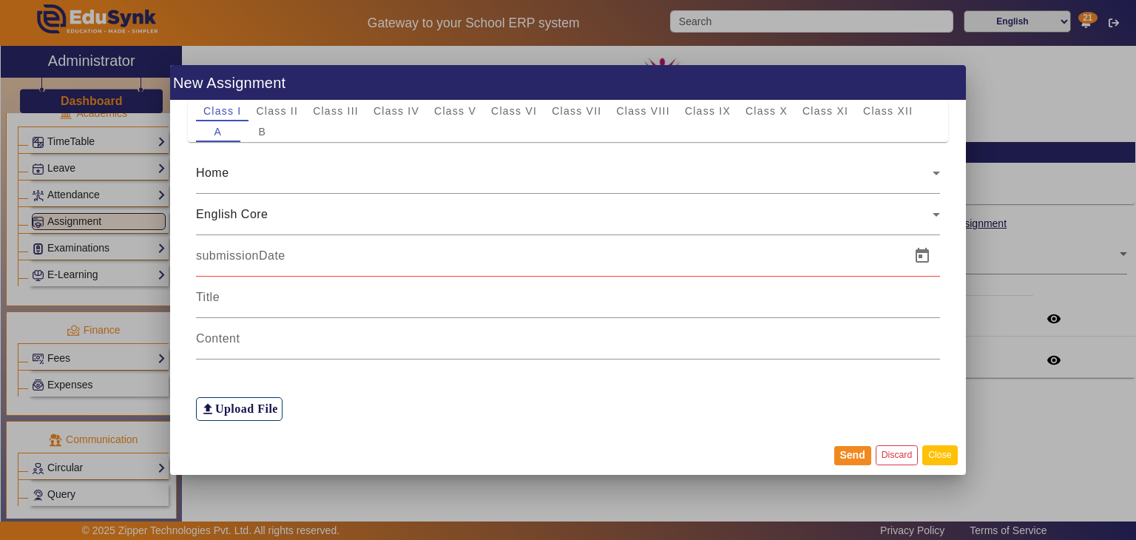
click at [934, 454] on button "Close" at bounding box center [940, 455] width 35 height 20
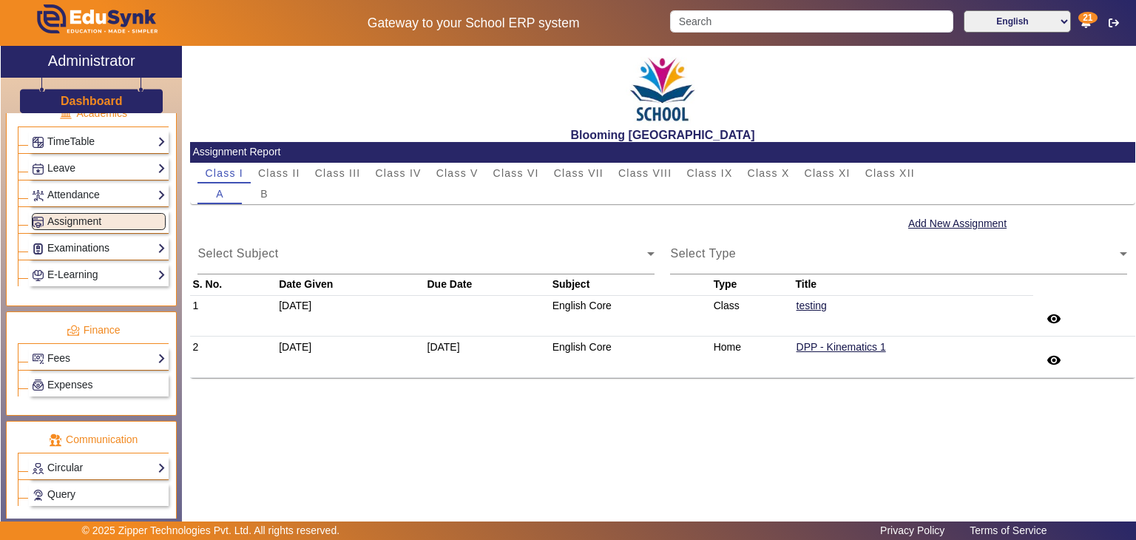
click at [68, 240] on link "Examinations" at bounding box center [99, 248] width 134 height 17
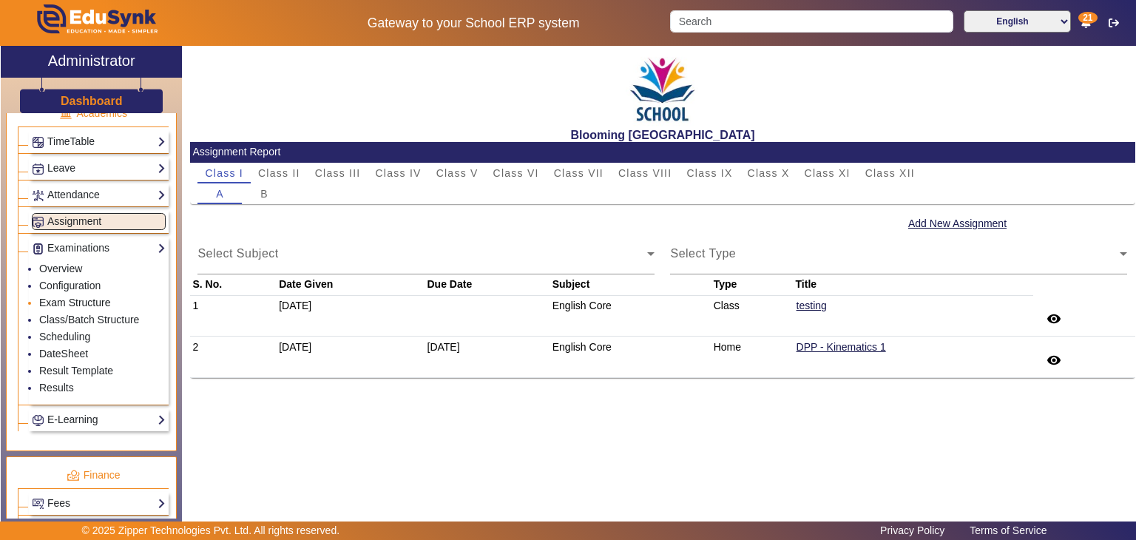
click at [90, 297] on link "Exam Structure" at bounding box center [74, 303] width 71 height 12
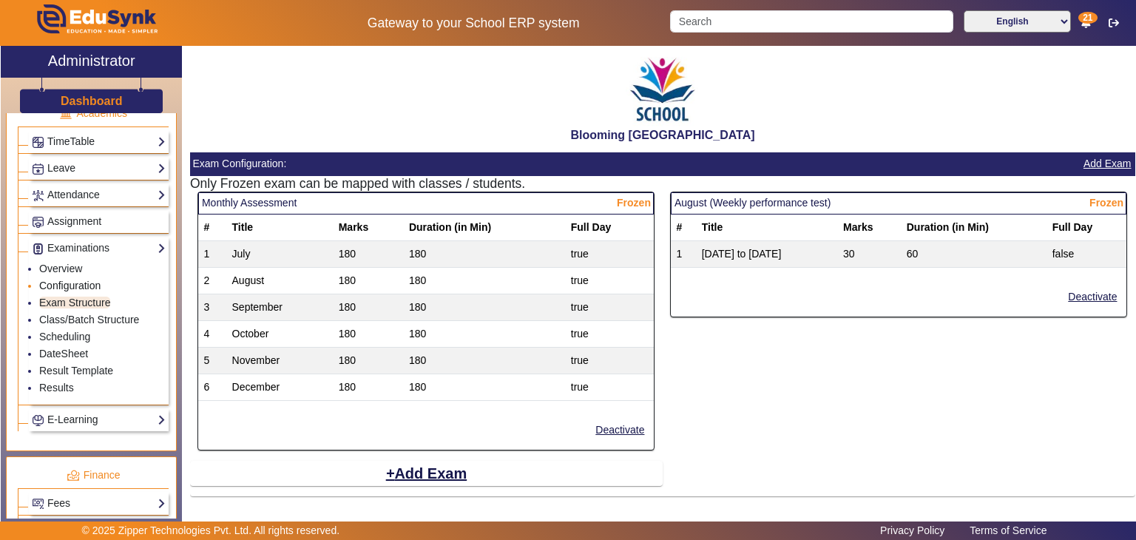
click at [79, 280] on link "Configuration" at bounding box center [69, 286] width 61 height 12
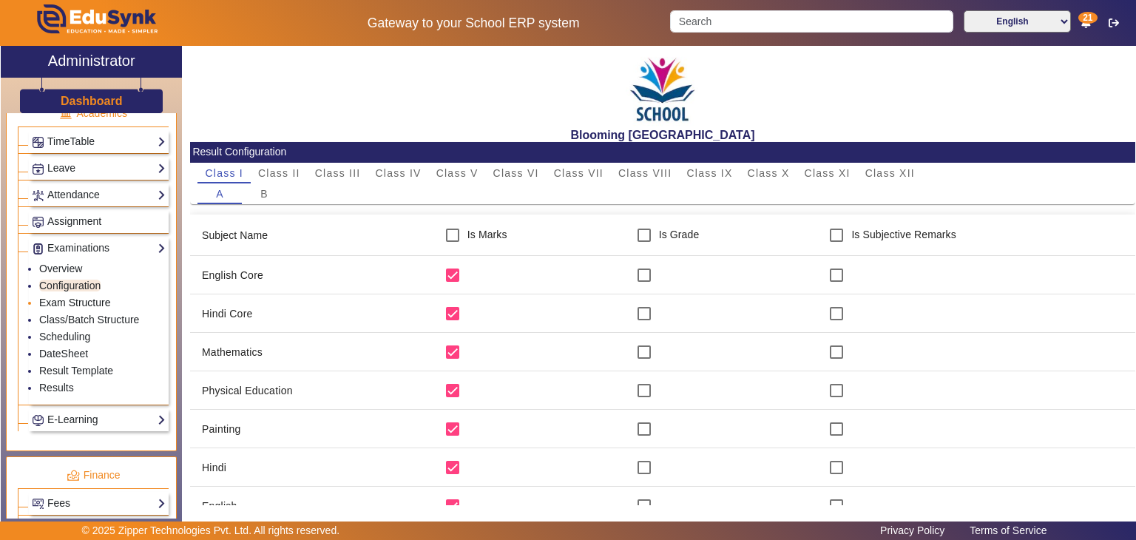
click at [92, 297] on link "Exam Structure" at bounding box center [74, 303] width 71 height 12
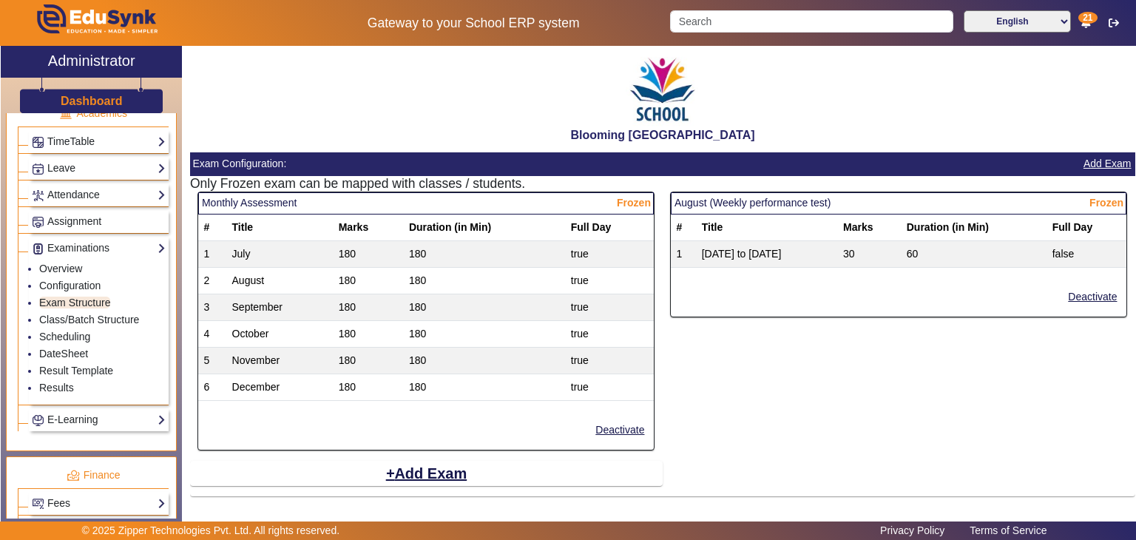
click at [237, 246] on td "July" at bounding box center [280, 253] width 107 height 27
drag, startPoint x: 339, startPoint y: 252, endPoint x: 246, endPoint y: 202, distance: 105.6
click at [246, 202] on mat-card "Monthly Assessment Frozen # Title Marks Duration (in Min) Full Day [DATE] 180 t…" at bounding box center [426, 321] width 457 height 259
click at [246, 202] on mat-card-header "Monthly Assessment Frozen" at bounding box center [426, 203] width 456 height 22
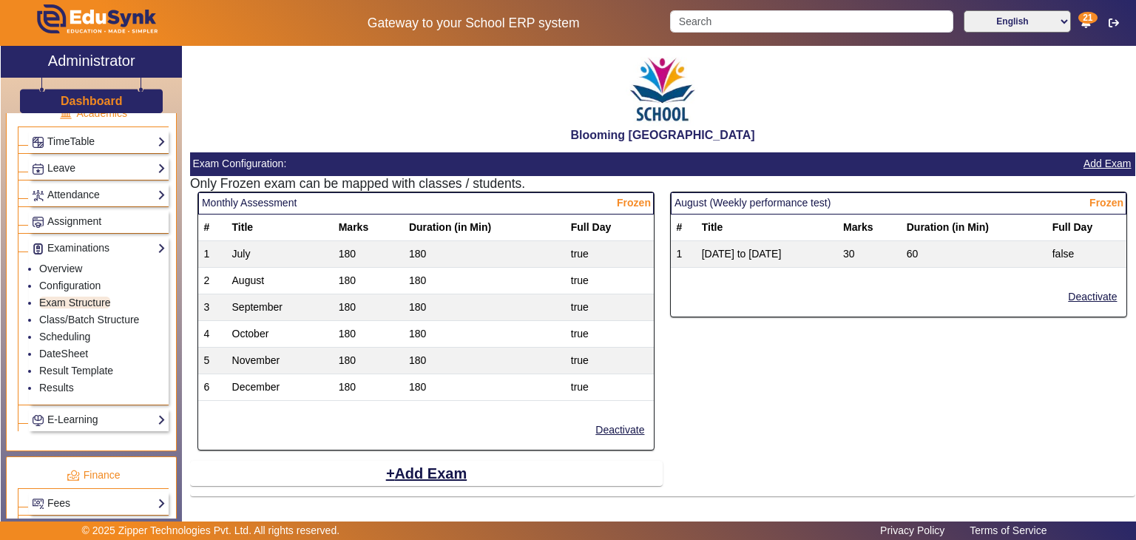
click at [246, 202] on mat-card-header "Monthly Assessment Frozen" at bounding box center [426, 203] width 456 height 22
click at [298, 211] on mat-card-header "Monthly Assessment Frozen" at bounding box center [426, 203] width 456 height 22
click at [752, 203] on mat-card-header "August (Weekly performance test) Frozen" at bounding box center [899, 203] width 456 height 22
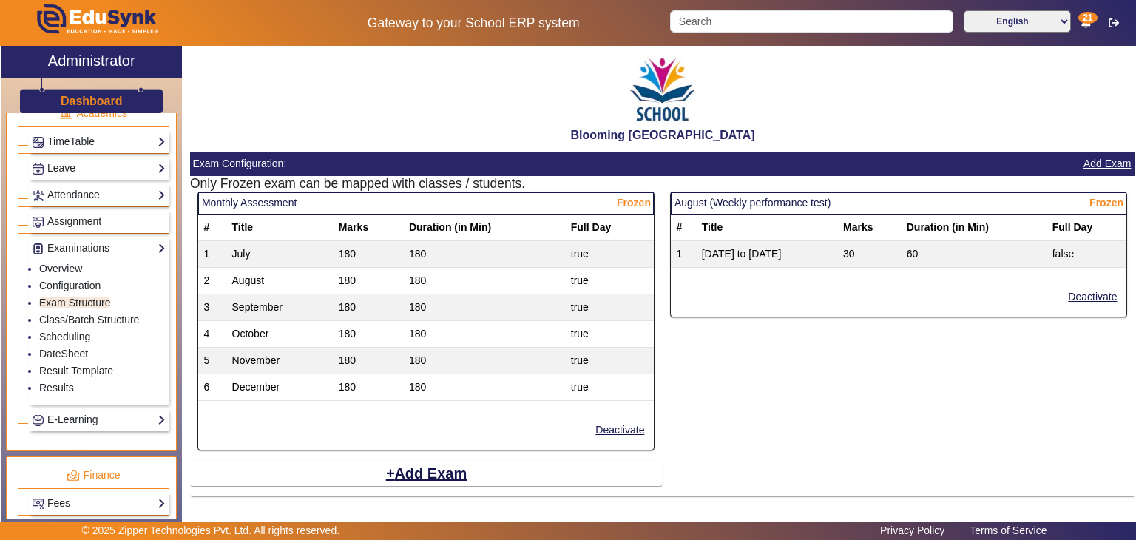
click at [752, 203] on mat-card-header "August (Weekly performance test) Frozen" at bounding box center [899, 203] width 456 height 22
click at [772, 202] on mat-card-header "August (Weekly performance test) Frozen" at bounding box center [899, 203] width 456 height 22
click at [737, 363] on div "August (Weekly performance test) Frozen # Title Marks Duration (in Min) Full Da…" at bounding box center [899, 326] width 473 height 269
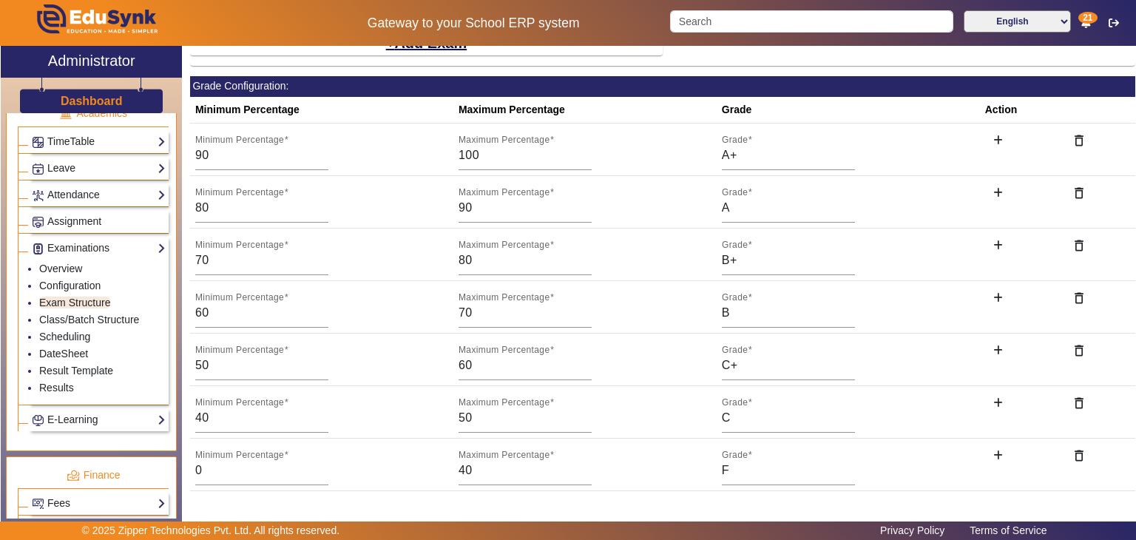
scroll to position [433, 0]
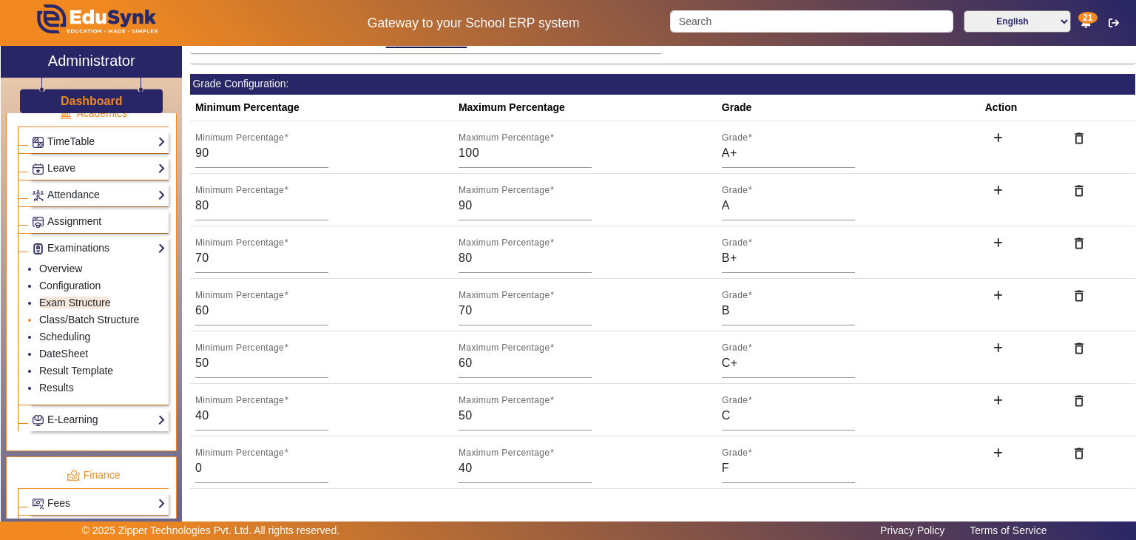
click at [72, 314] on link "Class/Batch Structure" at bounding box center [89, 320] width 100 height 12
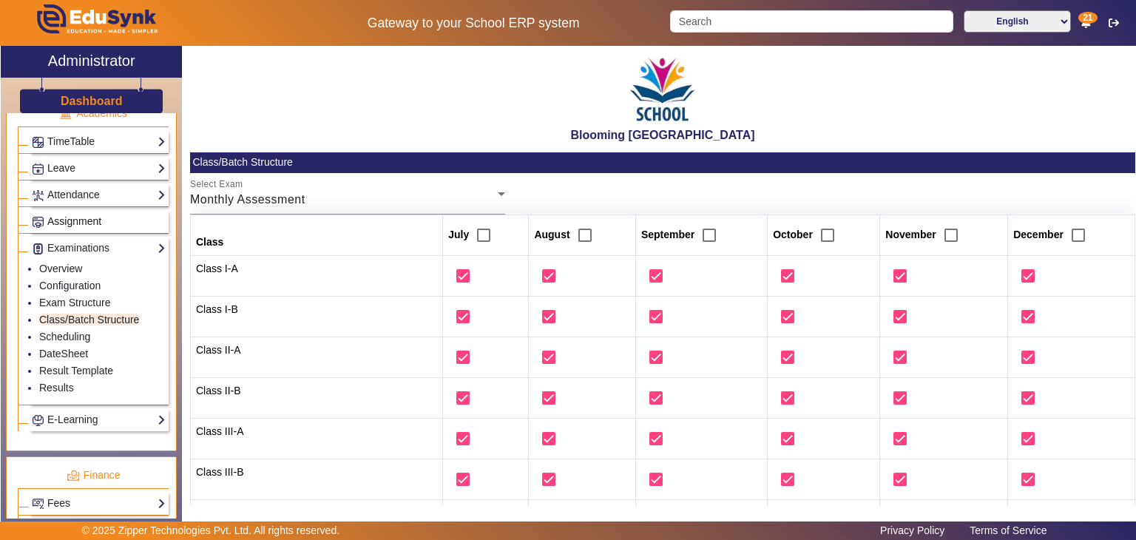
click at [92, 215] on span "Assignment" at bounding box center [74, 221] width 54 height 12
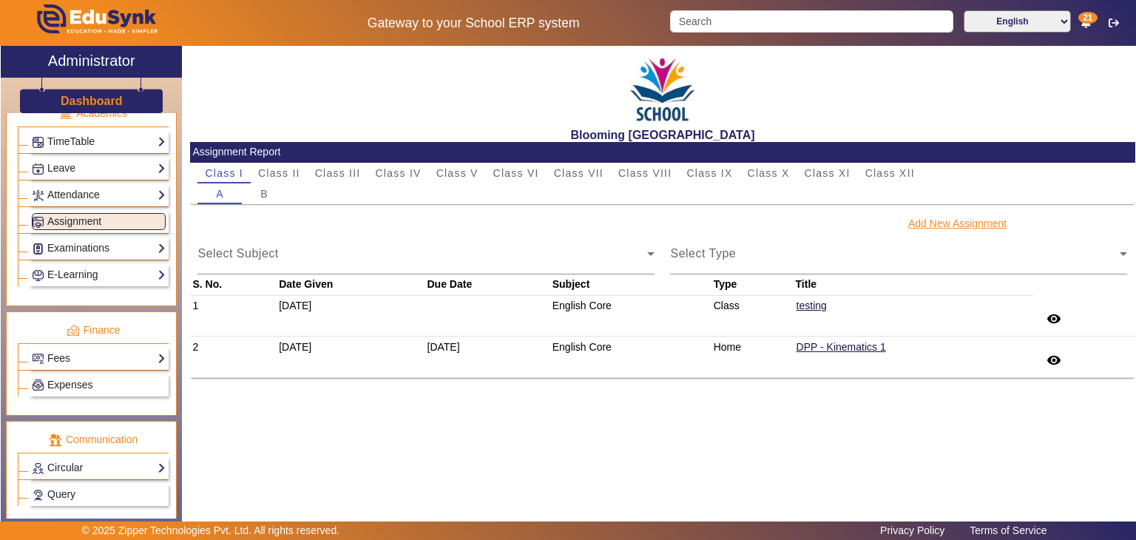
click at [927, 224] on button "Add New Assignment" at bounding box center [957, 224] width 101 height 18
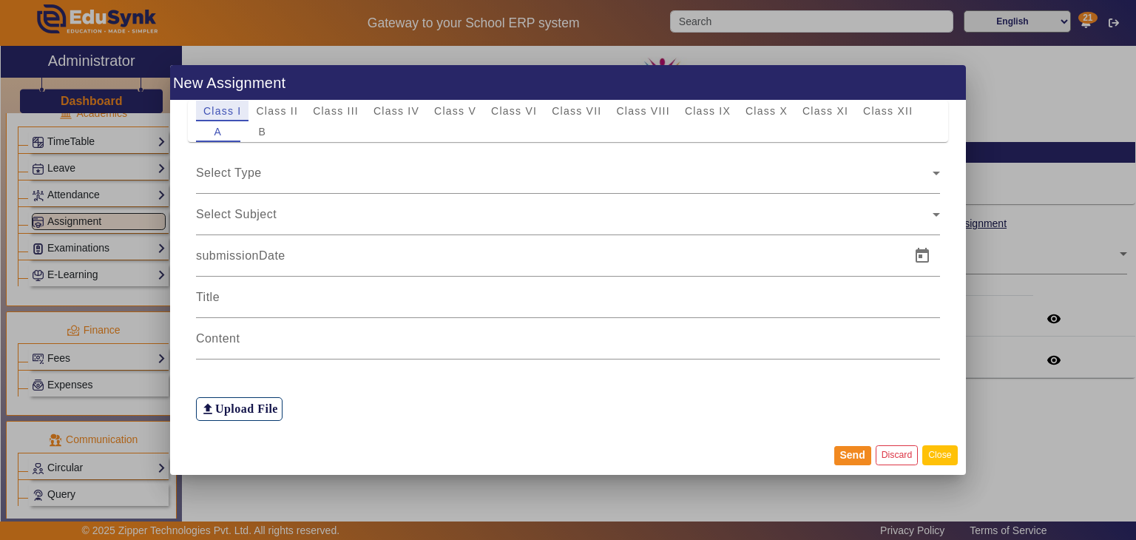
click at [941, 455] on button "Close" at bounding box center [940, 455] width 35 height 20
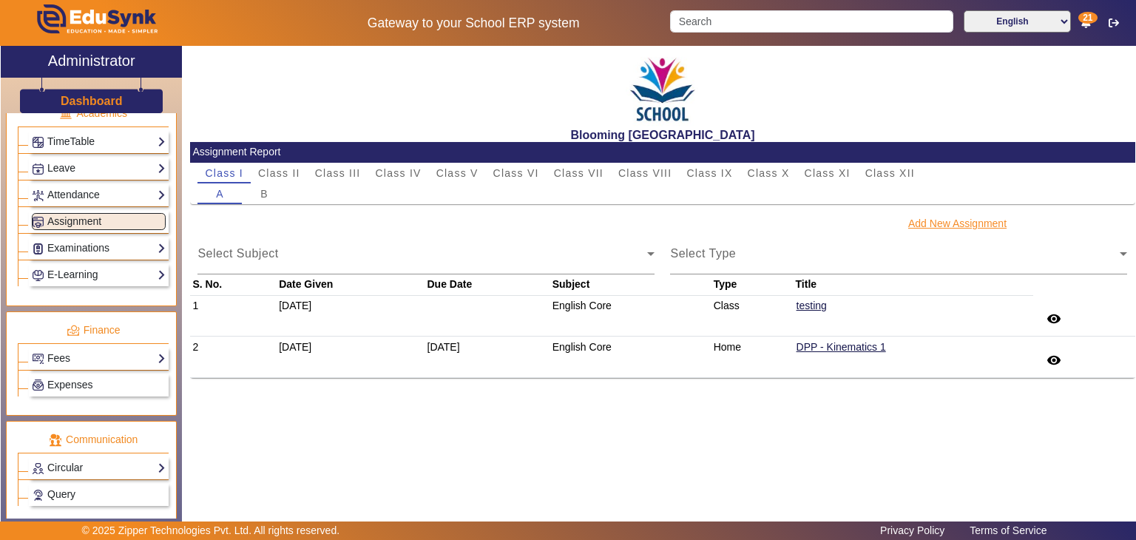
click at [989, 220] on button "Add New Assignment" at bounding box center [957, 224] width 101 height 18
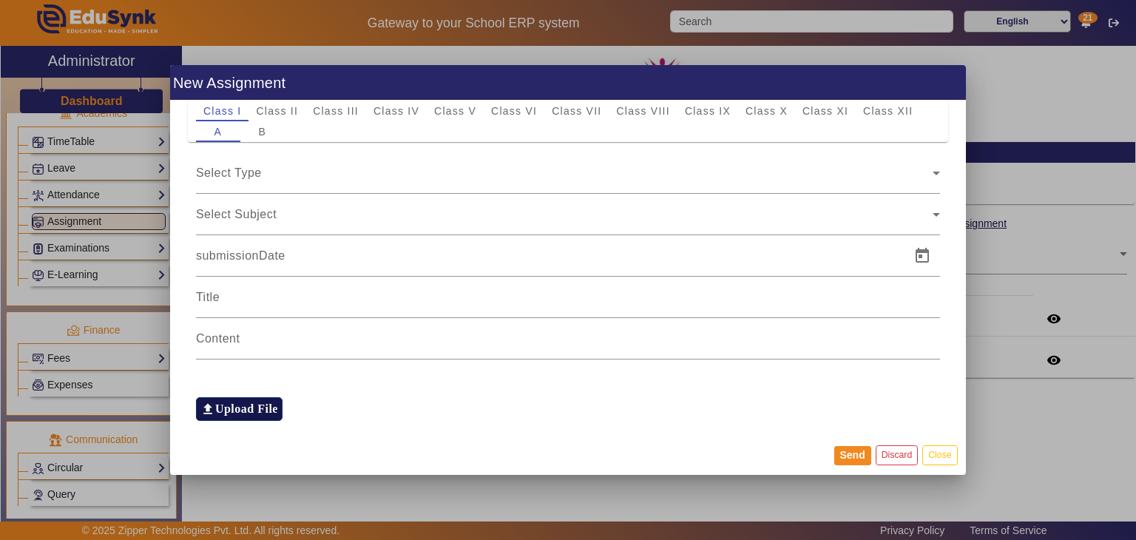
click at [247, 414] on h6 "Upload File" at bounding box center [246, 409] width 63 height 14
click at [0, 0] on input "file_upload Upload File" at bounding box center [0, 0] width 0 height 0
click at [928, 460] on button "Close" at bounding box center [940, 455] width 35 height 20
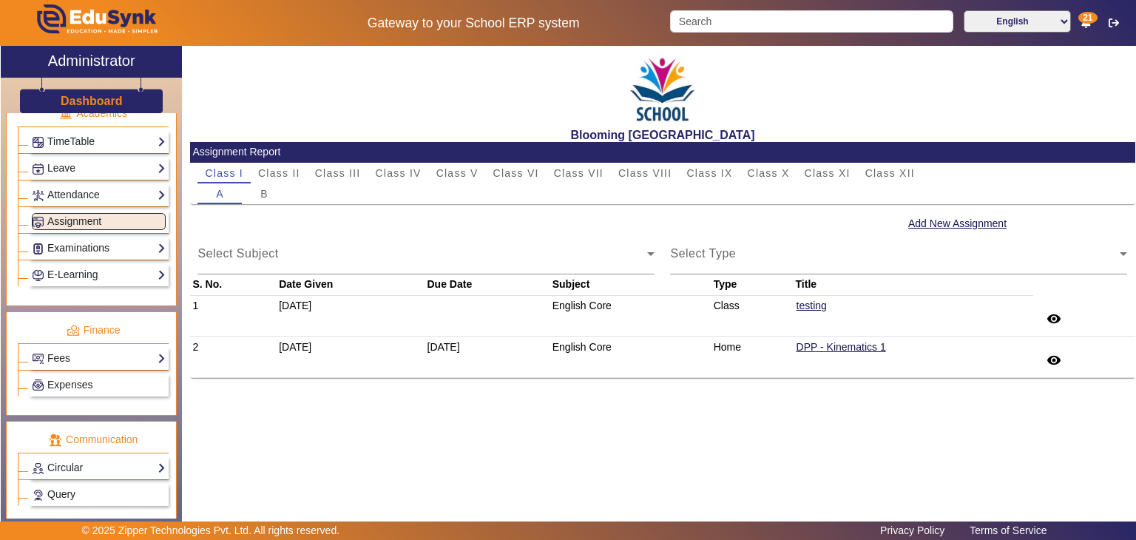
click at [109, 244] on link "Examinations" at bounding box center [99, 248] width 134 height 17
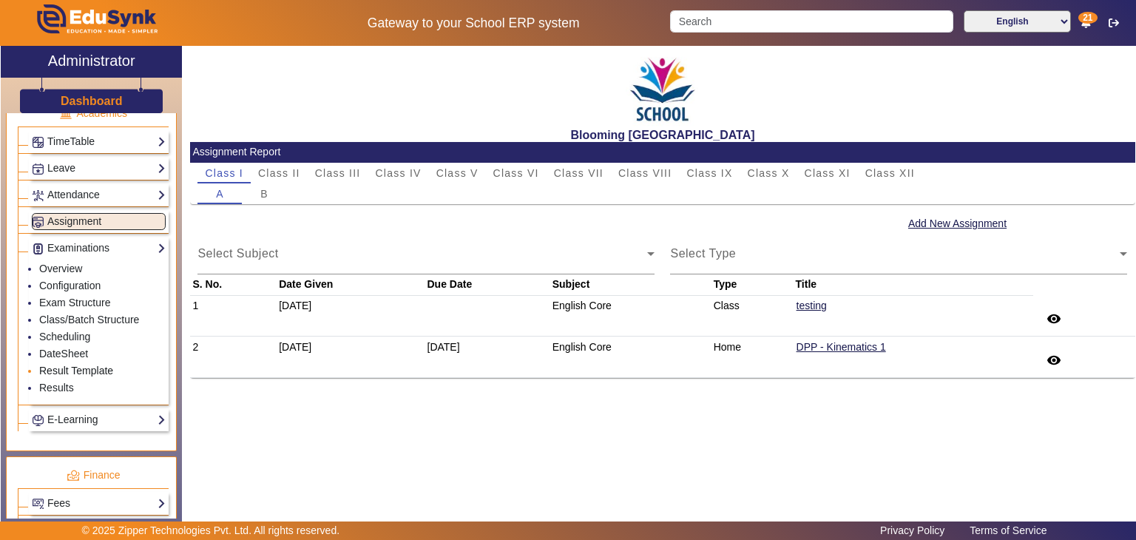
click at [95, 365] on link "Result Template" at bounding box center [76, 371] width 74 height 12
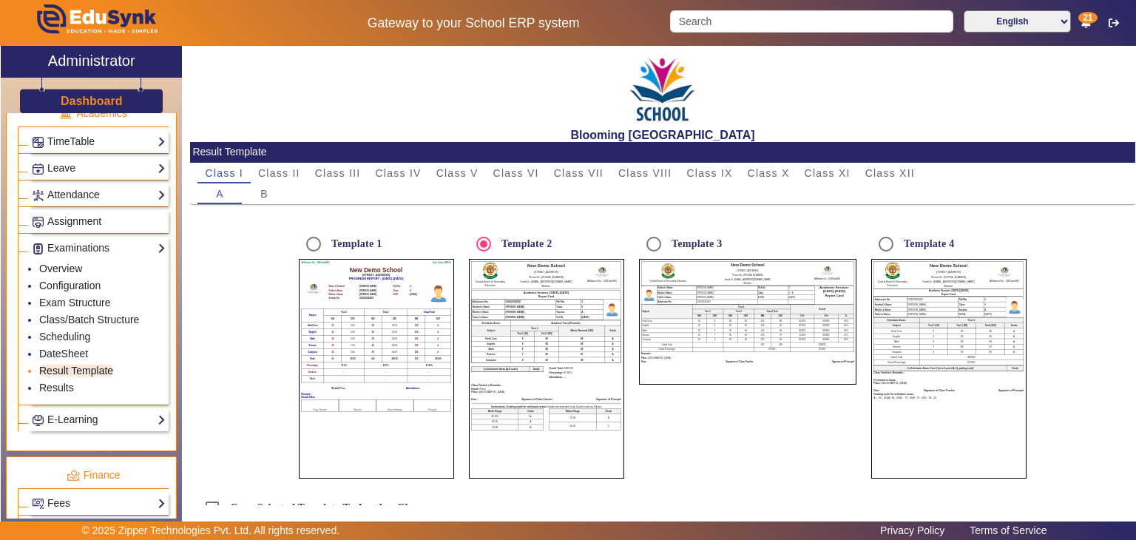
radio input "true"
click at [306, 248] on input "Template 1" at bounding box center [314, 244] width 30 height 30
radio input "true"
click at [391, 346] on td "80.00" at bounding box center [395, 346] width 26 height 7
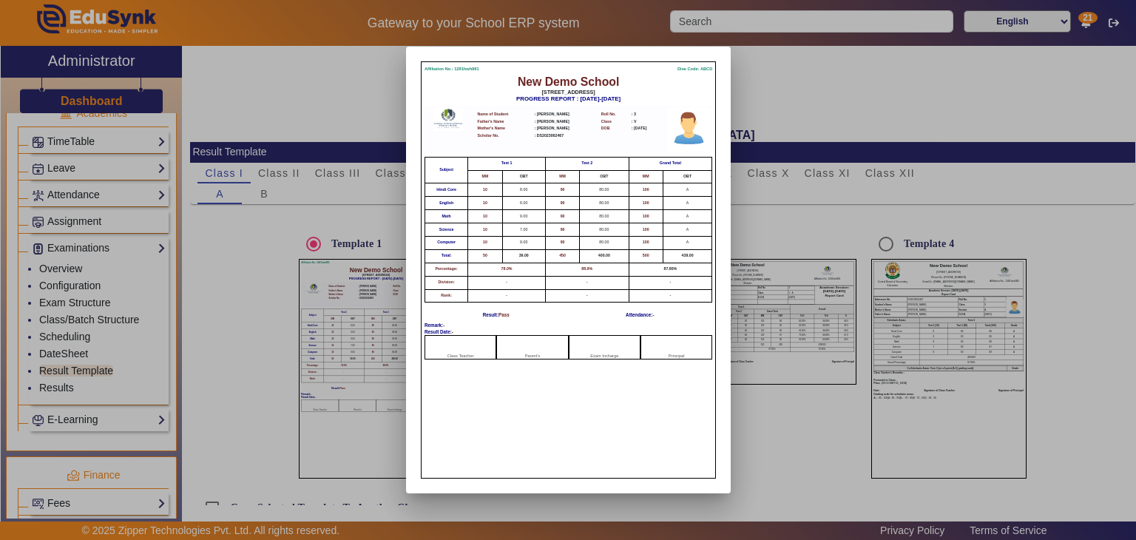
click at [357, 365] on div at bounding box center [568, 270] width 1136 height 540
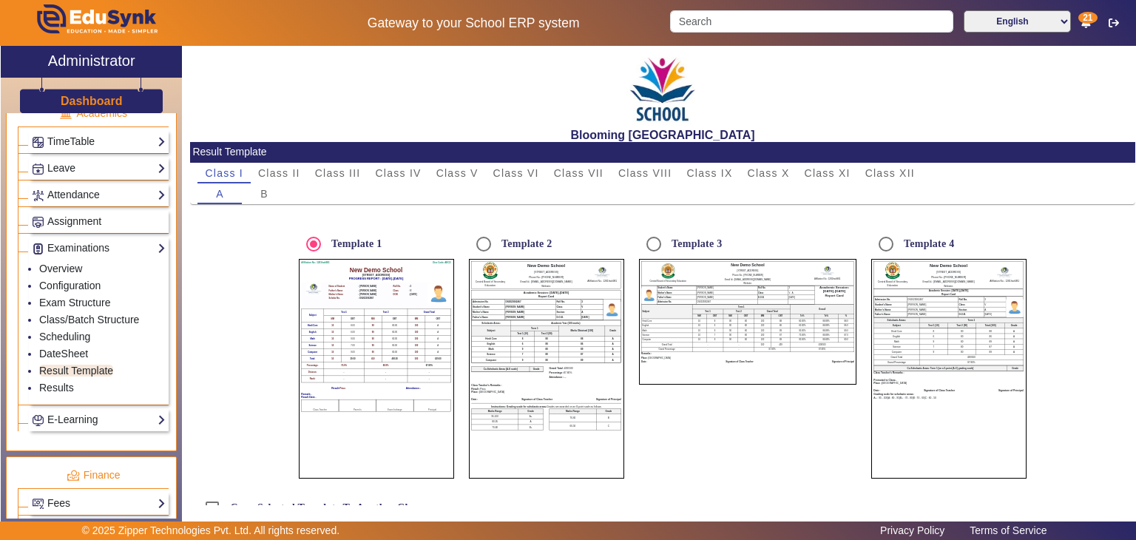
click at [502, 369] on th "Co-Scholastic Areas [A-E scale]" at bounding box center [500, 368] width 58 height 5
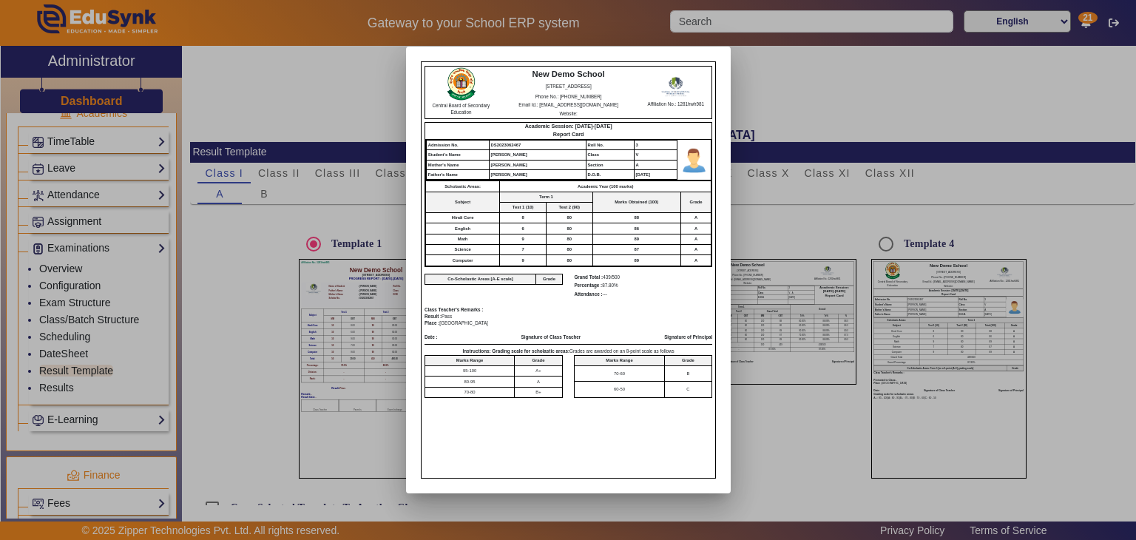
click at [767, 310] on div at bounding box center [568, 270] width 1136 height 540
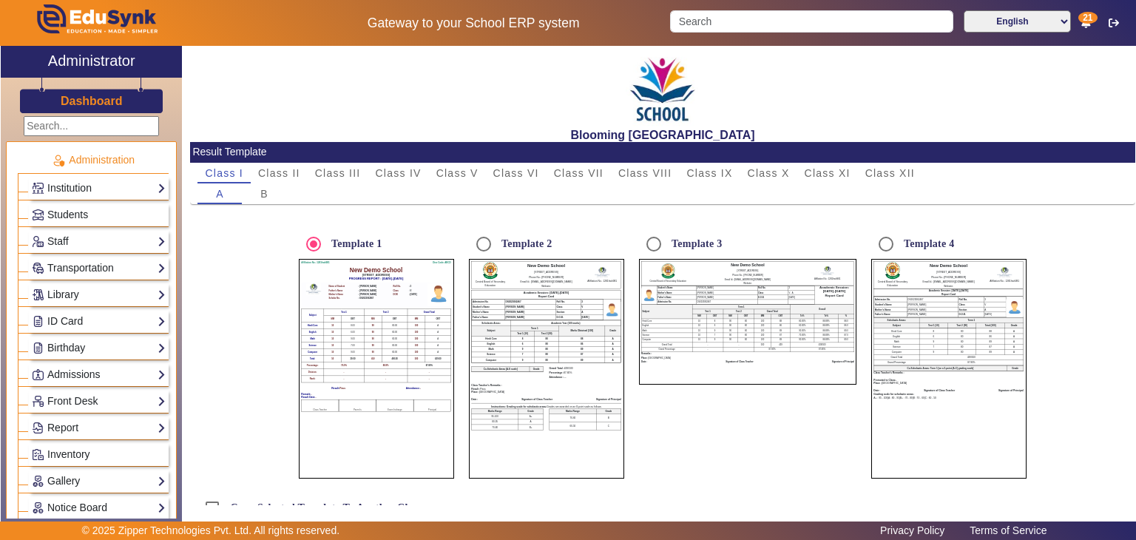
scroll to position [582, 0]
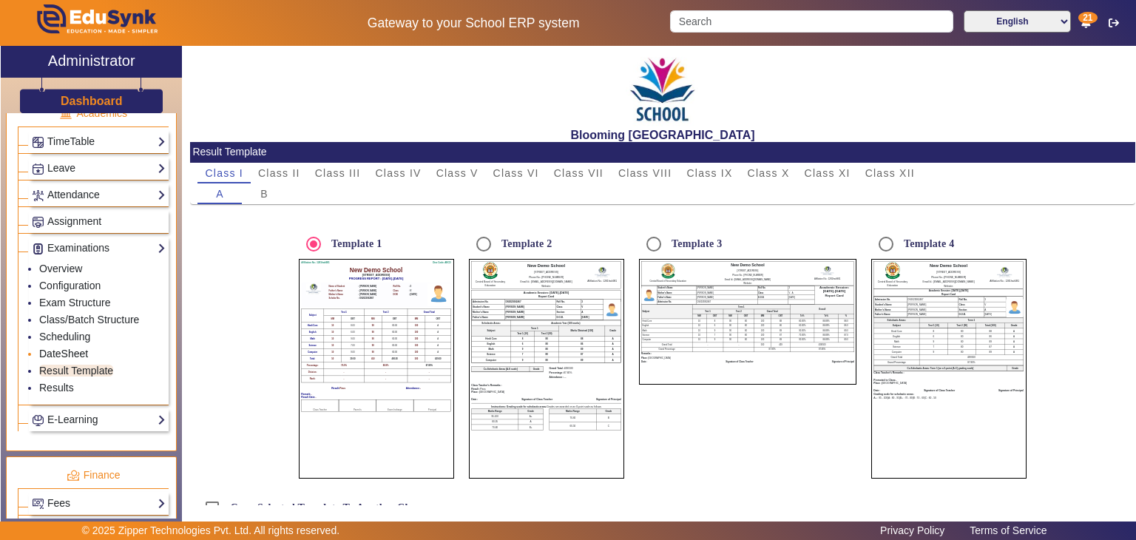
click at [64, 348] on link "DateSheet" at bounding box center [63, 354] width 49 height 12
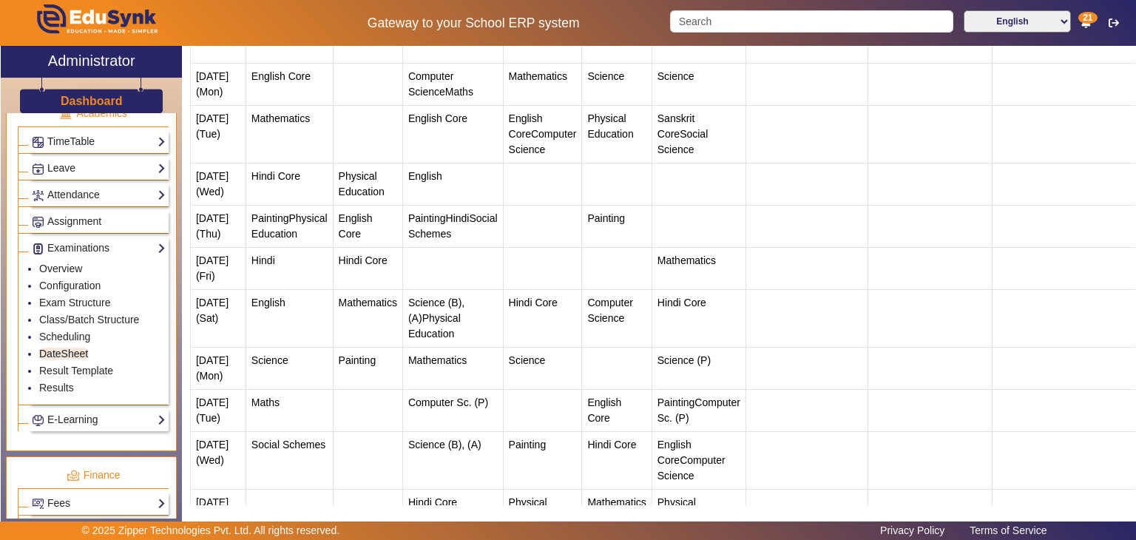
scroll to position [472, 0]
click at [209, 245] on td "[DATE] (Thu)" at bounding box center [217, 224] width 55 height 42
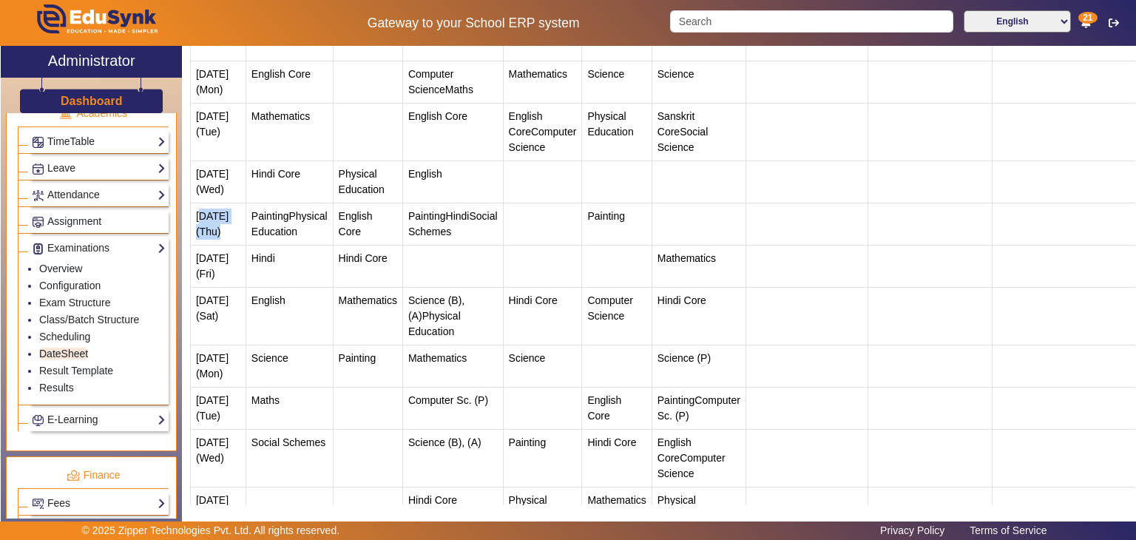
click at [209, 245] on td "[DATE] (Thu)" at bounding box center [217, 224] width 55 height 42
click at [261, 222] on span "Painting" at bounding box center [271, 216] width 38 height 12
click at [339, 237] on span "English Core" at bounding box center [356, 223] width 34 height 27
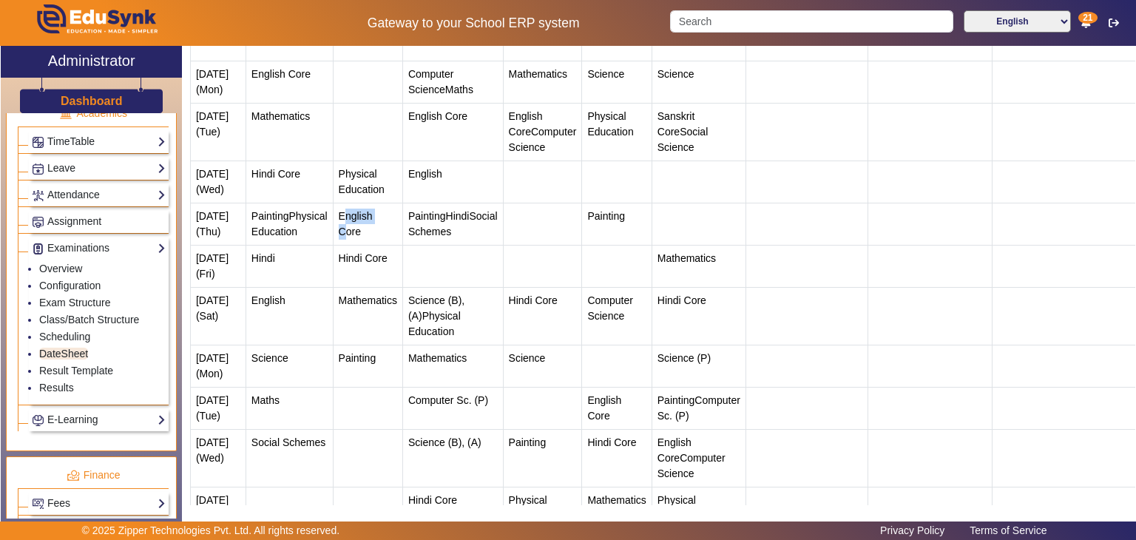
click at [339, 237] on span "English Core" at bounding box center [356, 223] width 34 height 27
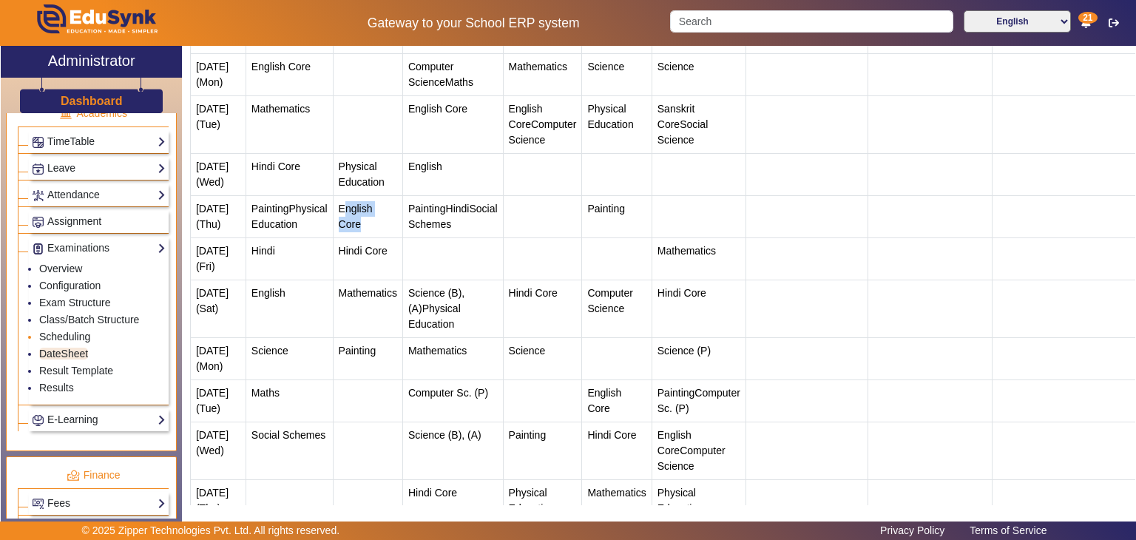
click at [78, 332] on link "Scheduling" at bounding box center [64, 337] width 51 height 12
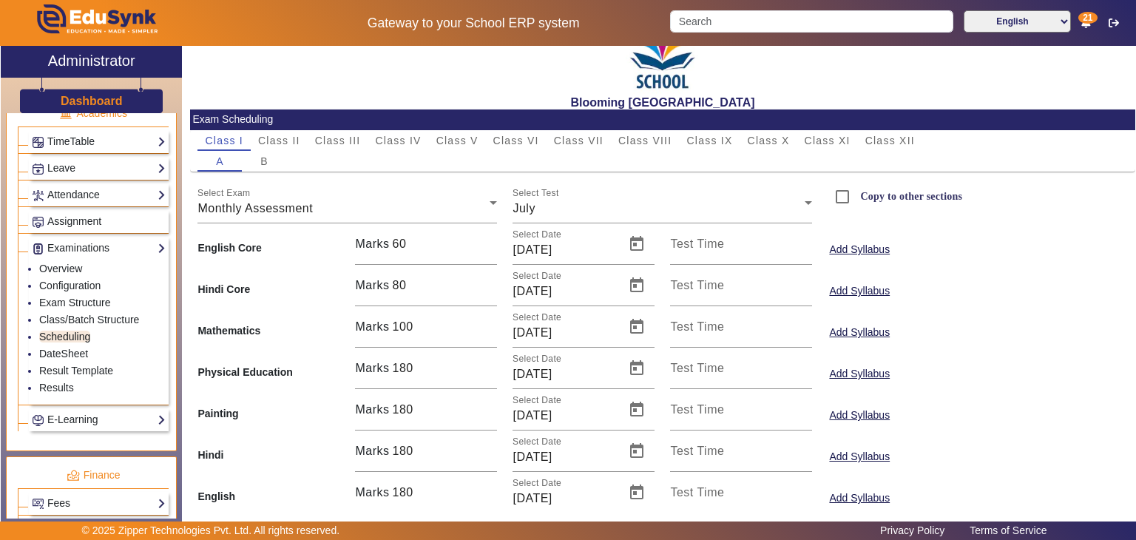
scroll to position [36, 0]
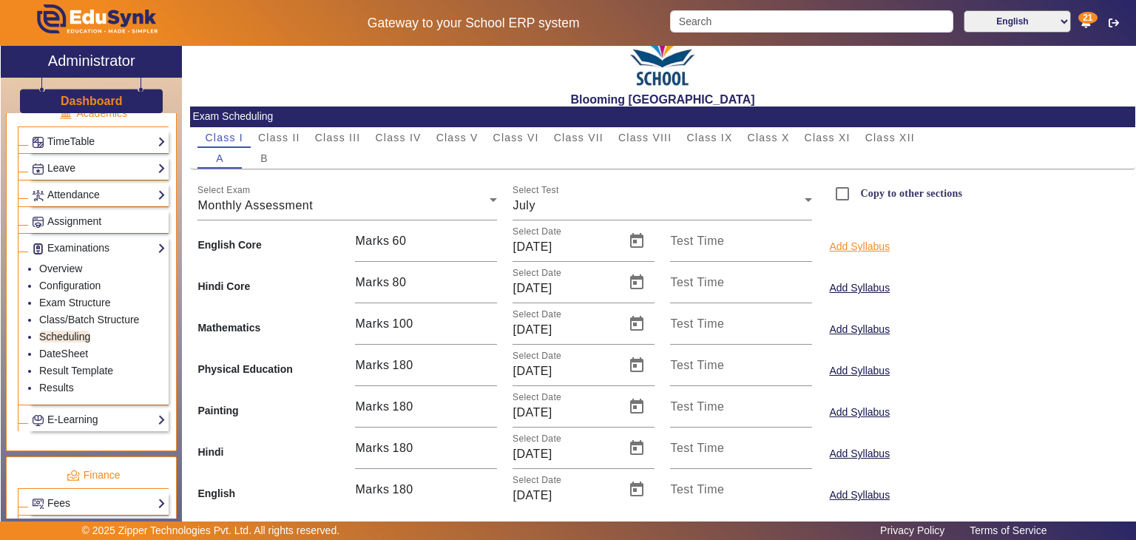
click at [854, 243] on button "Add Syllabus" at bounding box center [860, 246] width 64 height 18
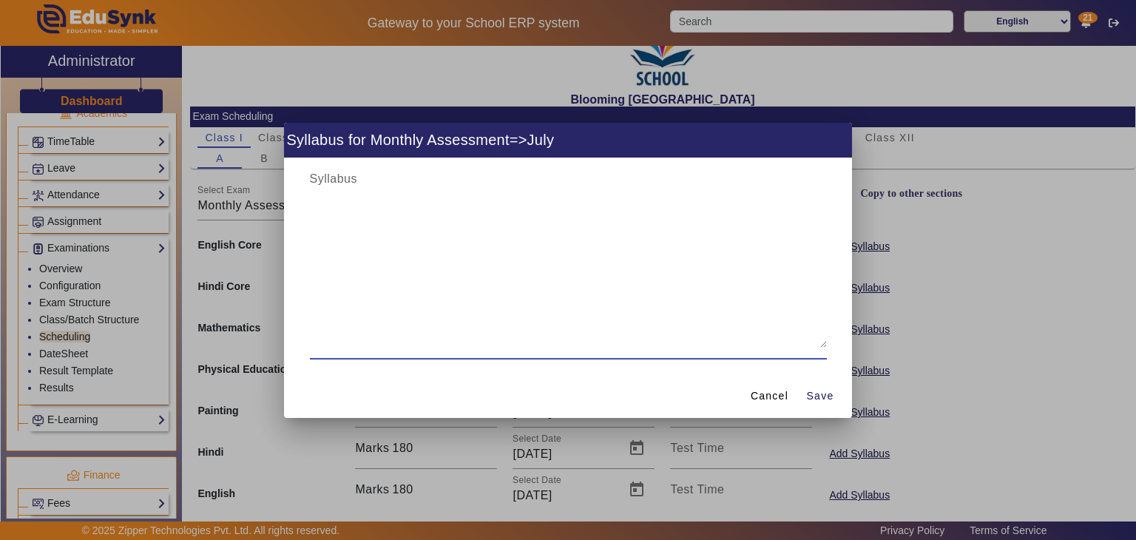
click at [631, 320] on textarea at bounding box center [568, 259] width 517 height 178
click at [781, 382] on span at bounding box center [770, 397] width 50 height 36
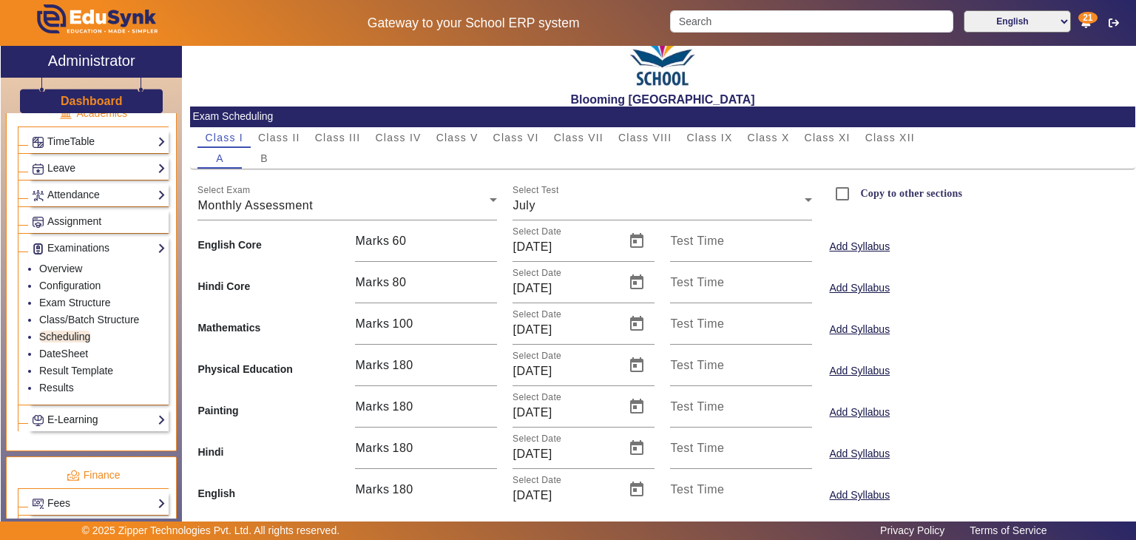
click at [103, 411] on link "E-Learning" at bounding box center [99, 419] width 134 height 17
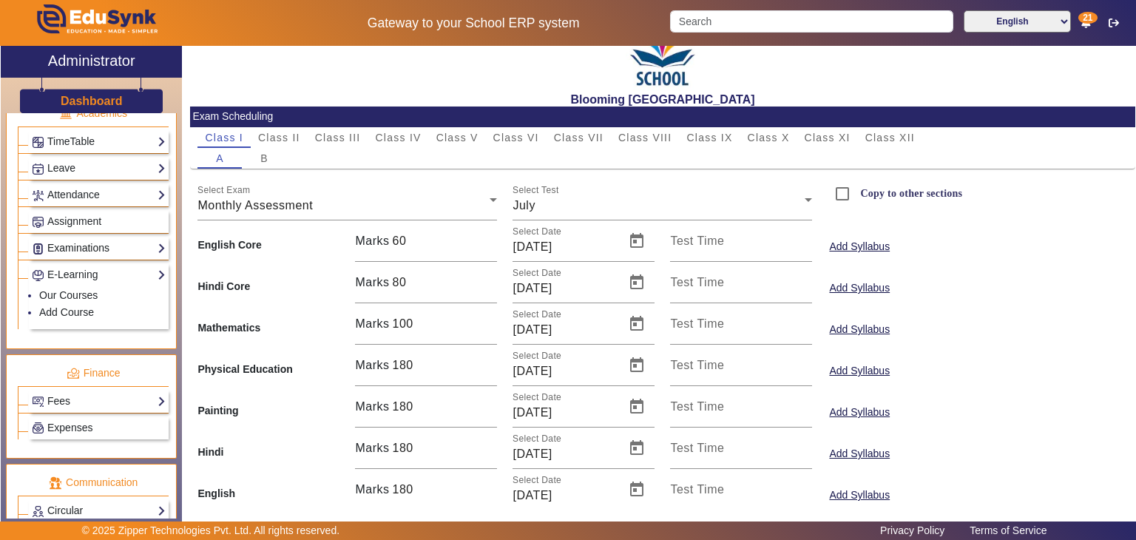
click at [98, 240] on link "Examinations" at bounding box center [99, 248] width 134 height 17
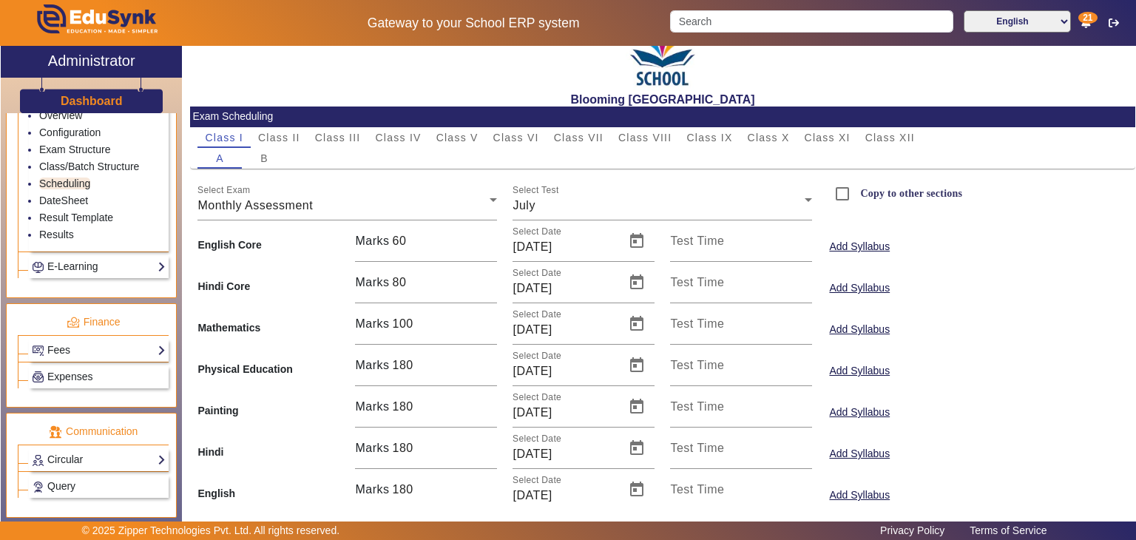
scroll to position [809, 0]
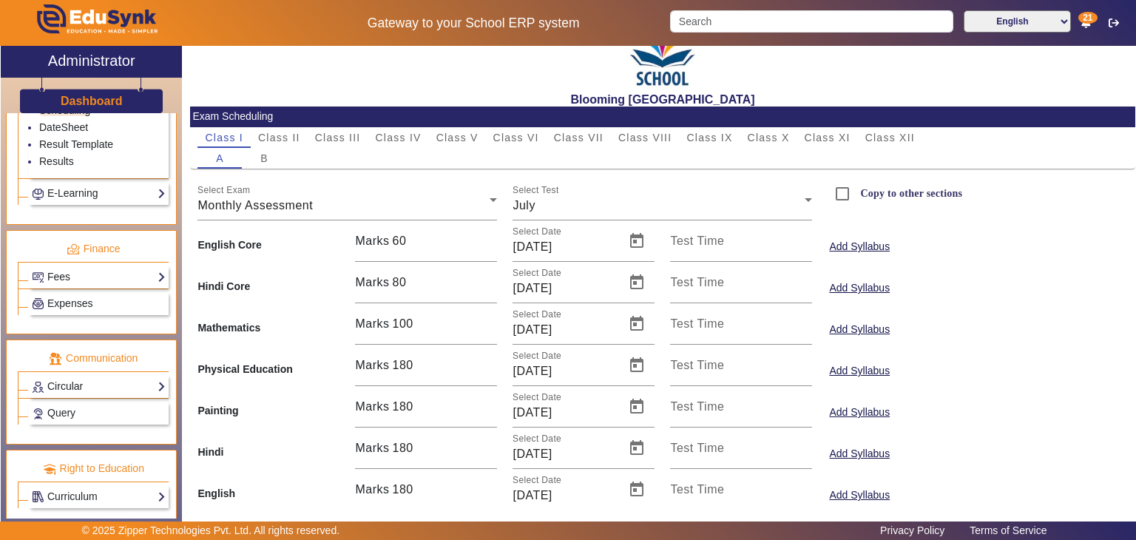
click at [92, 289] on div "Expenses" at bounding box center [93, 302] width 151 height 27
click at [87, 275] on link "Fees" at bounding box center [99, 277] width 134 height 17
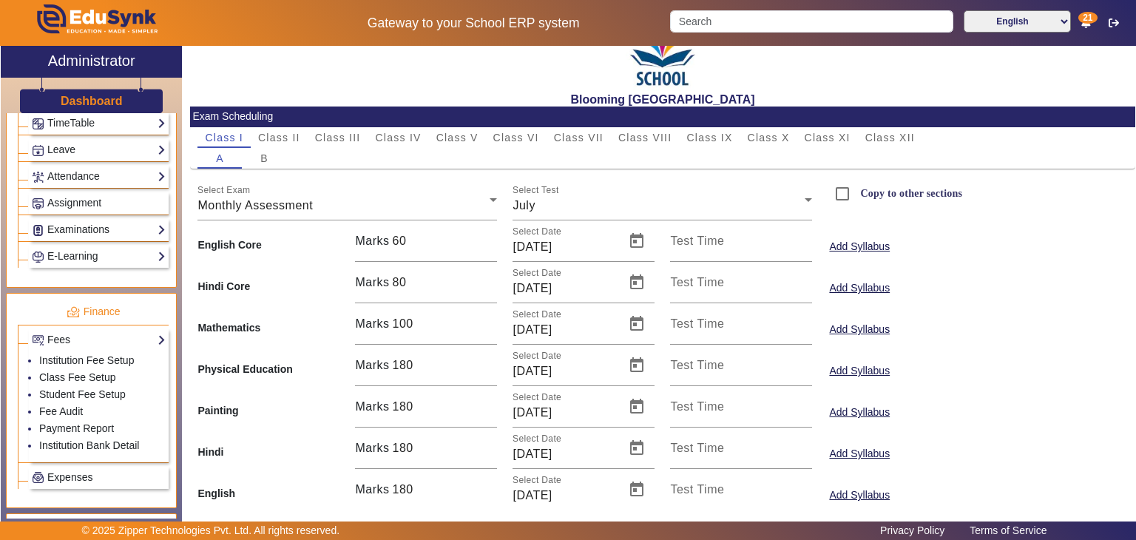
scroll to position [556, 0]
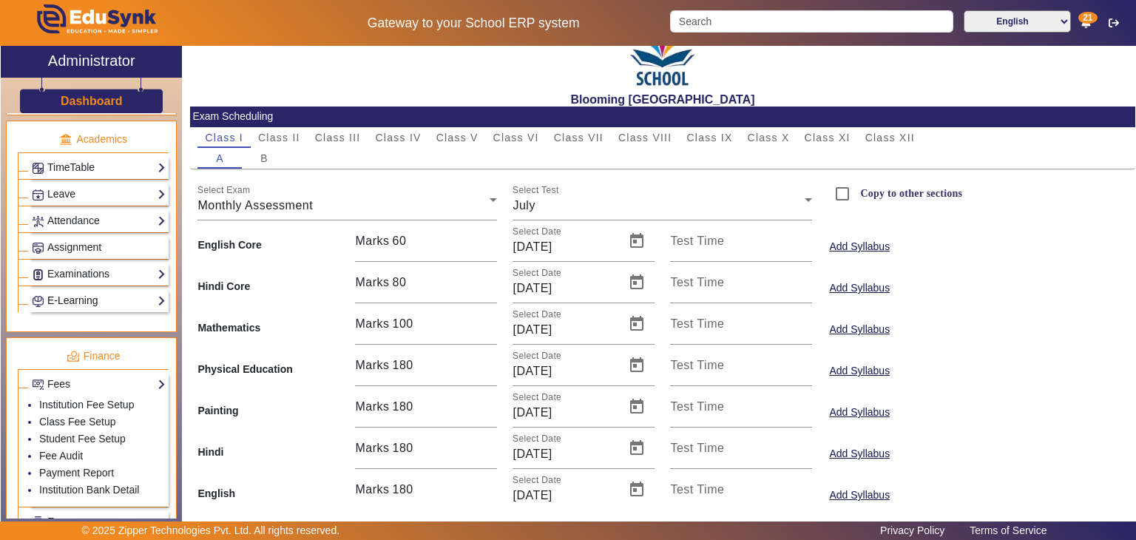
click at [112, 293] on link "E-Learning" at bounding box center [99, 300] width 134 height 17
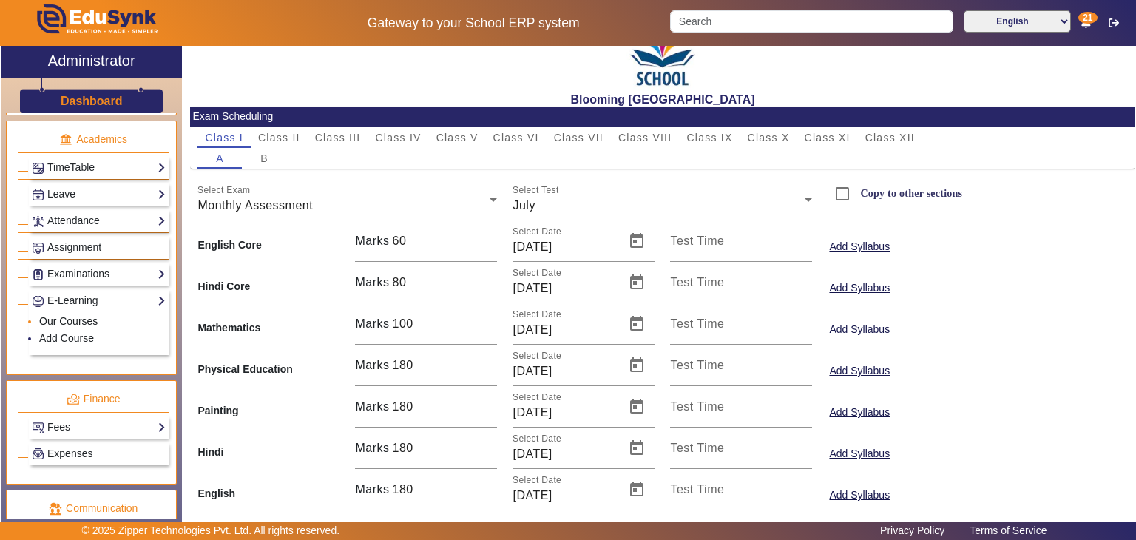
click at [90, 315] on link "Our Courses" at bounding box center [68, 321] width 58 height 12
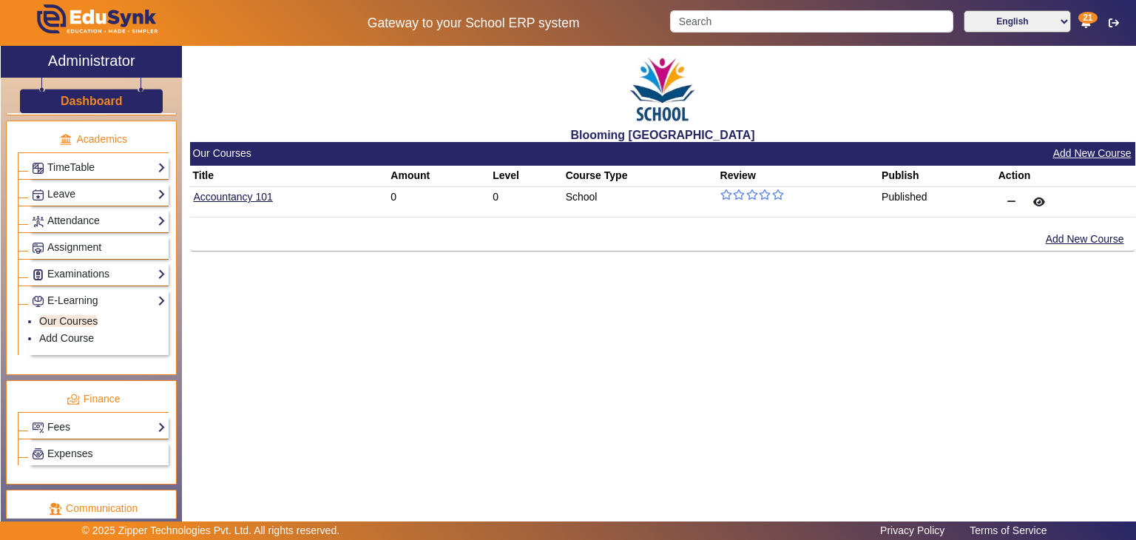
click at [1080, 152] on button "Add New Course" at bounding box center [1092, 153] width 81 height 18
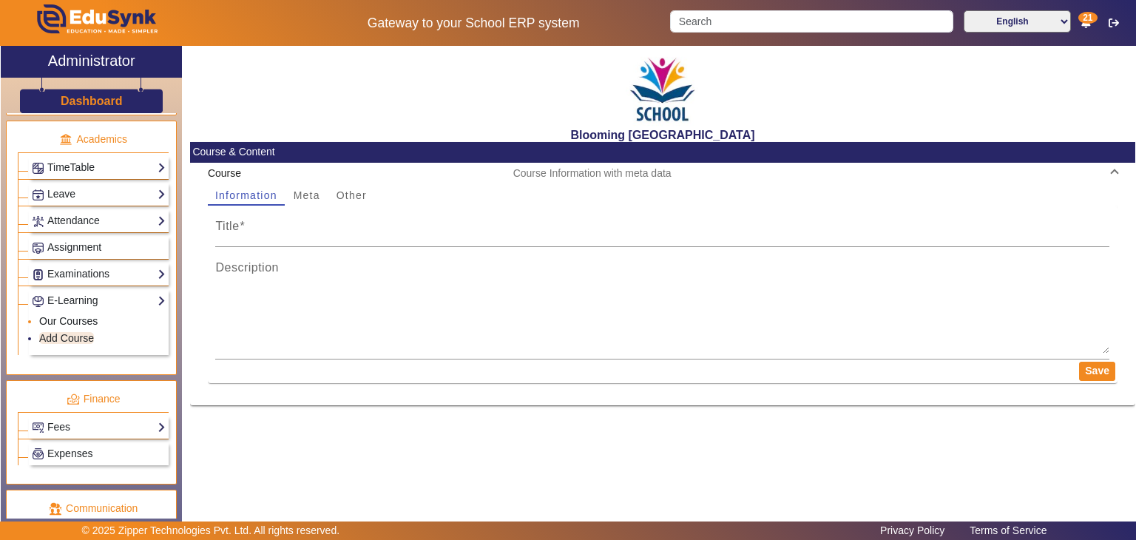
click at [78, 315] on link "Our Courses" at bounding box center [68, 321] width 58 height 12
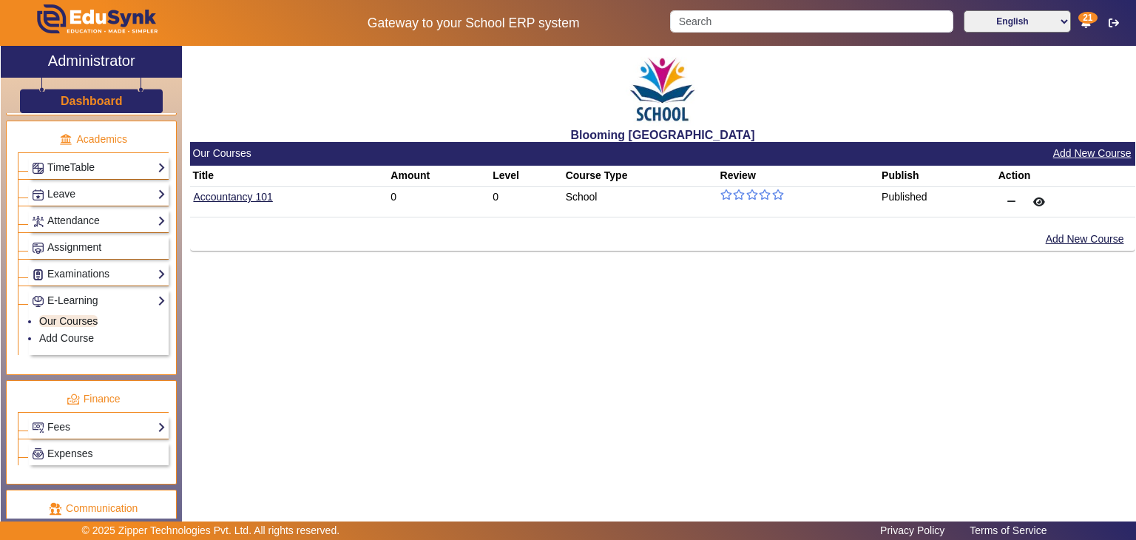
scroll to position [556, 0]
click at [1068, 158] on button "Add New Course" at bounding box center [1092, 153] width 81 height 18
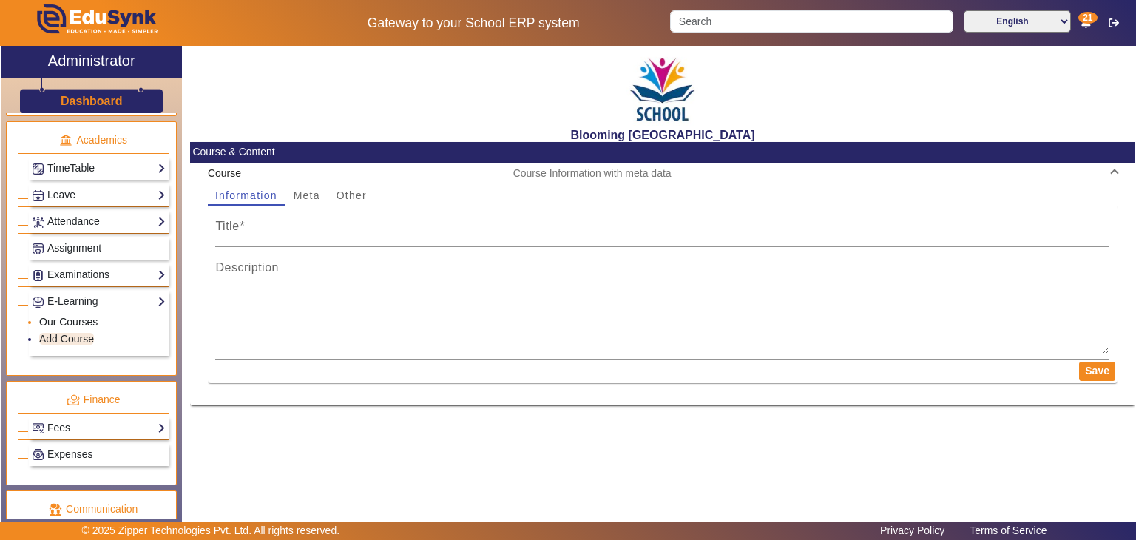
click at [86, 317] on link "Our Courses" at bounding box center [68, 322] width 58 height 12
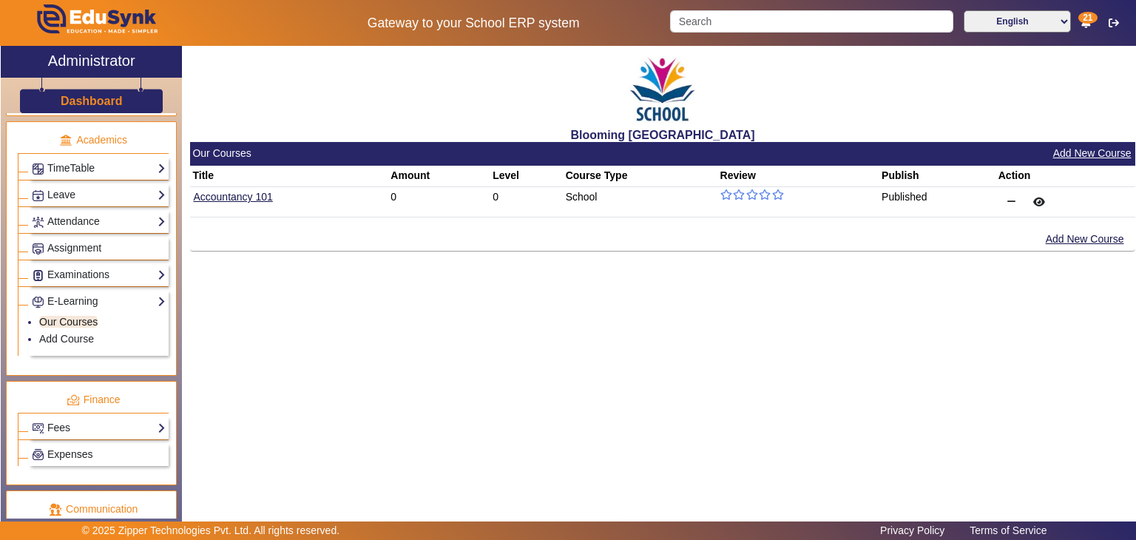
scroll to position [706, 0]
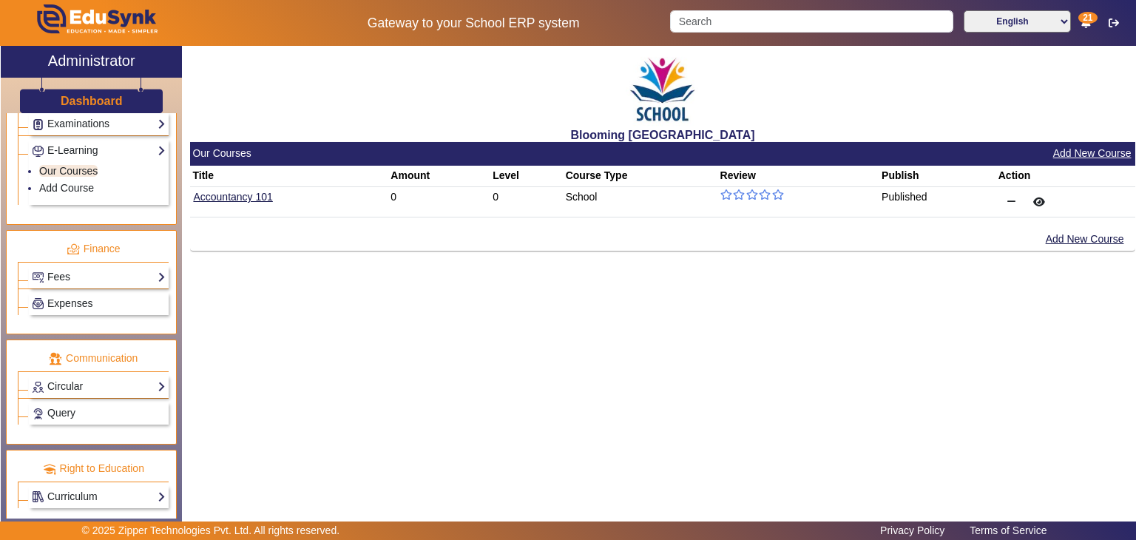
click at [77, 269] on link "Fees" at bounding box center [99, 277] width 134 height 17
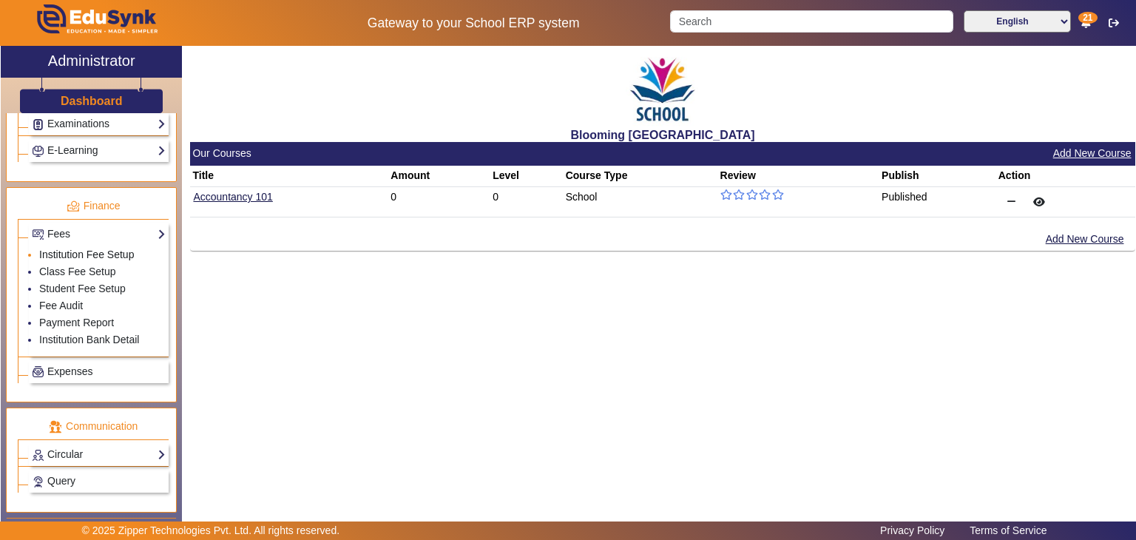
click at [107, 249] on link "Institution Fee Setup" at bounding box center [86, 255] width 95 height 12
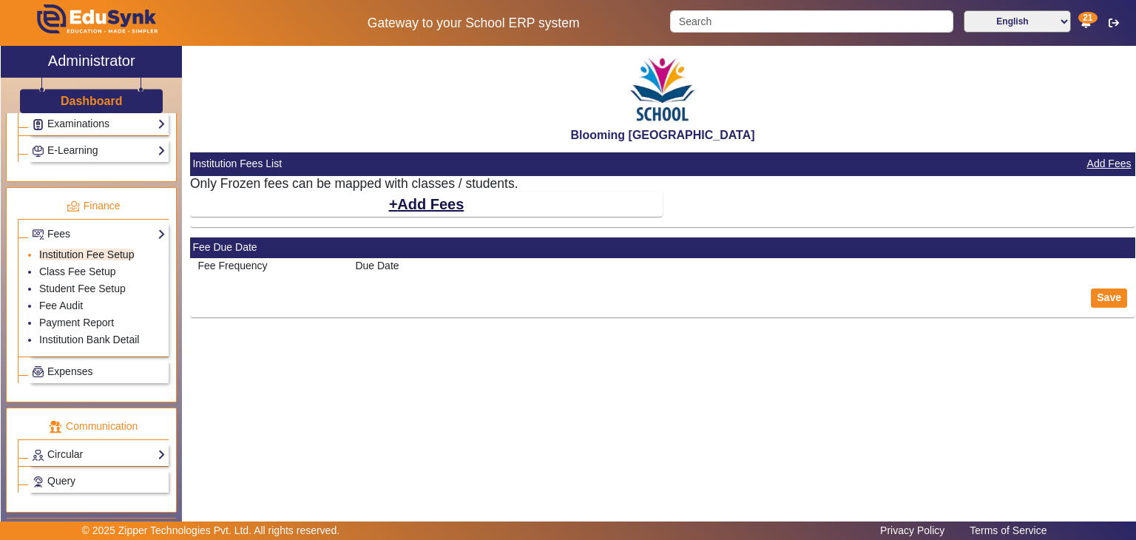
select select "10"
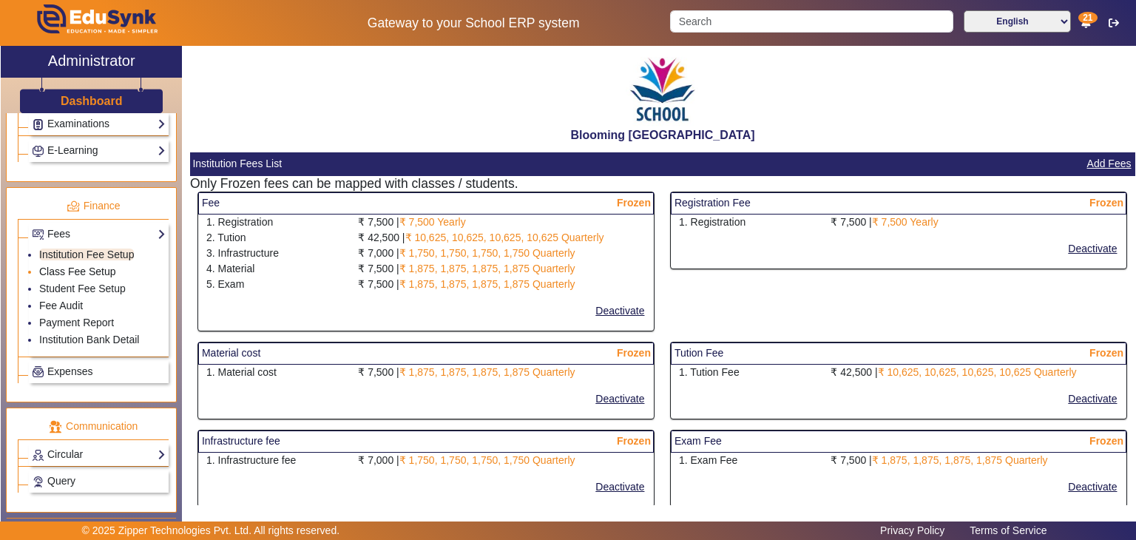
click at [80, 267] on link "Class Fee Setup" at bounding box center [77, 272] width 77 height 12
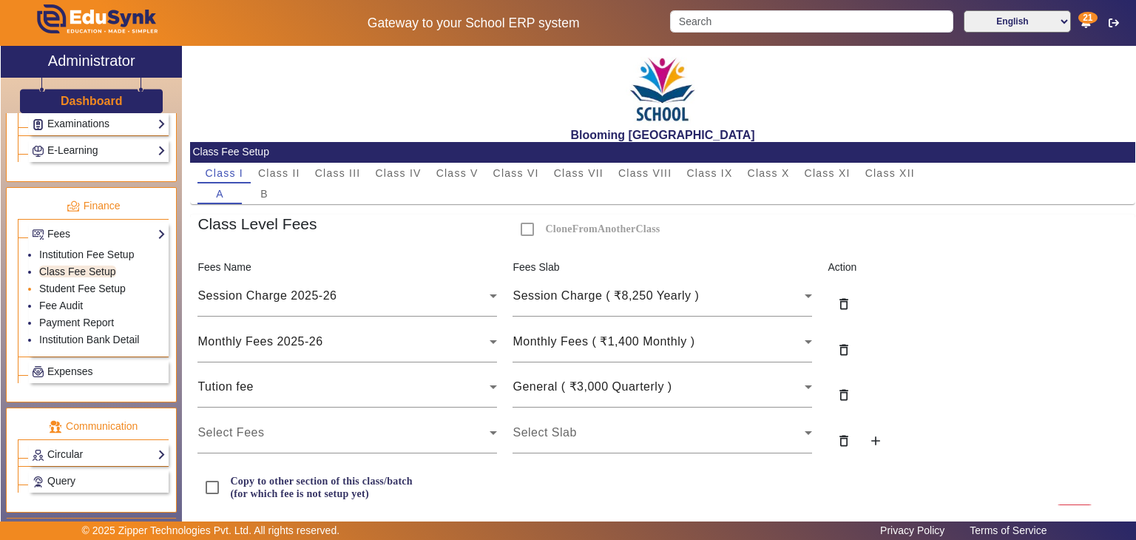
click at [83, 283] on link "Student Fee Setup" at bounding box center [82, 289] width 87 height 12
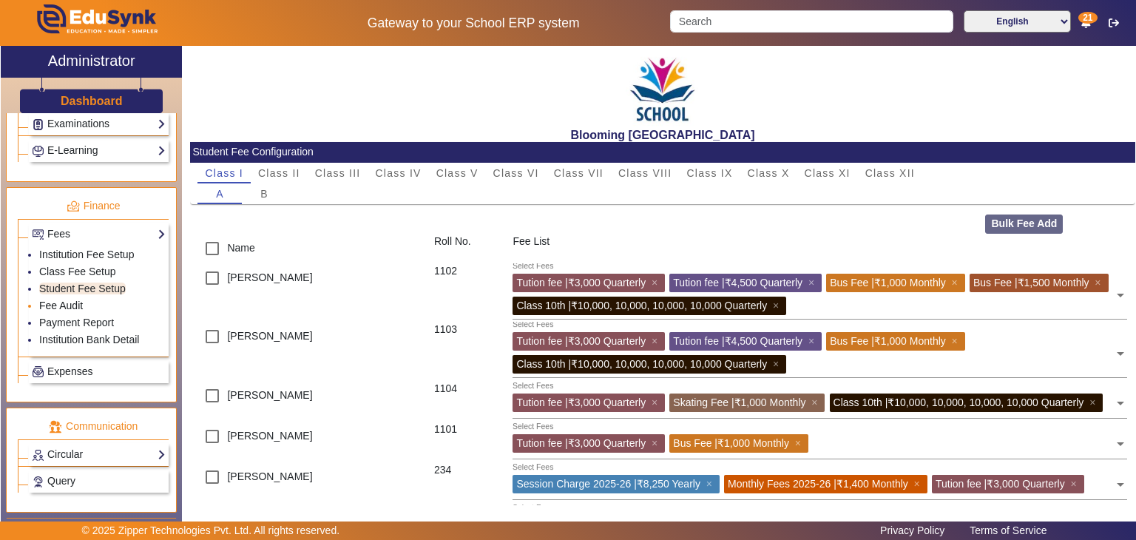
click at [70, 300] on link "Fee Audit" at bounding box center [61, 306] width 44 height 12
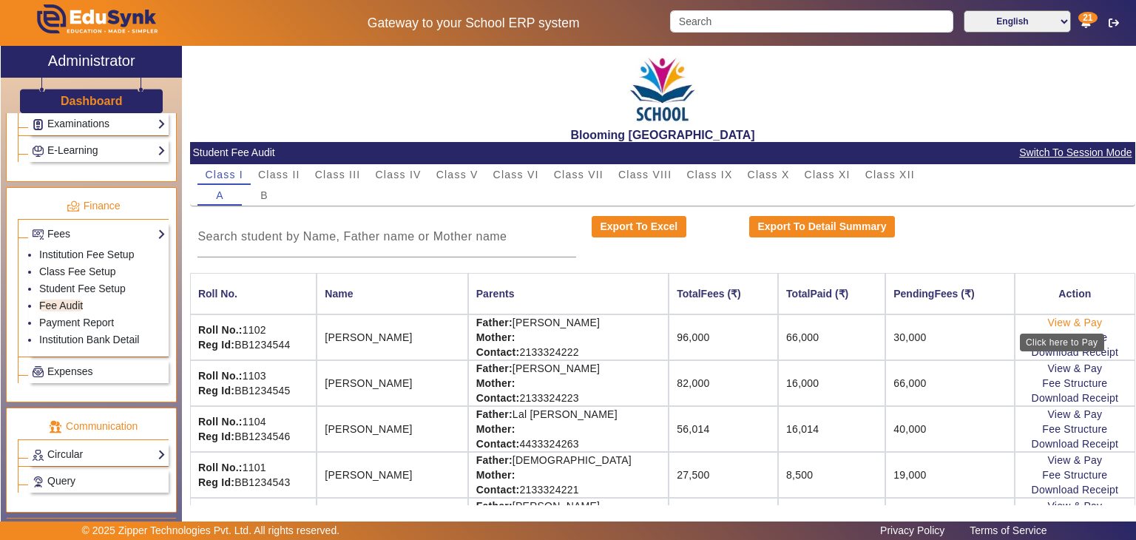
click at [1048, 326] on link "View & Pay" at bounding box center [1075, 323] width 55 height 12
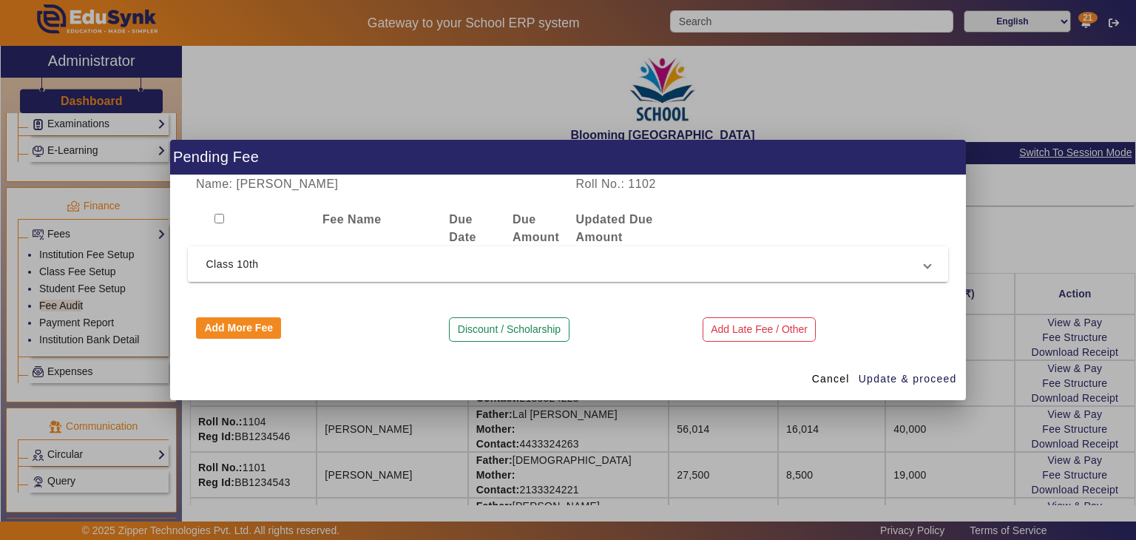
click at [445, 258] on span "Class 10th" at bounding box center [565, 264] width 718 height 18
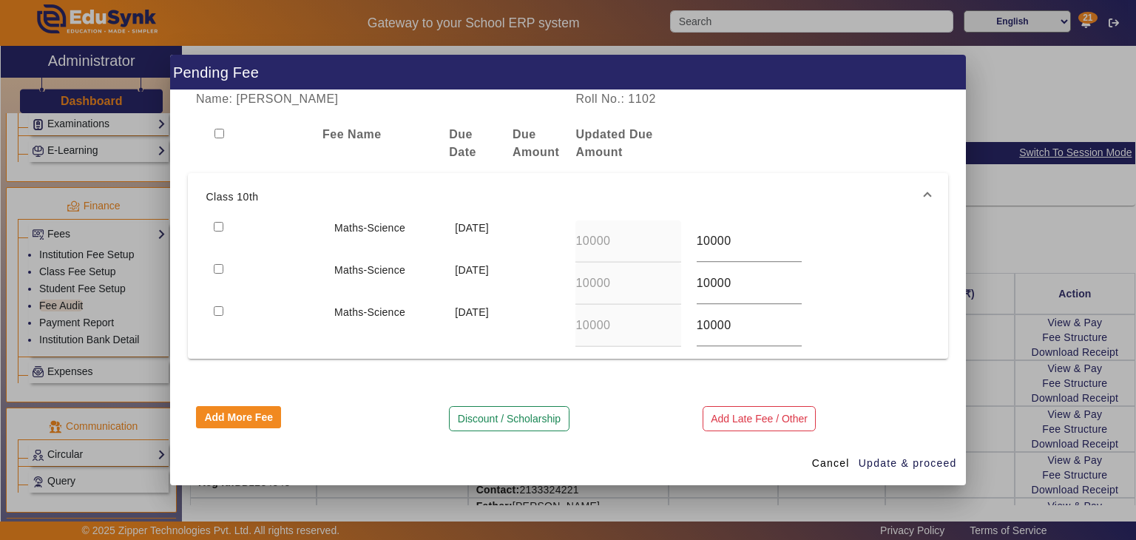
click at [215, 226] on input "checkbox" at bounding box center [219, 227] width 10 height 10
checkbox input "true"
click at [508, 413] on button "Discount / Scholarship" at bounding box center [509, 418] width 120 height 25
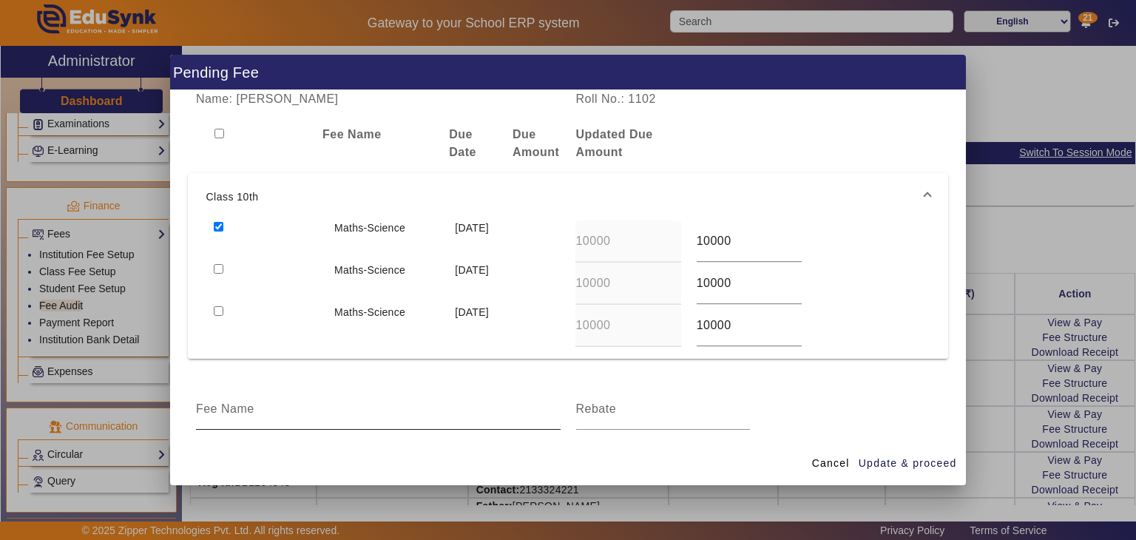
click at [485, 413] on input at bounding box center [378, 409] width 365 height 18
type input "Admission"
click at [628, 418] on div at bounding box center [663, 408] width 175 height 41
type input "2000"
click at [892, 462] on span "Update & proceed" at bounding box center [908, 464] width 98 height 16
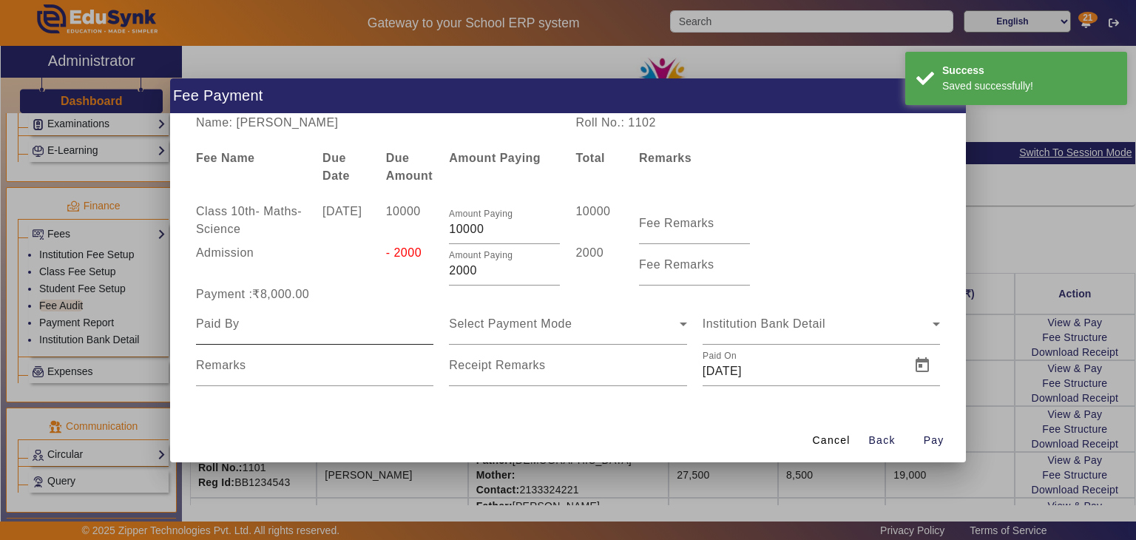
click at [291, 332] on div at bounding box center [314, 323] width 237 height 41
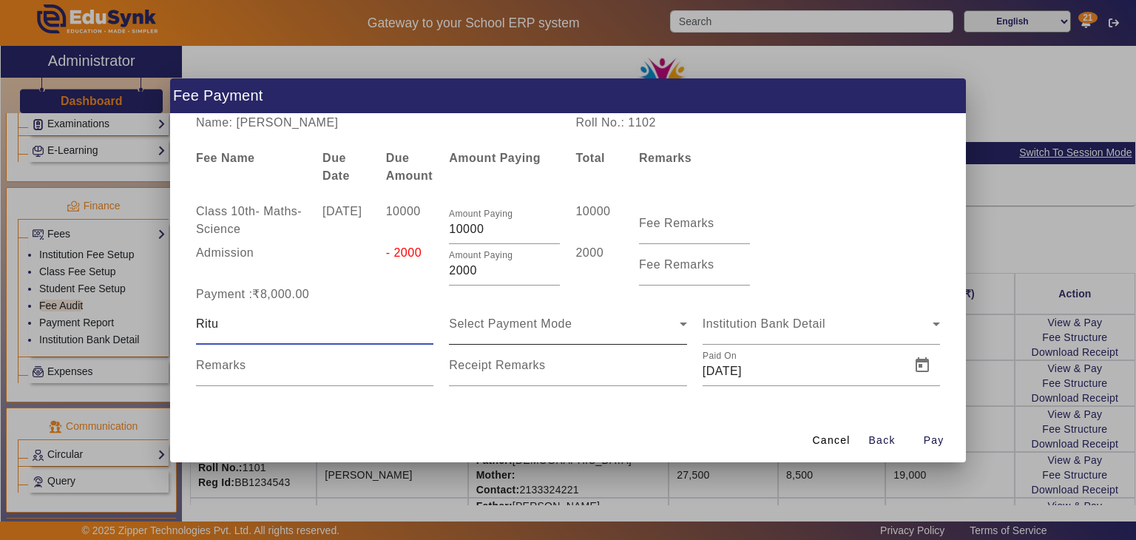
type input "Ritu"
click at [485, 328] on span "Select Payment Mode" at bounding box center [510, 323] width 123 height 13
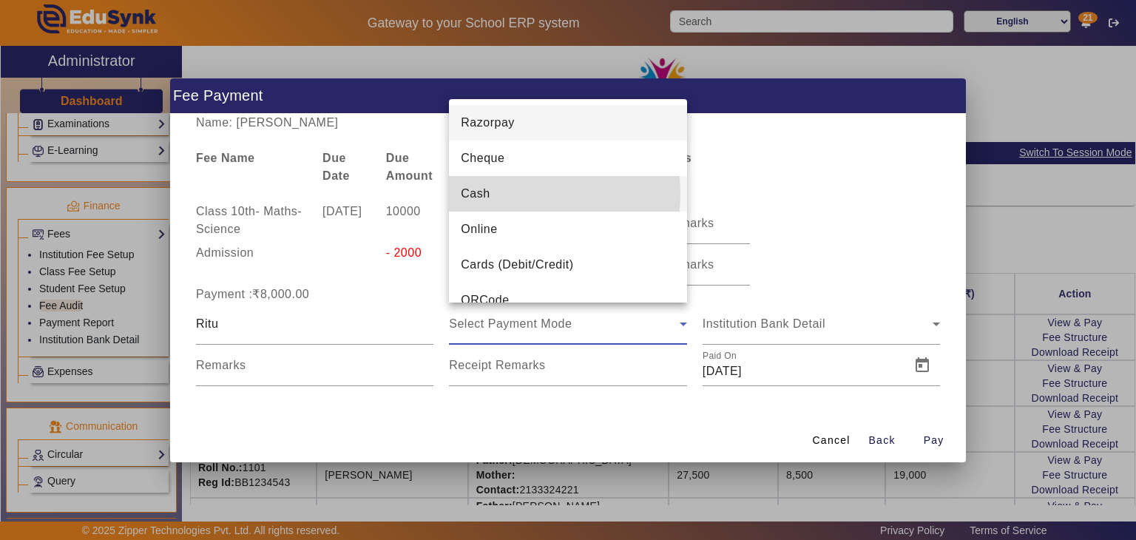
click at [505, 194] on mat-option "Cash" at bounding box center [567, 194] width 237 height 36
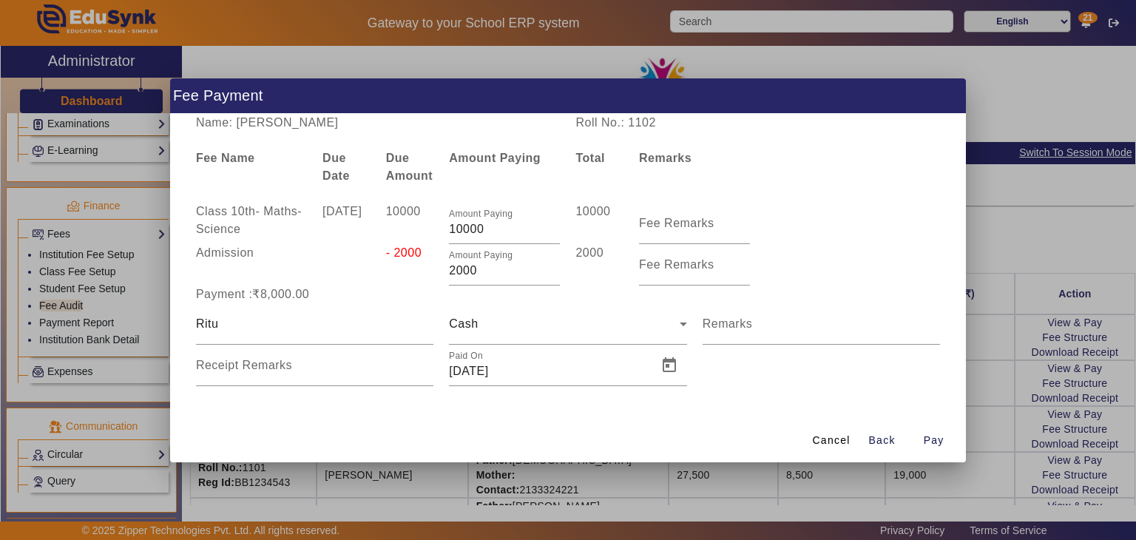
click at [439, 400] on div "Name: Aamya Singh Roll No.: 1102 Fee Name Due Date Due Amount Amount Paying Tot…" at bounding box center [567, 266] width 795 height 305
click at [929, 434] on span "Pay" at bounding box center [934, 441] width 21 height 16
type input "0"
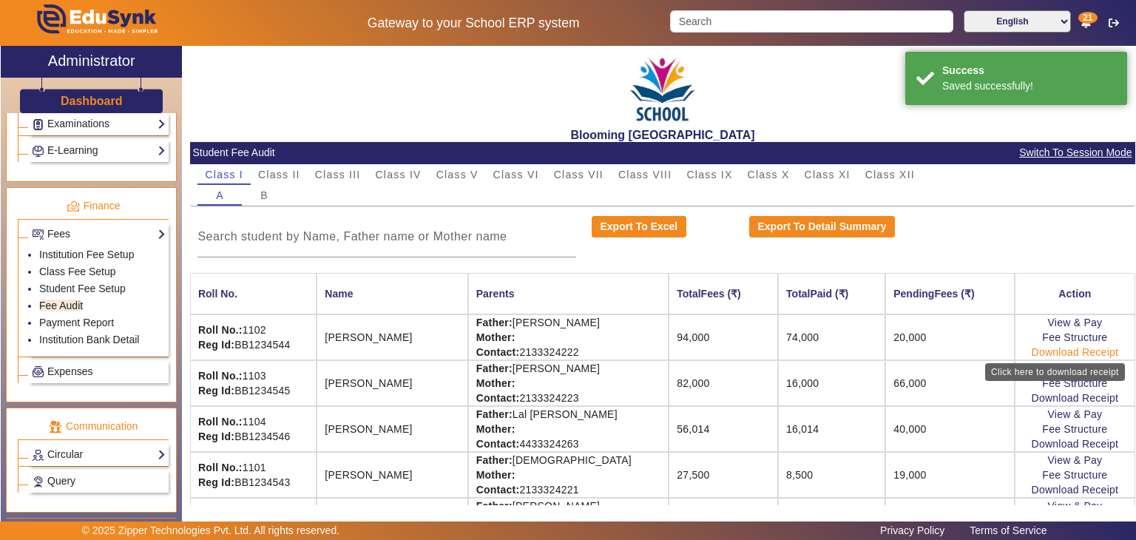
click at [1033, 354] on link "Download Receipt" at bounding box center [1075, 352] width 87 height 12
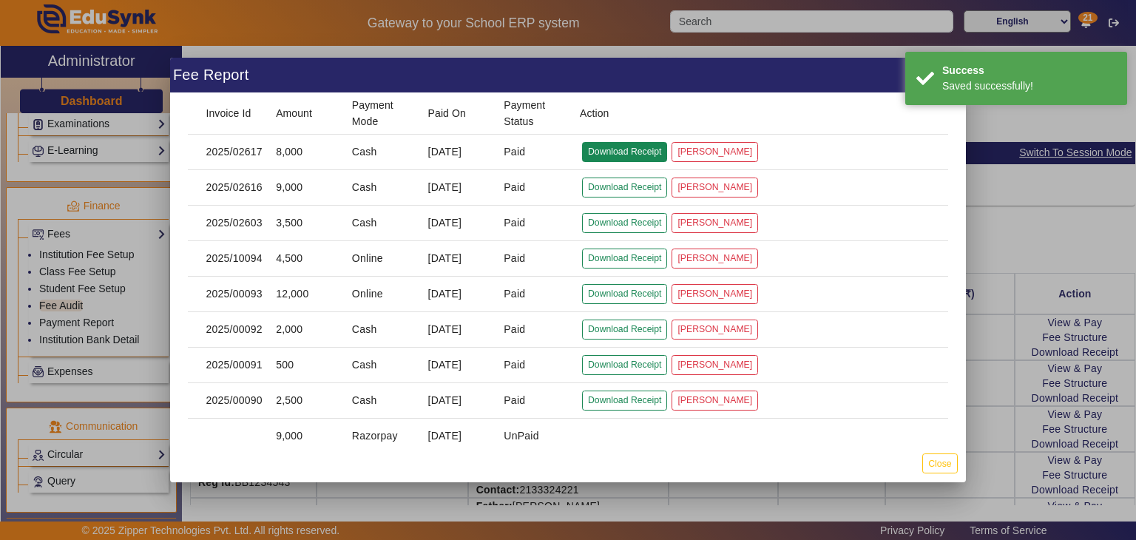
click at [605, 154] on button "Download Receipt" at bounding box center [624, 152] width 85 height 20
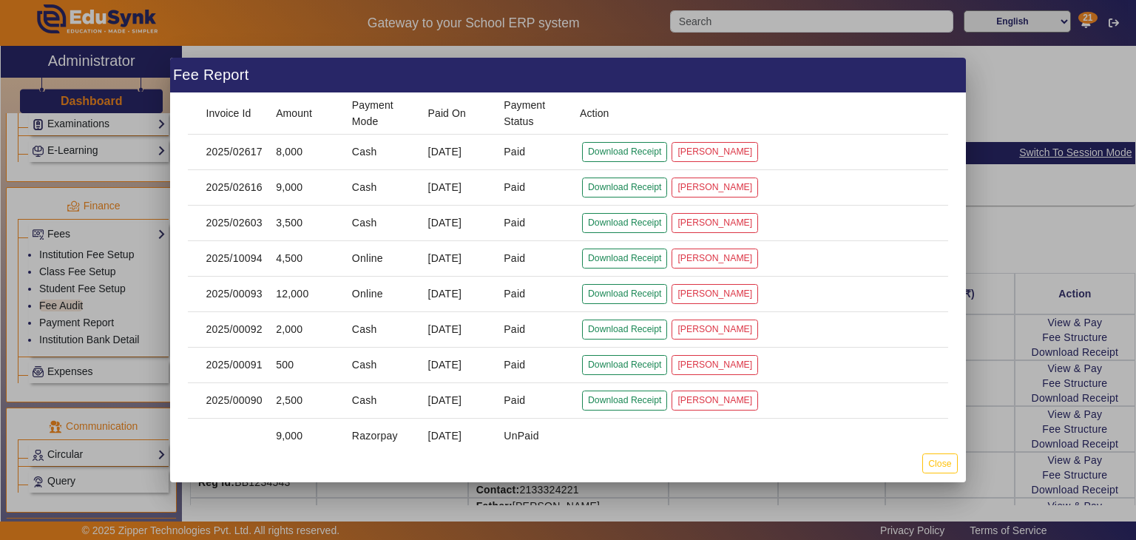
click at [1011, 271] on div at bounding box center [568, 270] width 1136 height 540
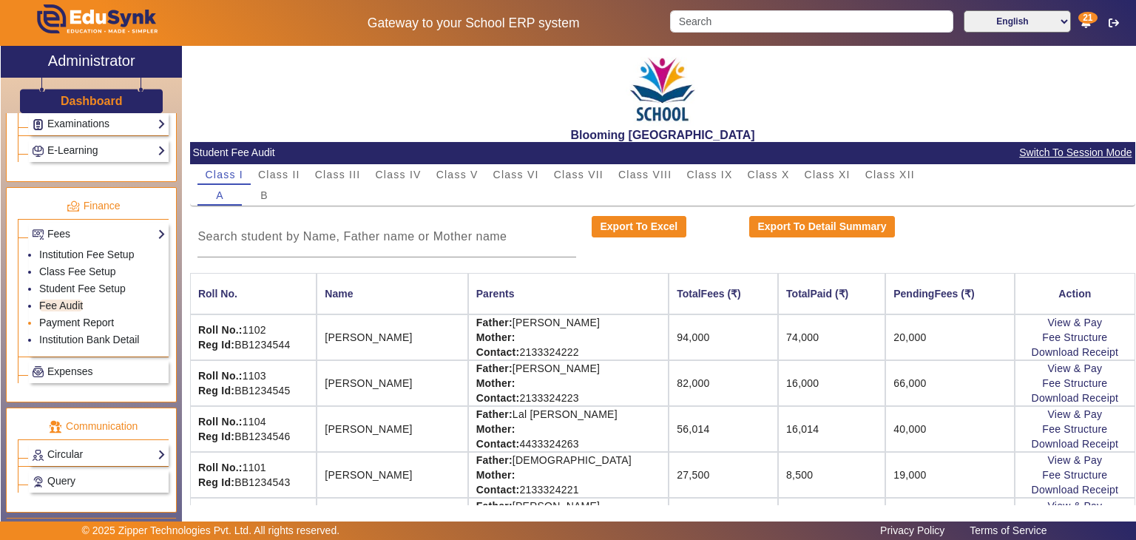
click at [58, 317] on link "Payment Report" at bounding box center [76, 323] width 75 height 12
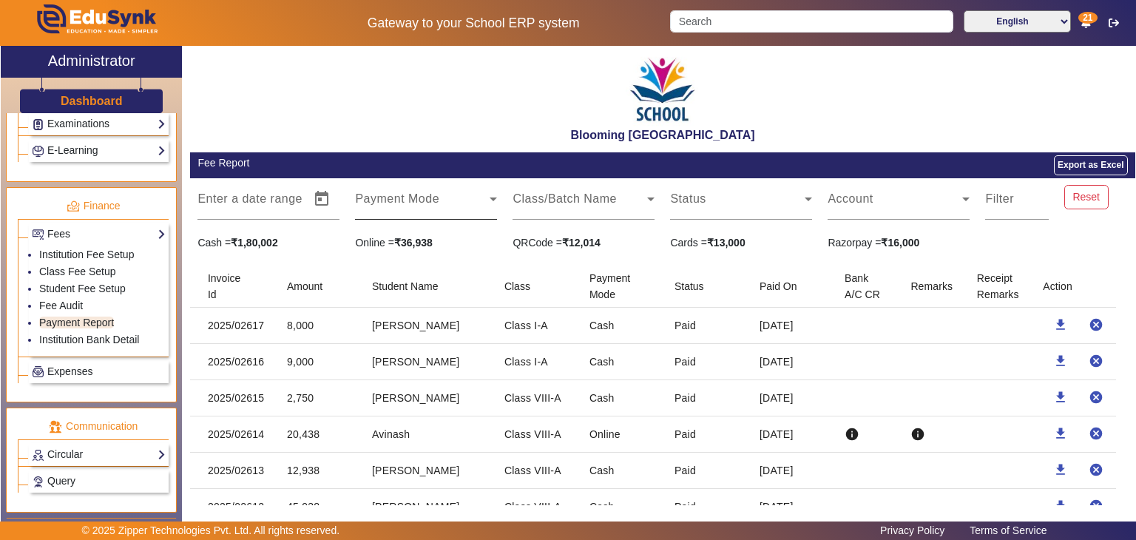
click at [419, 193] on mat-label "Payment Mode" at bounding box center [397, 198] width 84 height 13
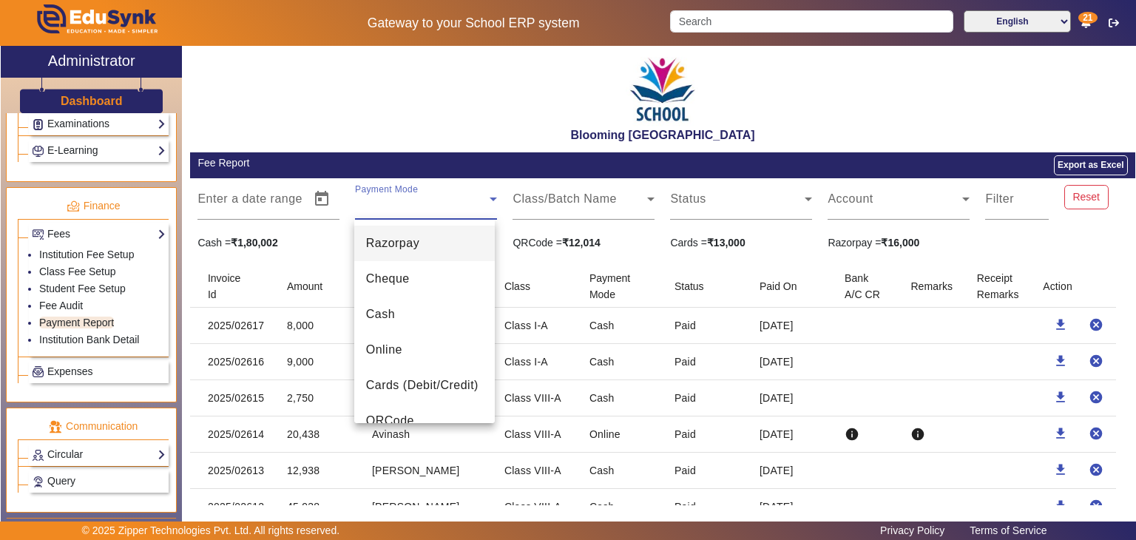
scroll to position [21, 0]
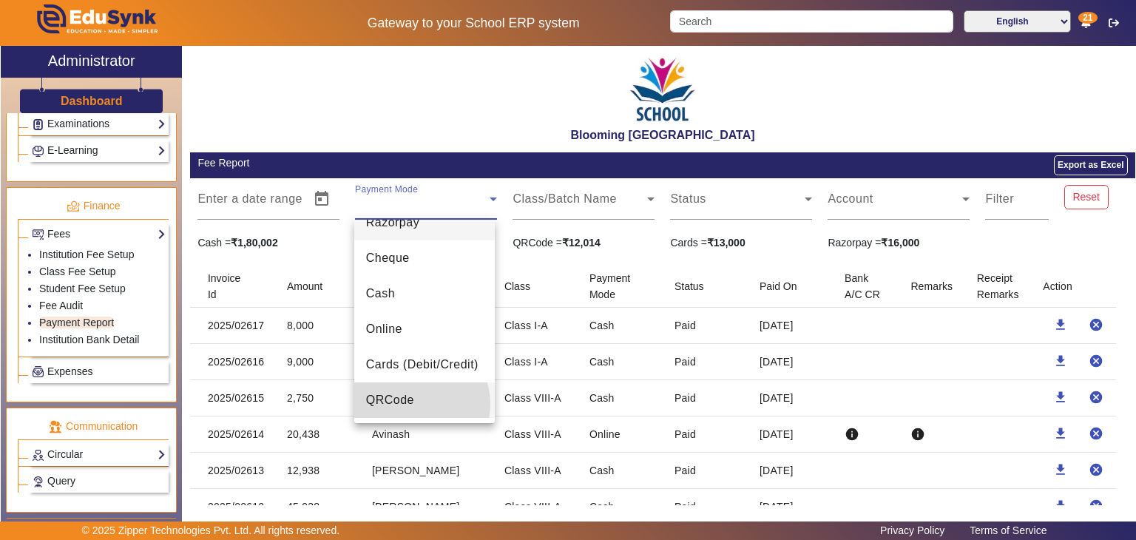
click at [416, 403] on mat-option "QRCode" at bounding box center [424, 400] width 141 height 36
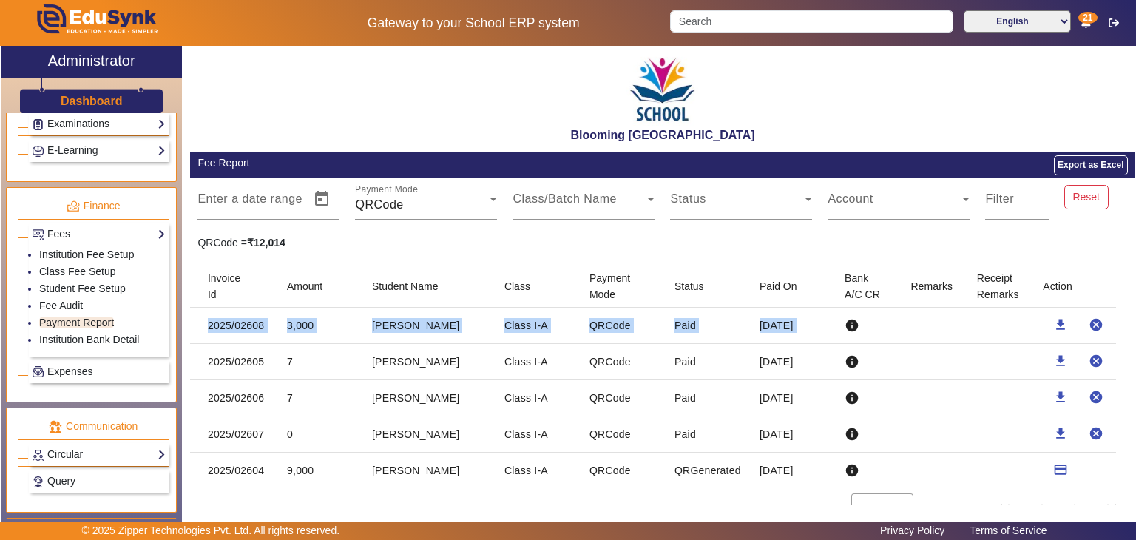
drag, startPoint x: 1136, startPoint y: 272, endPoint x: 1136, endPoint y: 320, distance: 47.3
click at [1136, 320] on div "X Administrator Dashboard Administration Institution Institution Details Sessio…" at bounding box center [568, 287] width 1136 height 483
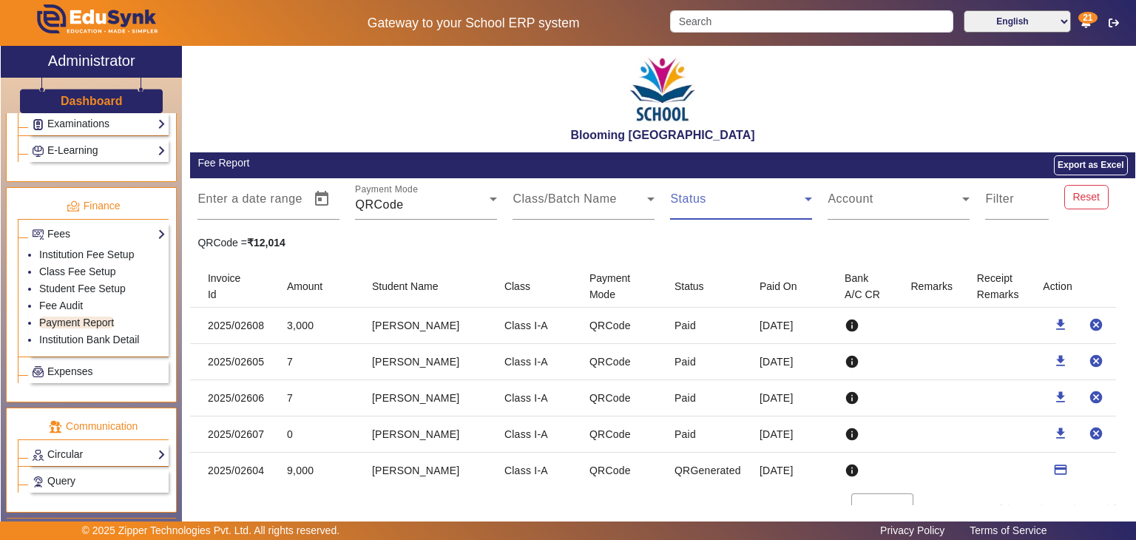
click at [696, 198] on span at bounding box center [737, 205] width 135 height 18
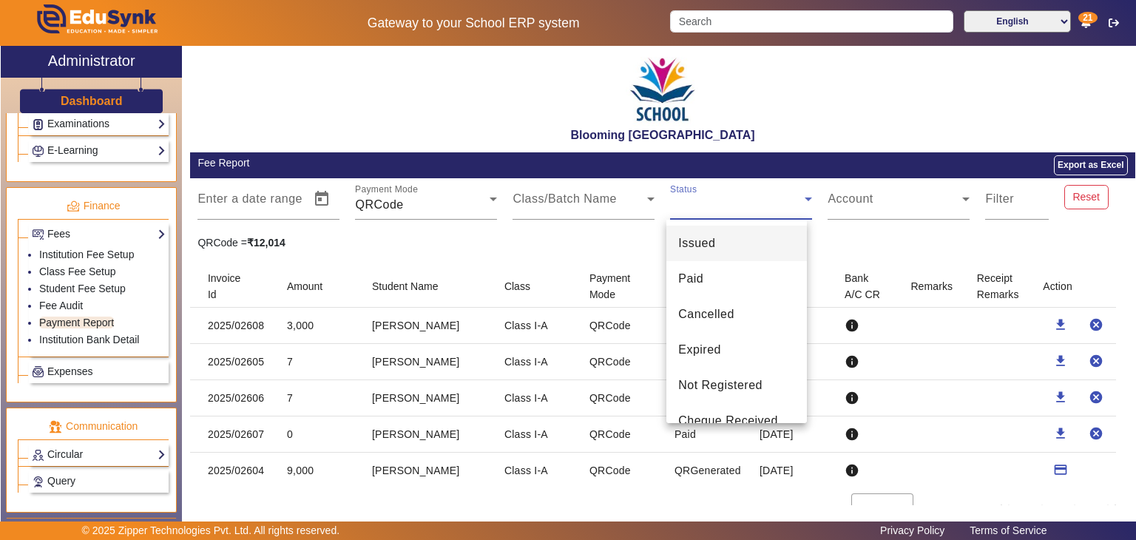
click at [592, 232] on div at bounding box center [568, 270] width 1136 height 540
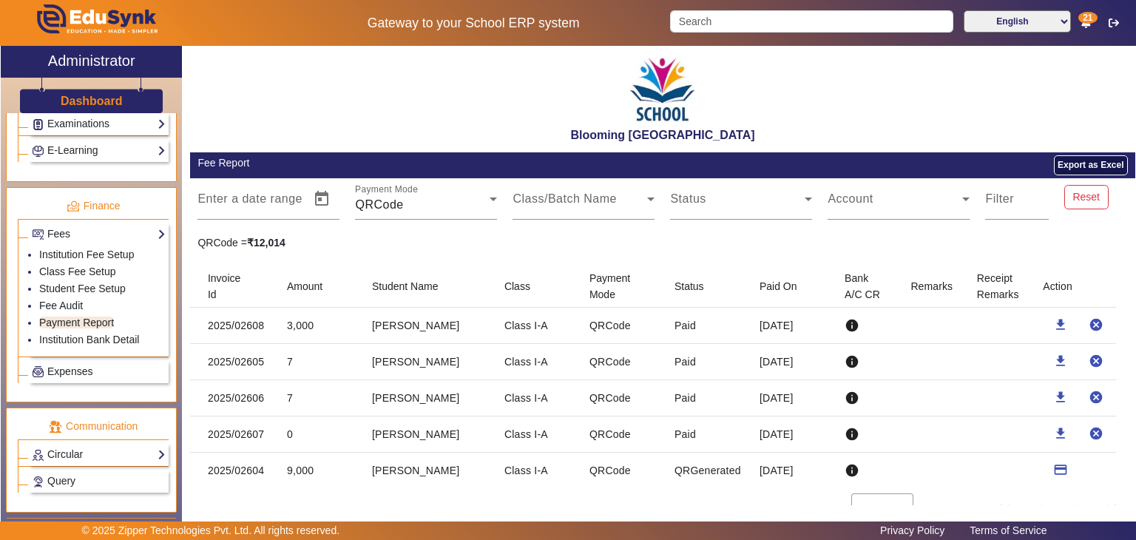
click at [1068, 165] on button "Export as Excel" at bounding box center [1090, 165] width 73 height 20
click at [94, 334] on link "Institution Bank Detail" at bounding box center [89, 340] width 100 height 12
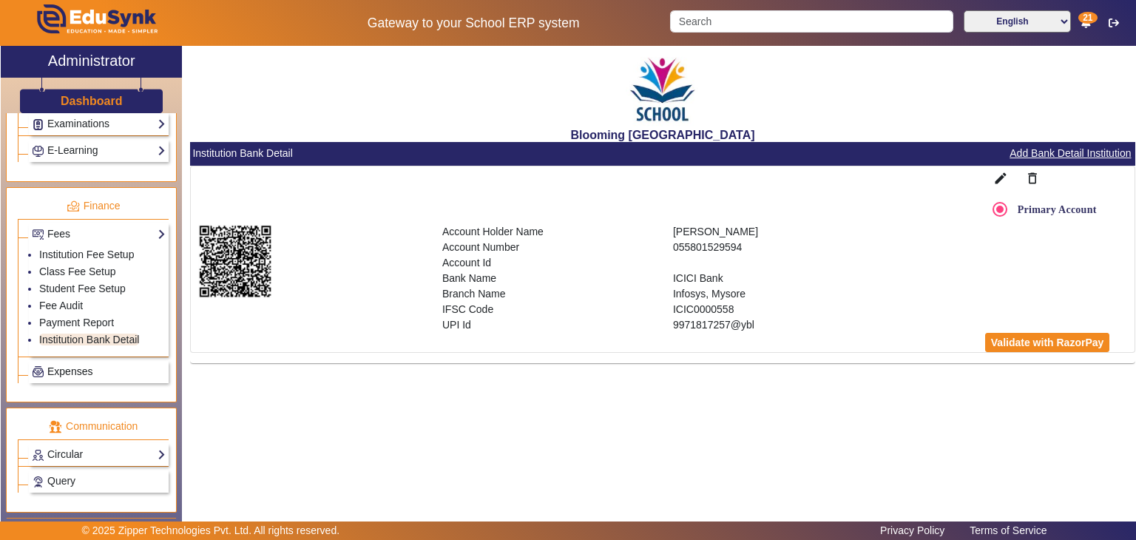
click at [81, 365] on span "Expenses" at bounding box center [69, 371] width 45 height 12
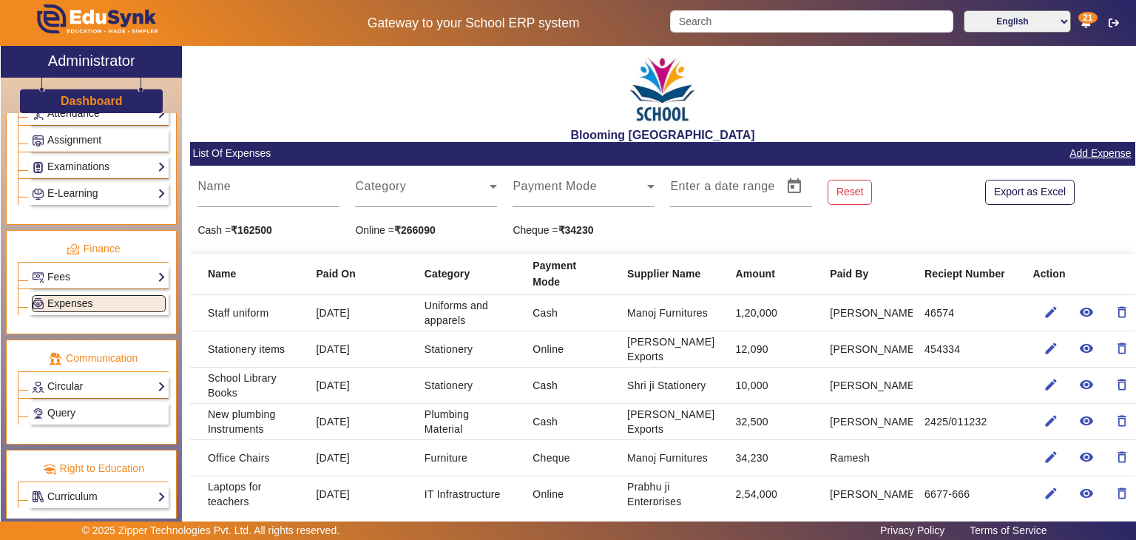
scroll to position [16, 0]
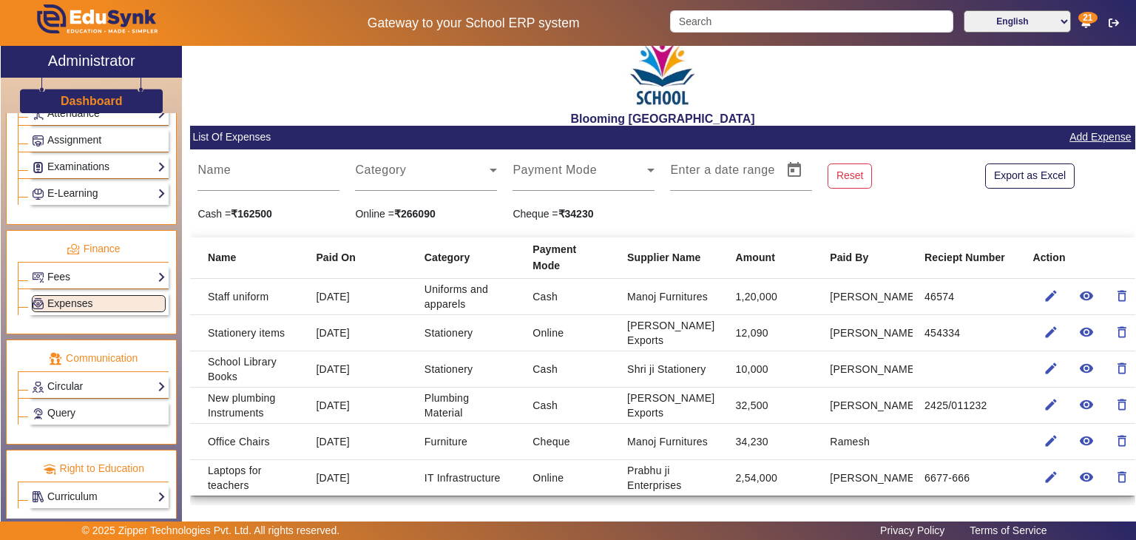
click at [252, 216] on strong "₹162500" at bounding box center [251, 214] width 41 height 12
click at [210, 210] on div "Cash = ₹162500" at bounding box center [269, 214] width 158 height 16
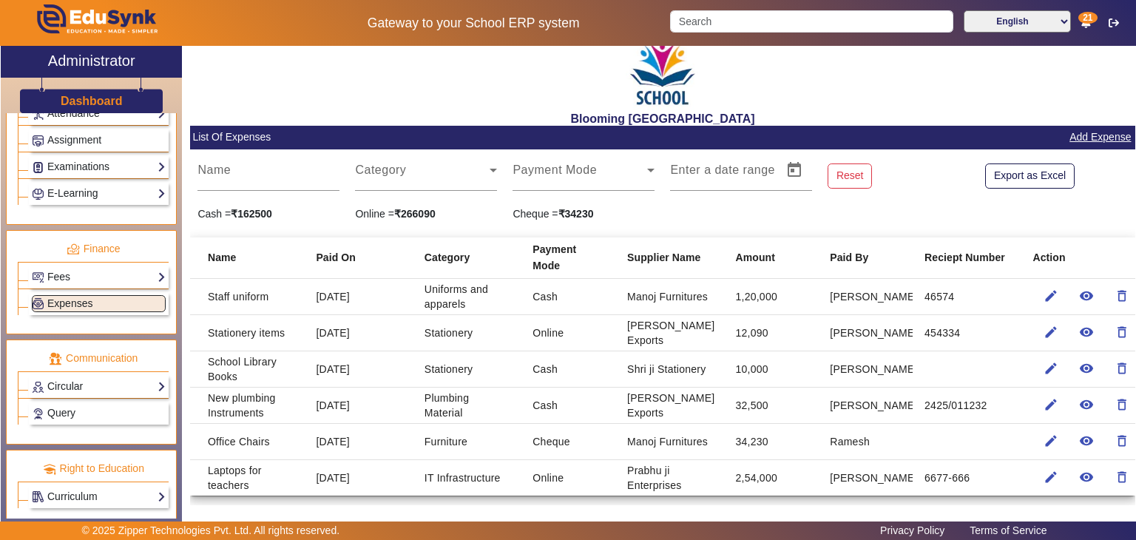
click at [247, 219] on strong "₹162500" at bounding box center [251, 214] width 41 height 12
click at [420, 211] on strong "₹266090" at bounding box center [414, 214] width 41 height 12
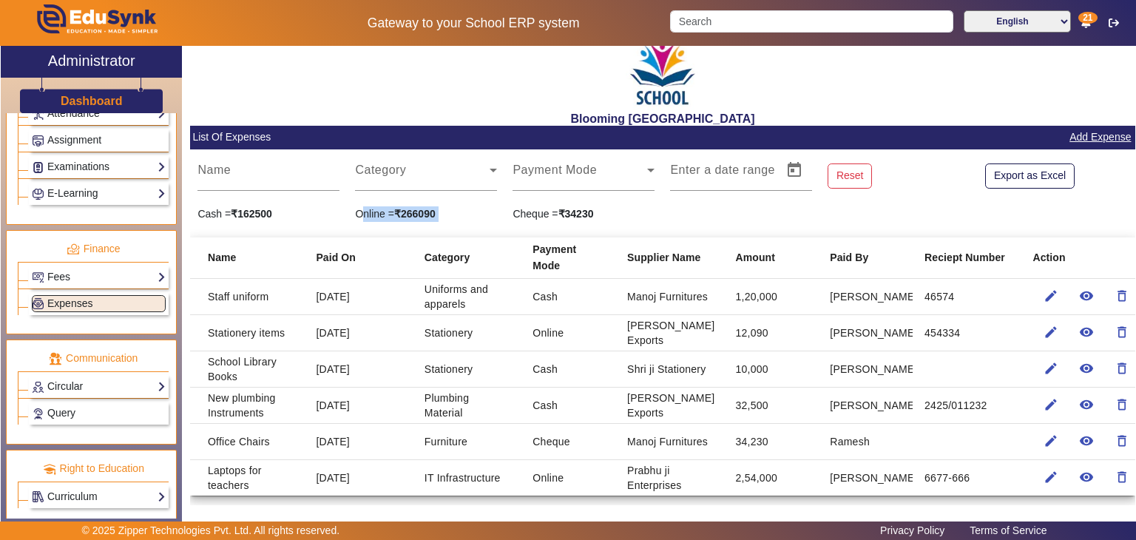
click at [420, 211] on strong "₹266090" at bounding box center [414, 214] width 41 height 12
click at [565, 215] on strong "₹34230" at bounding box center [577, 214] width 36 height 12
click at [647, 212] on div "Cheque = ₹34230" at bounding box center [584, 214] width 158 height 16
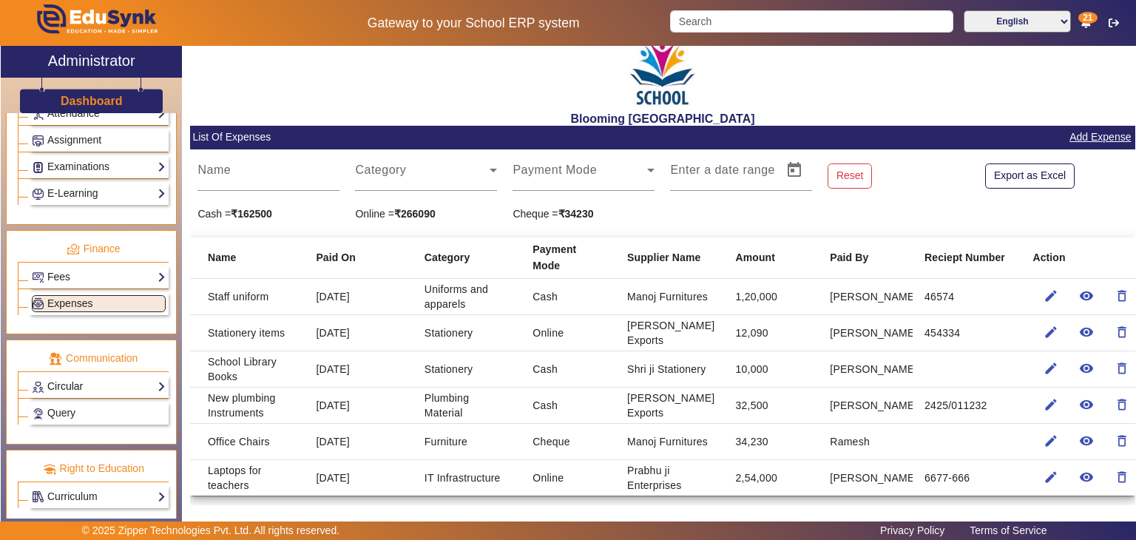
click at [72, 382] on link "Circular" at bounding box center [99, 386] width 134 height 17
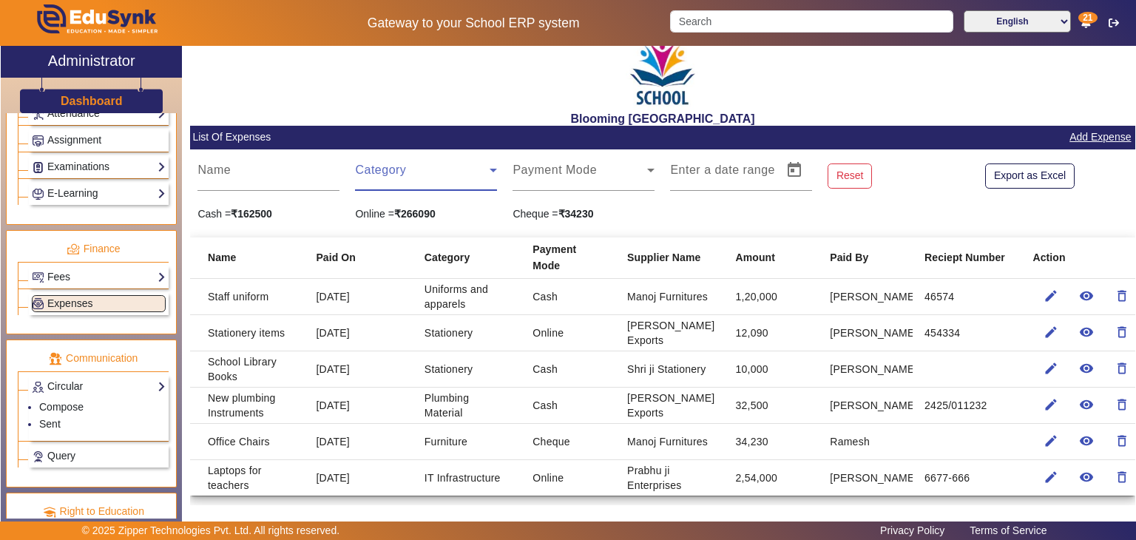
click at [411, 178] on span at bounding box center [422, 176] width 135 height 18
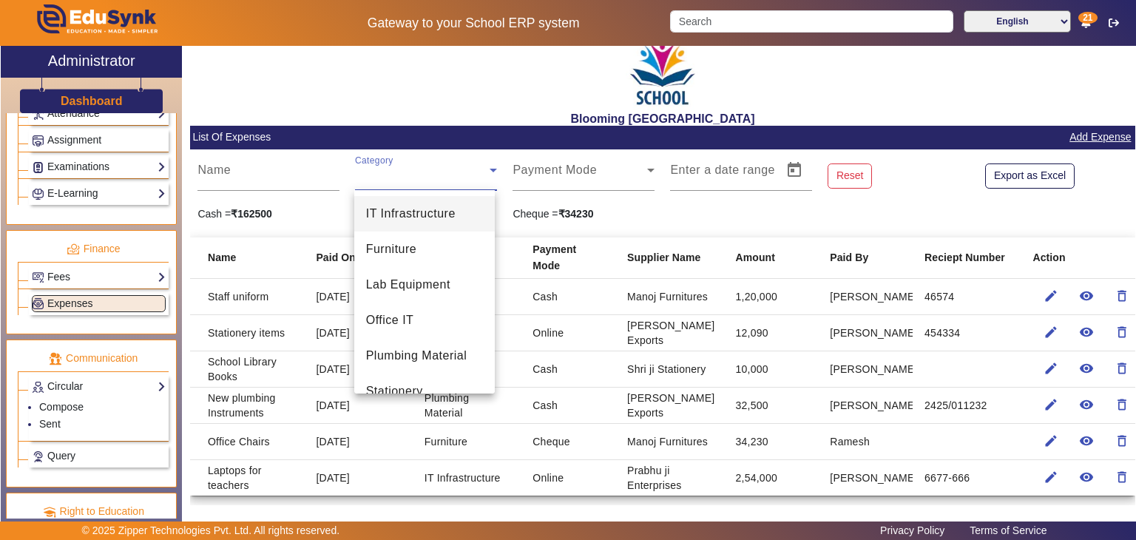
click at [536, 212] on div at bounding box center [568, 270] width 1136 height 540
click at [536, 212] on div "Cheque = ₹34230" at bounding box center [584, 214] width 158 height 16
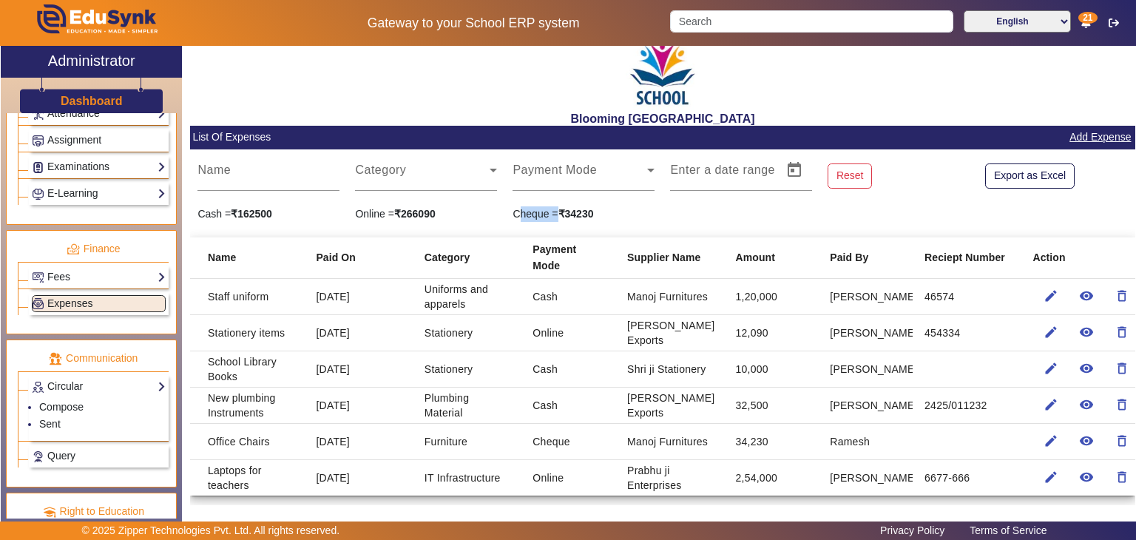
click at [1086, 136] on link "Add Expense" at bounding box center [1100, 137] width 64 height 18
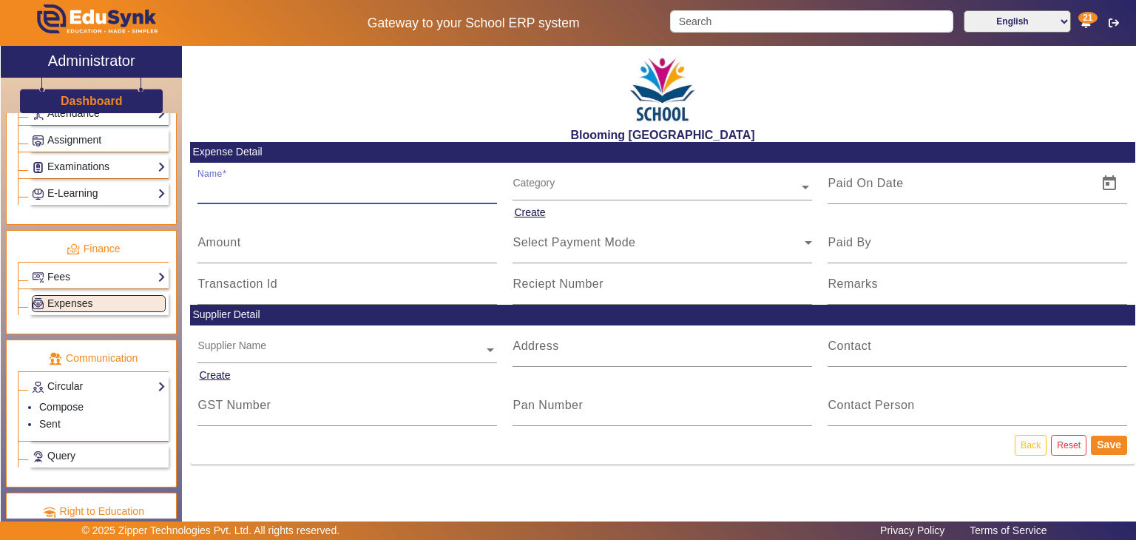
click at [350, 191] on input "Name" at bounding box center [348, 190] width 300 height 18
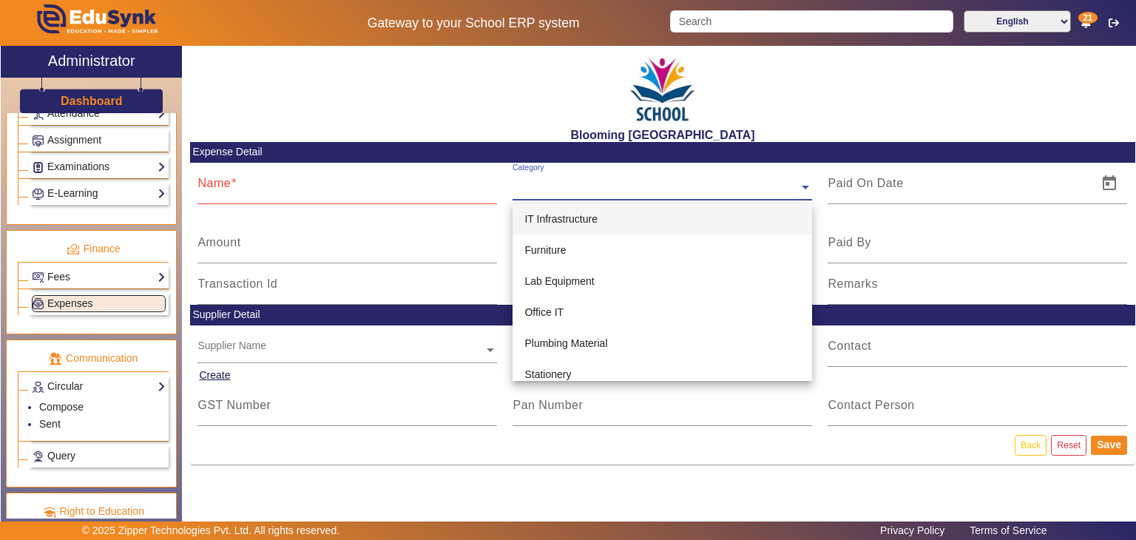
click at [540, 181] on input "text" at bounding box center [663, 189] width 300 height 16
click at [379, 192] on input "Name" at bounding box center [348, 190] width 300 height 18
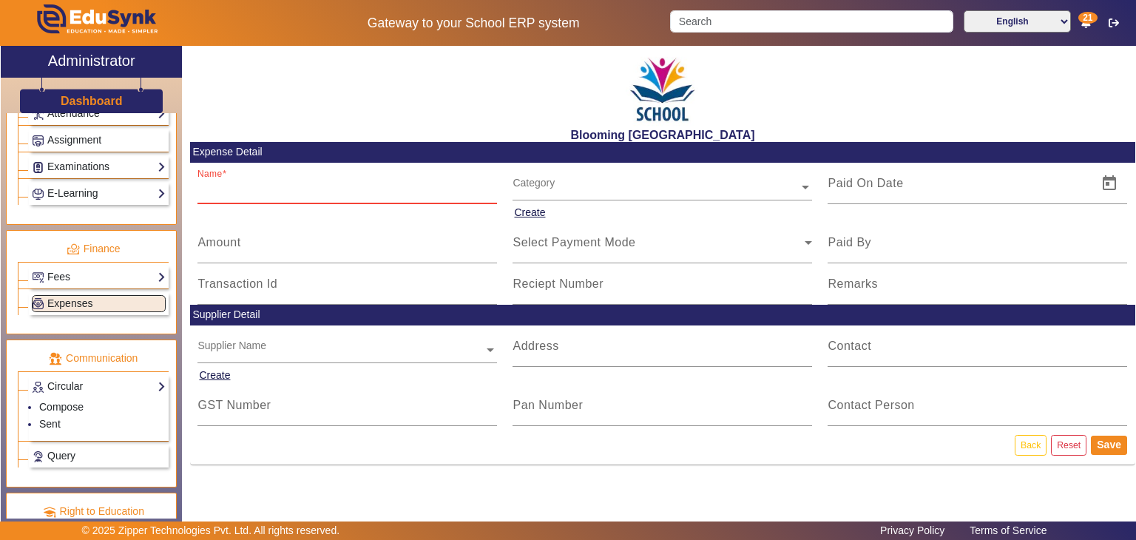
type input "School Library Books"
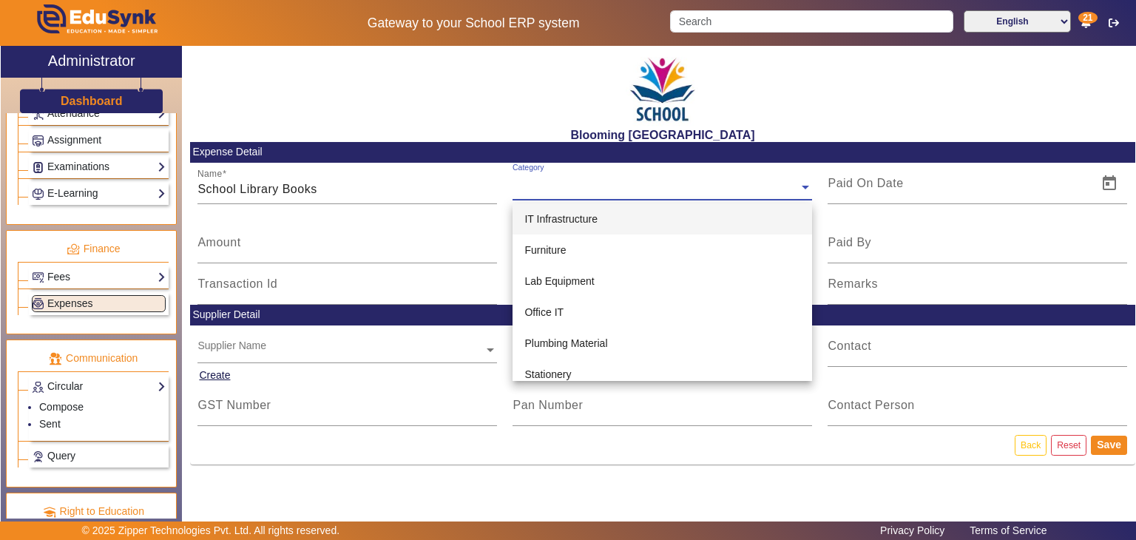
click at [562, 180] on div "Category" at bounding box center [656, 171] width 286 height 17
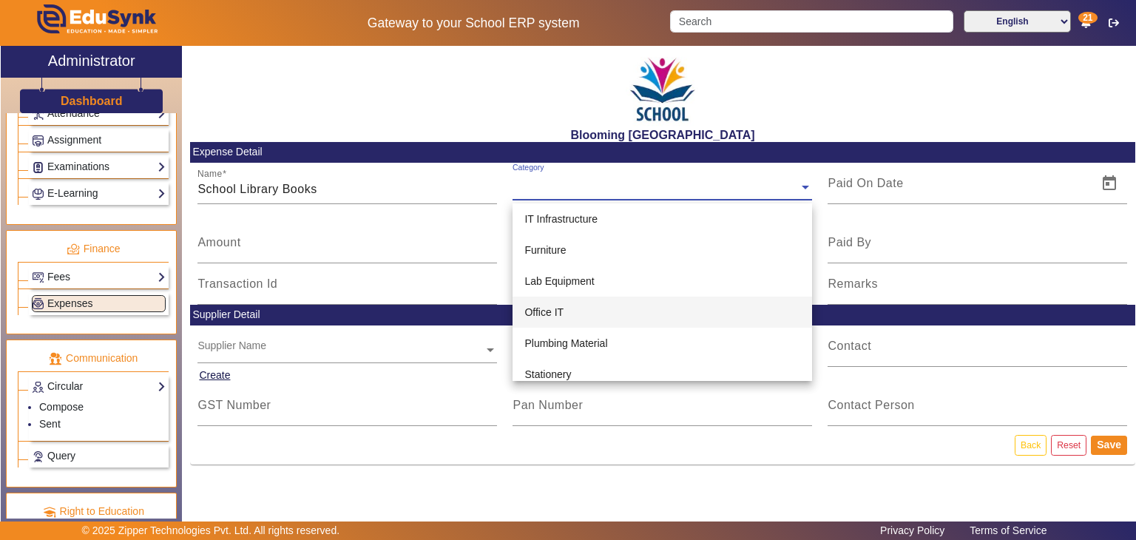
click at [608, 306] on div "Office IT" at bounding box center [663, 312] width 300 height 31
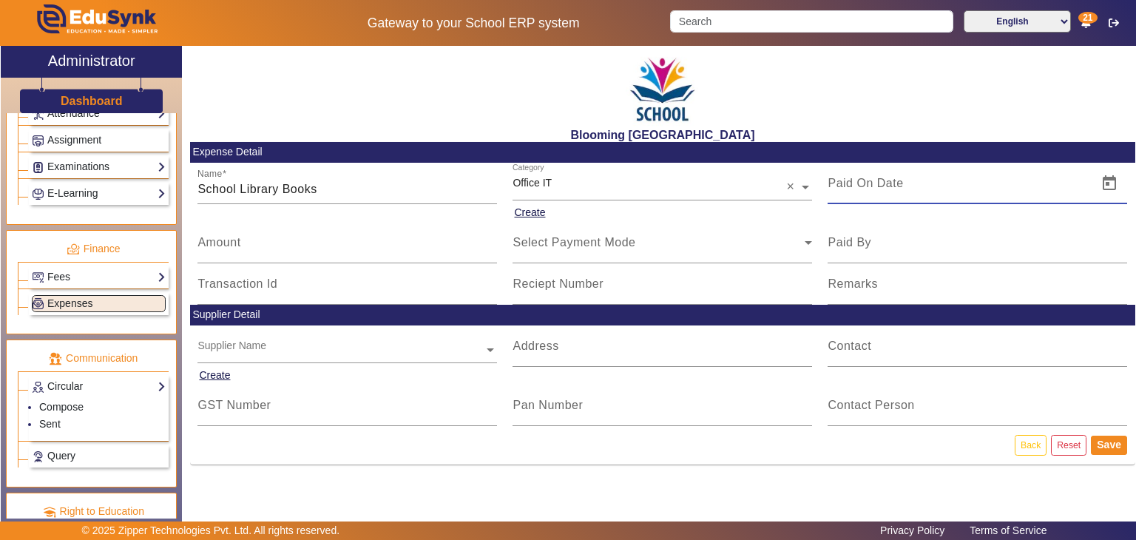
click at [881, 185] on input at bounding box center [958, 184] width 261 height 18
type input "14/01/2025"
click at [317, 246] on input "Amount" at bounding box center [348, 249] width 300 height 18
click at [553, 249] on div "Select Payment Mode" at bounding box center [659, 243] width 292 height 18
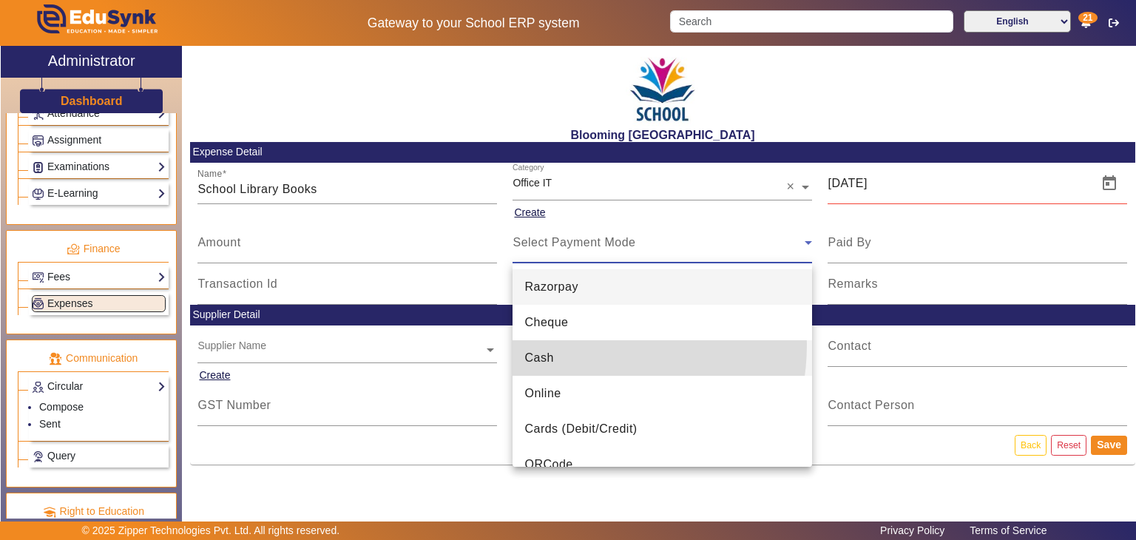
click at [559, 344] on mat-option "Cash" at bounding box center [663, 358] width 300 height 36
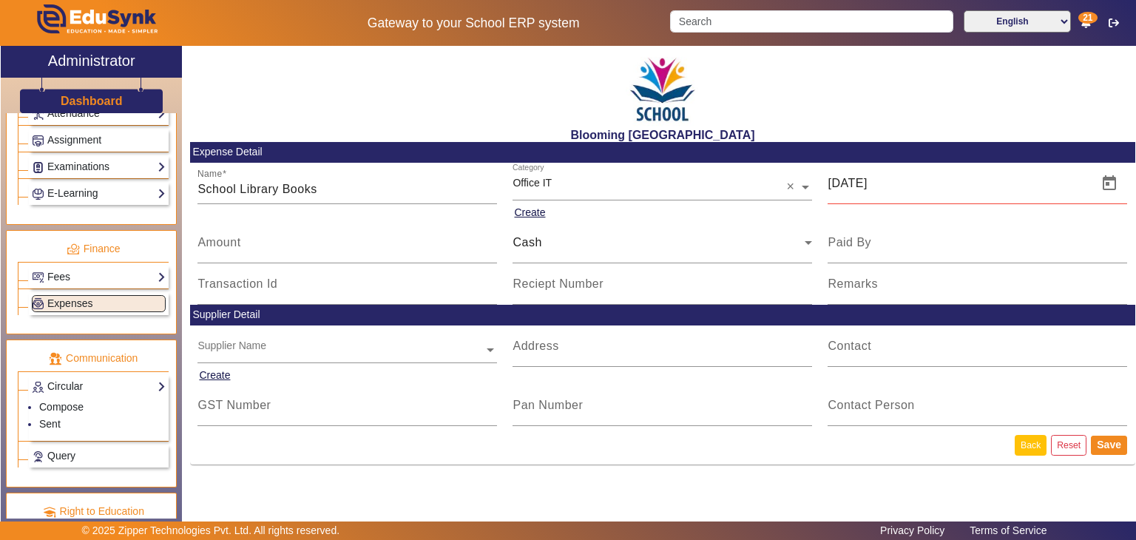
click at [1028, 446] on link "Back" at bounding box center [1031, 445] width 32 height 20
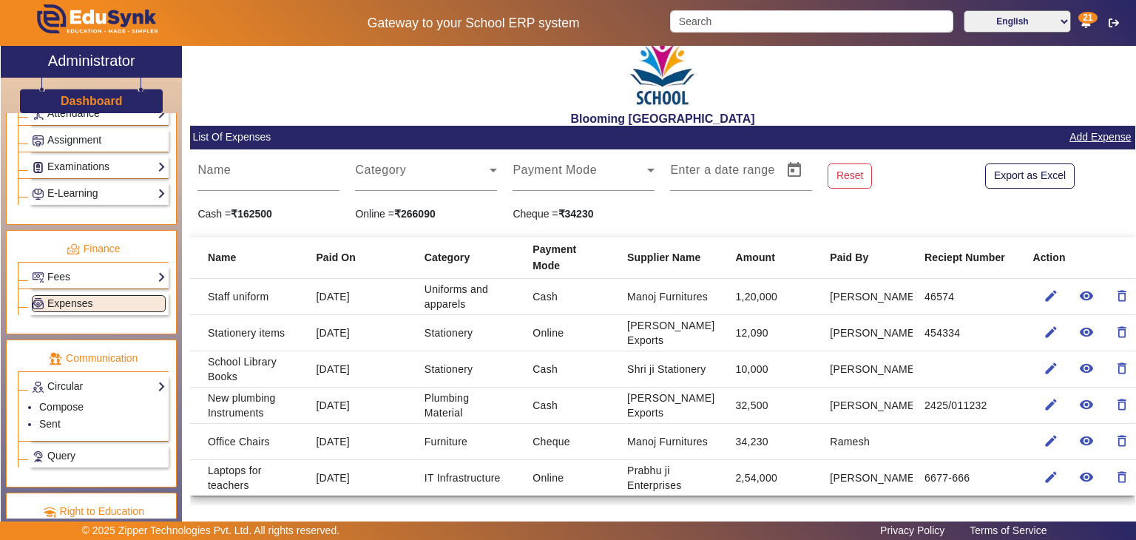
scroll to position [706, 0]
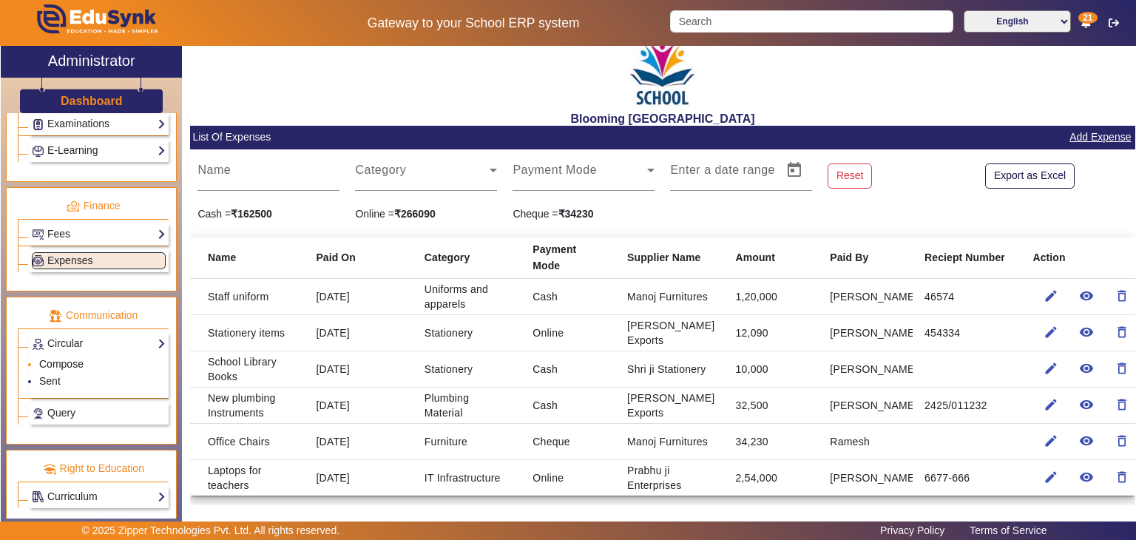
click at [64, 358] on link "Compose" at bounding box center [61, 364] width 44 height 12
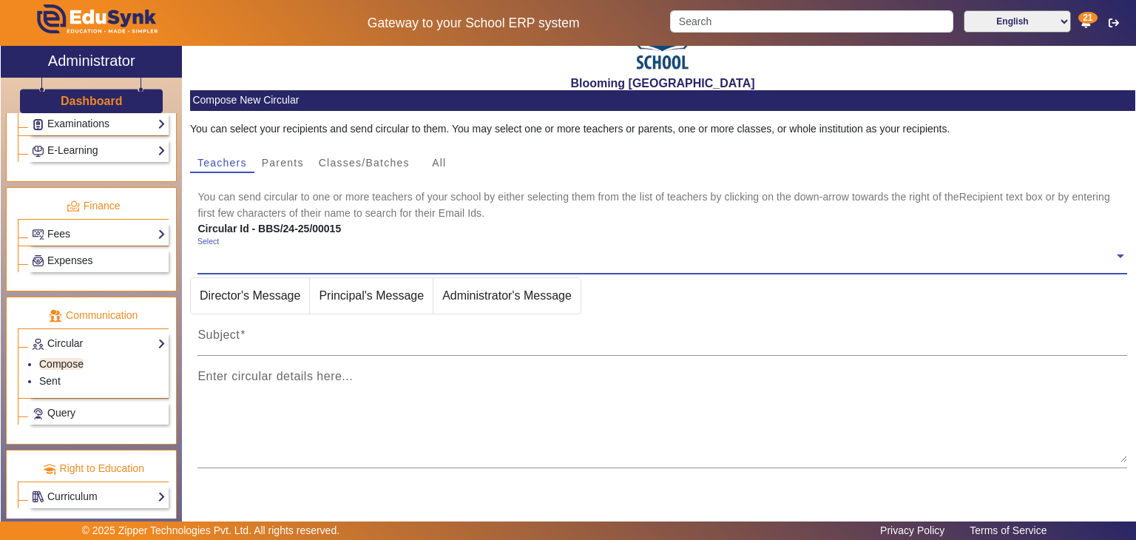
scroll to position [43, 0]
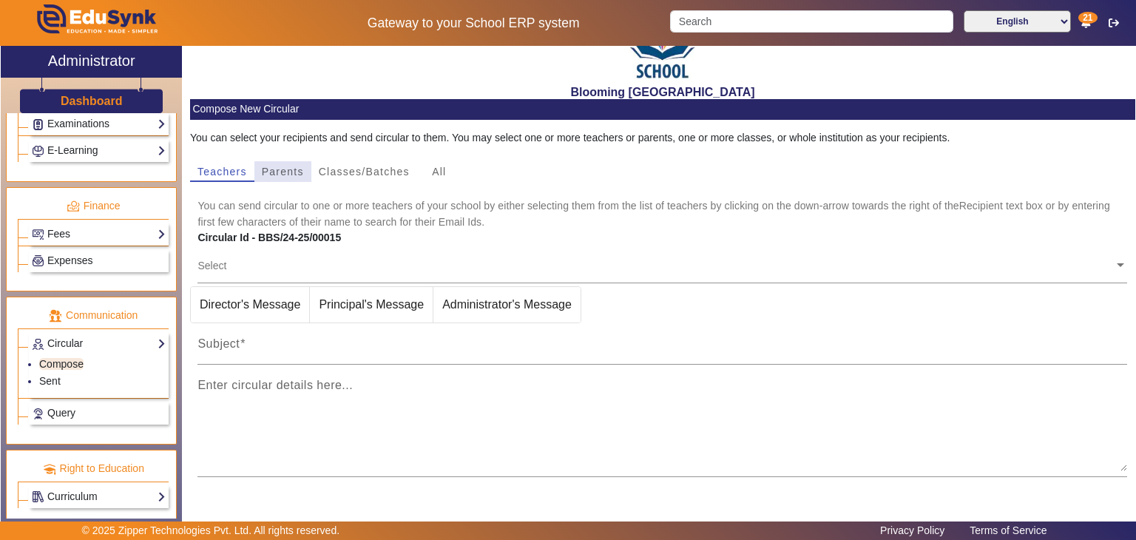
click at [287, 171] on span "Parents" at bounding box center [283, 171] width 42 height 10
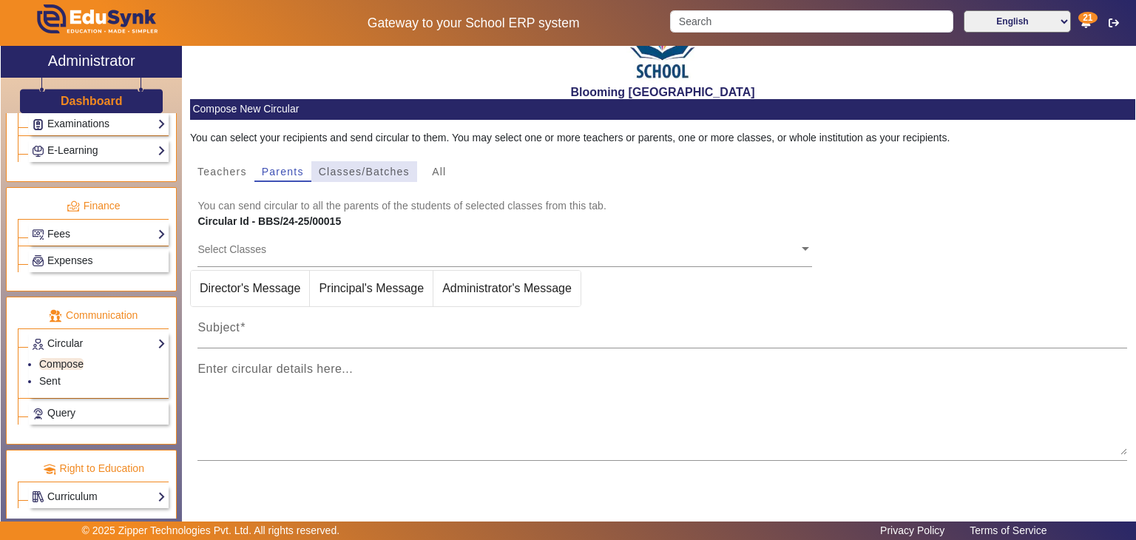
click at [361, 174] on span "Classes/Batches" at bounding box center [364, 171] width 91 height 10
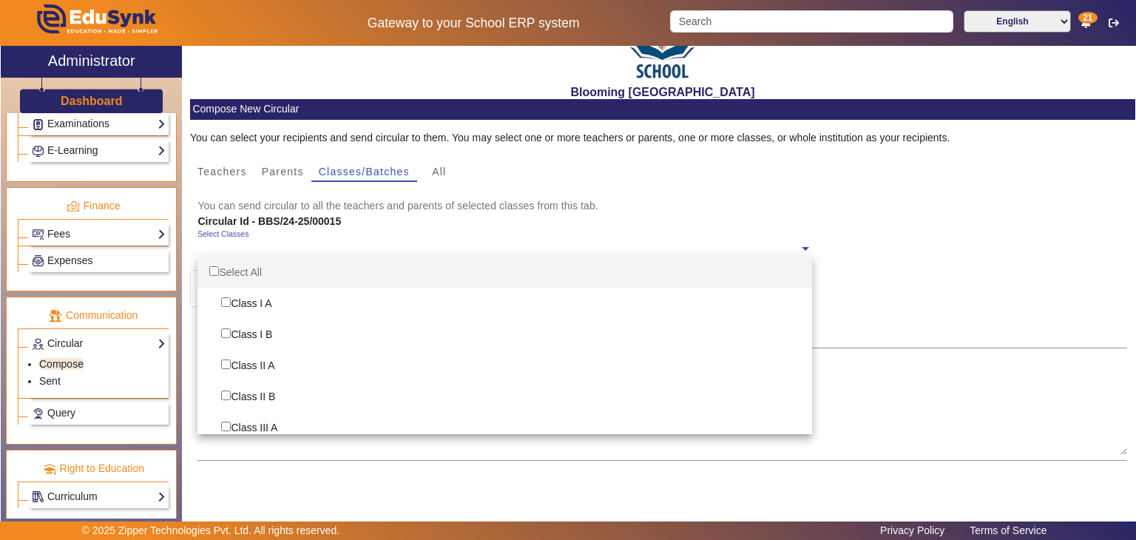
click at [299, 264] on ng-select "Select Classes Select All Class I A Class I B Class II A Class II B Class III A…" at bounding box center [505, 249] width 615 height 41
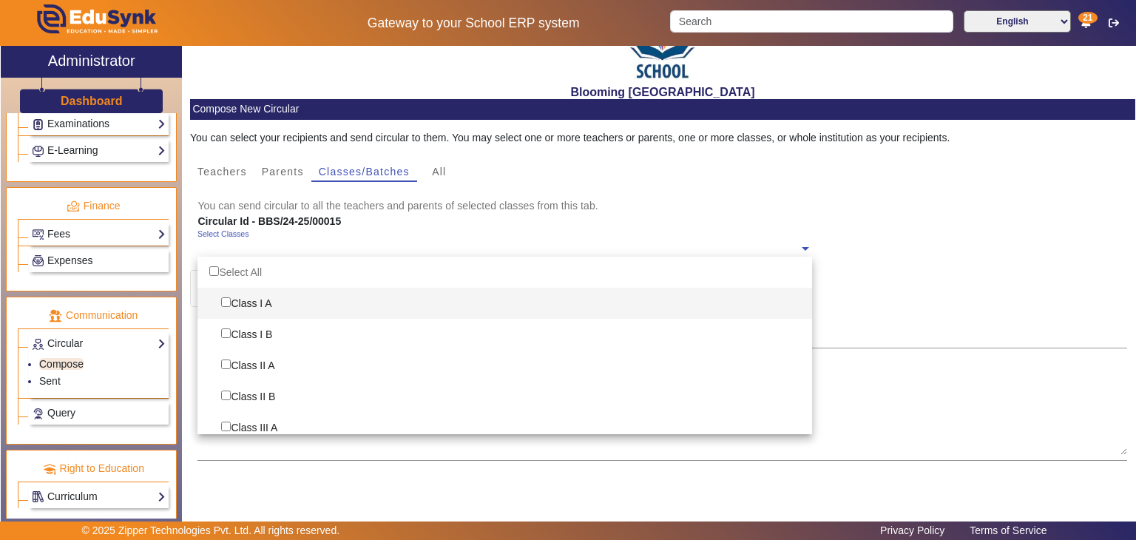
click at [269, 300] on div "Class I A" at bounding box center [505, 303] width 615 height 31
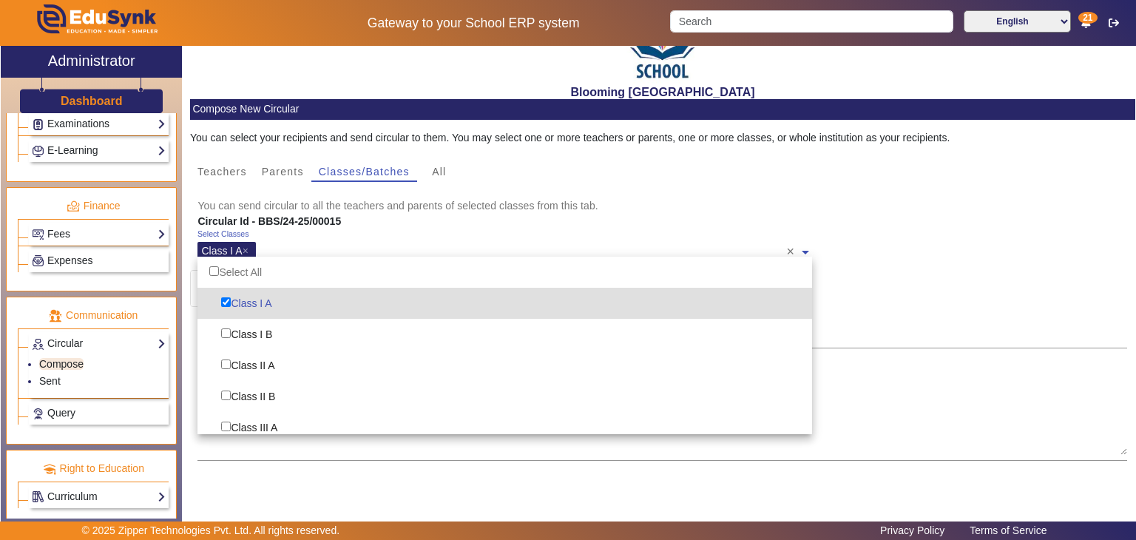
click at [269, 300] on div "Class I A" at bounding box center [505, 303] width 615 height 31
checkbox input "false"
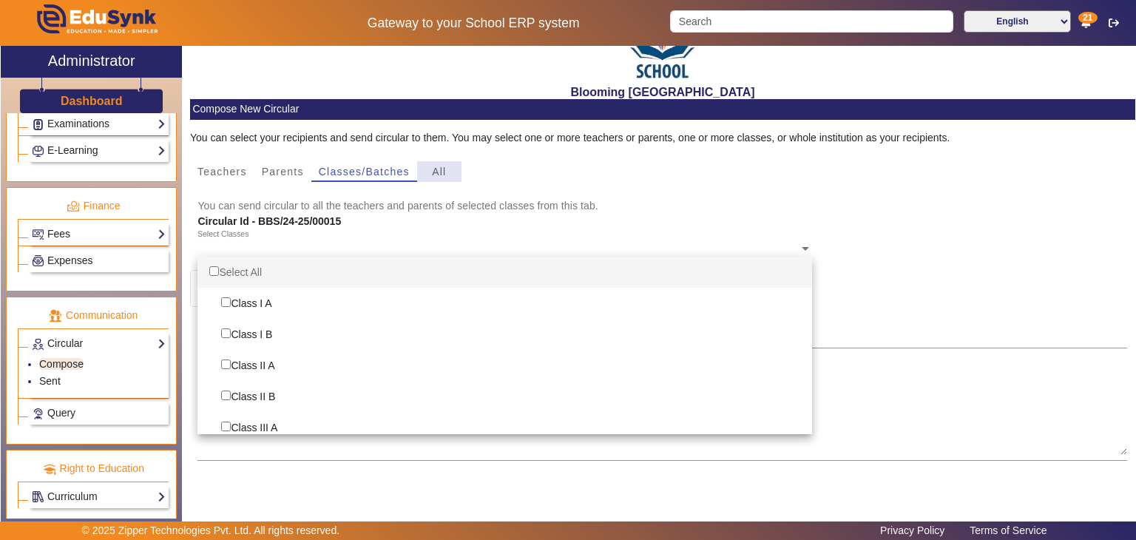
click at [439, 174] on span "All" at bounding box center [439, 171] width 14 height 10
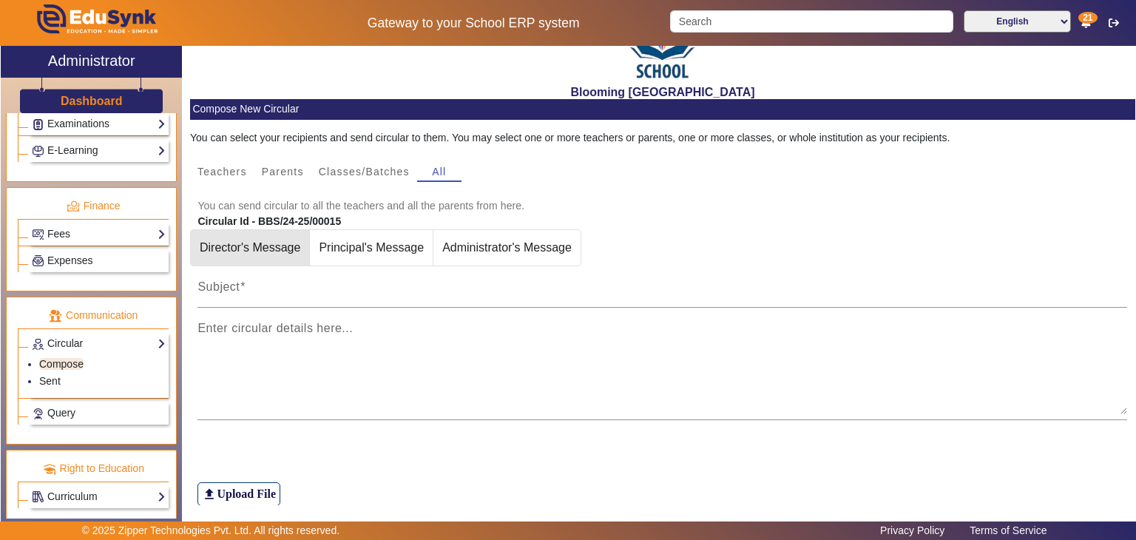
click at [283, 256] on span "Director's Message" at bounding box center [250, 248] width 118 height 36
click at [352, 257] on span "Principal's Message" at bounding box center [393, 248] width 123 height 36
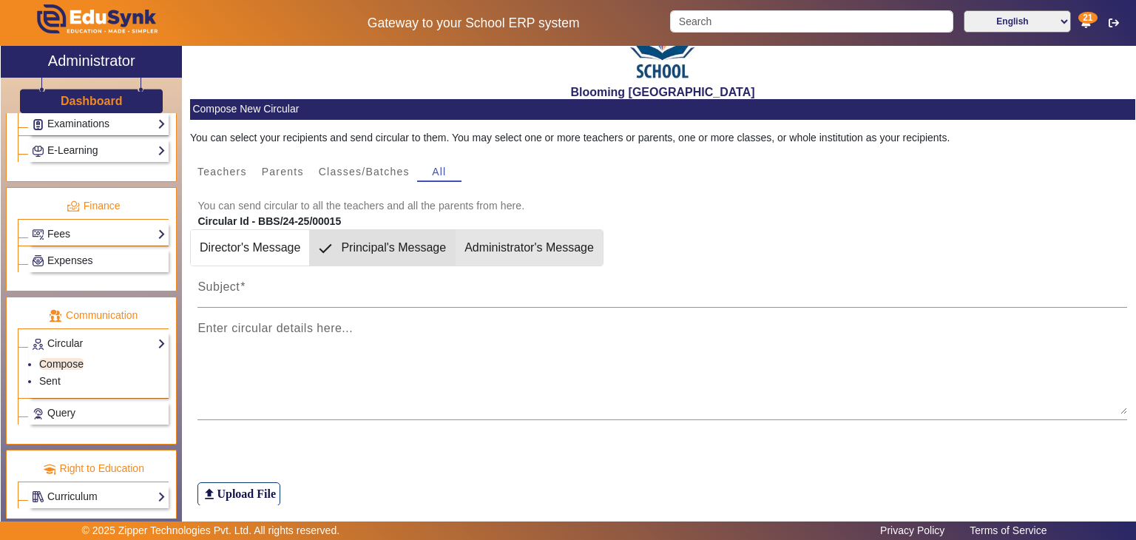
click at [506, 254] on span "Administrator's Message" at bounding box center [529, 248] width 147 height 36
click at [382, 245] on span "Principal's Message" at bounding box center [371, 248] width 123 height 36
click at [488, 232] on span "Administrator's Message" at bounding box center [529, 248] width 147 height 36
click at [48, 375] on link "Sent" at bounding box center [49, 381] width 21 height 12
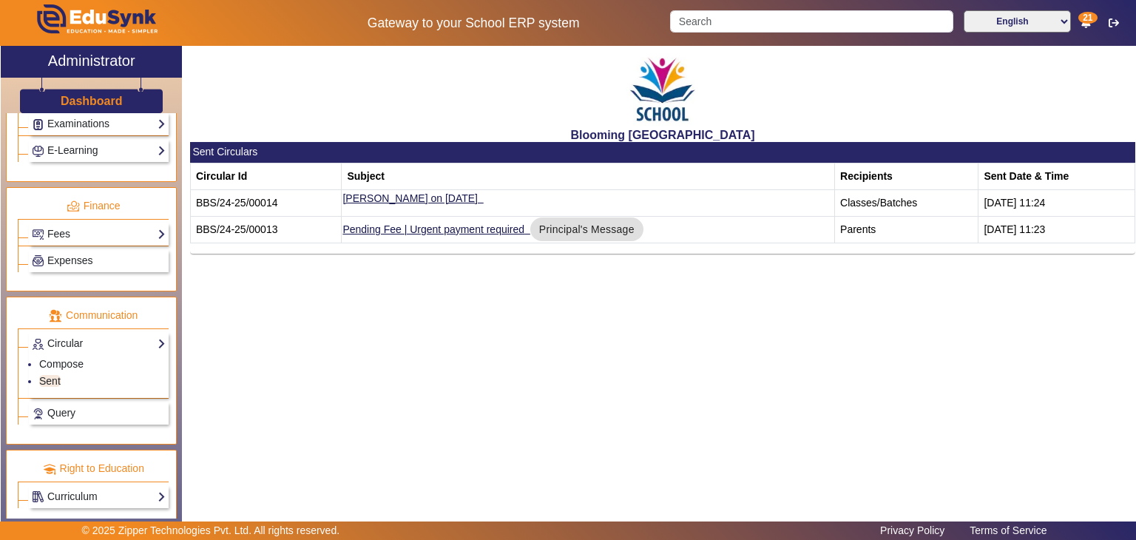
click at [852, 232] on td "Parents" at bounding box center [907, 229] width 144 height 27
click at [811, 209] on td "[PERSON_NAME] on [DATE]" at bounding box center [588, 202] width 493 height 27
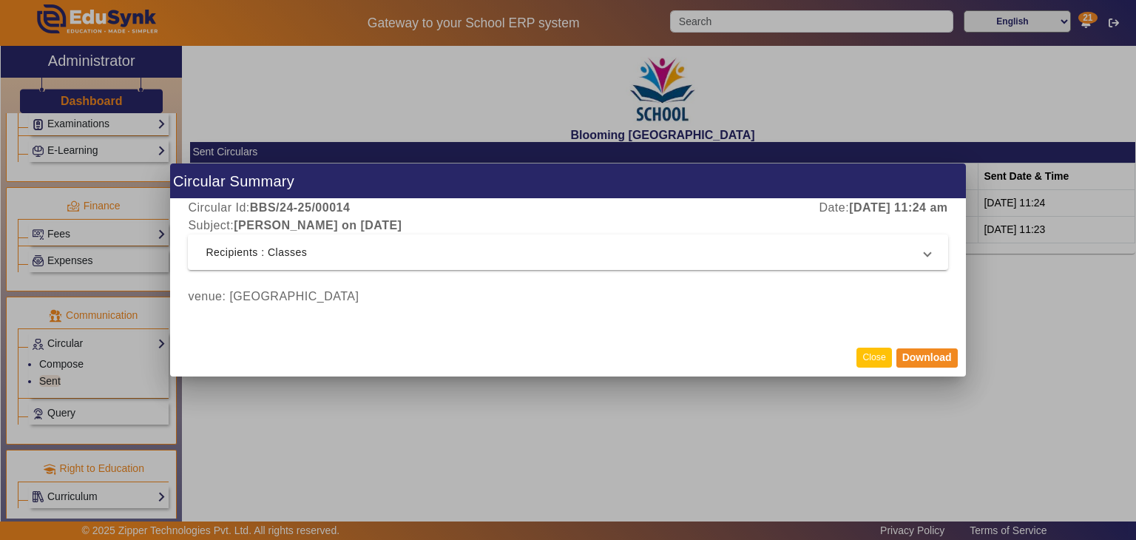
click at [872, 361] on button "Close" at bounding box center [874, 358] width 35 height 20
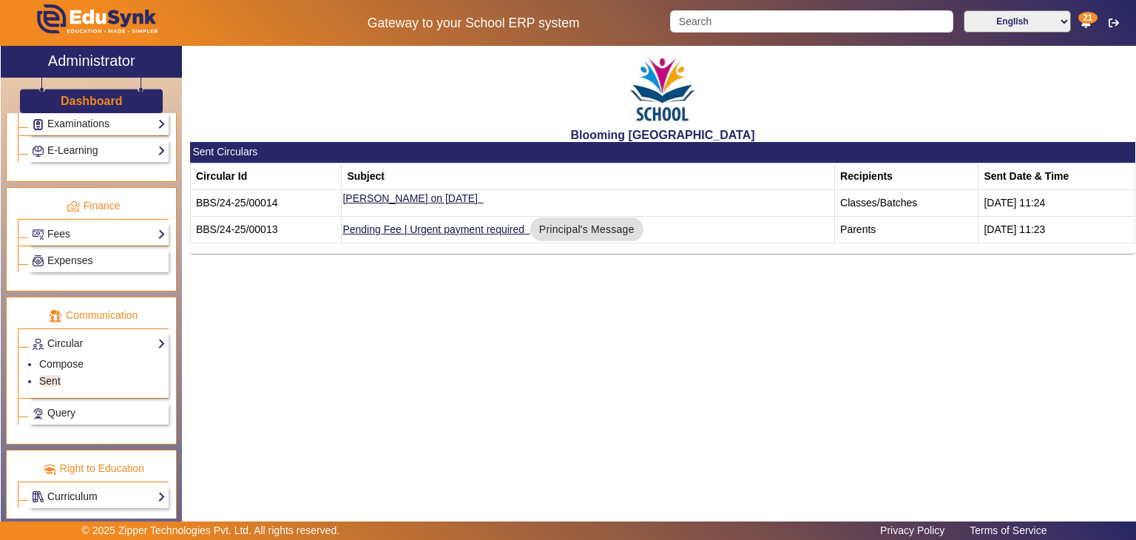
click at [98, 488] on link "Curriculum" at bounding box center [99, 496] width 134 height 17
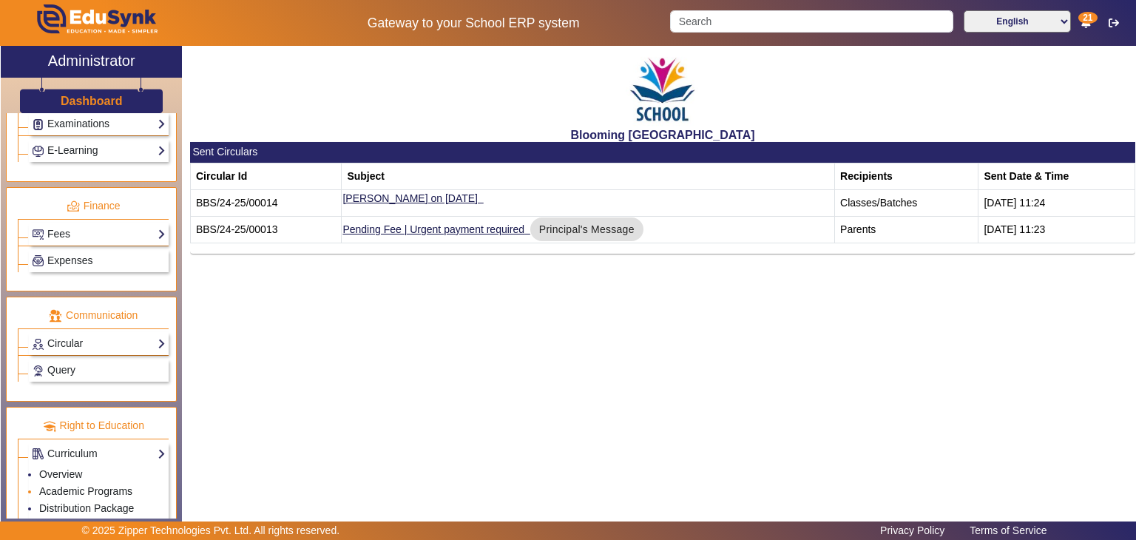
click at [112, 485] on link "Academic Programs" at bounding box center [85, 491] width 93 height 12
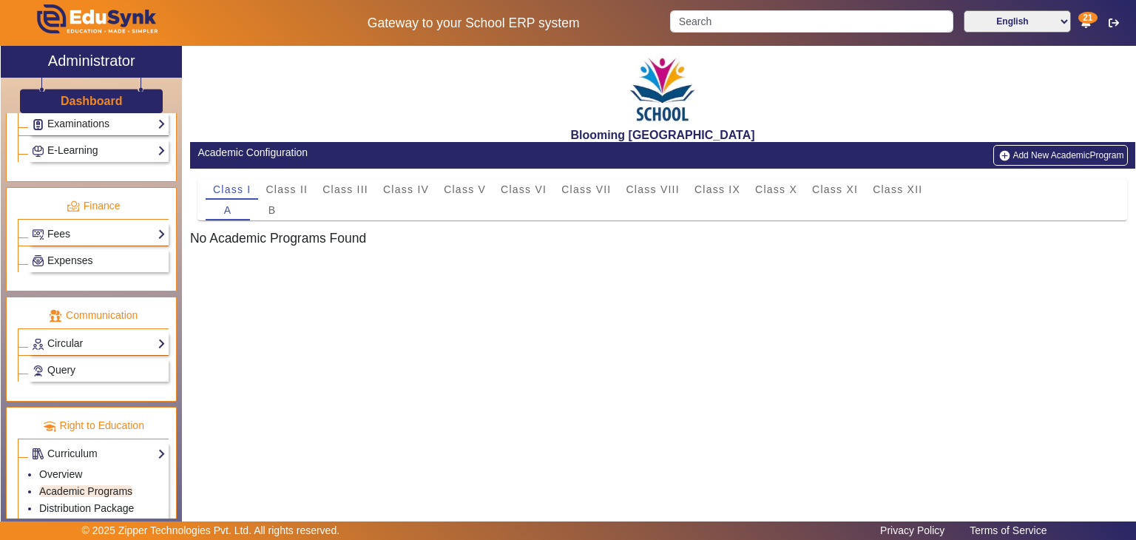
click at [1054, 158] on button "Add New AcademicProgram" at bounding box center [1061, 155] width 134 height 21
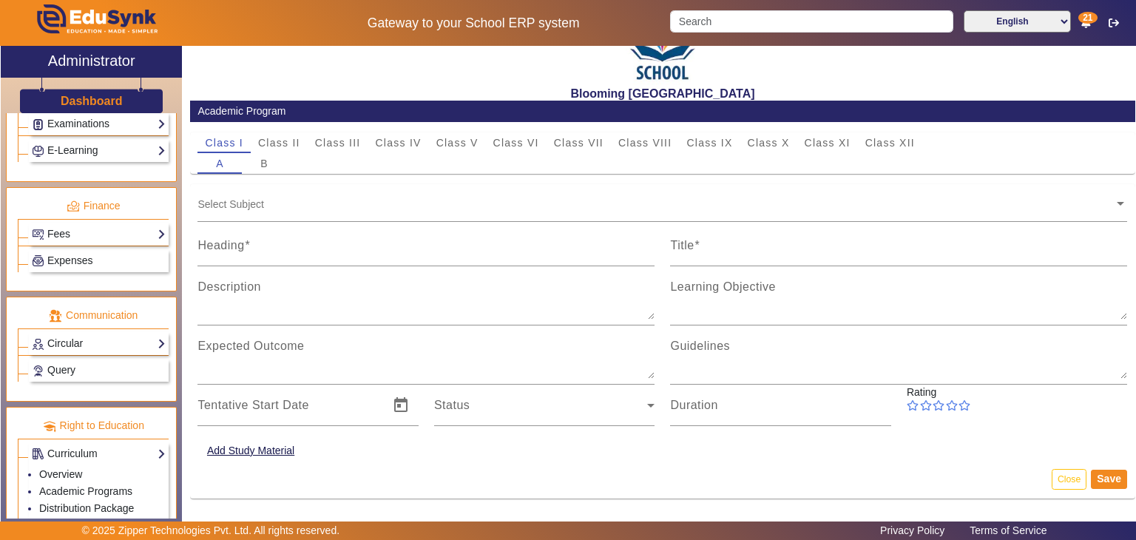
scroll to position [45, 0]
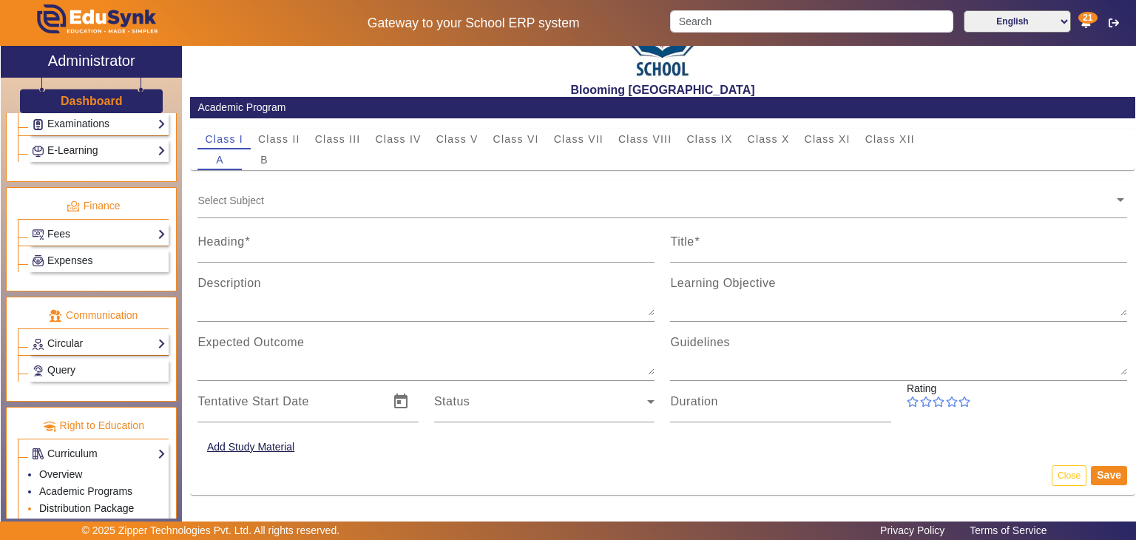
click at [104, 502] on link "Distribution Package" at bounding box center [86, 508] width 95 height 12
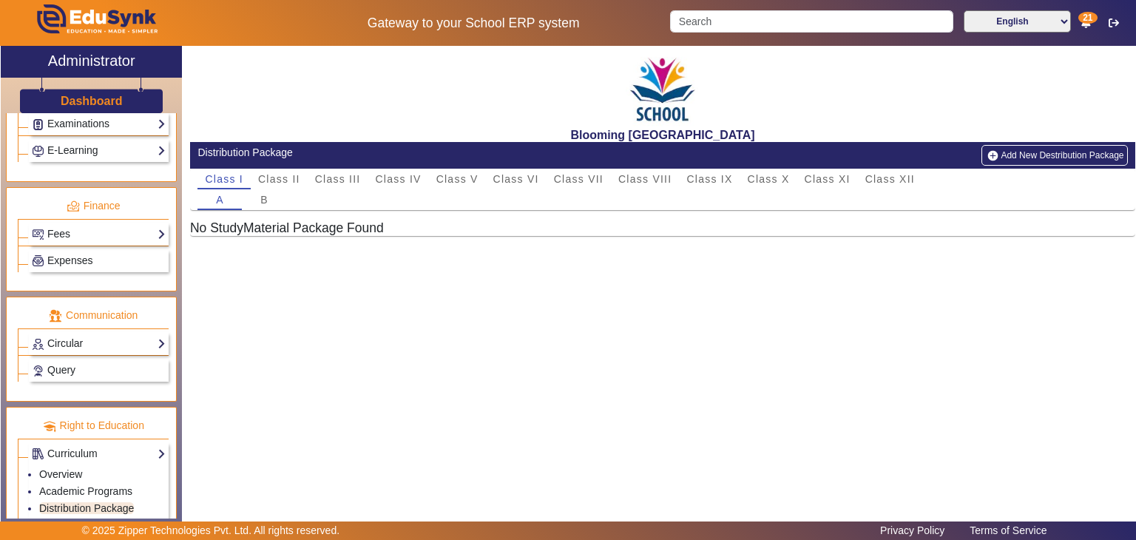
click at [1016, 159] on button "Add New Destribution Package" at bounding box center [1055, 155] width 146 height 21
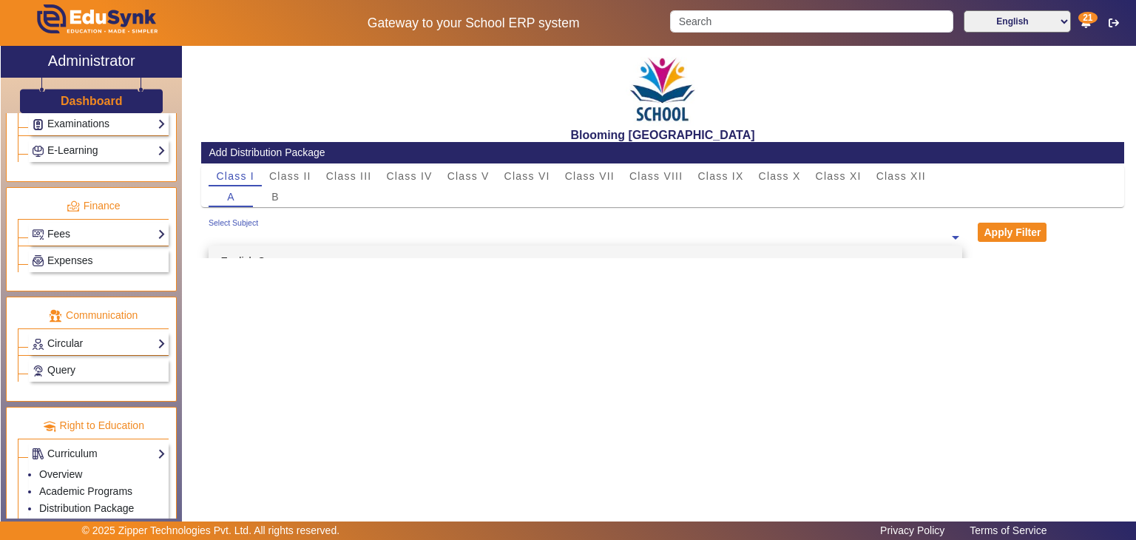
click at [618, 235] on input "text" at bounding box center [579, 238] width 741 height 14
click at [553, 249] on div "English Core" at bounding box center [586, 261] width 754 height 31
click at [216, 241] on span "×" at bounding box center [217, 239] width 10 height 12
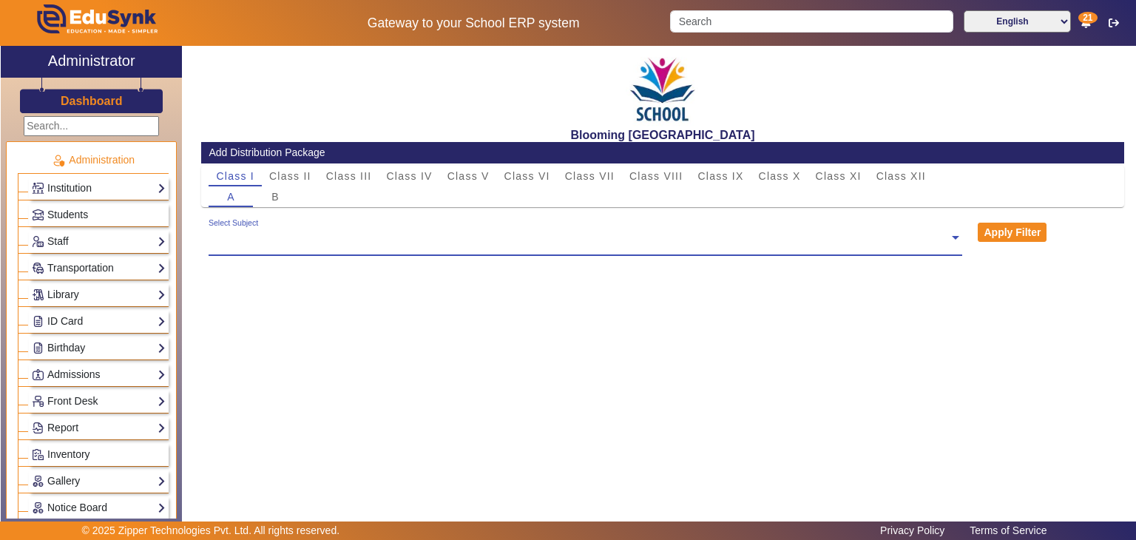
click at [89, 96] on h3 "Dashboard" at bounding box center [92, 101] width 62 height 14
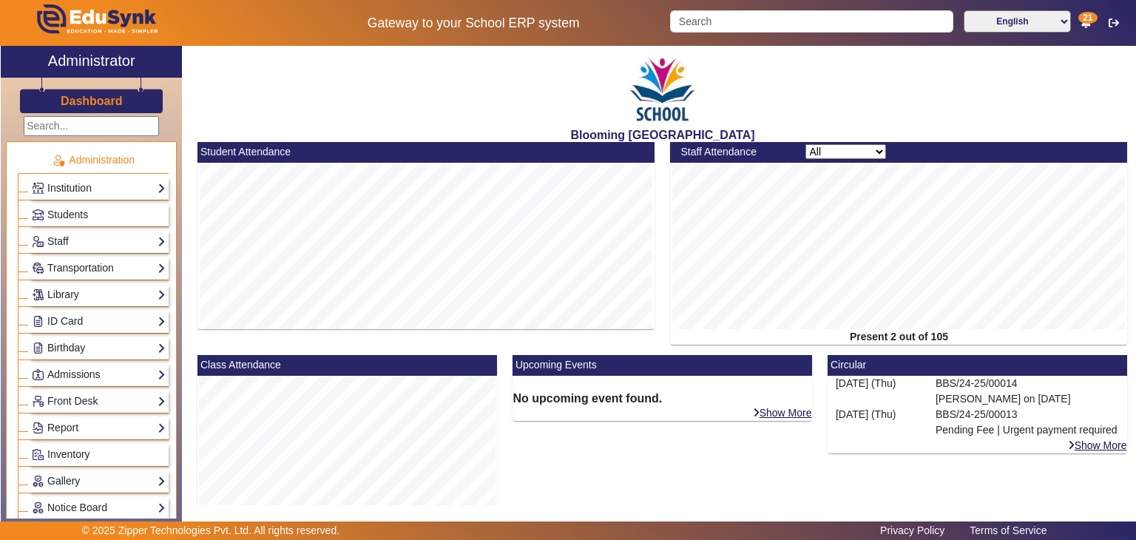
click at [110, 104] on h3 "Dashboard" at bounding box center [92, 101] width 62 height 14
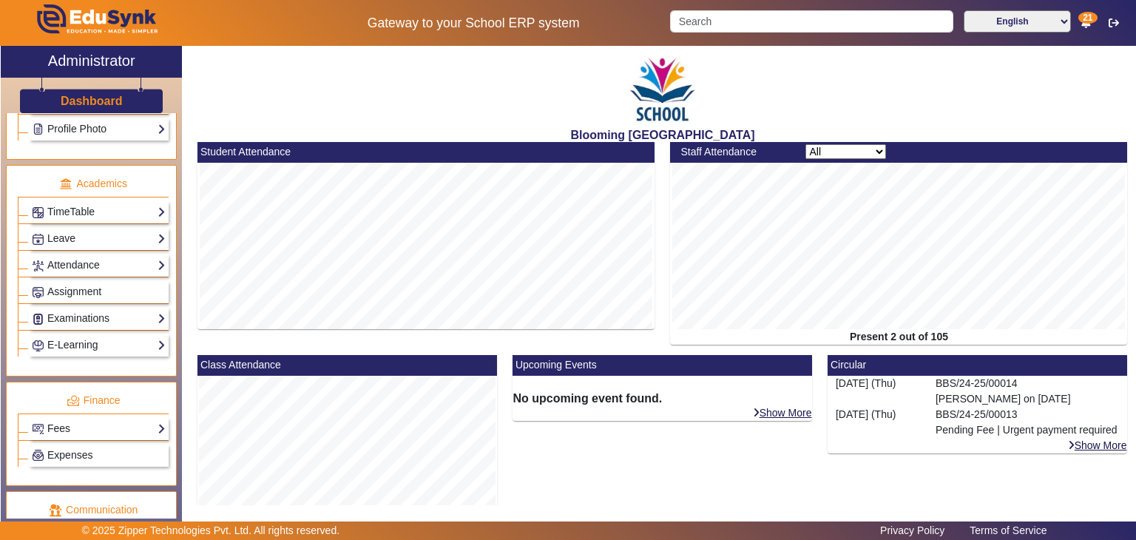
scroll to position [724, 0]
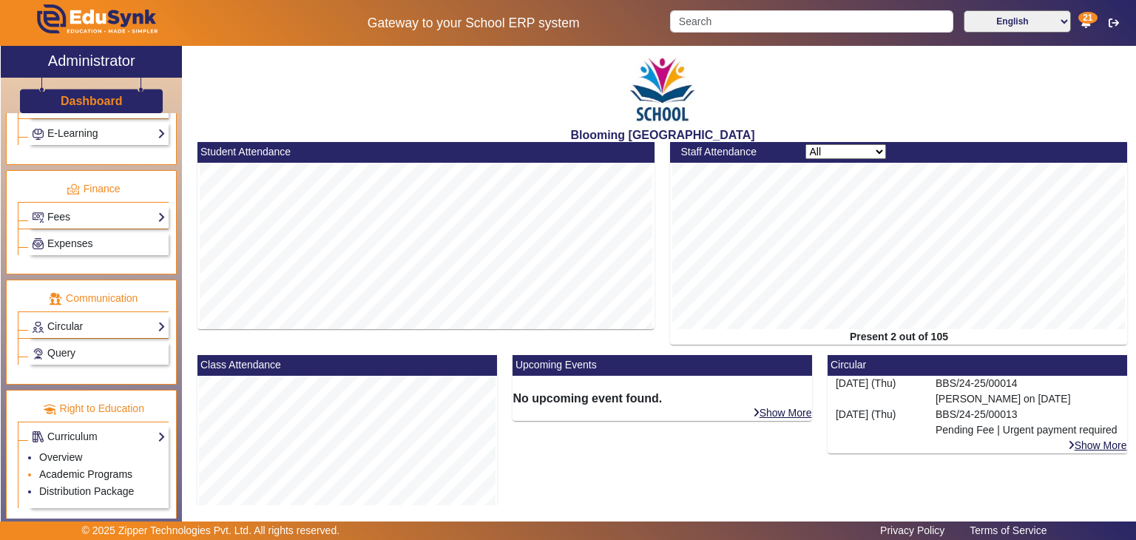
click at [105, 468] on link "Academic Programs" at bounding box center [85, 474] width 93 height 12
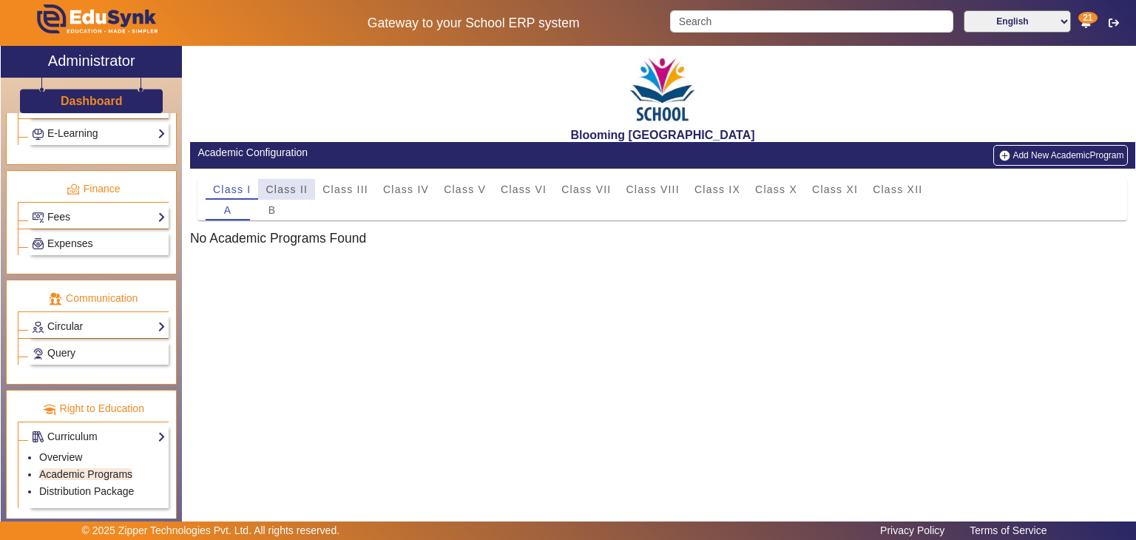
click at [283, 181] on span "Class II" at bounding box center [287, 189] width 42 height 21
click at [266, 212] on div "B" at bounding box center [272, 210] width 44 height 21
click at [1071, 146] on button "Add New AcademicProgram" at bounding box center [1061, 155] width 134 height 21
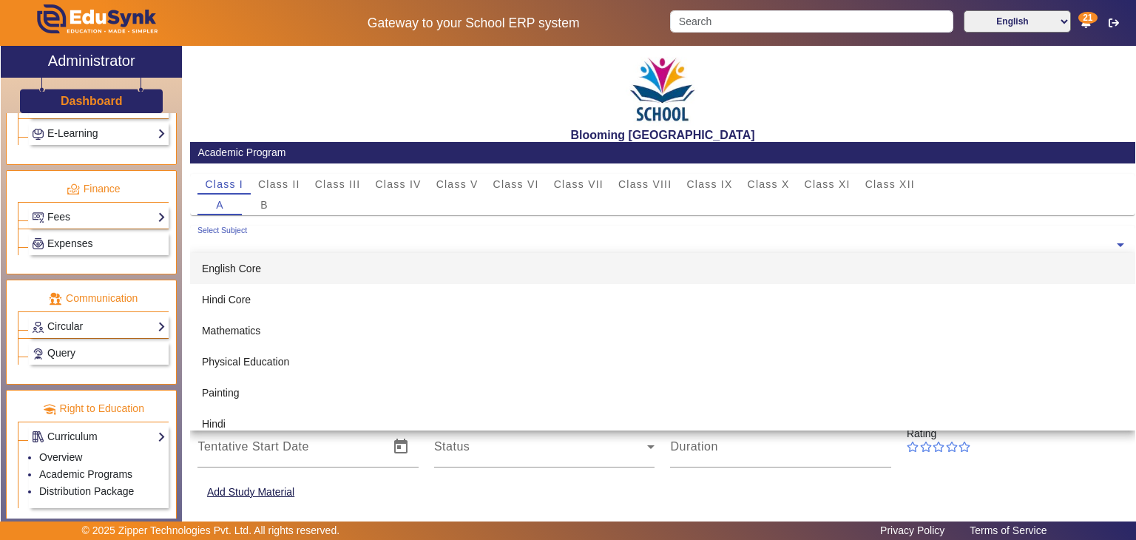
click at [366, 249] on input "text" at bounding box center [656, 245] width 917 height 14
click at [349, 272] on div "English Core" at bounding box center [662, 268] width 945 height 31
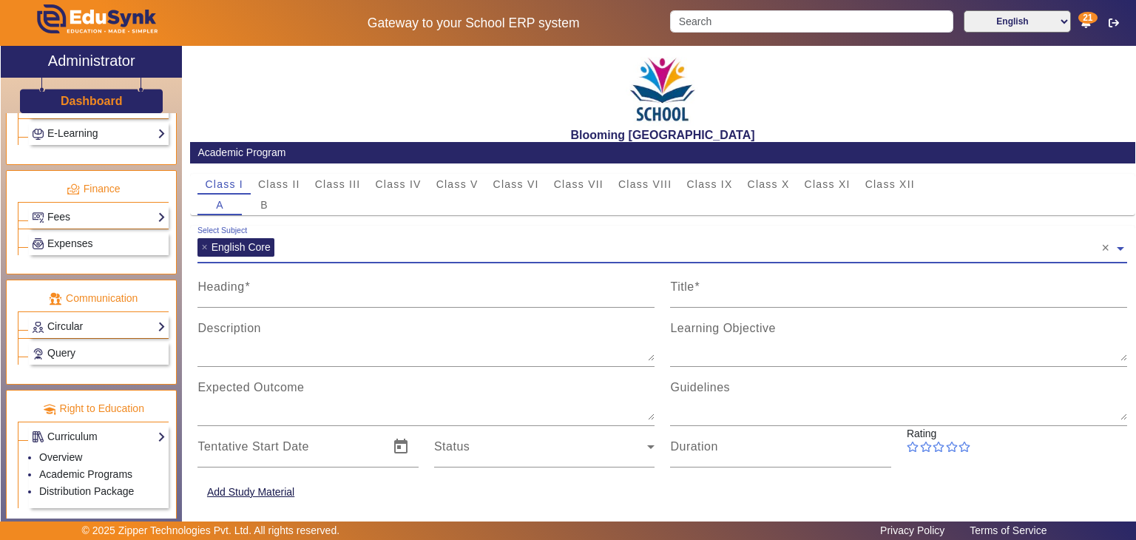
scroll to position [45, 0]
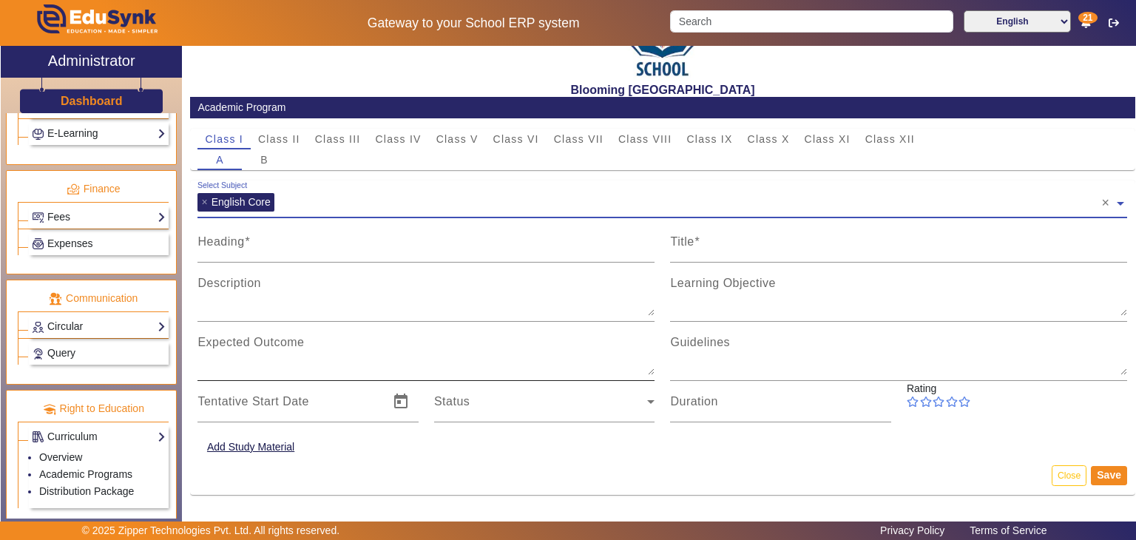
click at [257, 330] on div "Expected Outcome" at bounding box center [426, 351] width 457 height 59
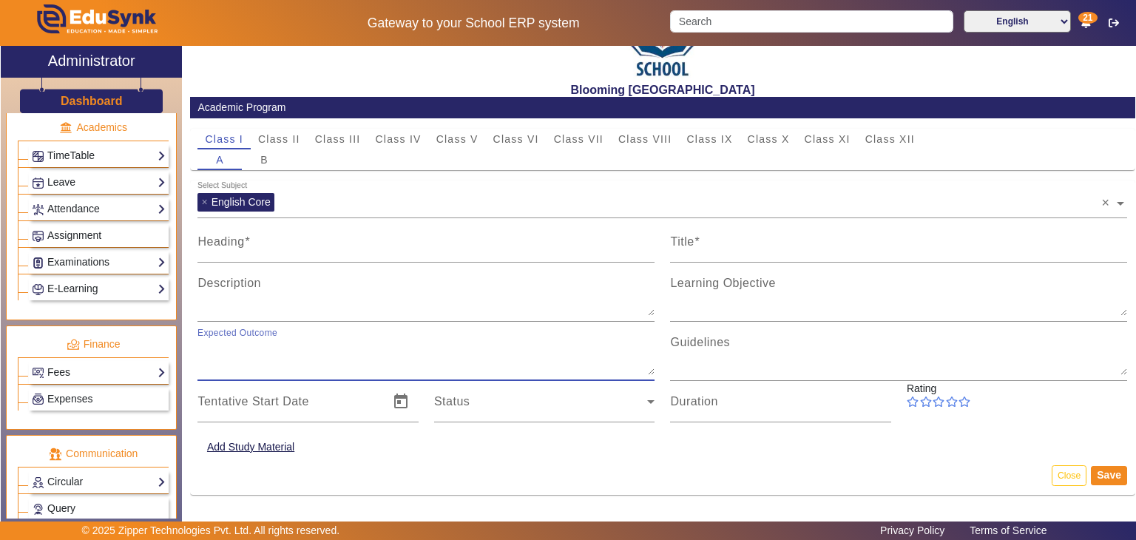
scroll to position [542, 0]
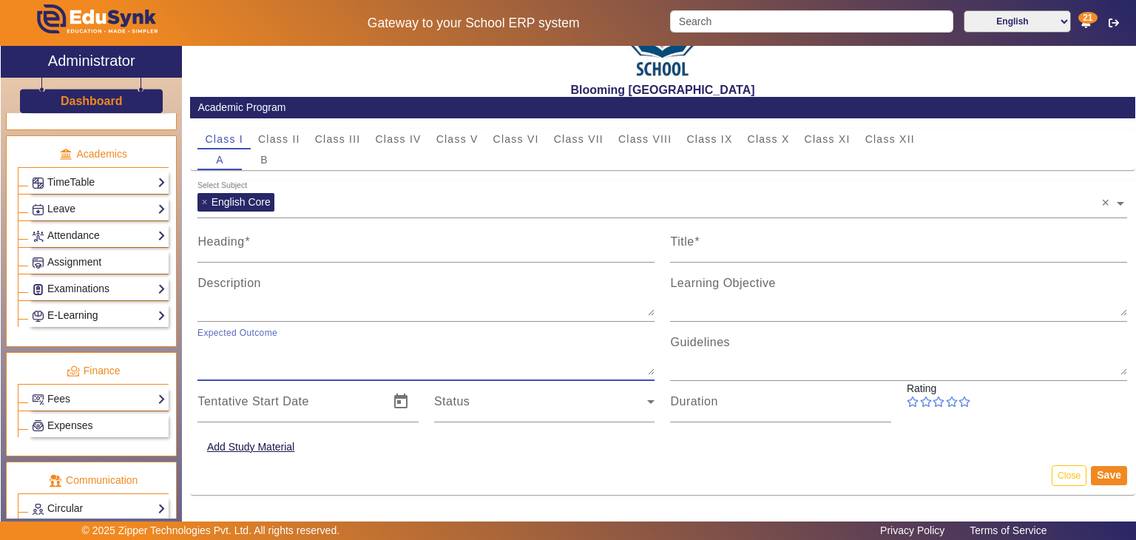
click at [118, 307] on link "E-Learning" at bounding box center [99, 315] width 134 height 17
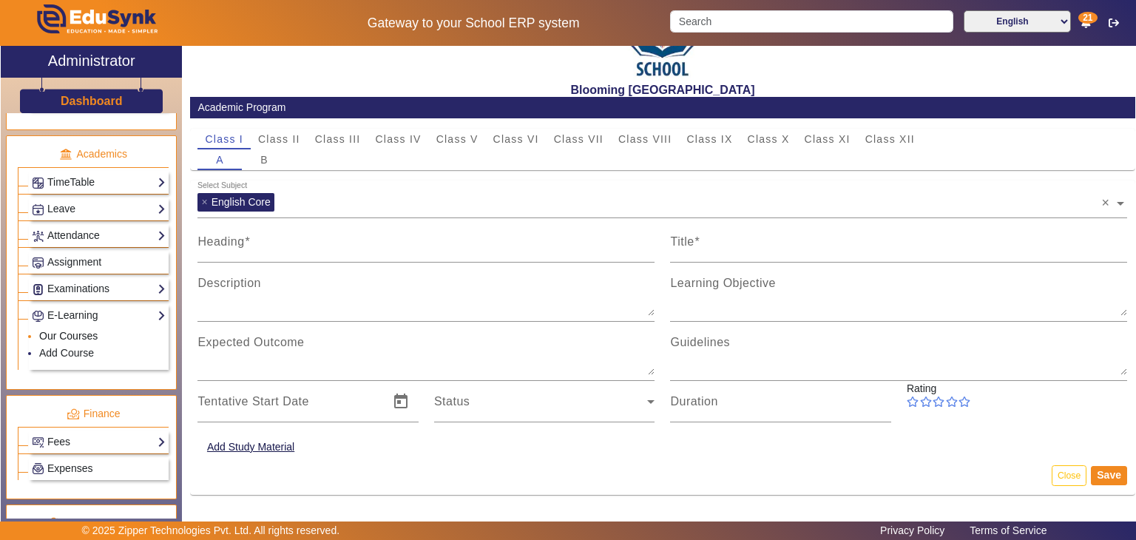
click at [92, 330] on link "Our Courses" at bounding box center [68, 336] width 58 height 12
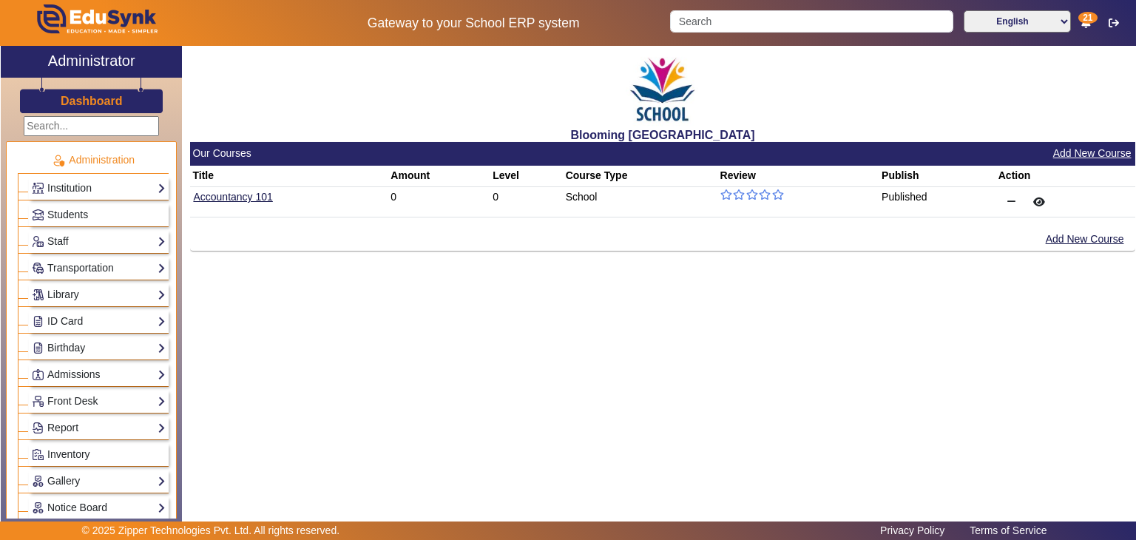
click at [104, 119] on input "text" at bounding box center [91, 126] width 135 height 20
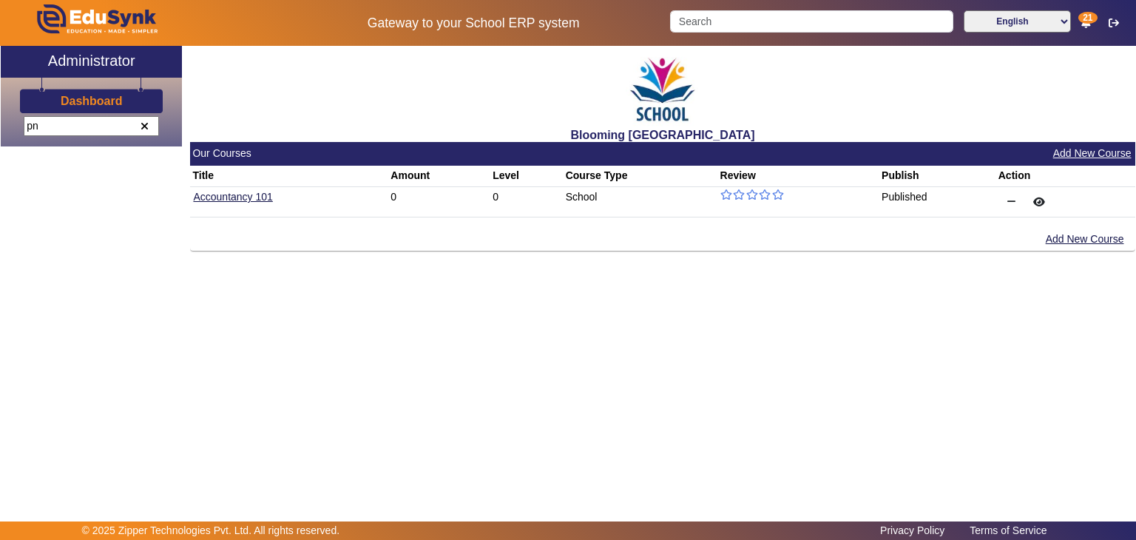
type input "p"
type input "o"
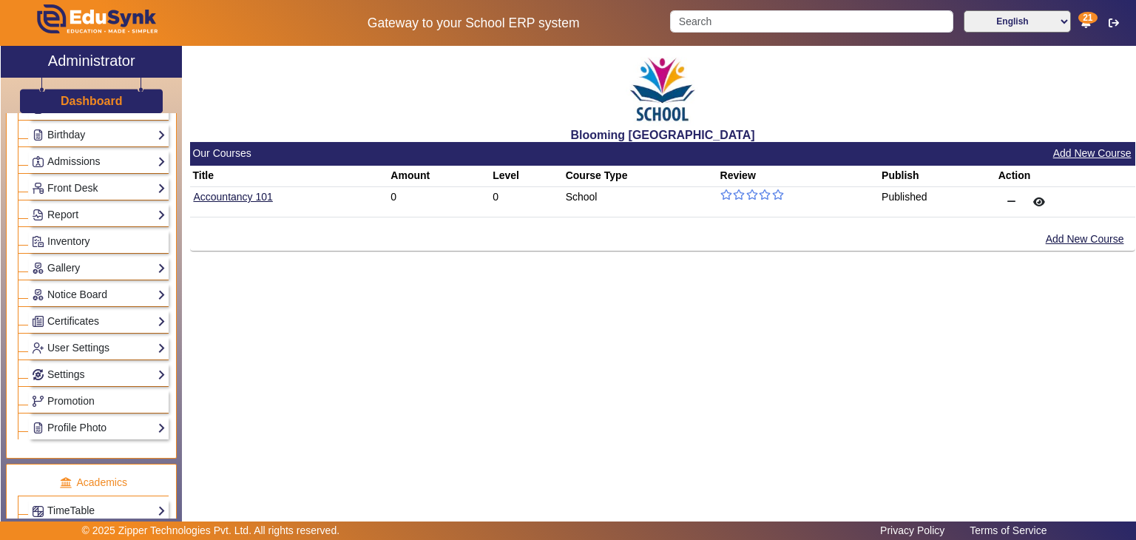
scroll to position [215, 0]
click at [120, 361] on div "Settings Biometric Configuration Live Class Setup Bank Account Chat Settings Se…" at bounding box center [99, 372] width 140 height 23
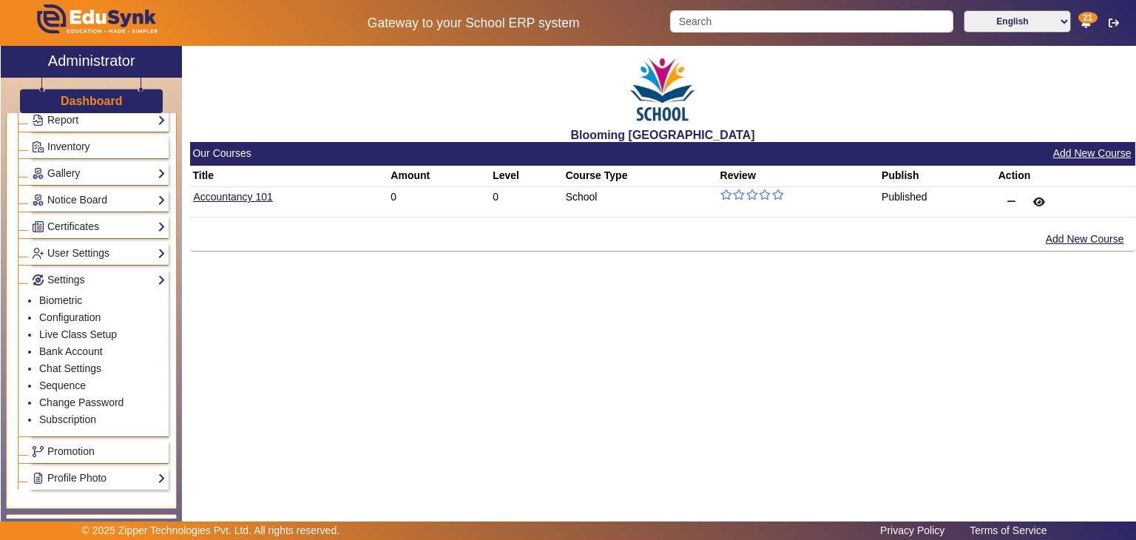
scroll to position [317, 0]
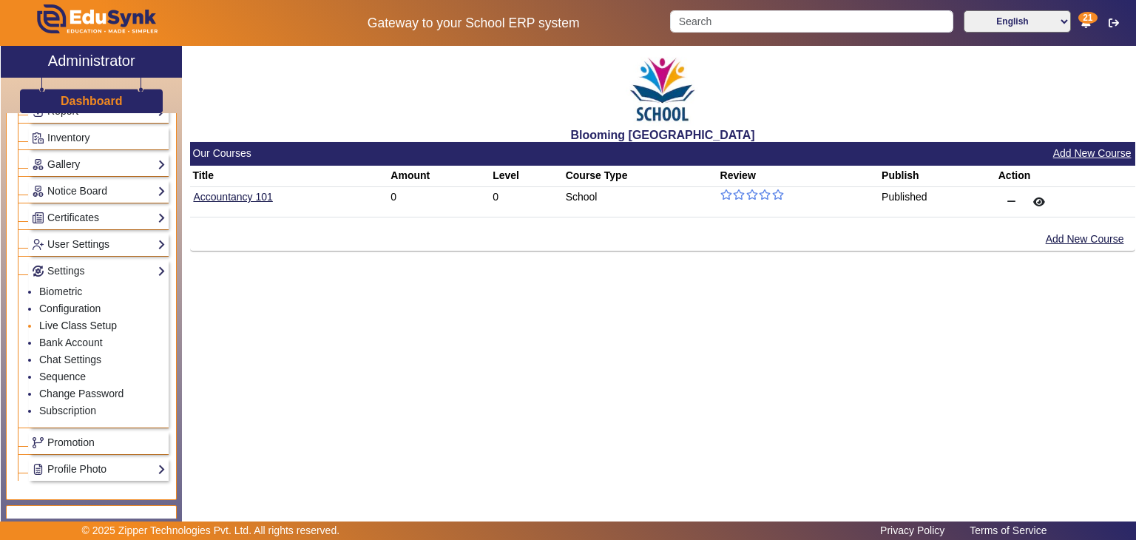
click at [80, 320] on link "Live Class Setup" at bounding box center [78, 326] width 78 height 12
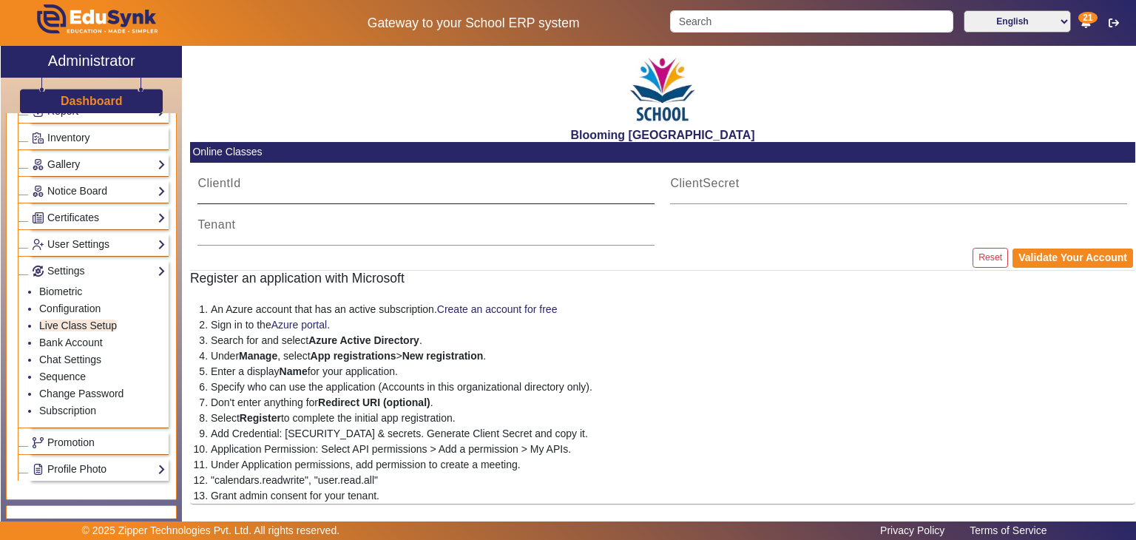
click at [284, 197] on input "ClientId" at bounding box center [426, 190] width 457 height 18
click at [702, 193] on input "ClientSecret" at bounding box center [898, 190] width 457 height 18
click at [552, 232] on input "Tenant" at bounding box center [426, 231] width 457 height 18
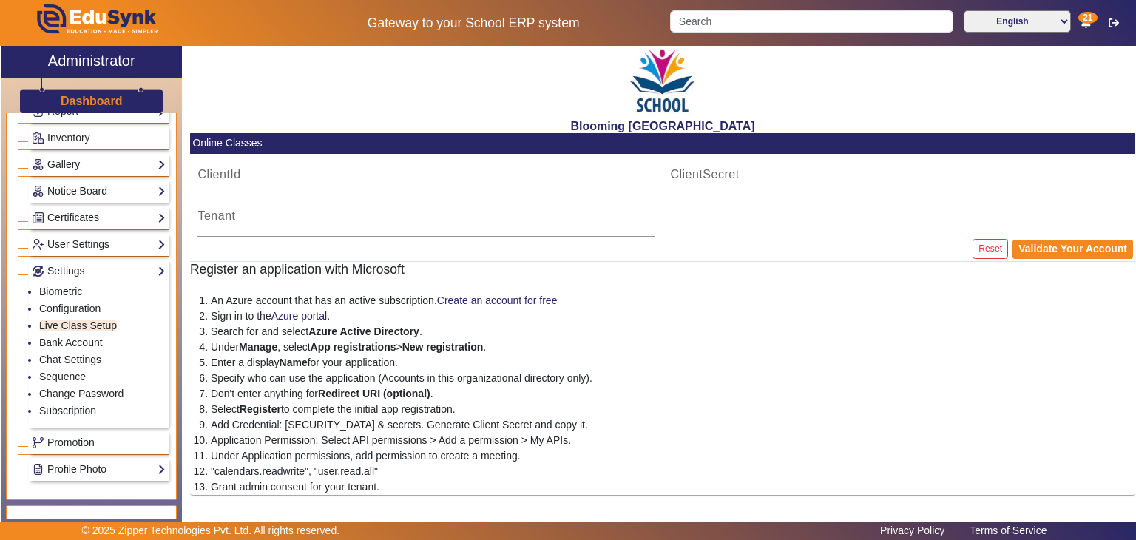
click at [506, 163] on div "ClientId" at bounding box center [426, 174] width 457 height 41
click at [716, 186] on input "ClientSecret" at bounding box center [898, 181] width 457 height 18
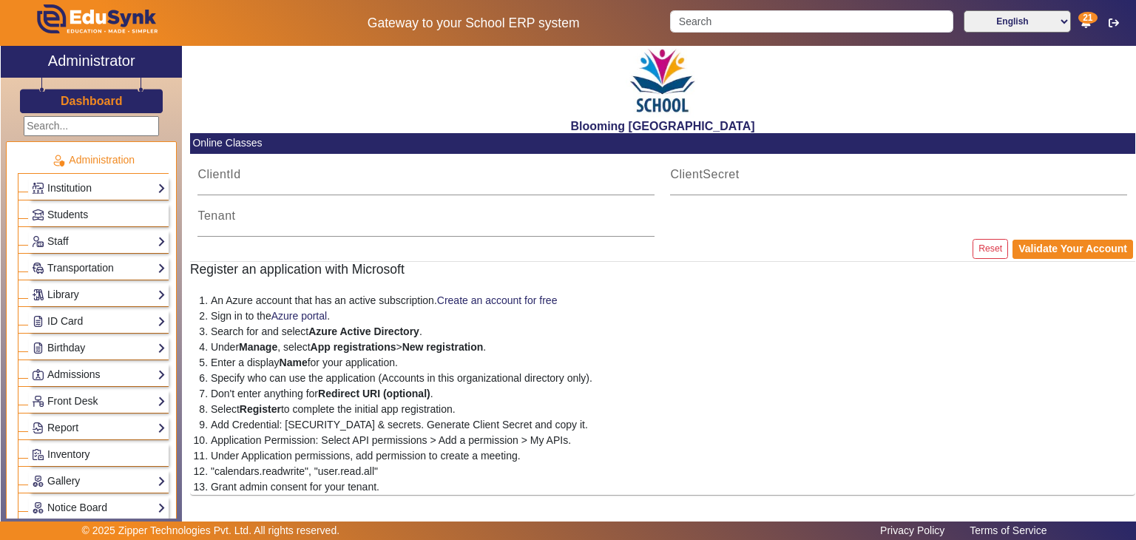
click at [113, 94] on h3 "Dashboard" at bounding box center [92, 101] width 62 height 14
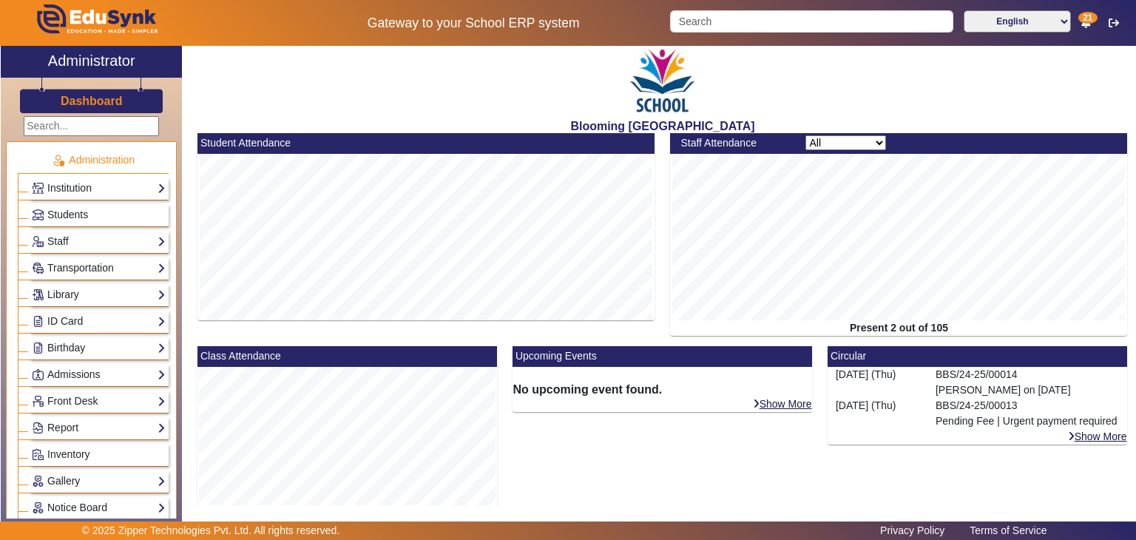
click at [792, 495] on div "Upcoming Events No upcoming event found. Show More" at bounding box center [662, 452] width 315 height 213
click at [684, 491] on div "Upcoming Events No upcoming event found. Show More" at bounding box center [662, 452] width 315 height 213
